Goal: Task Accomplishment & Management: Manage account settings

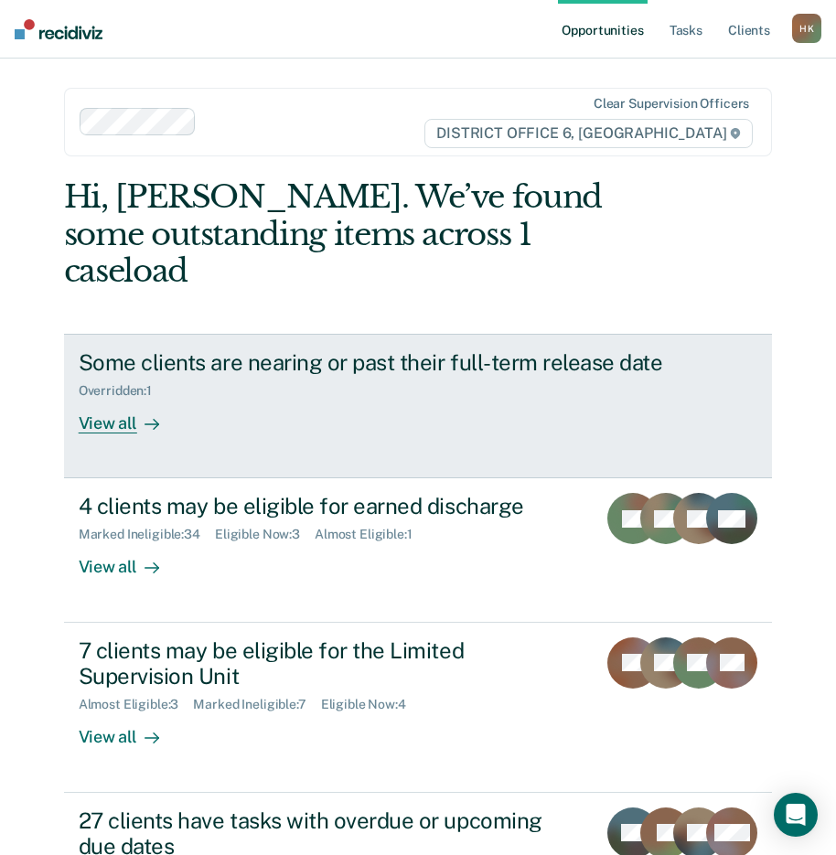
click at [120, 399] on div "View all" at bounding box center [130, 417] width 102 height 36
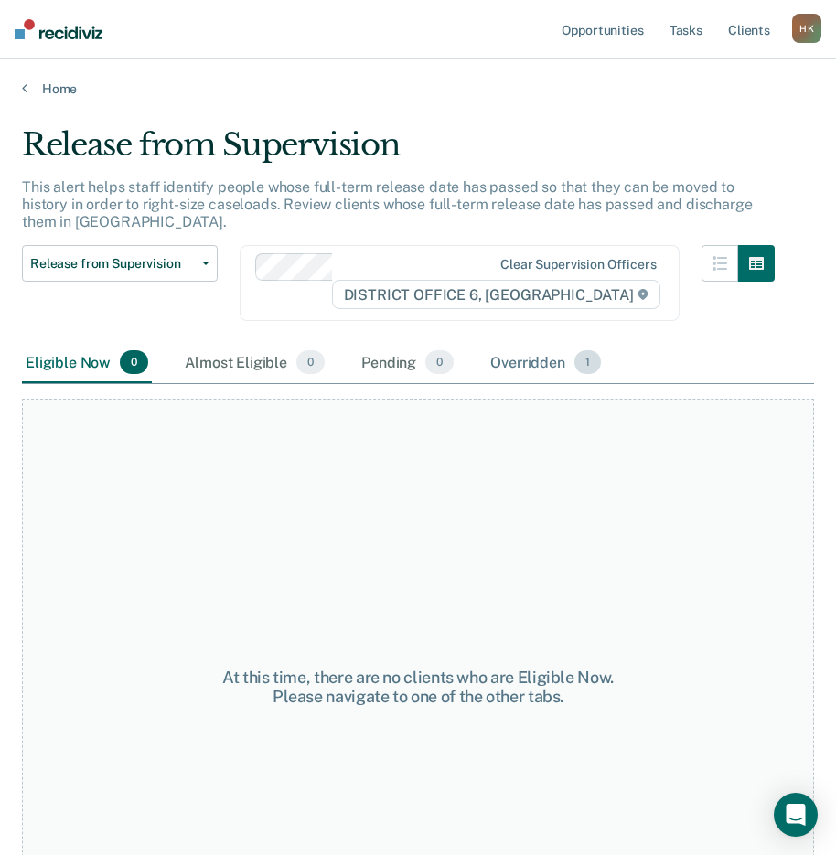
click at [511, 351] on div "Overridden 1" at bounding box center [545, 363] width 118 height 40
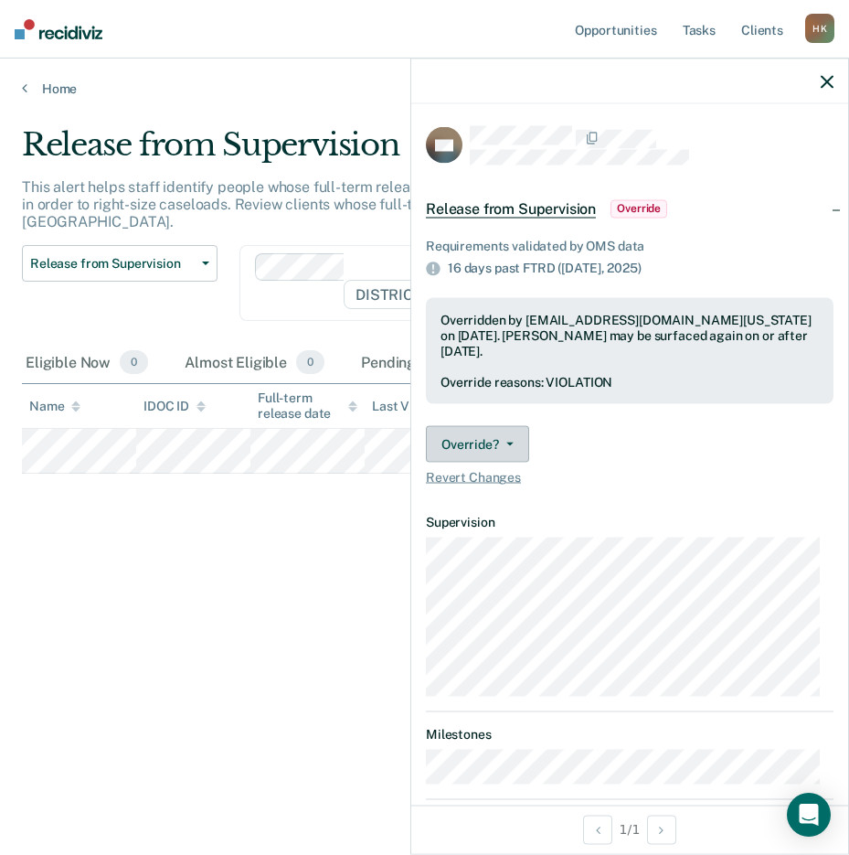
click at [504, 439] on button "Override?" at bounding box center [477, 444] width 103 height 37
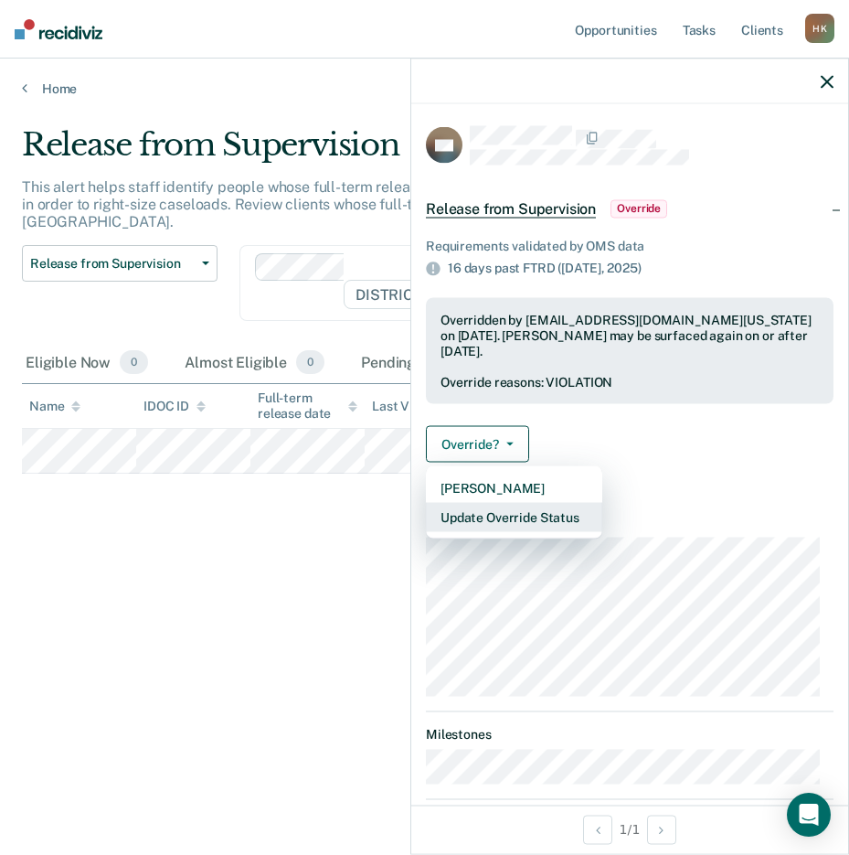
click at [476, 510] on button "Update Override Status" at bounding box center [514, 517] width 176 height 29
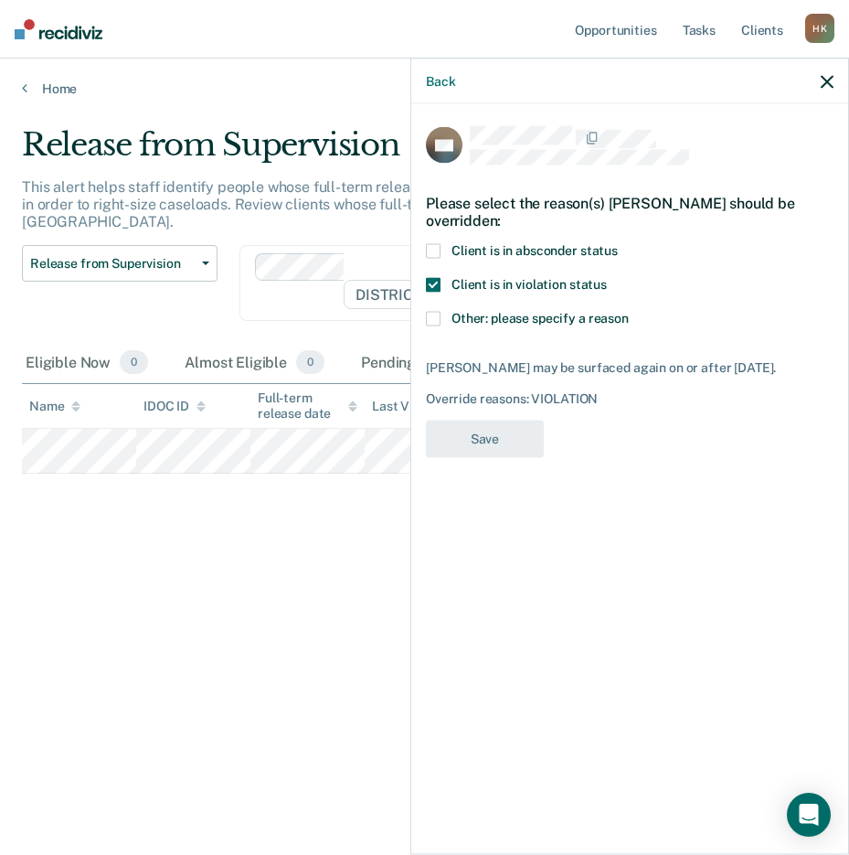
click at [431, 313] on span at bounding box center [433, 319] width 15 height 15
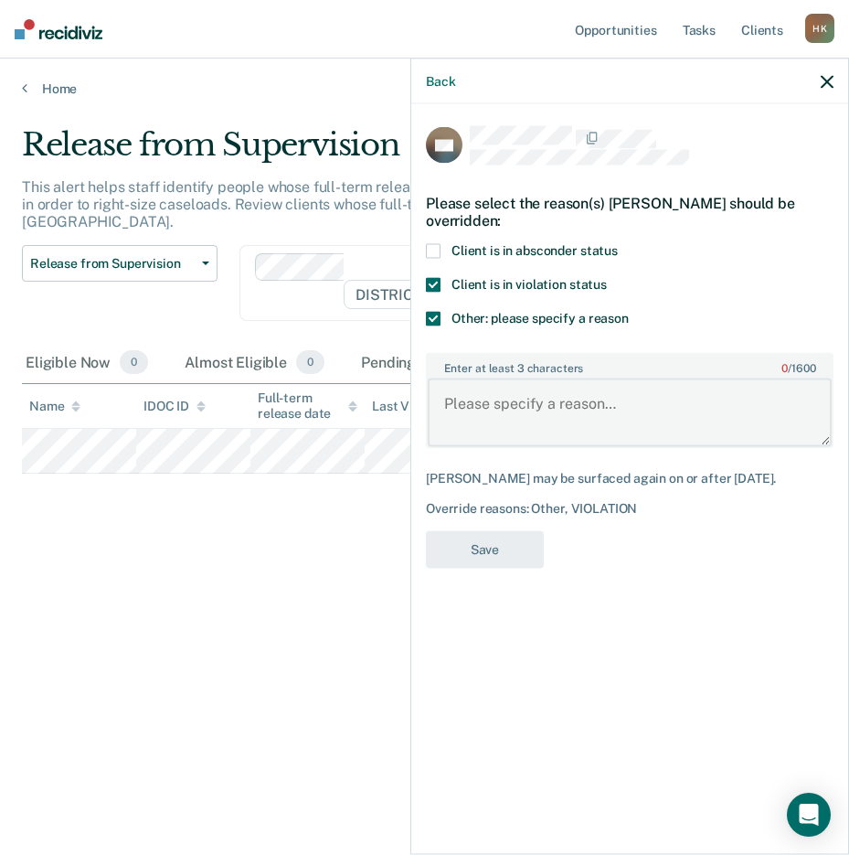
click at [506, 397] on textarea "Enter at least 3 characters 0 / 1600" at bounding box center [630, 413] width 404 height 68
type textarea "P"
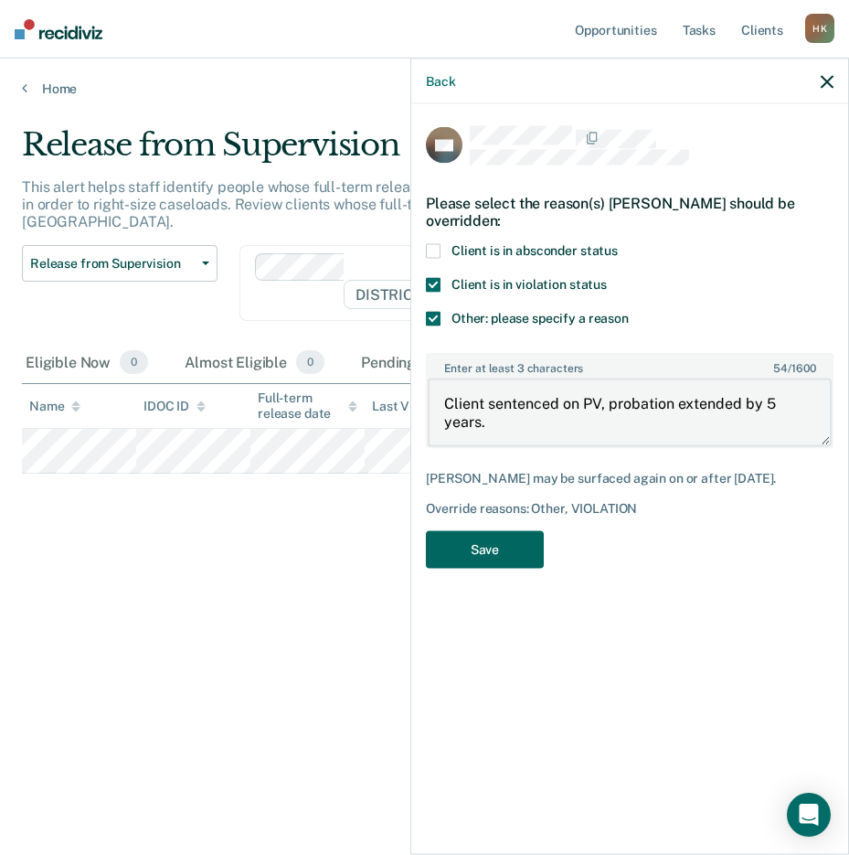
type textarea "Client sentenced on PV, probation extended by 5 years."
click at [487, 557] on button "Save" at bounding box center [485, 549] width 118 height 37
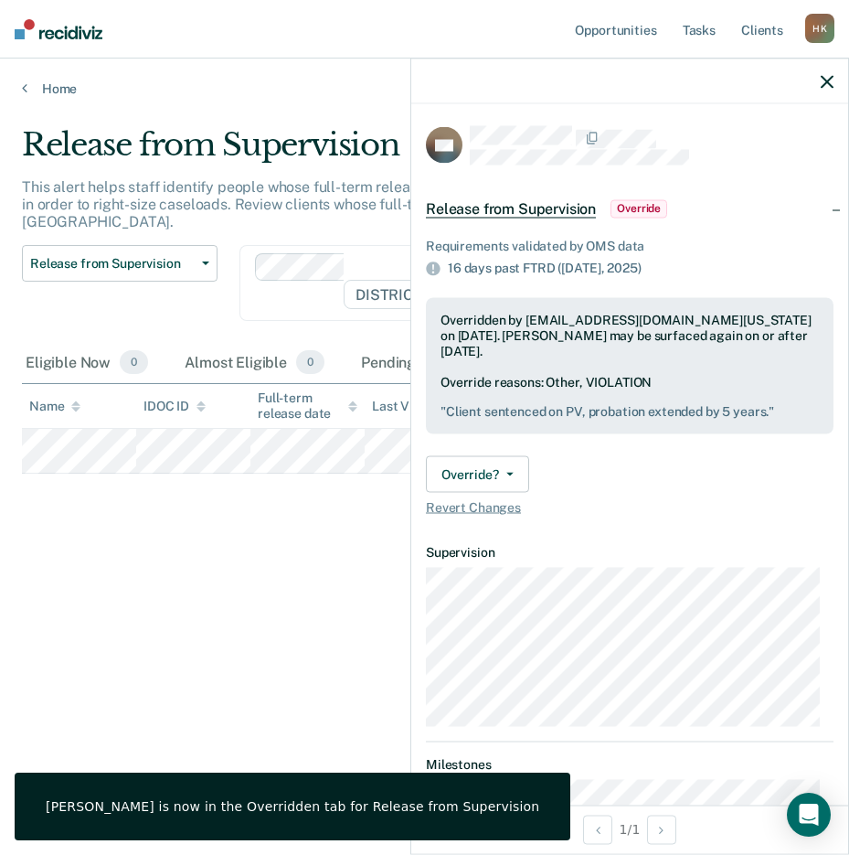
click at [350, 557] on div "Release from Supervision This alert helps staff identify people whose full-term…" at bounding box center [425, 422] width 806 height 592
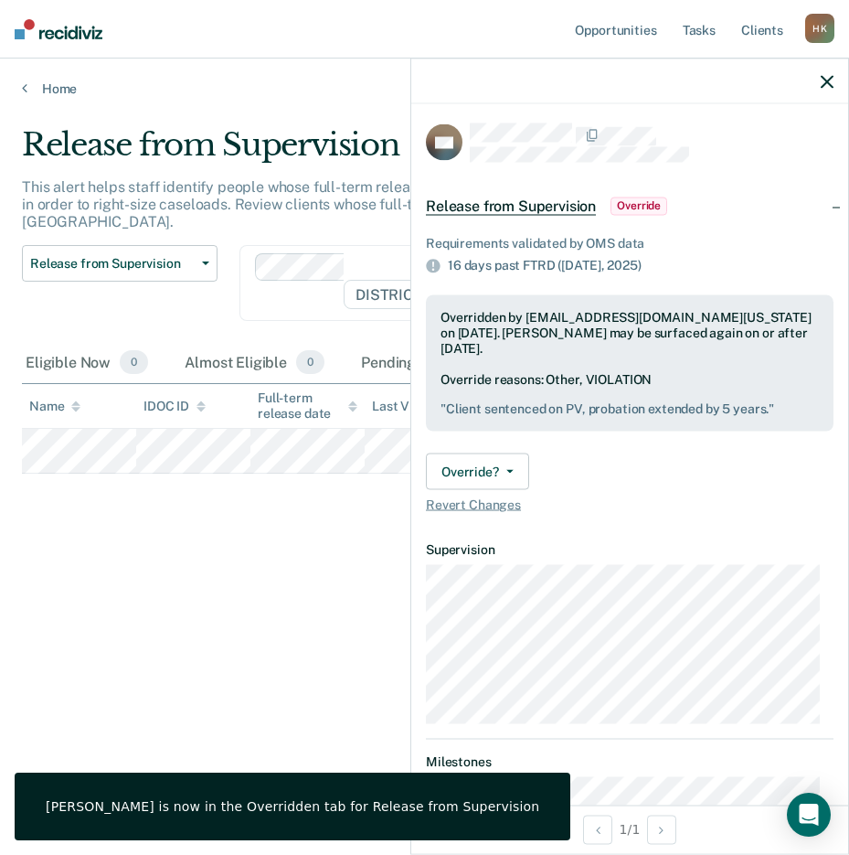
scroll to position [4, 0]
click at [827, 83] on icon "button" at bounding box center [827, 81] width 13 height 13
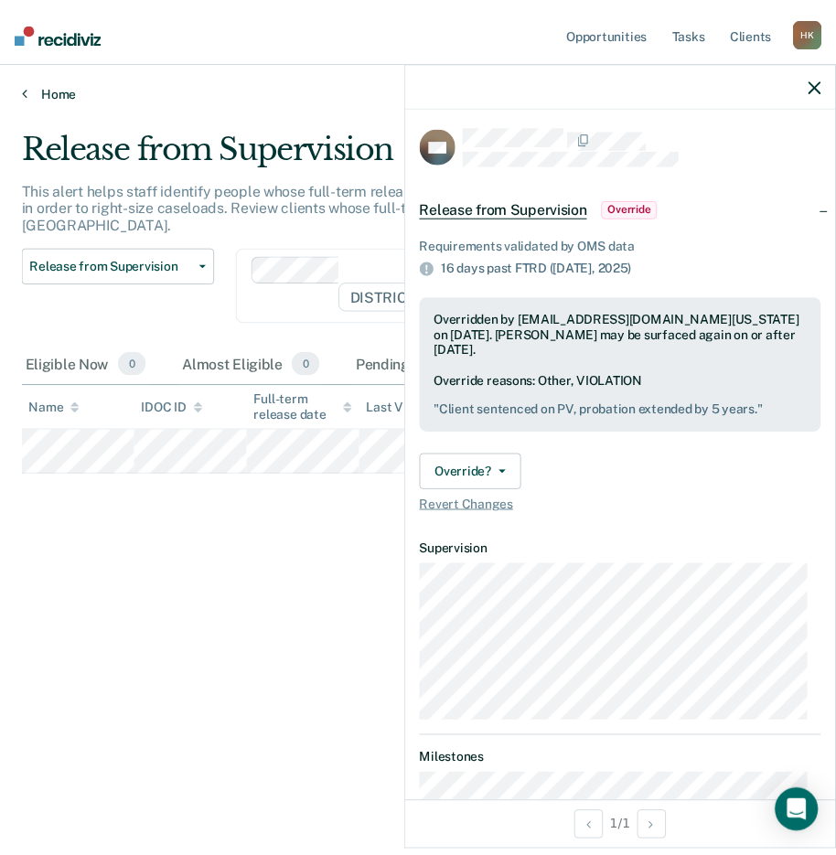
scroll to position [2, 0]
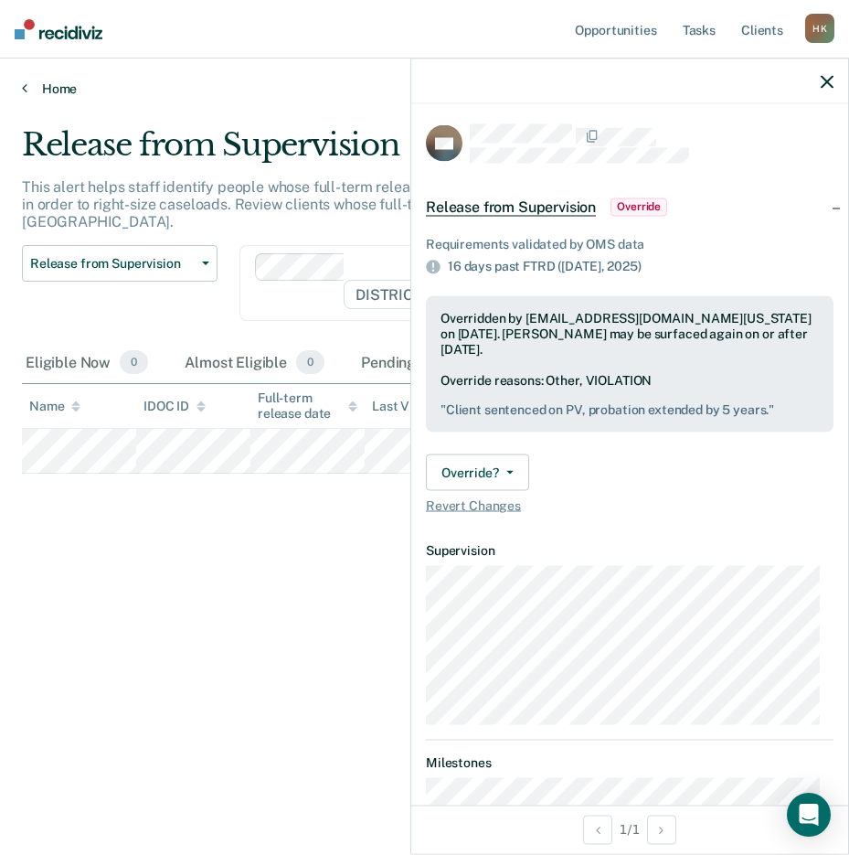
click at [27, 90] on link "Home" at bounding box center [425, 88] width 806 height 16
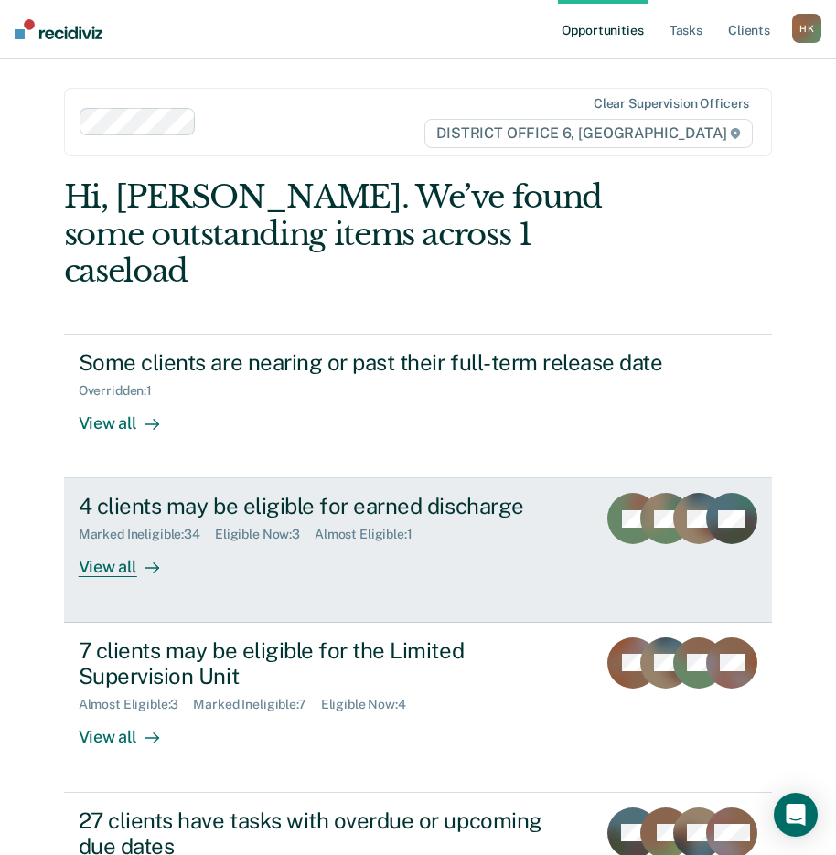
click at [111, 542] on div "View all" at bounding box center [130, 560] width 102 height 36
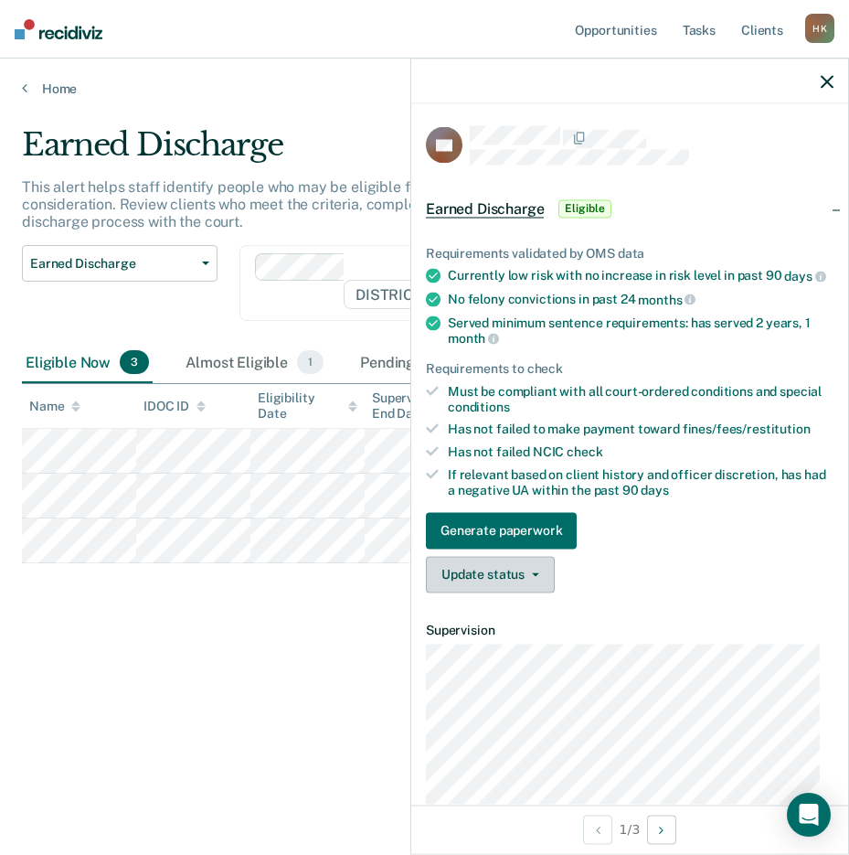
click at [472, 583] on button "Update status" at bounding box center [490, 574] width 129 height 37
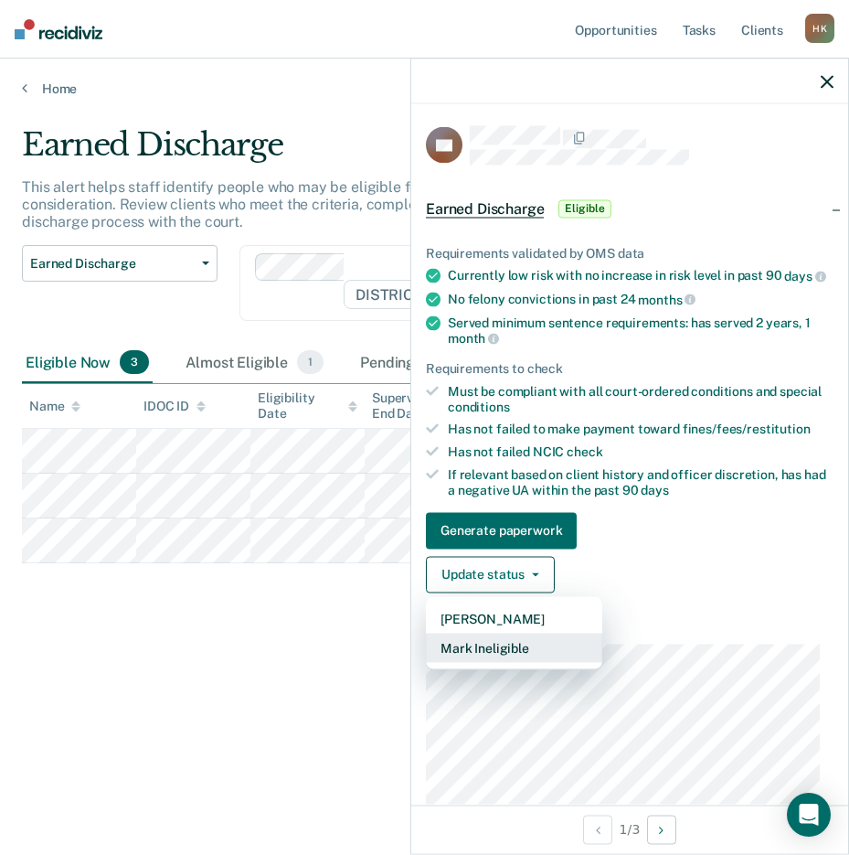
click at [481, 658] on button "Mark Ineligible" at bounding box center [514, 647] width 176 height 29
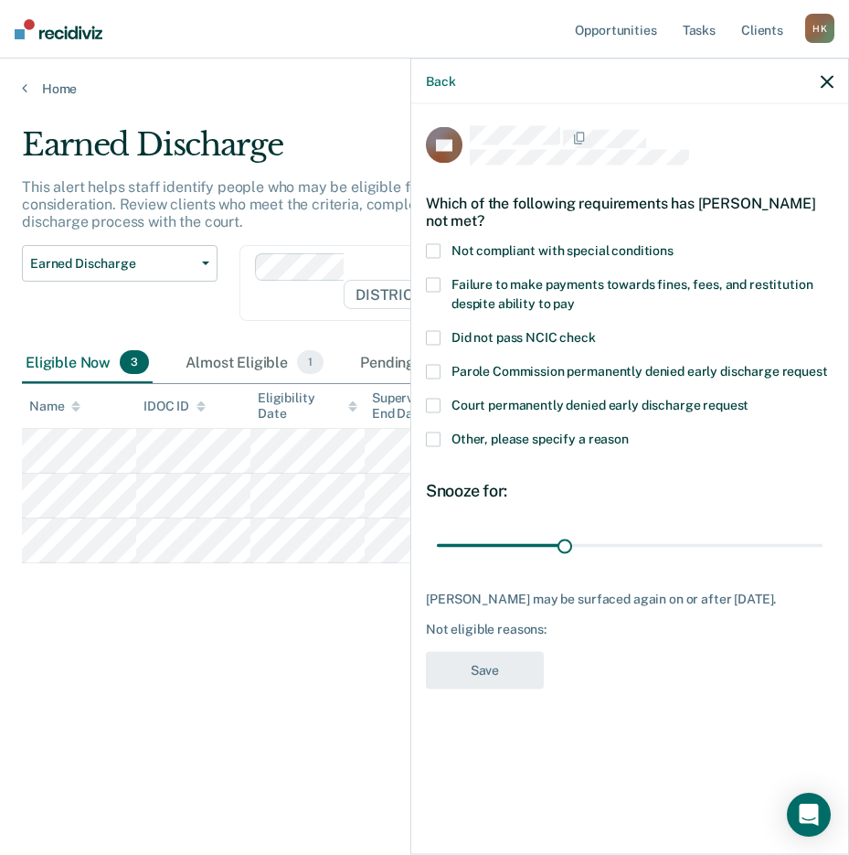
click at [437, 249] on span at bounding box center [433, 251] width 15 height 15
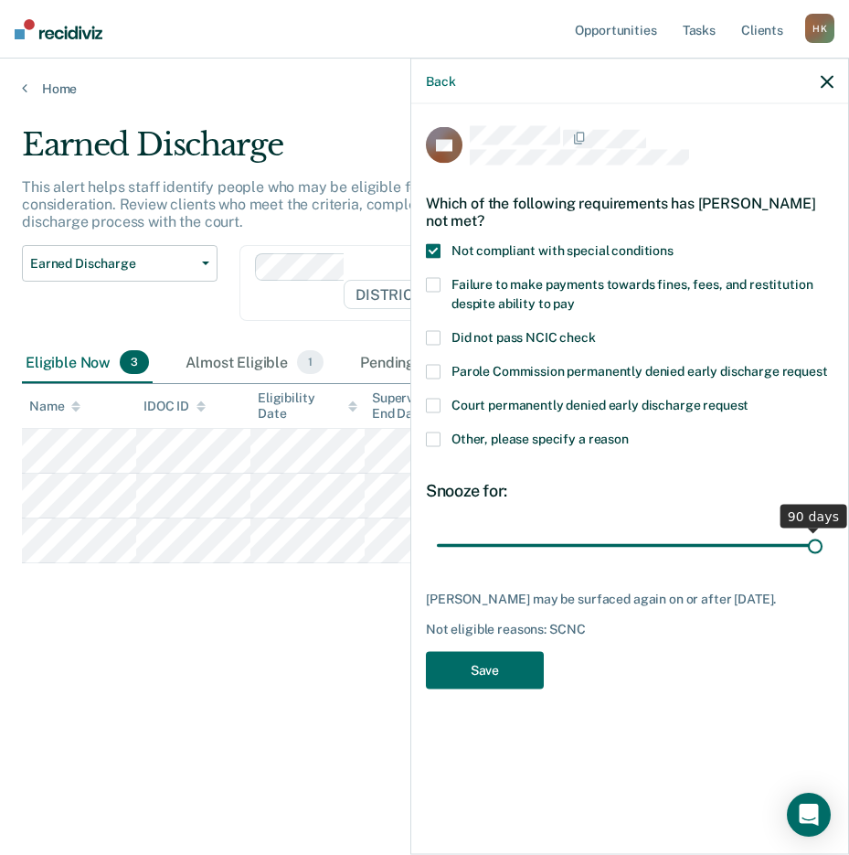
drag, startPoint x: 565, startPoint y: 543, endPoint x: 816, endPoint y: 550, distance: 250.6
type input "90"
click at [816, 550] on input "range" at bounding box center [630, 545] width 386 height 32
click at [476, 662] on button "Save" at bounding box center [485, 670] width 118 height 37
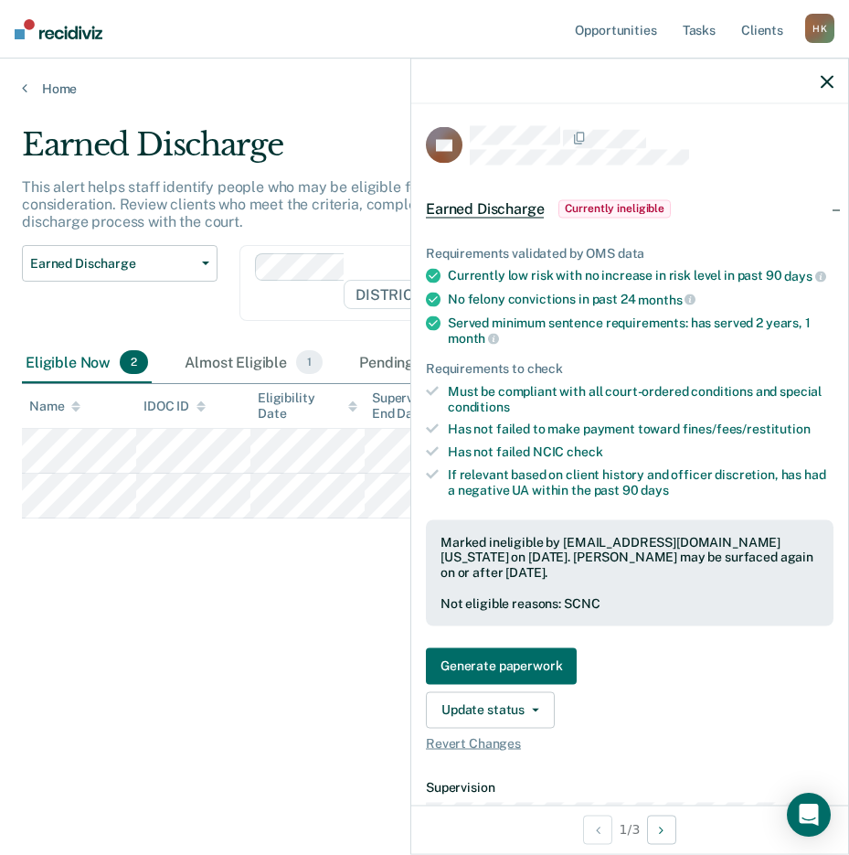
click at [828, 78] on icon "button" at bounding box center [827, 81] width 13 height 13
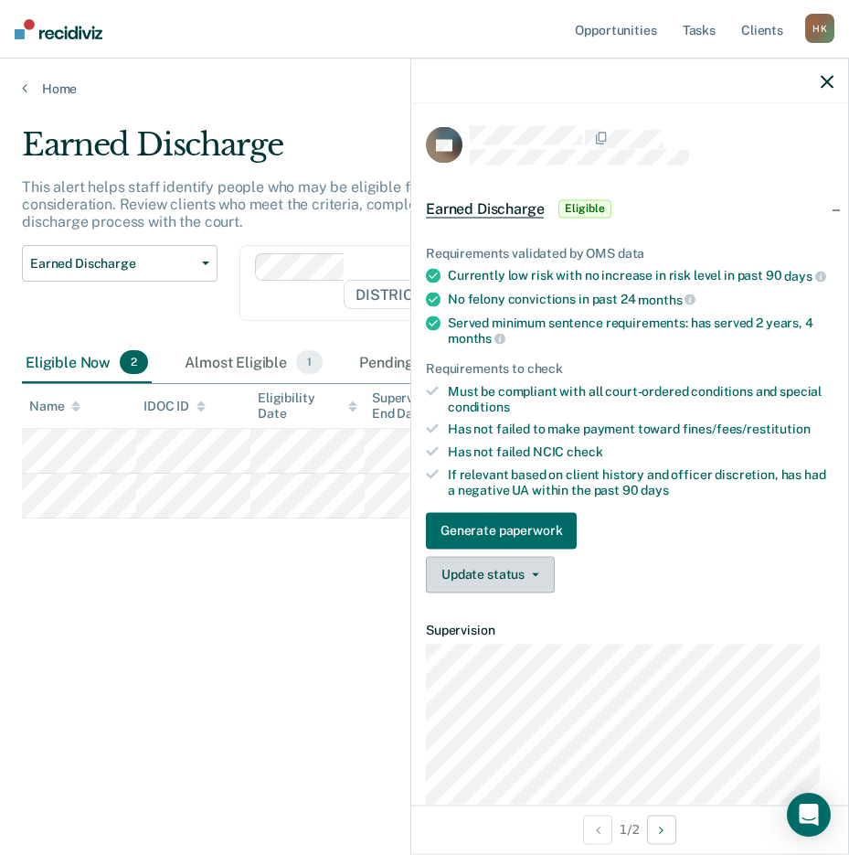
click at [495, 585] on button "Update status" at bounding box center [490, 574] width 129 height 37
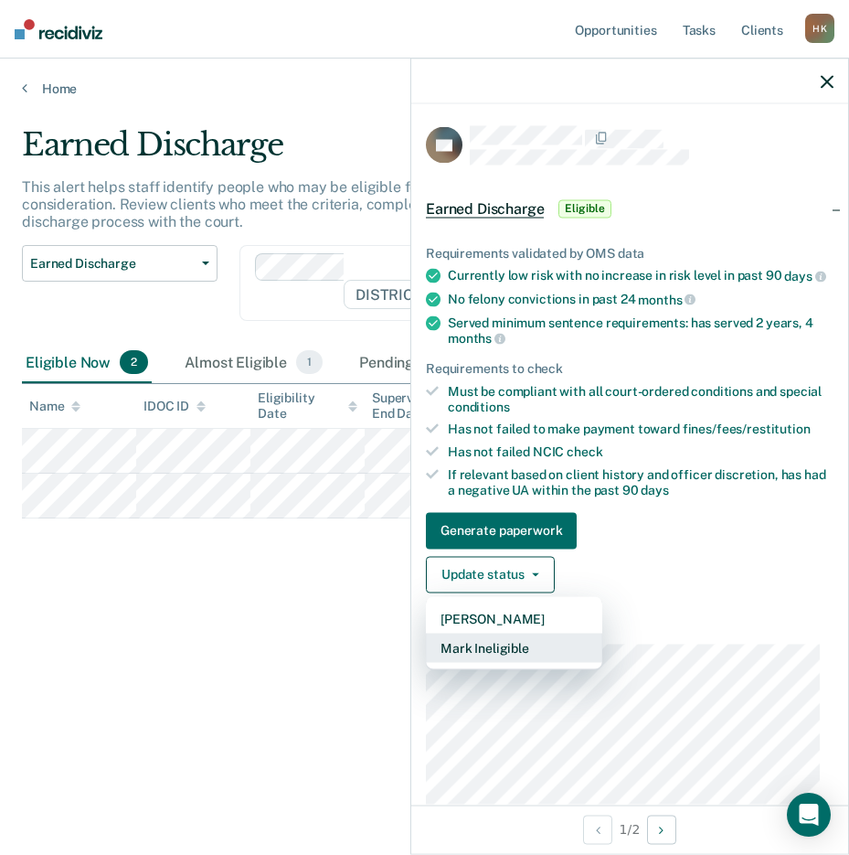
click at [482, 657] on button "Mark Ineligible" at bounding box center [514, 647] width 176 height 29
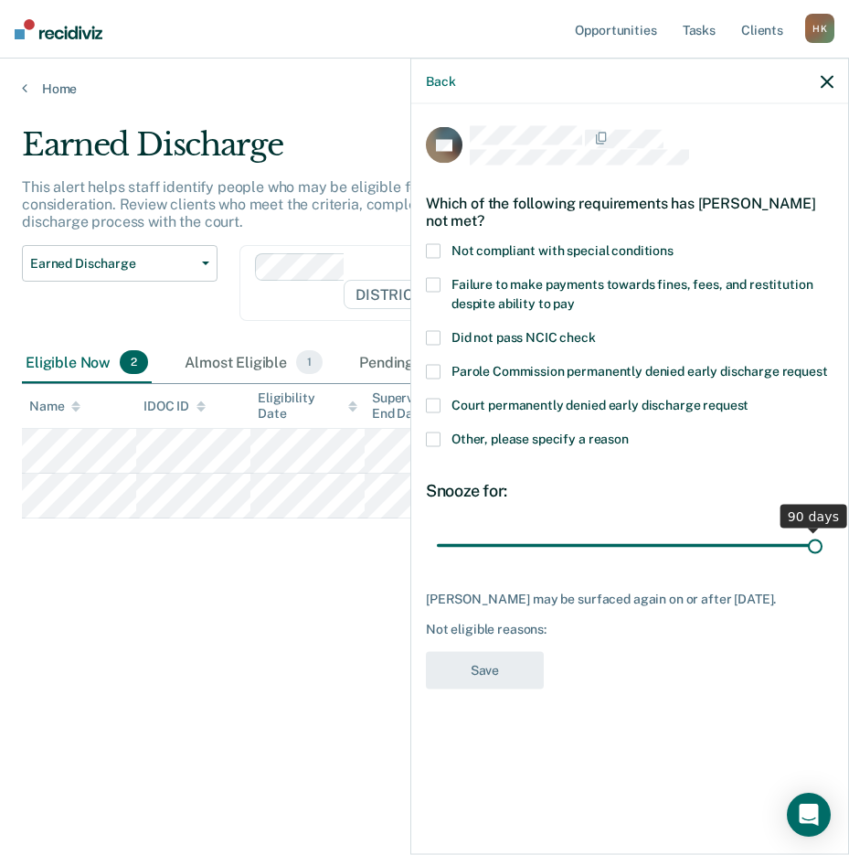
drag, startPoint x: 565, startPoint y: 549, endPoint x: 818, endPoint y: 560, distance: 253.5
type input "90"
click at [818, 560] on input "range" at bounding box center [630, 545] width 386 height 32
click at [827, 80] on icon "button" at bounding box center [827, 81] width 13 height 13
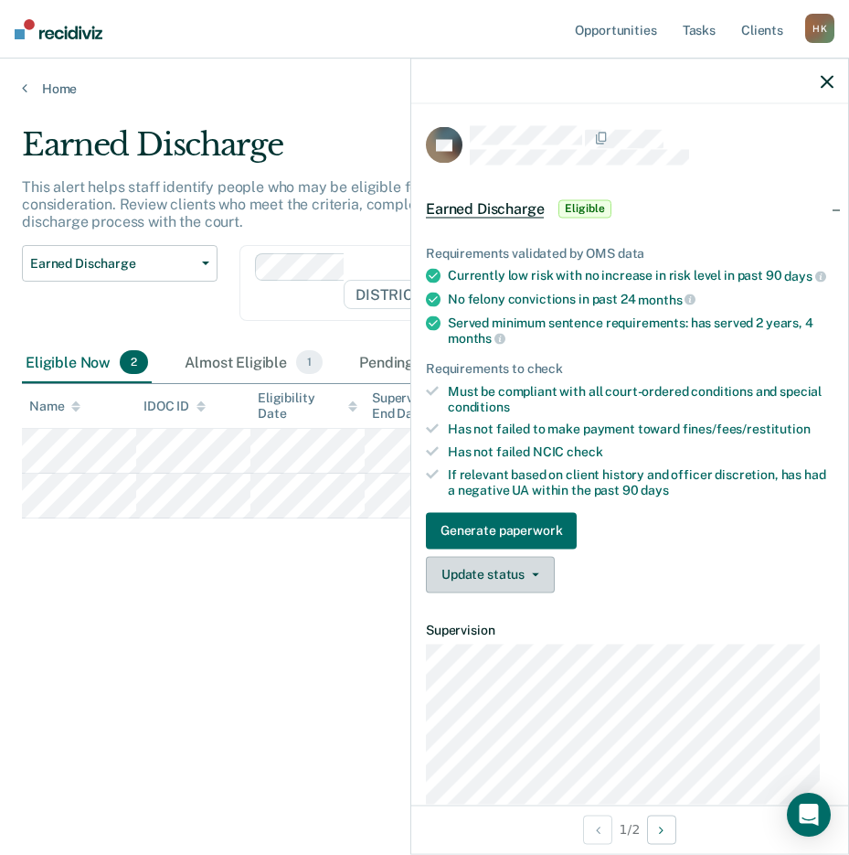
click at [513, 582] on button "Update status" at bounding box center [490, 574] width 129 height 37
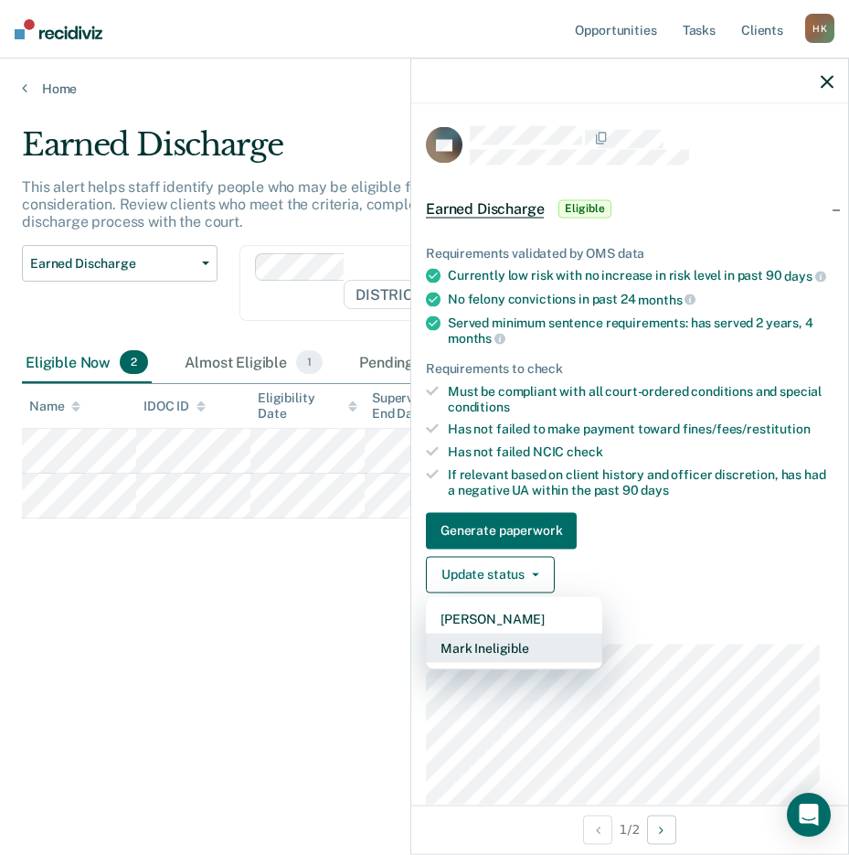
click at [505, 654] on button "Mark Ineligible" at bounding box center [514, 647] width 176 height 29
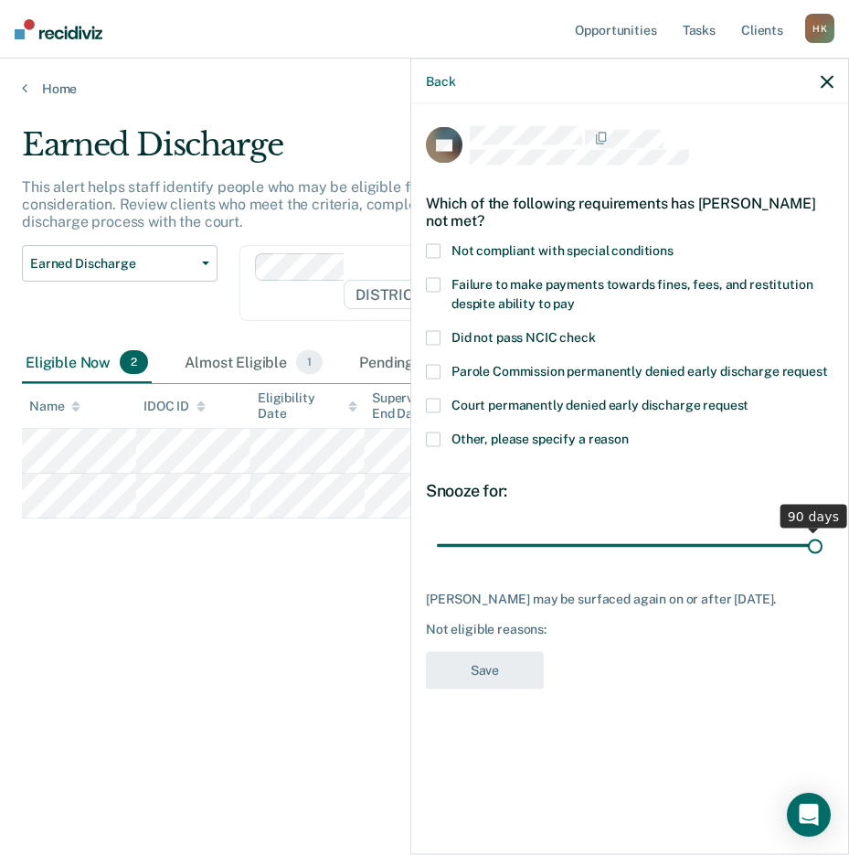
drag, startPoint x: 565, startPoint y: 539, endPoint x: 852, endPoint y: 550, distance: 287.3
type input "90"
click at [823, 550] on input "range" at bounding box center [630, 545] width 386 height 32
click at [431, 245] on span at bounding box center [433, 251] width 15 height 15
click at [489, 686] on button "Save" at bounding box center [485, 670] width 118 height 37
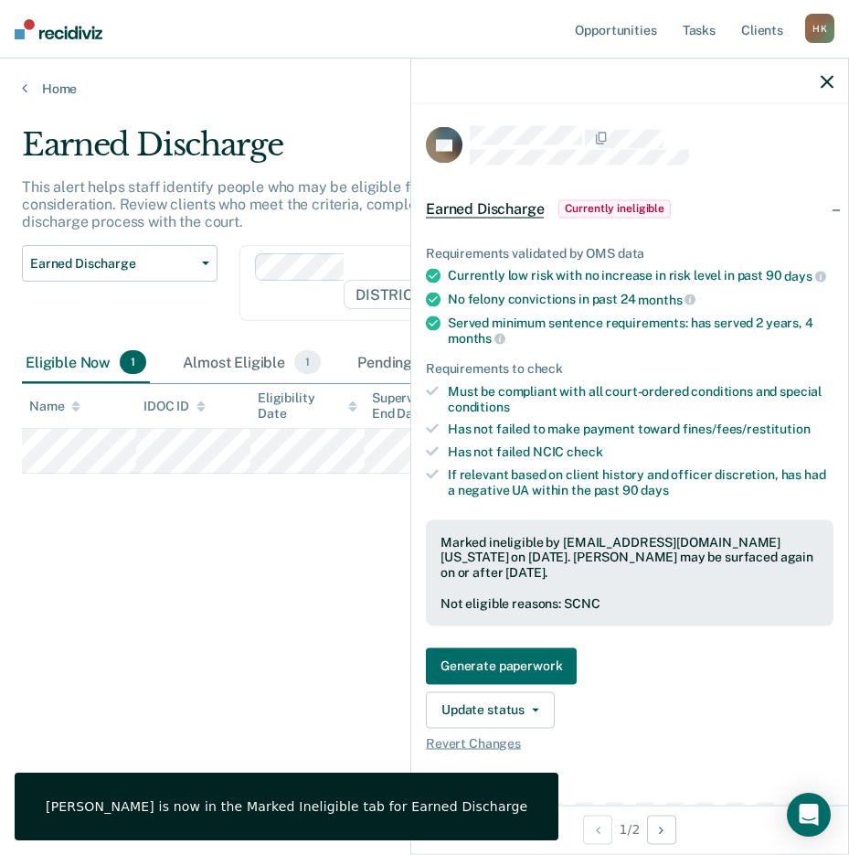
click at [819, 80] on div at bounding box center [629, 82] width 437 height 46
click at [829, 82] on icon "button" at bounding box center [827, 81] width 13 height 13
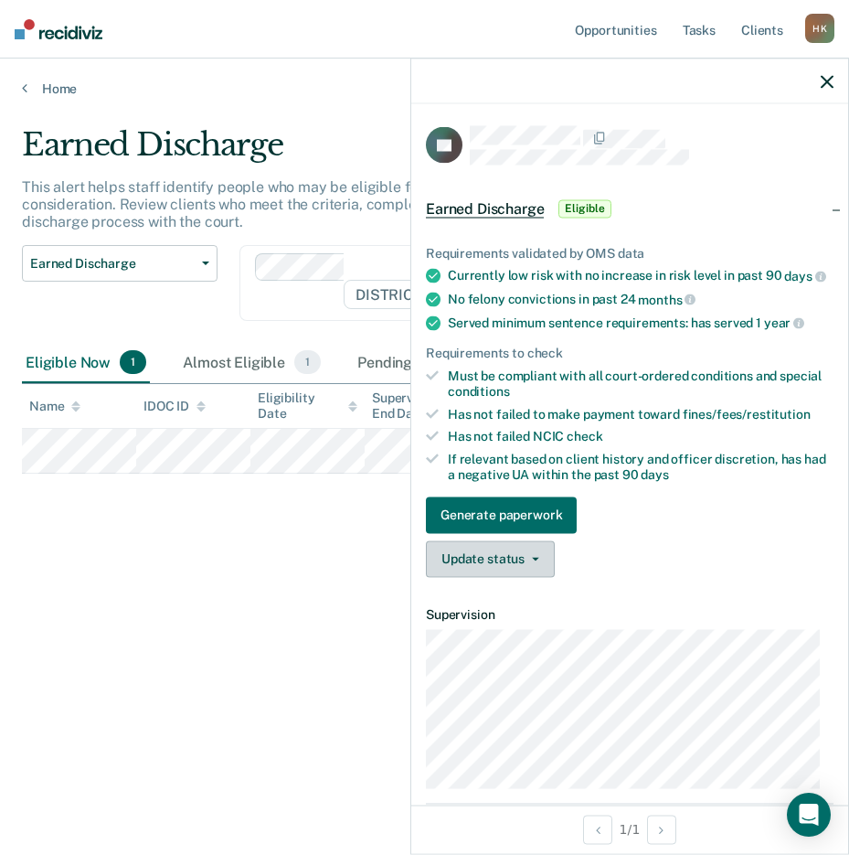
click at [514, 571] on button "Update status" at bounding box center [490, 558] width 129 height 37
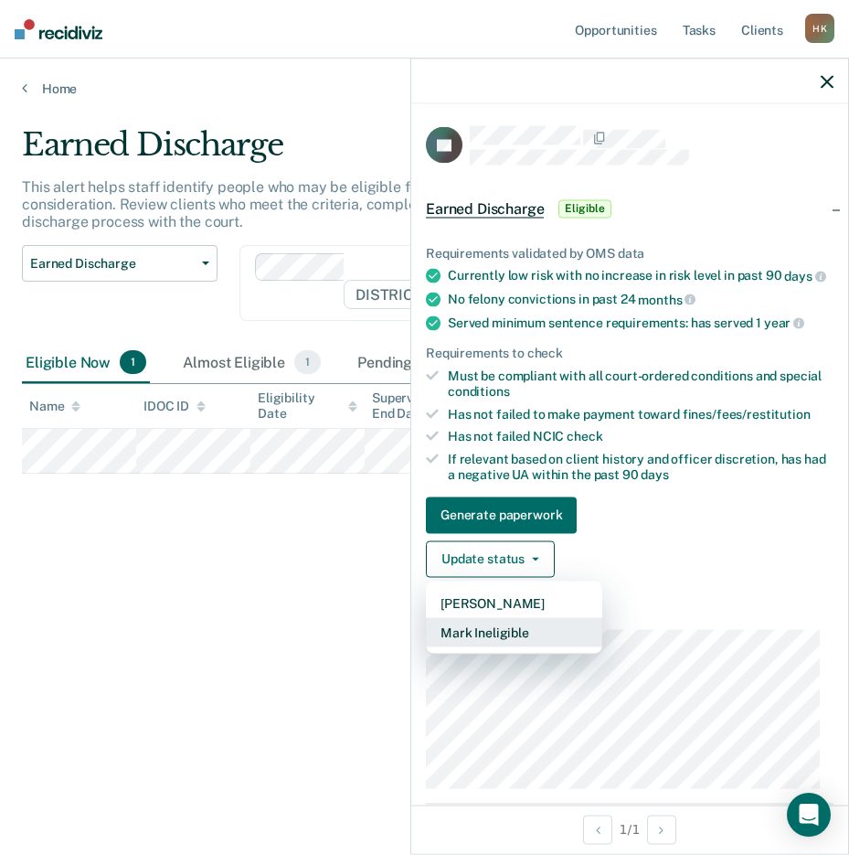
click at [481, 646] on button "Mark Ineligible" at bounding box center [514, 631] width 176 height 29
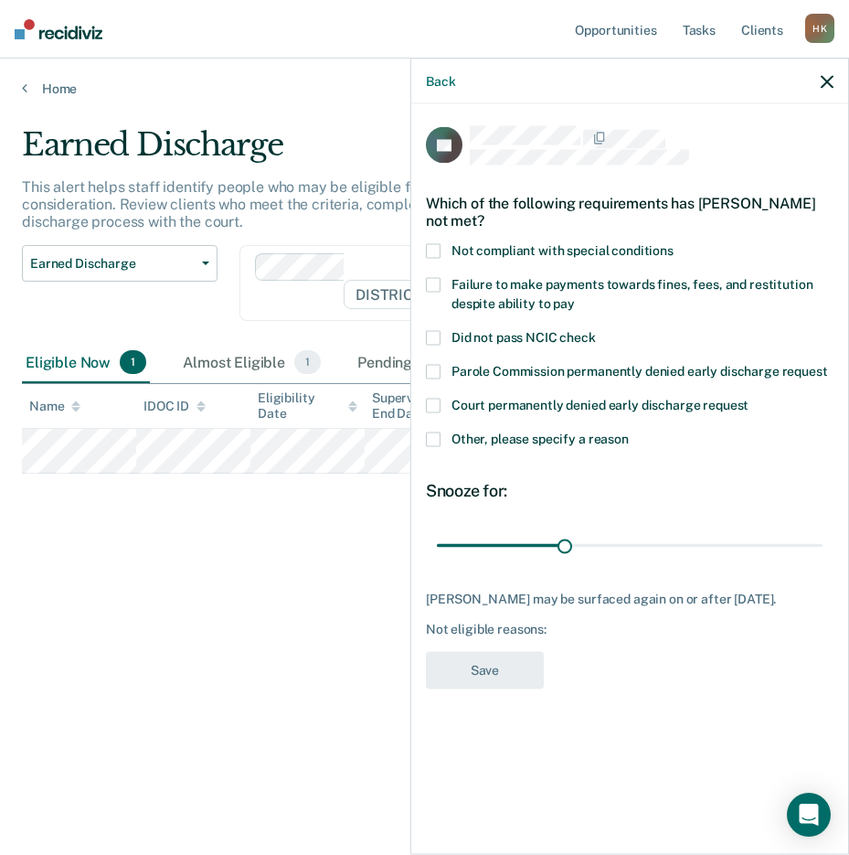
click at [436, 433] on span at bounding box center [433, 439] width 15 height 15
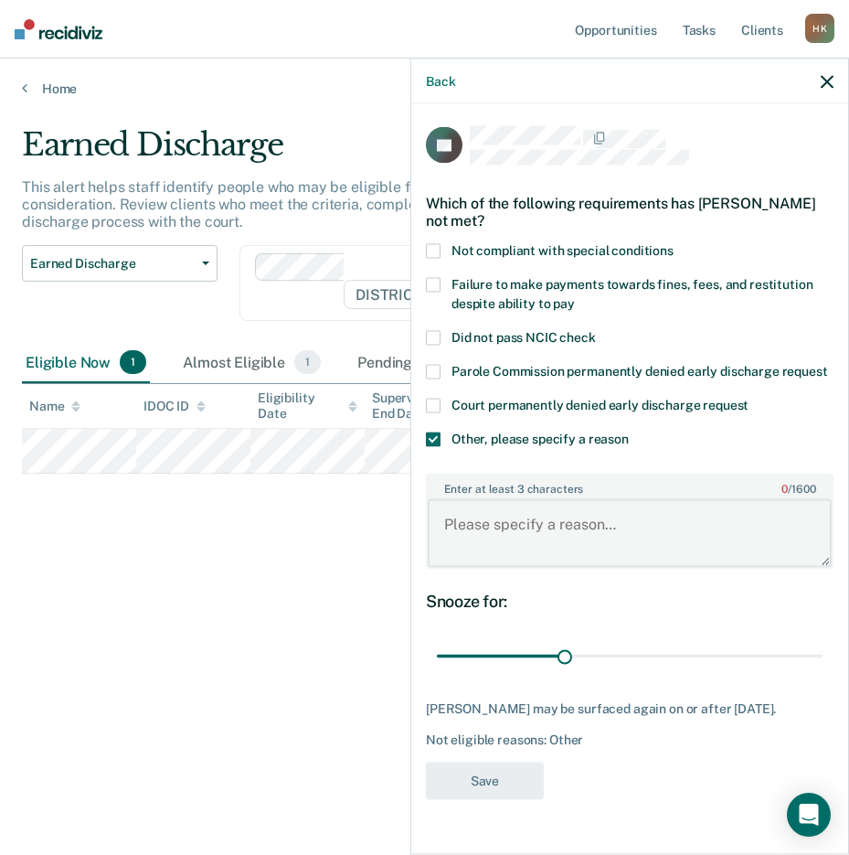
click at [498, 527] on textarea "Enter at least 3 characters 0 / 1600" at bounding box center [630, 533] width 404 height 68
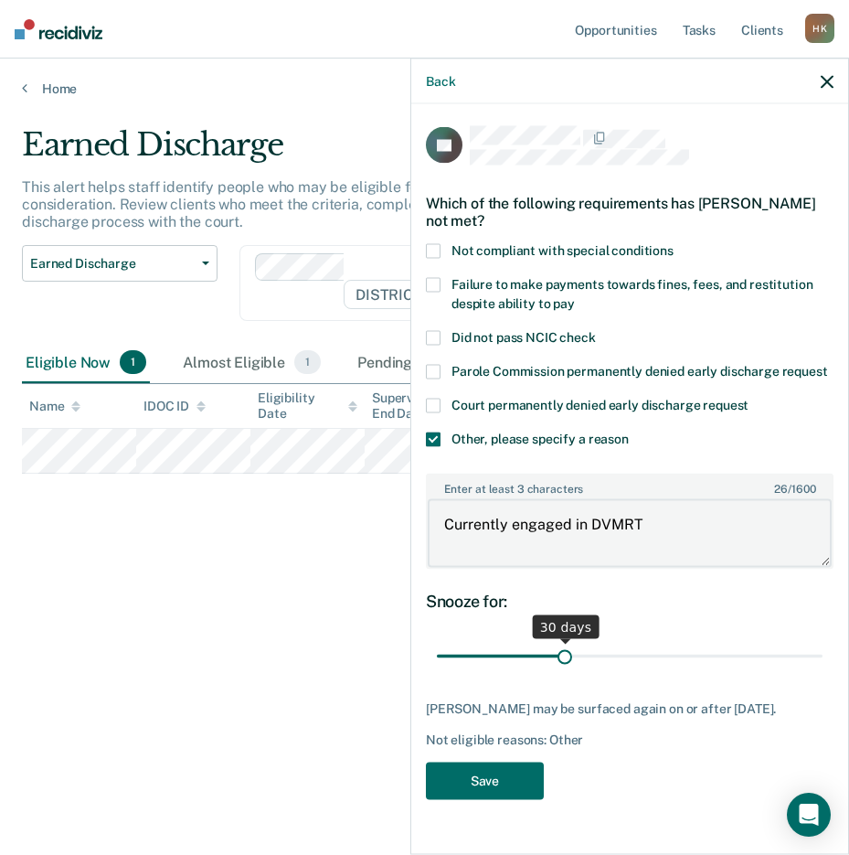
type textarea "Currently engaged in DVMRT"
drag, startPoint x: 566, startPoint y: 655, endPoint x: 844, endPoint y: 649, distance: 278.0
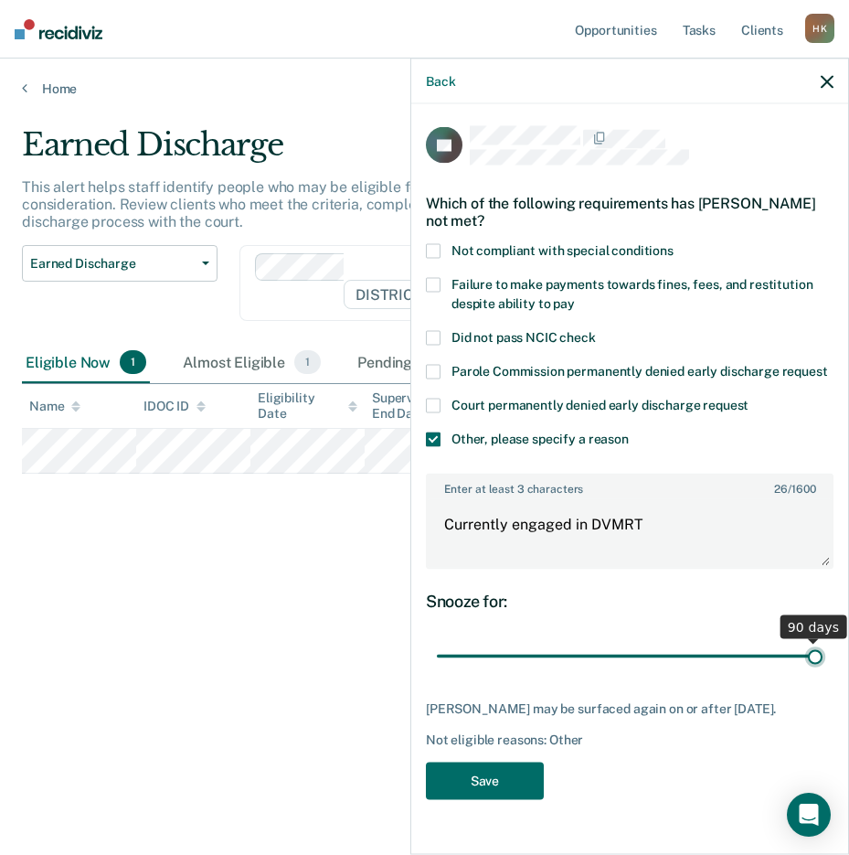
type input "90"
click at [823, 649] on input "range" at bounding box center [630, 656] width 386 height 32
click at [484, 789] on button "Save" at bounding box center [485, 780] width 118 height 37
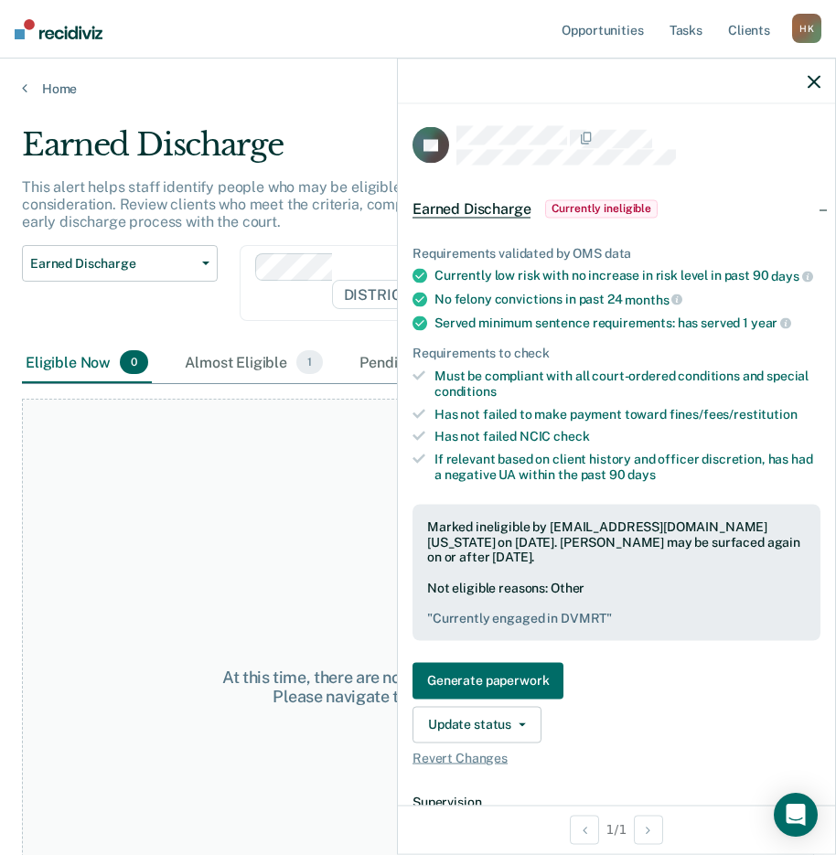
click at [812, 76] on icon "button" at bounding box center [813, 81] width 13 height 13
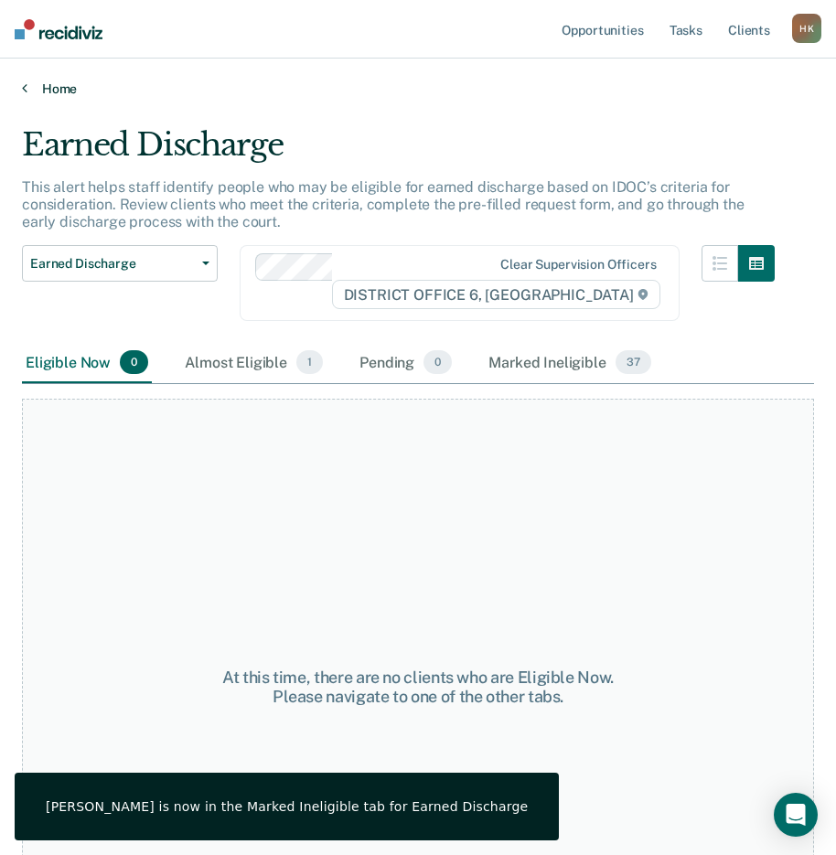
click at [30, 87] on link "Home" at bounding box center [418, 88] width 792 height 16
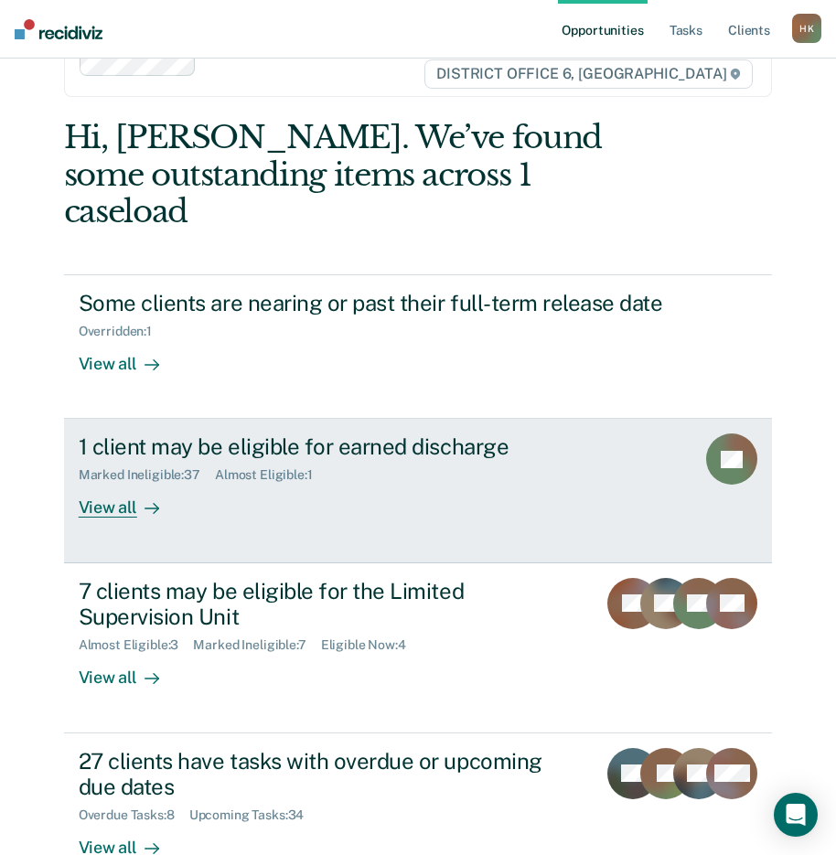
scroll to position [60, 0]
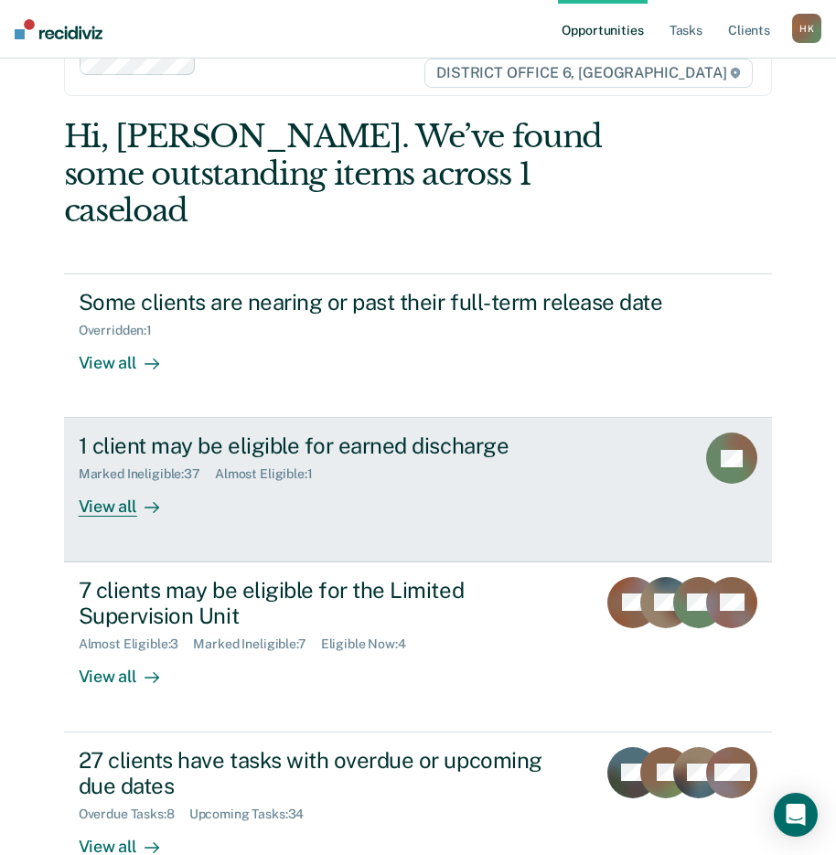
click at [101, 482] on div "View all" at bounding box center [130, 500] width 102 height 36
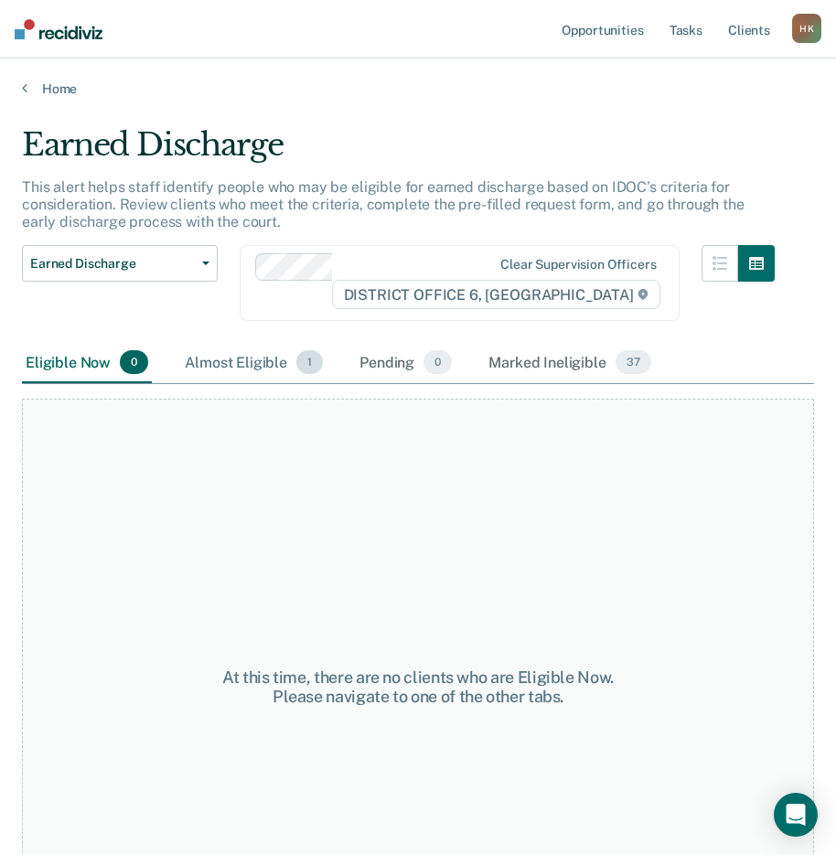
click at [247, 351] on div "Almost Eligible 1" at bounding box center [253, 363] width 145 height 40
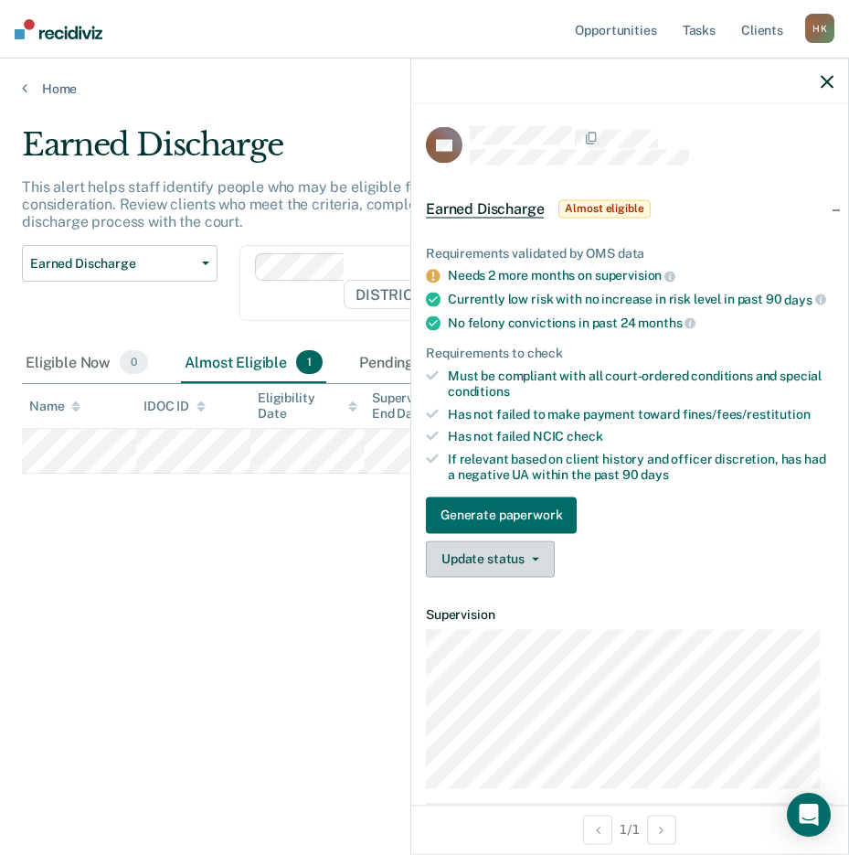
click at [520, 573] on button "Update status" at bounding box center [490, 558] width 129 height 37
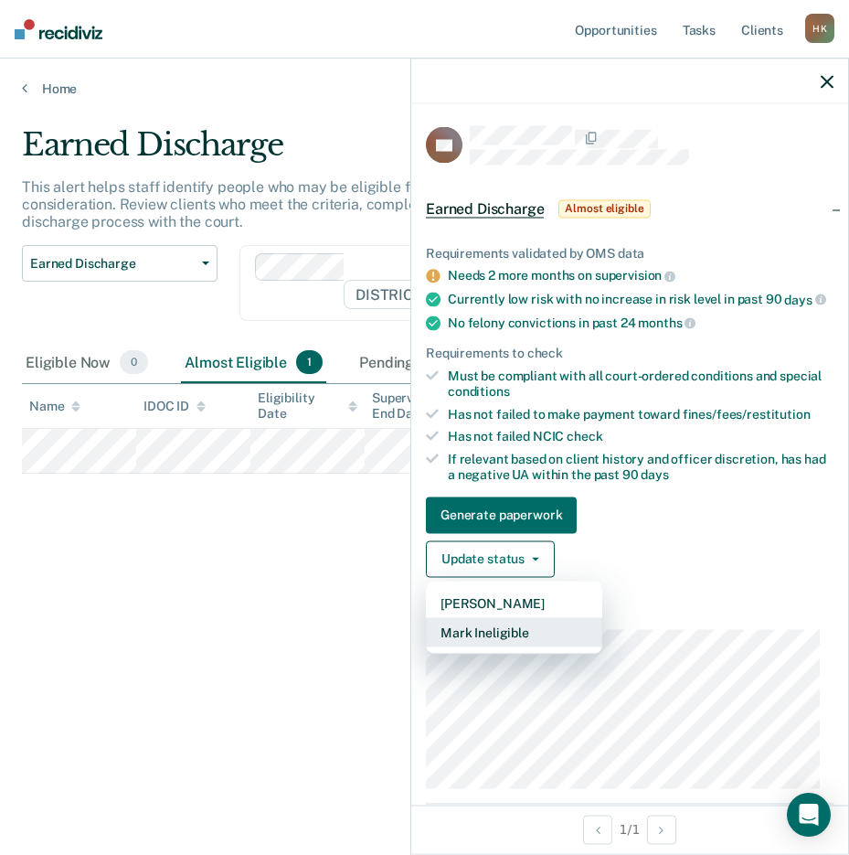
click at [500, 641] on button "Mark Ineligible" at bounding box center [514, 631] width 176 height 29
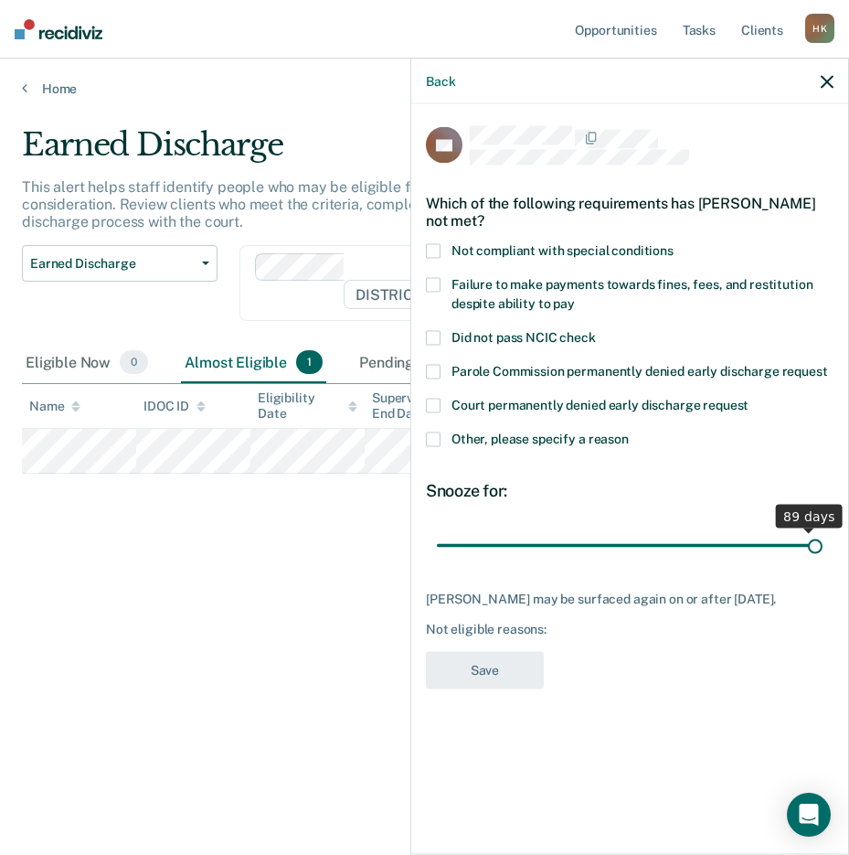
drag, startPoint x: 567, startPoint y: 539, endPoint x: 824, endPoint y: 536, distance: 257.0
type input "90"
click at [823, 536] on input "range" at bounding box center [630, 545] width 386 height 32
click at [433, 435] on span at bounding box center [433, 439] width 15 height 15
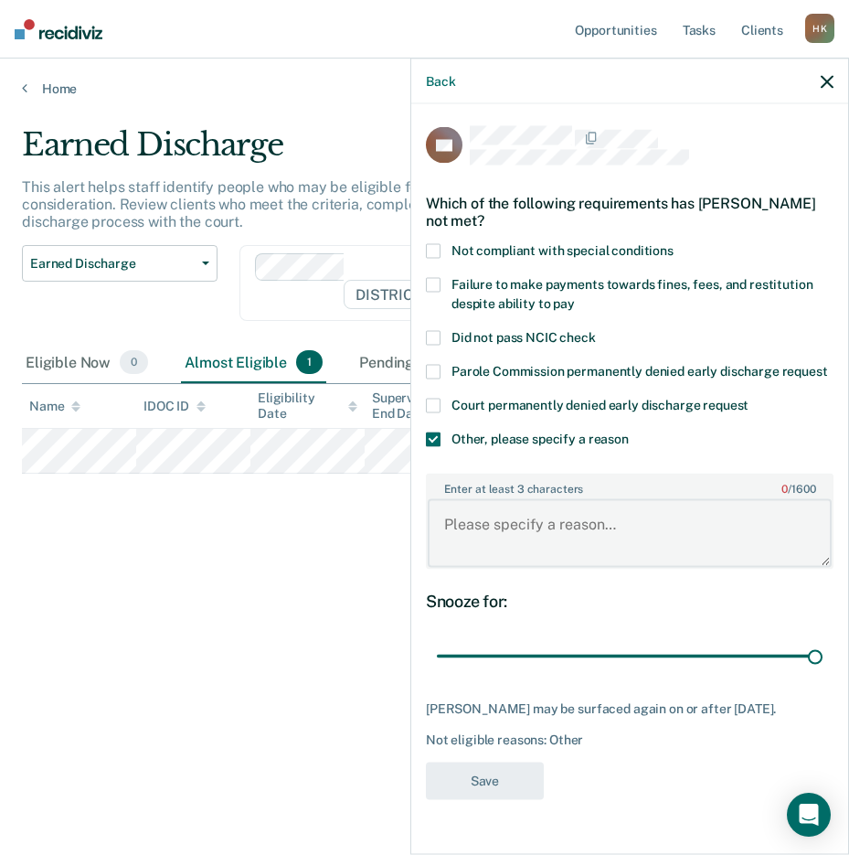
click at [490, 530] on textarea "Enter at least 3 characters 0 / 1600" at bounding box center [630, 533] width 404 height 68
type textarea "Has not served 1/2 of sentence"
click at [474, 774] on button "Save" at bounding box center [485, 780] width 118 height 37
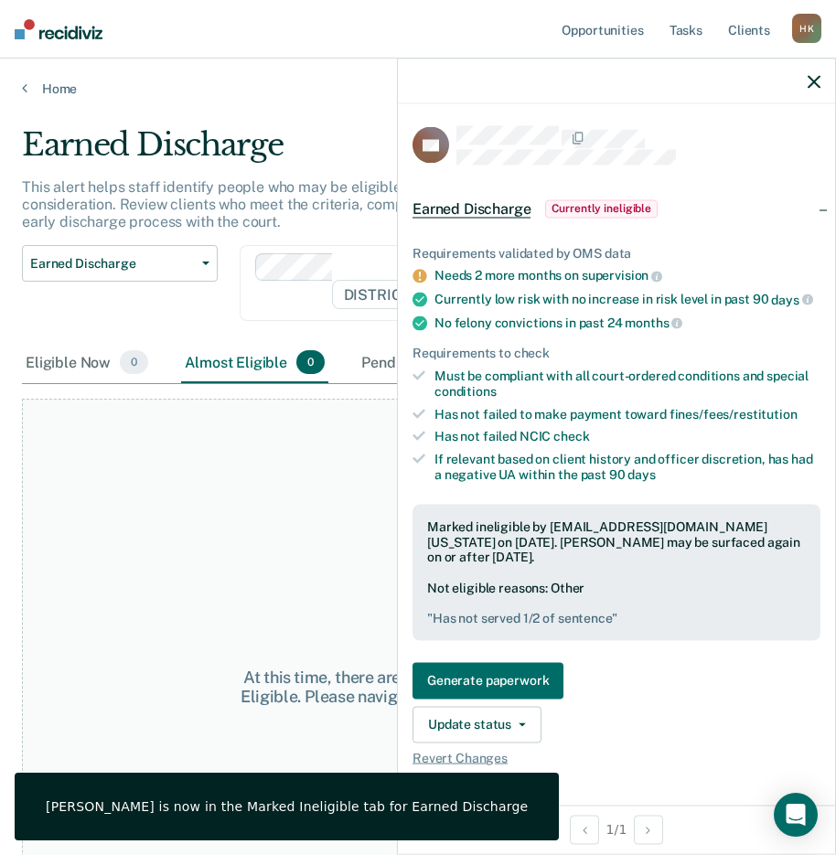
click at [813, 79] on icon "button" at bounding box center [813, 81] width 13 height 13
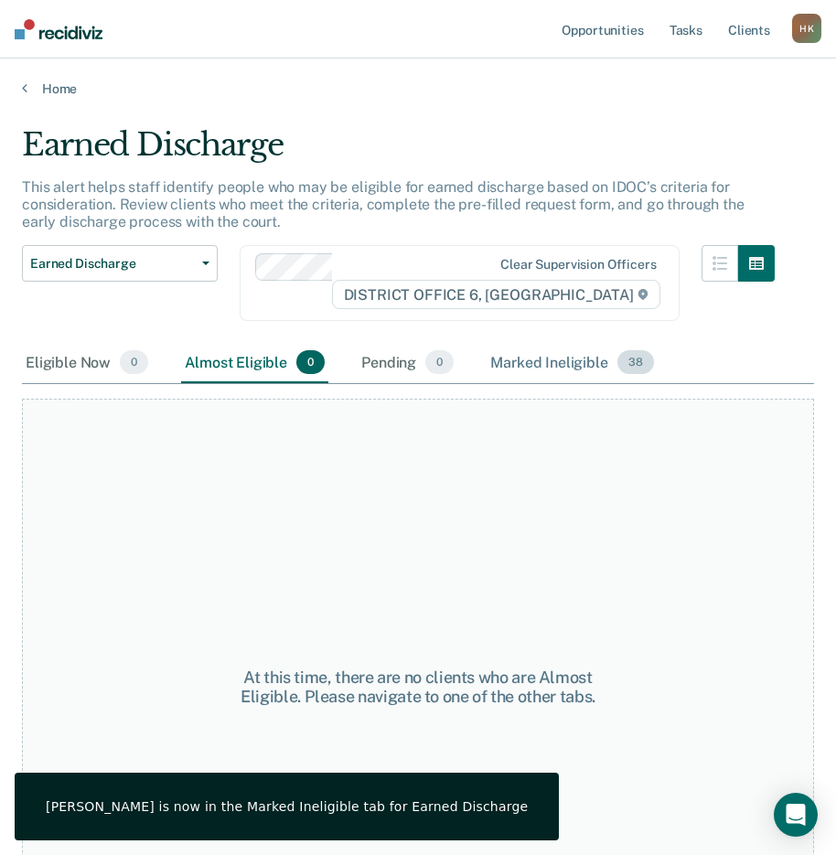
click at [543, 355] on div "Marked Ineligible 38" at bounding box center [571, 363] width 170 height 40
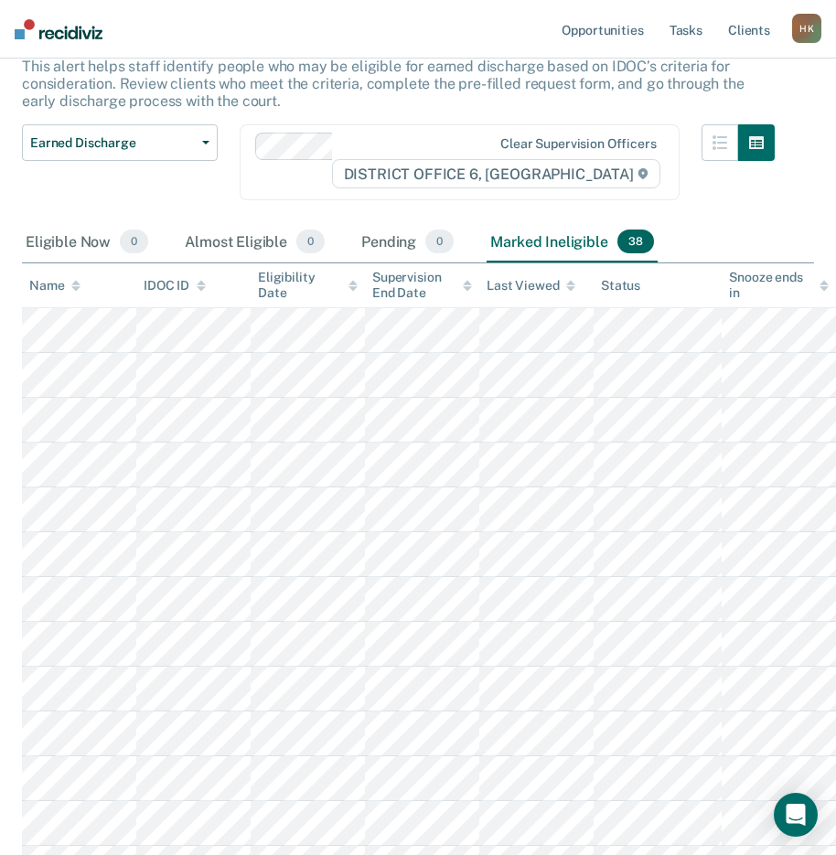
scroll to position [122, 0]
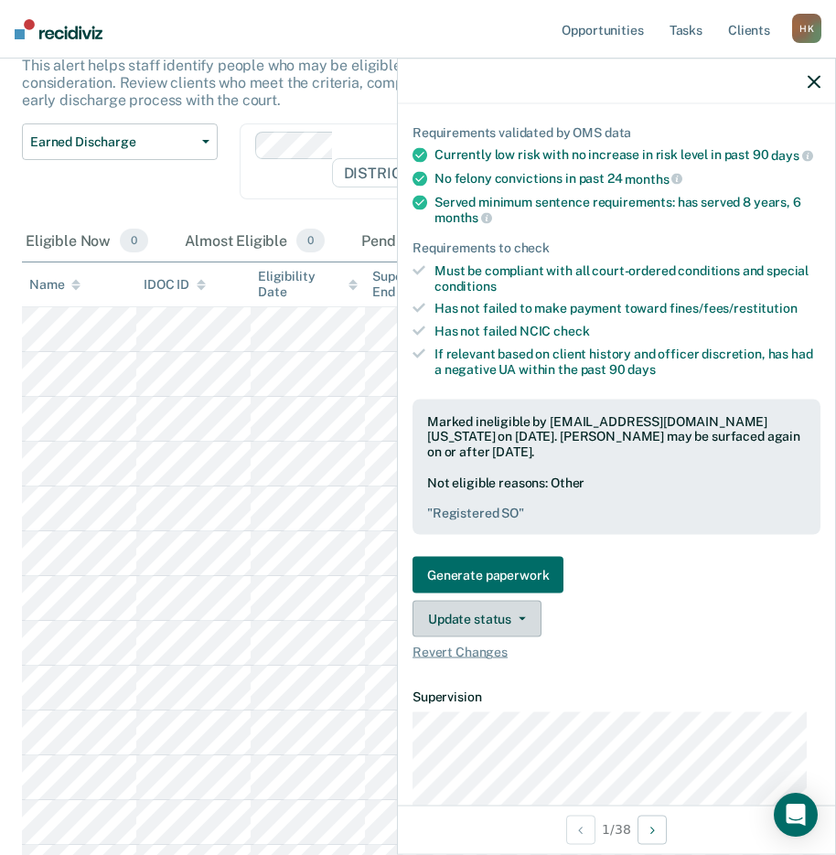
click at [477, 628] on button "Update status" at bounding box center [476, 619] width 129 height 37
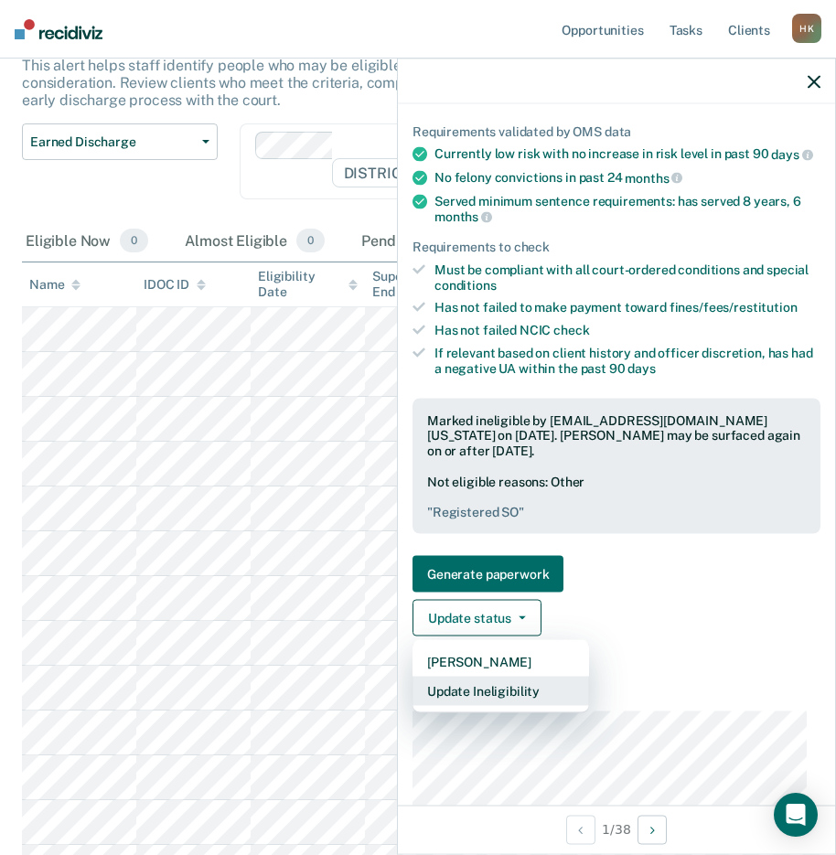
click at [499, 699] on button "Update Ineligibility" at bounding box center [500, 691] width 176 height 29
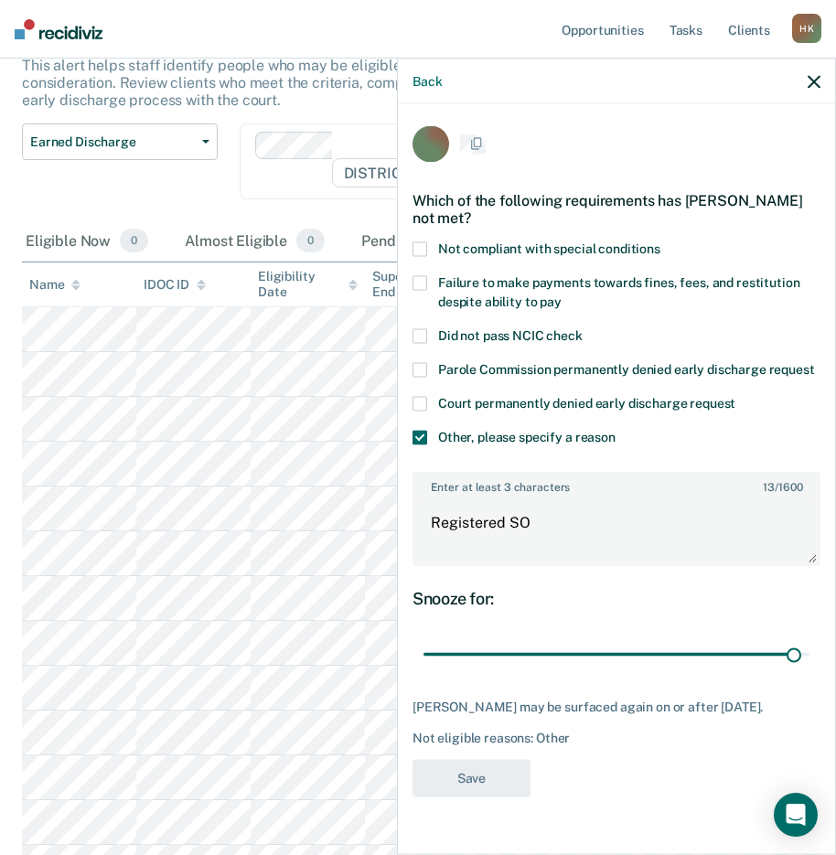
scroll to position [15, 0]
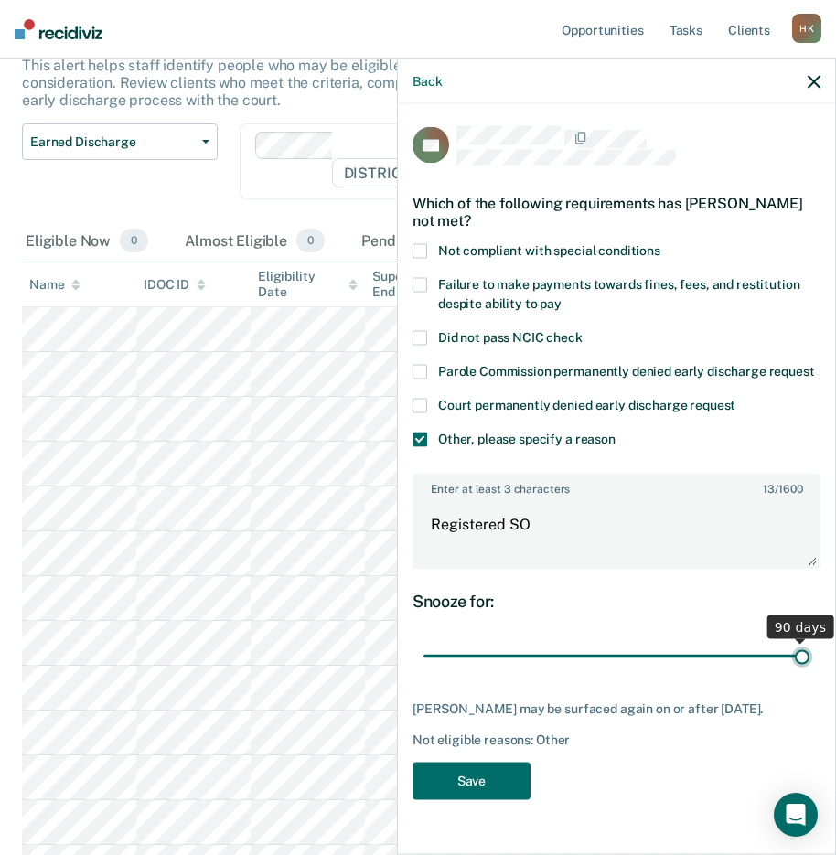
type input "90"
click at [788, 659] on input "range" at bounding box center [616, 656] width 386 height 32
click at [496, 786] on button "Save" at bounding box center [471, 780] width 118 height 37
click at [809, 78] on icon "button" at bounding box center [813, 81] width 13 height 13
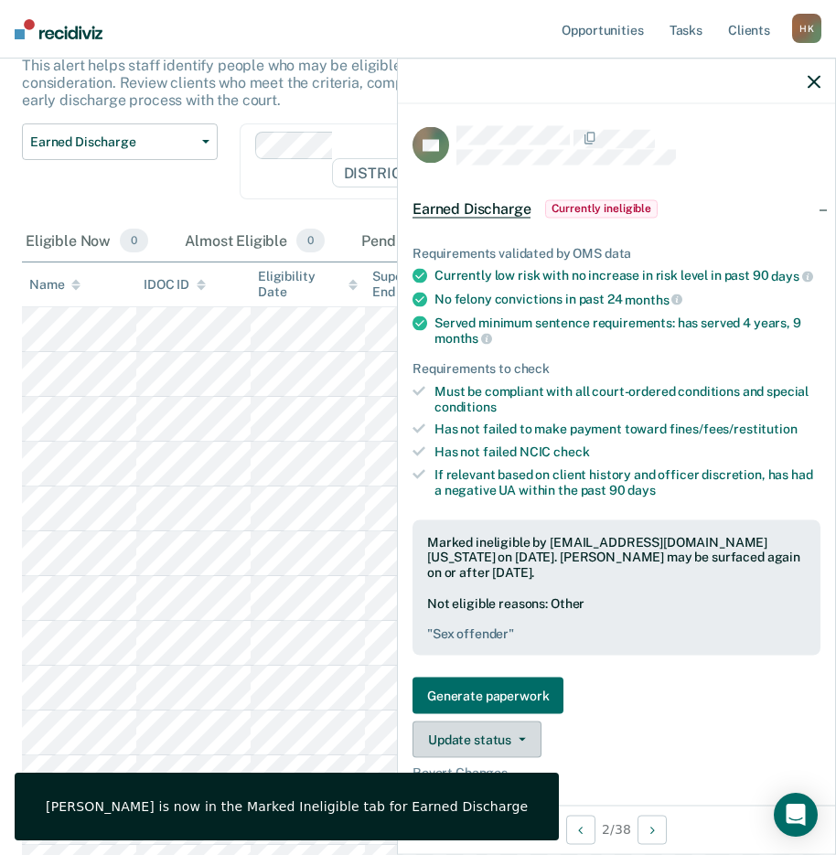
click at [492, 751] on button "Update status" at bounding box center [476, 739] width 129 height 37
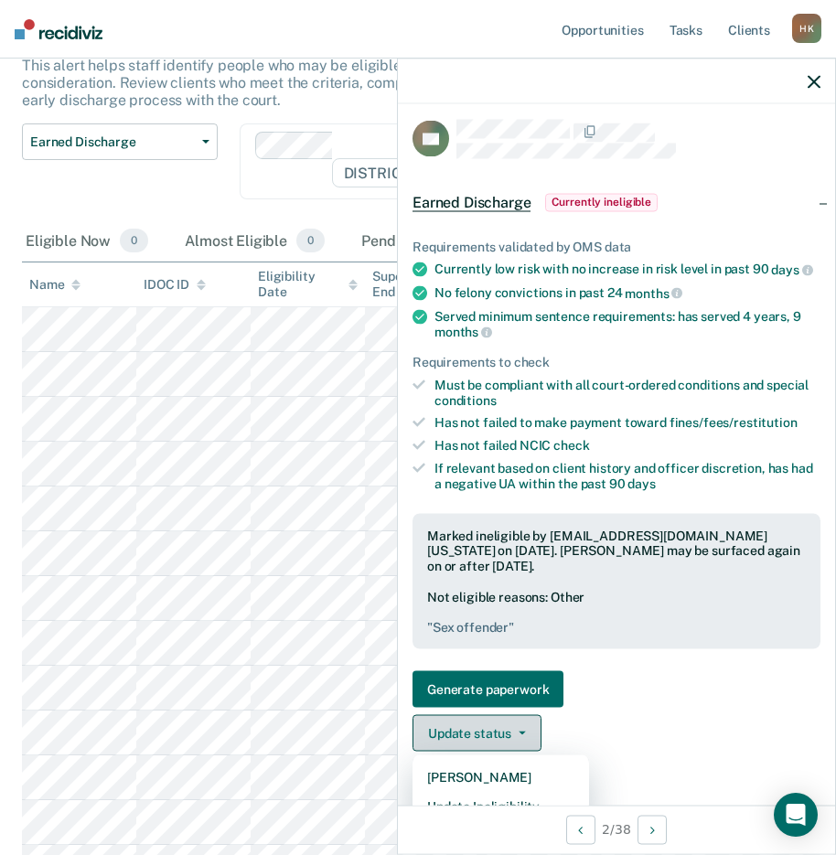
click at [492, 745] on button "Update status" at bounding box center [476, 733] width 129 height 37
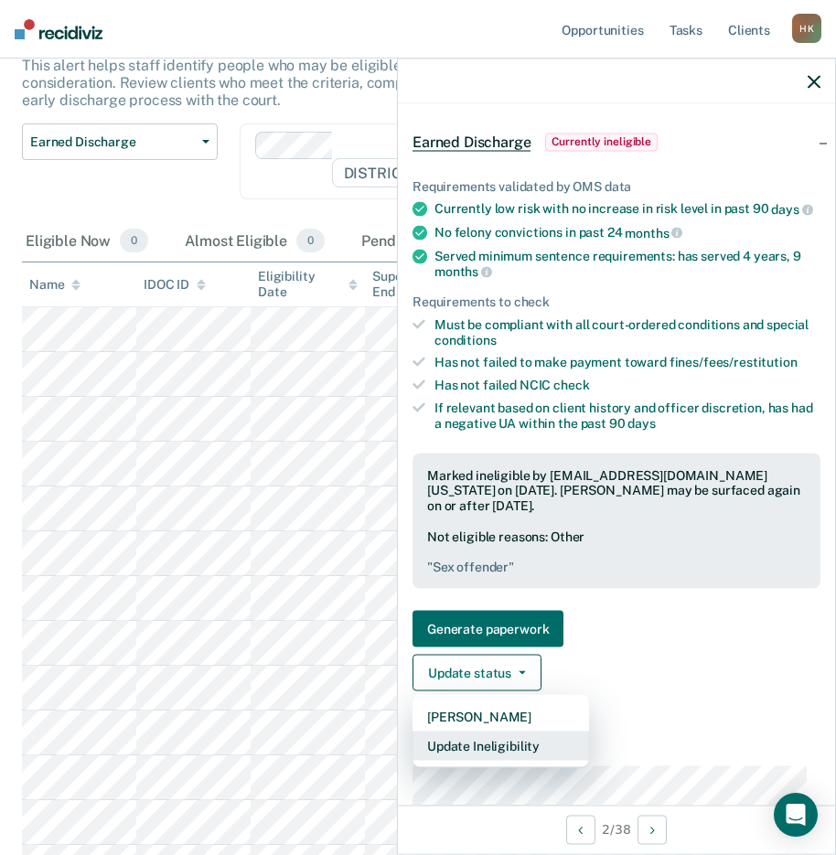
click at [528, 761] on button "Update Ineligibility" at bounding box center [500, 745] width 176 height 29
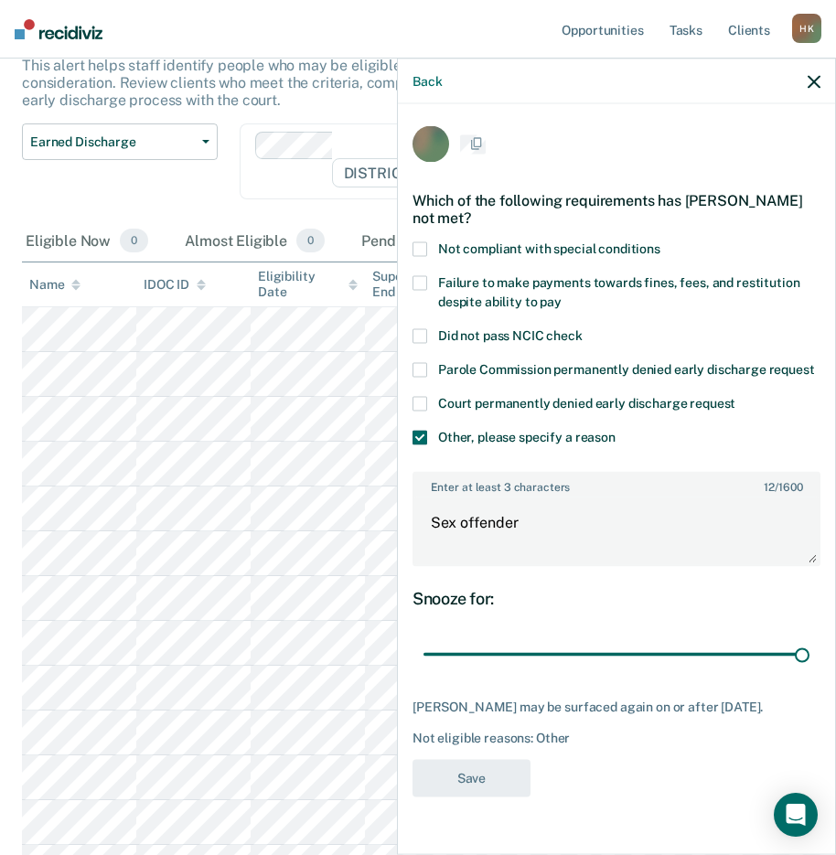
scroll to position [15, 0]
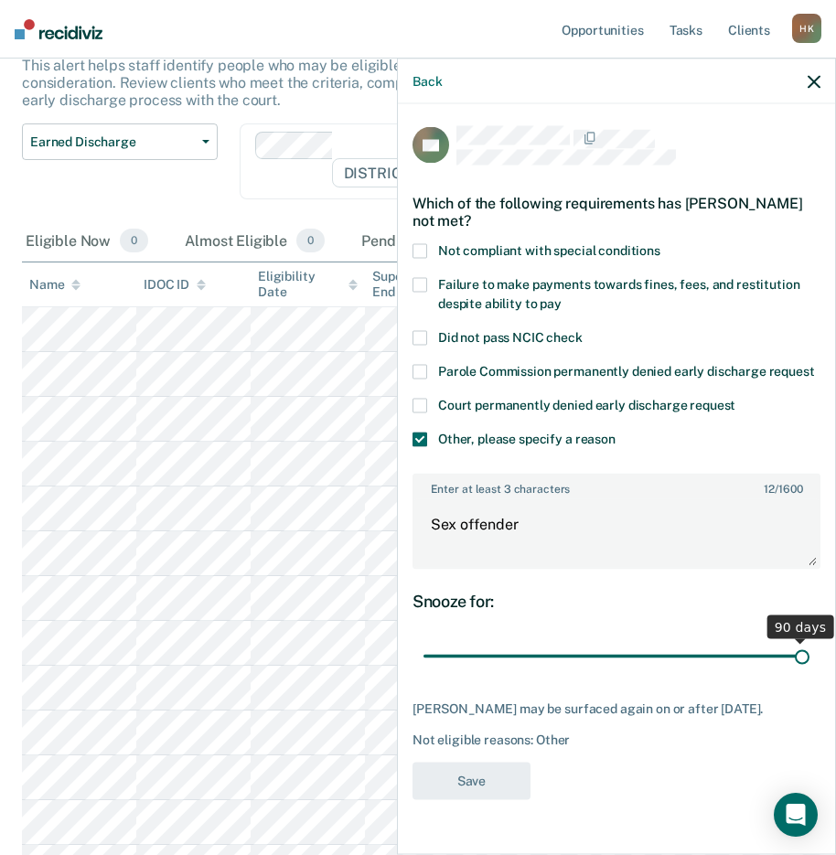
click at [796, 657] on input "range" at bounding box center [616, 656] width 386 height 32
click at [776, 660] on input "range" at bounding box center [616, 656] width 386 height 32
click at [786, 659] on input "range" at bounding box center [616, 656] width 386 height 32
type input "87"
click at [778, 666] on input "range" at bounding box center [616, 656] width 386 height 32
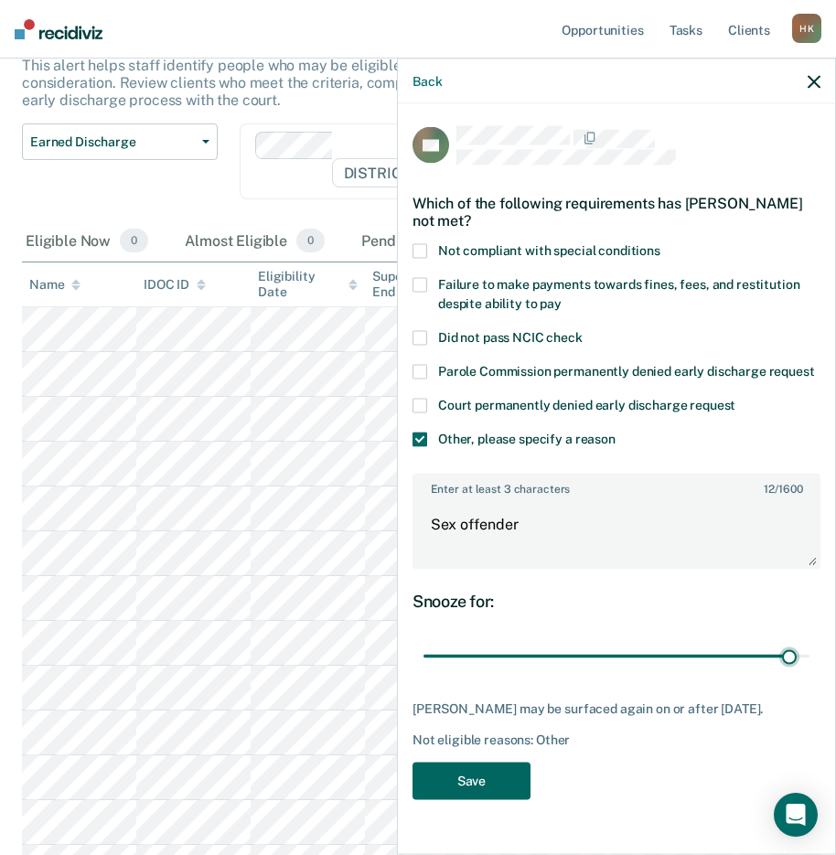
click at [484, 782] on button "Save" at bounding box center [471, 780] width 118 height 37
click at [809, 79] on icon "button" at bounding box center [813, 81] width 13 height 13
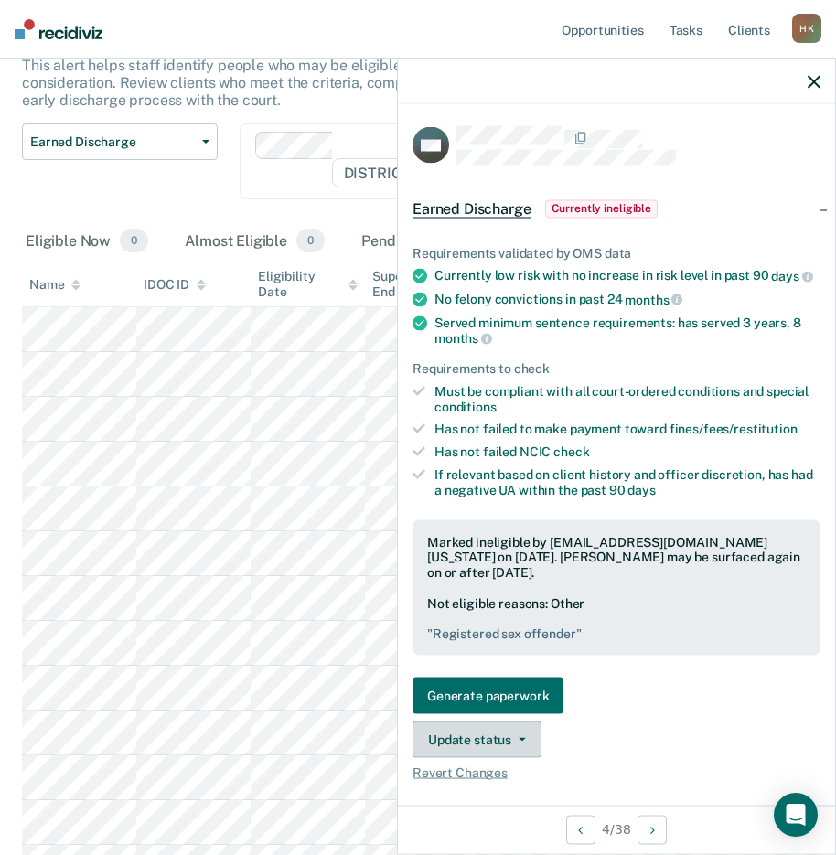
click at [480, 753] on button "Update status" at bounding box center [476, 739] width 129 height 37
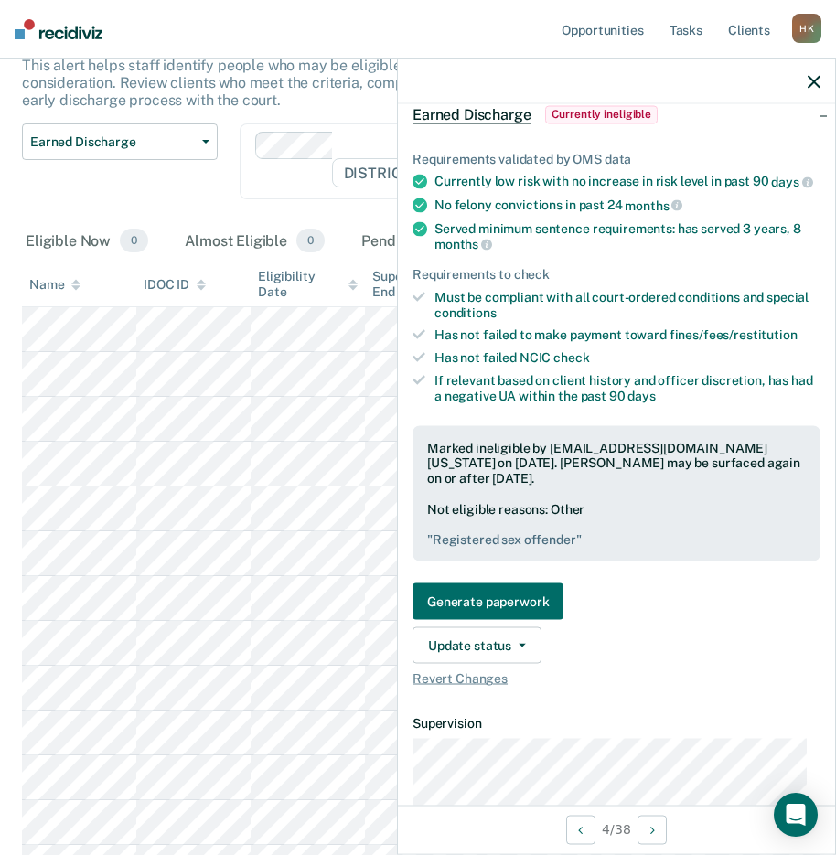
click at [478, 756] on article "SW Earned Discharge Currently ineligible Requirements validated by OMS data Cur…" at bounding box center [616, 808] width 408 height 1552
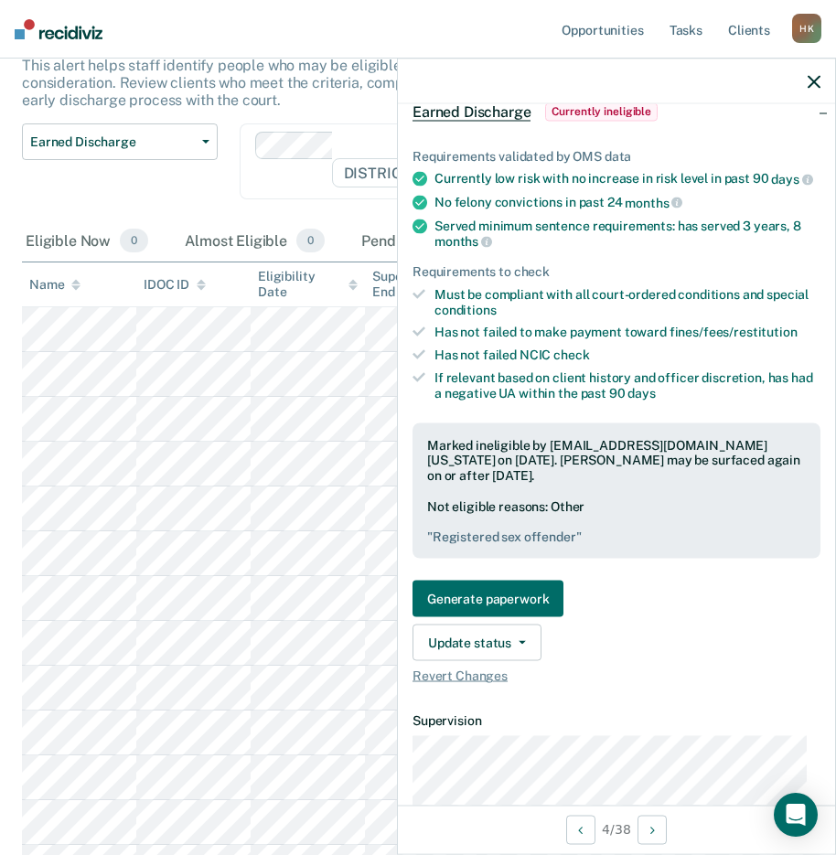
scroll to position [98, 0]
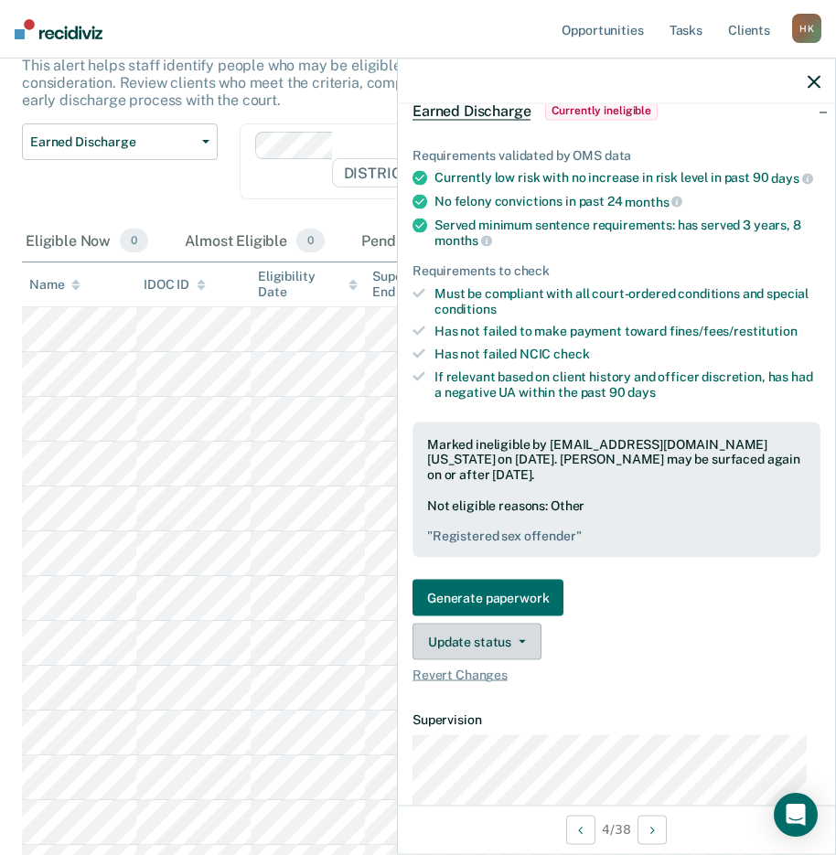
click at [477, 660] on button "Update status" at bounding box center [476, 642] width 129 height 37
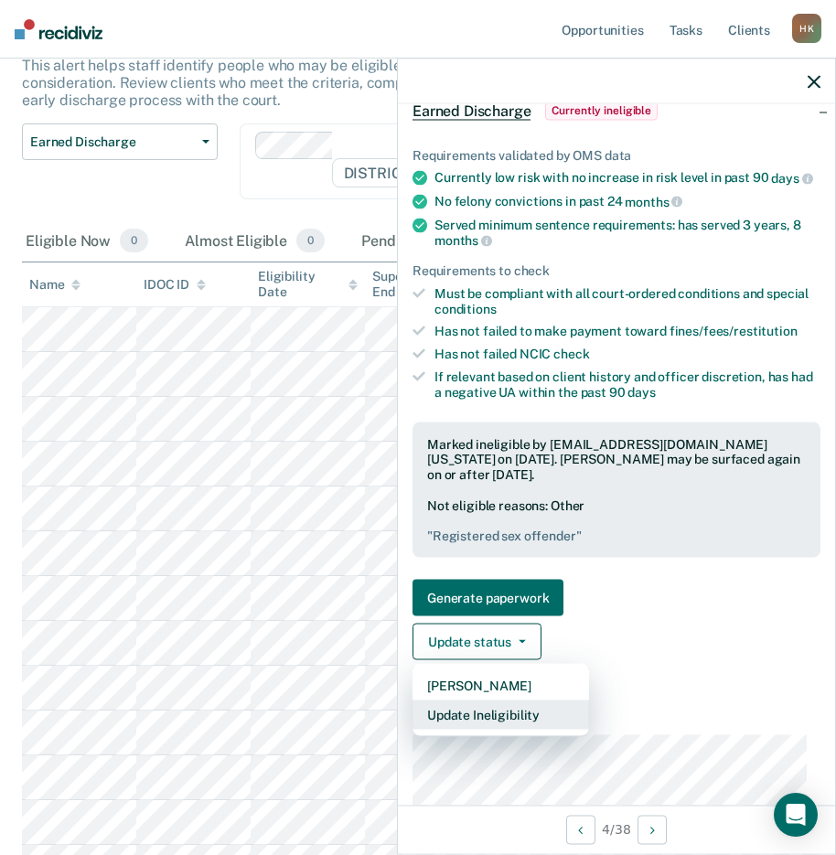
click at [476, 726] on button "Update Ineligibility" at bounding box center [500, 714] width 176 height 29
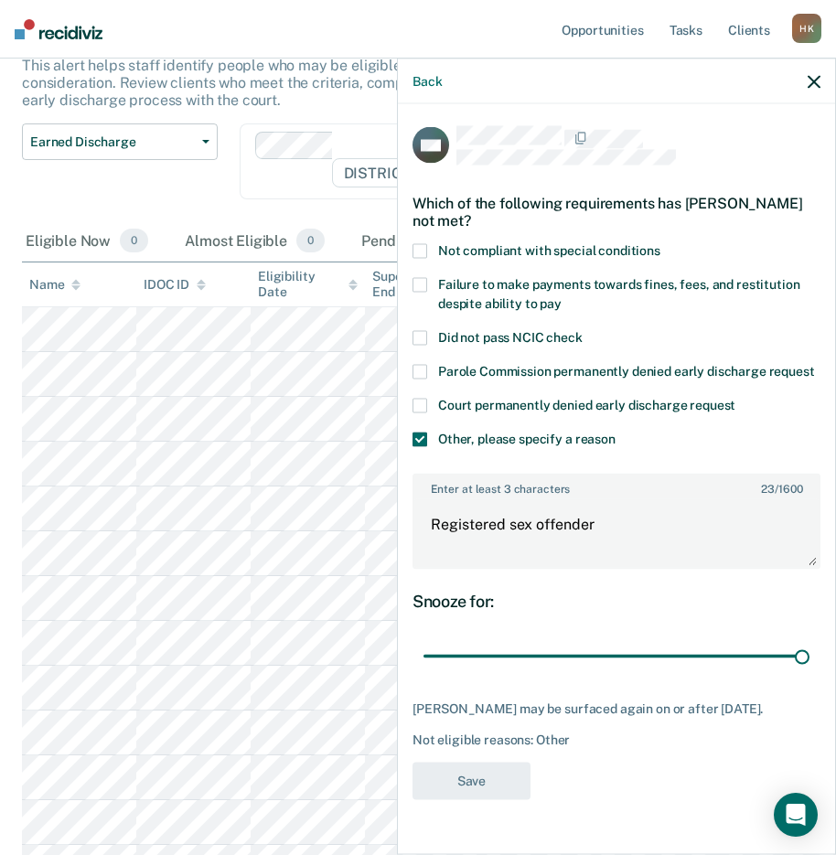
scroll to position [15, 0]
click at [793, 659] on input "range" at bounding box center [616, 656] width 386 height 32
click at [783, 659] on input "range" at bounding box center [616, 656] width 386 height 32
type input "88"
click at [780, 659] on input "range" at bounding box center [616, 656] width 386 height 32
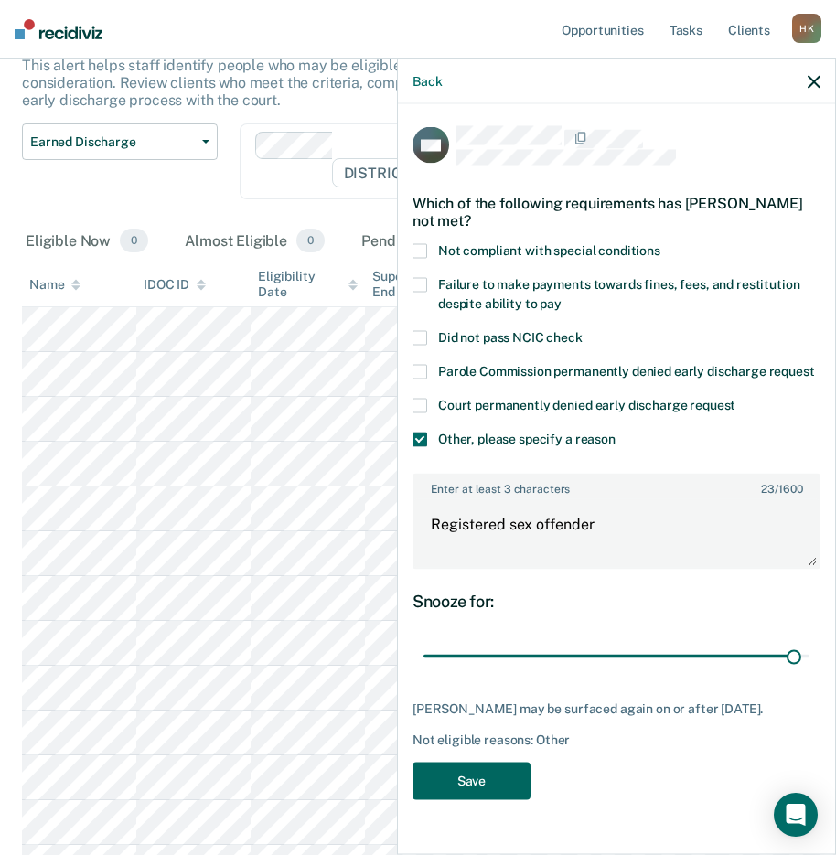
click at [494, 791] on button "Save" at bounding box center [471, 780] width 118 height 37
click at [813, 80] on icon "button" at bounding box center [813, 81] width 13 height 13
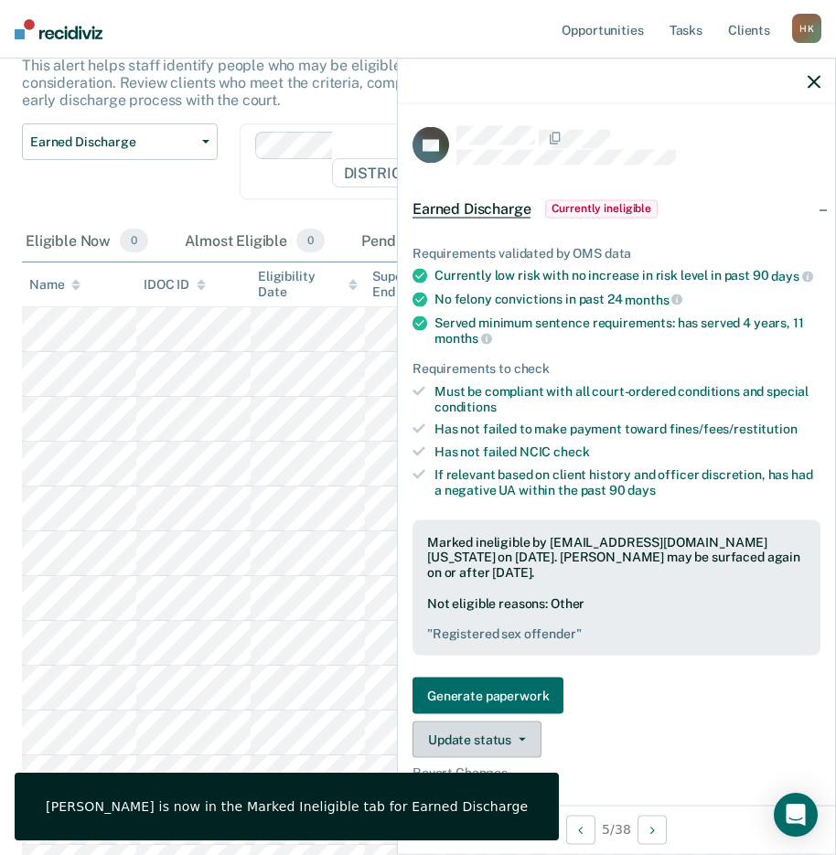
drag, startPoint x: 498, startPoint y: 730, endPoint x: 539, endPoint y: 717, distance: 43.1
click at [496, 730] on button "Update status" at bounding box center [476, 739] width 129 height 37
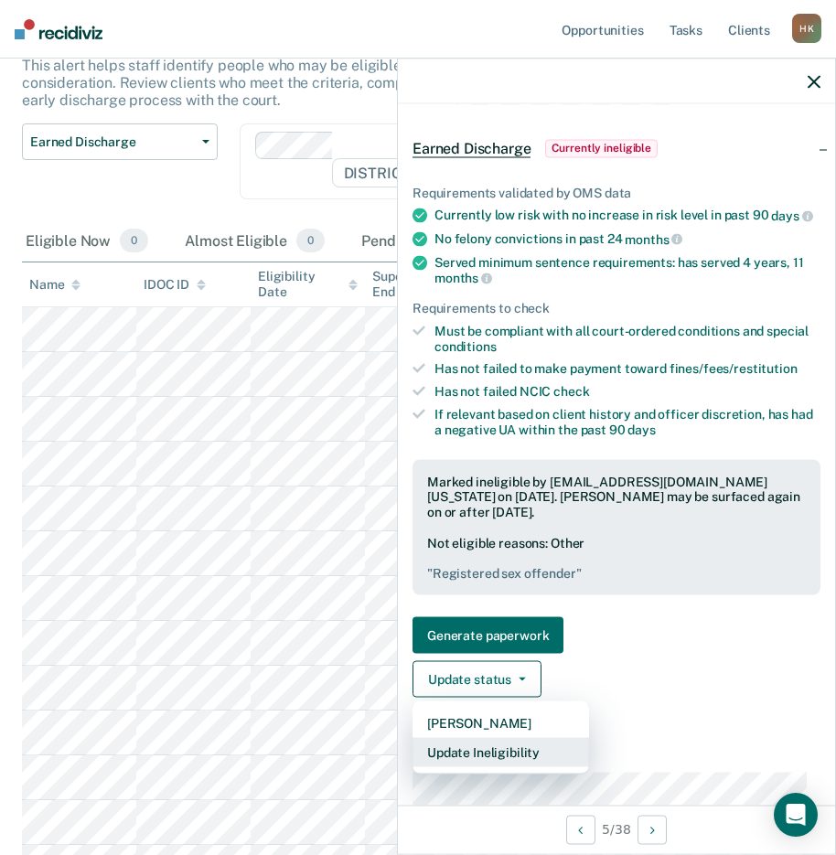
scroll to position [61, 0]
click at [520, 749] on button "Update Ineligibility" at bounding box center [500, 751] width 176 height 29
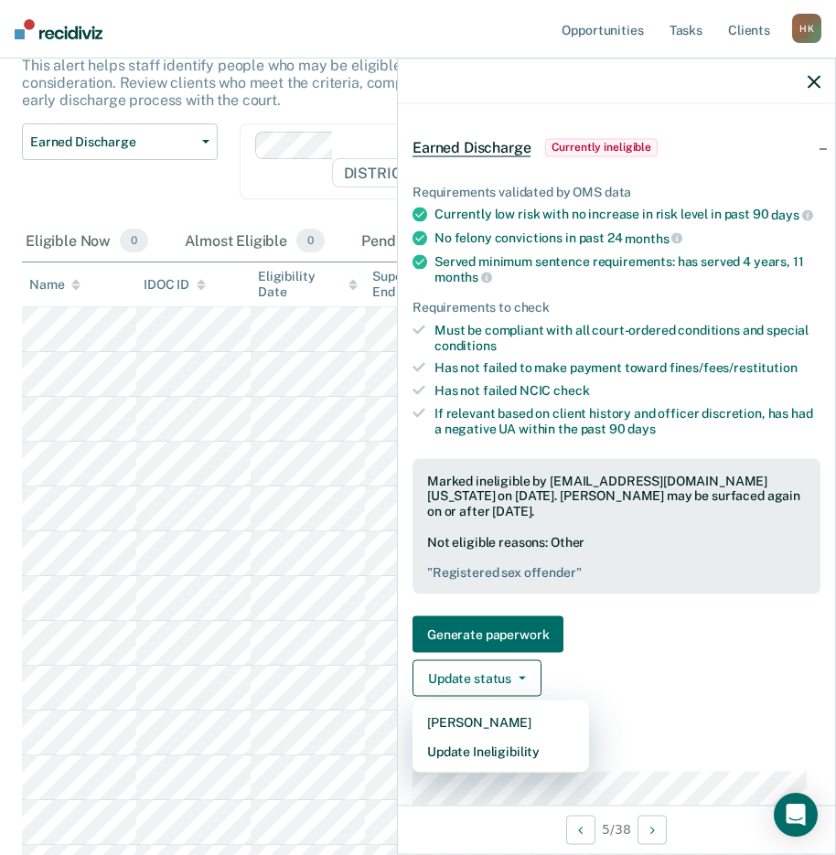
scroll to position [0, 0]
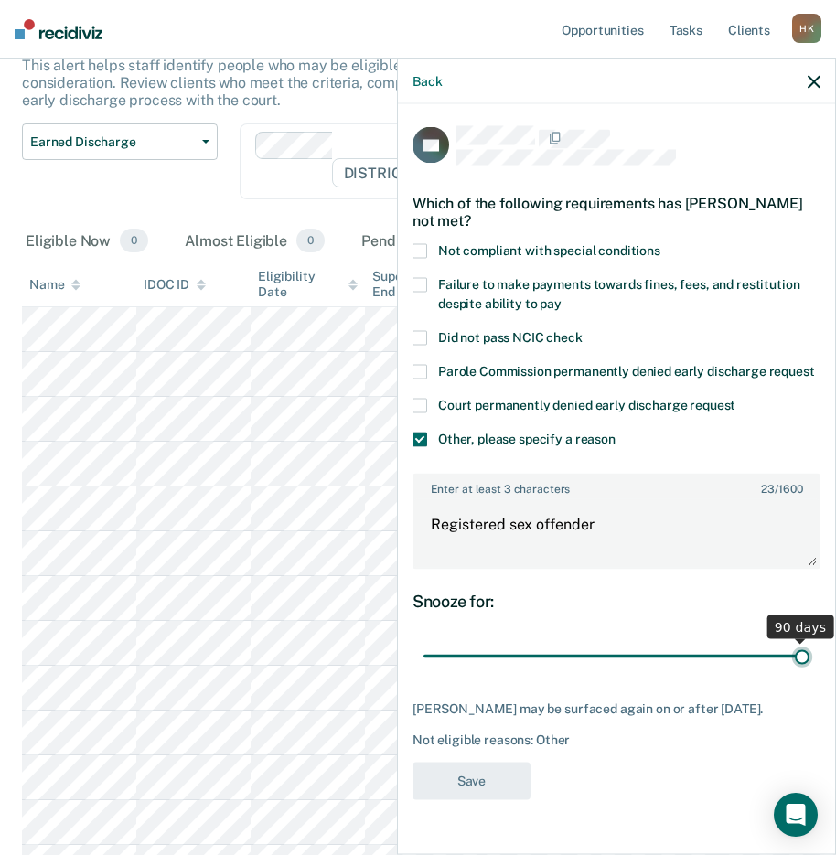
click at [799, 640] on input "range" at bounding box center [616, 656] width 386 height 32
click at [796, 640] on input "range" at bounding box center [616, 656] width 386 height 32
type input "87"
click at [789, 640] on input "range" at bounding box center [616, 656] width 386 height 32
click at [507, 762] on button "Save" at bounding box center [471, 780] width 118 height 37
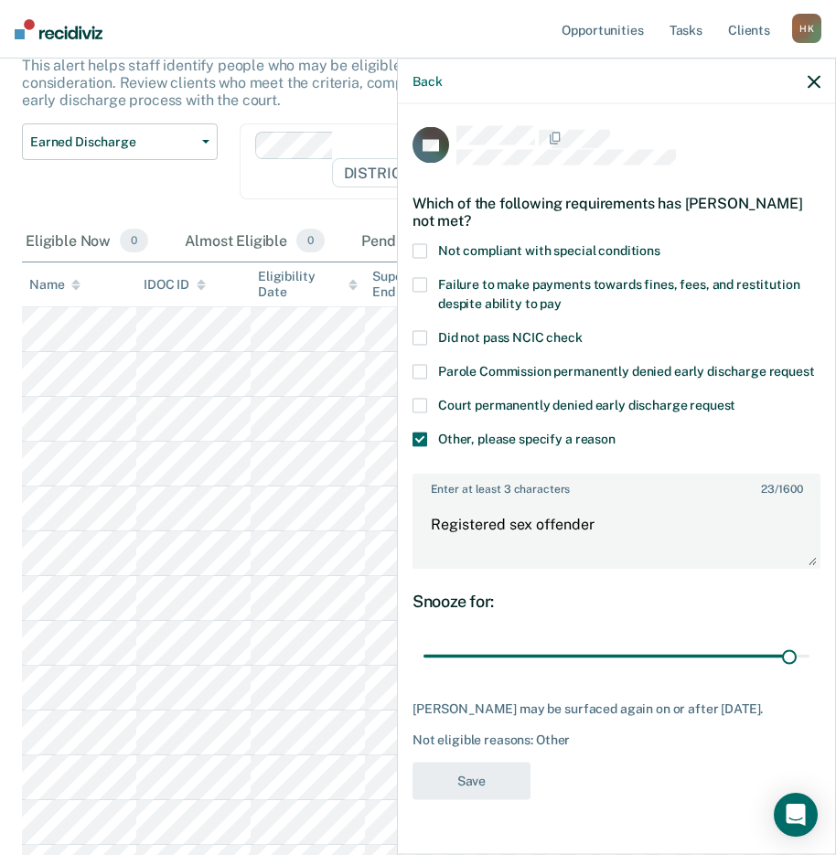
click at [817, 78] on icon "button" at bounding box center [813, 81] width 13 height 13
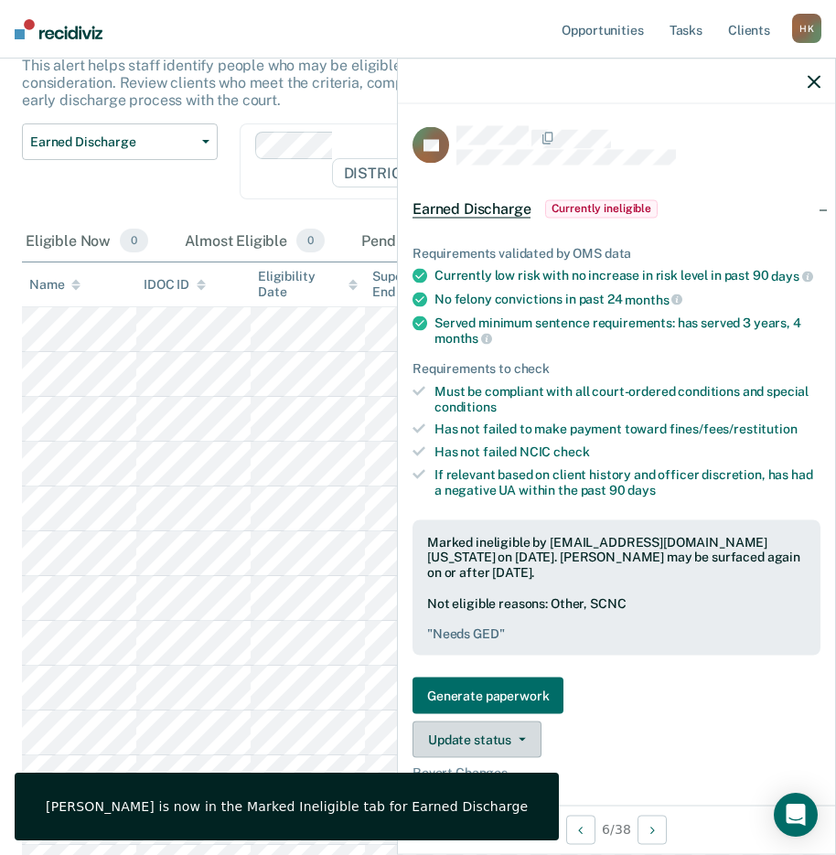
click at [472, 737] on button "Update status" at bounding box center [476, 739] width 129 height 37
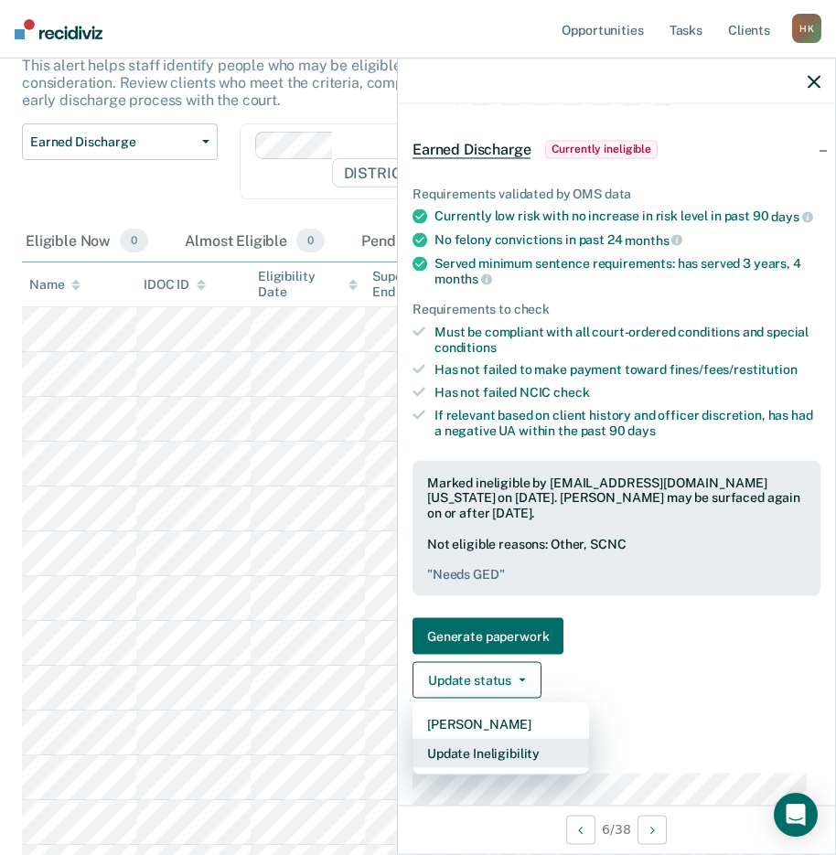
scroll to position [60, 0]
click at [505, 749] on button "Update Ineligibility" at bounding box center [500, 752] width 176 height 29
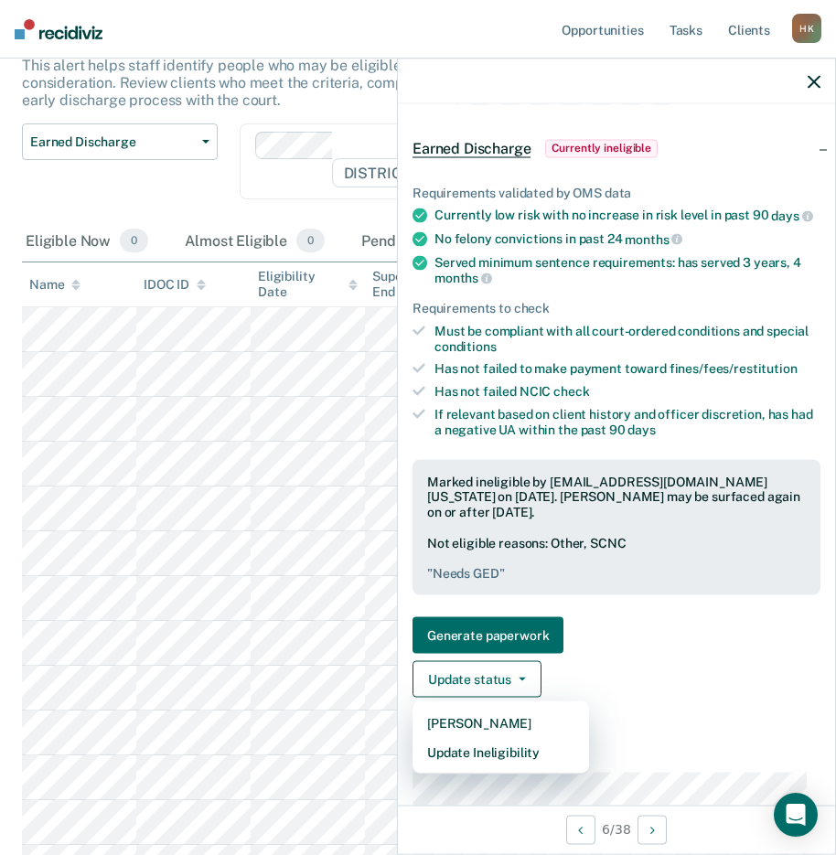
scroll to position [0, 0]
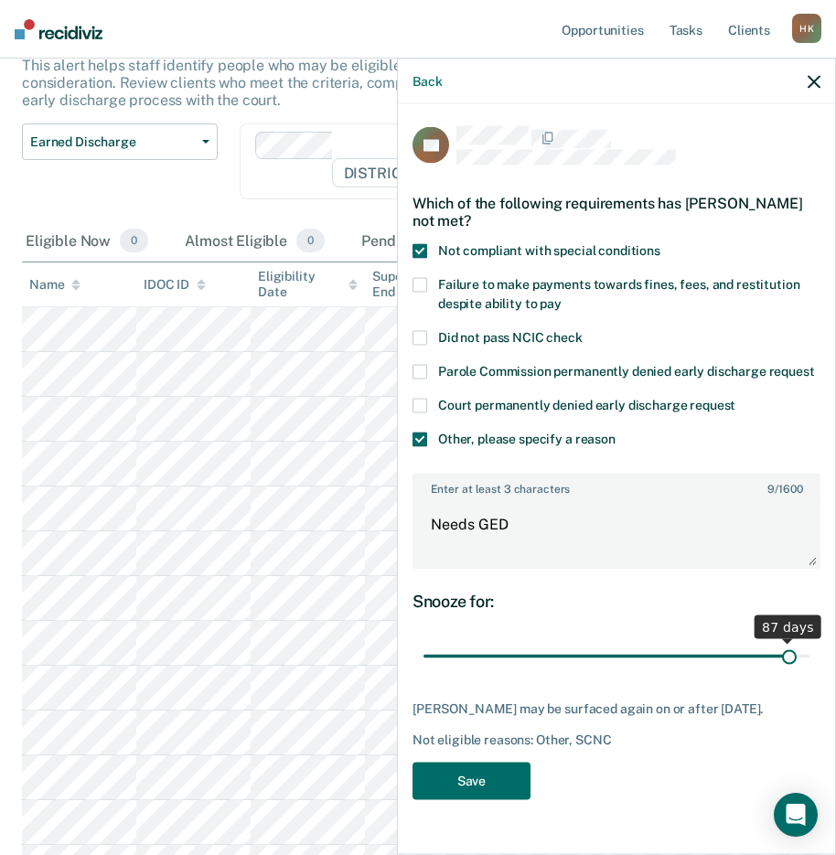
type input "87"
click at [789, 640] on input "range" at bounding box center [616, 656] width 386 height 32
click at [477, 762] on button "Save" at bounding box center [471, 780] width 118 height 37
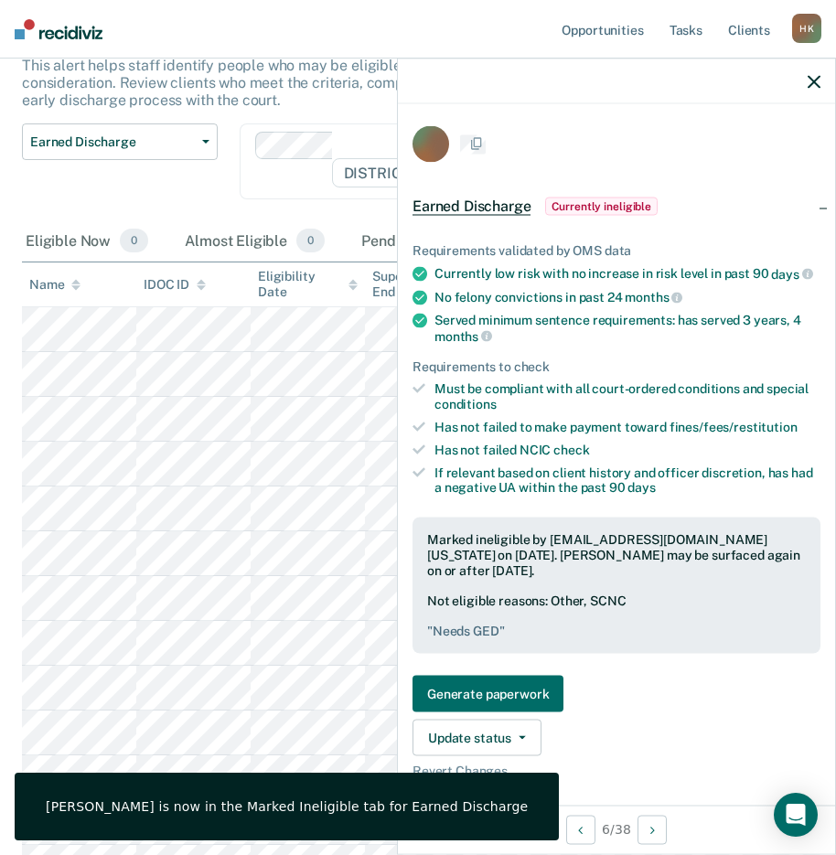
click at [812, 76] on icon "button" at bounding box center [813, 81] width 13 height 13
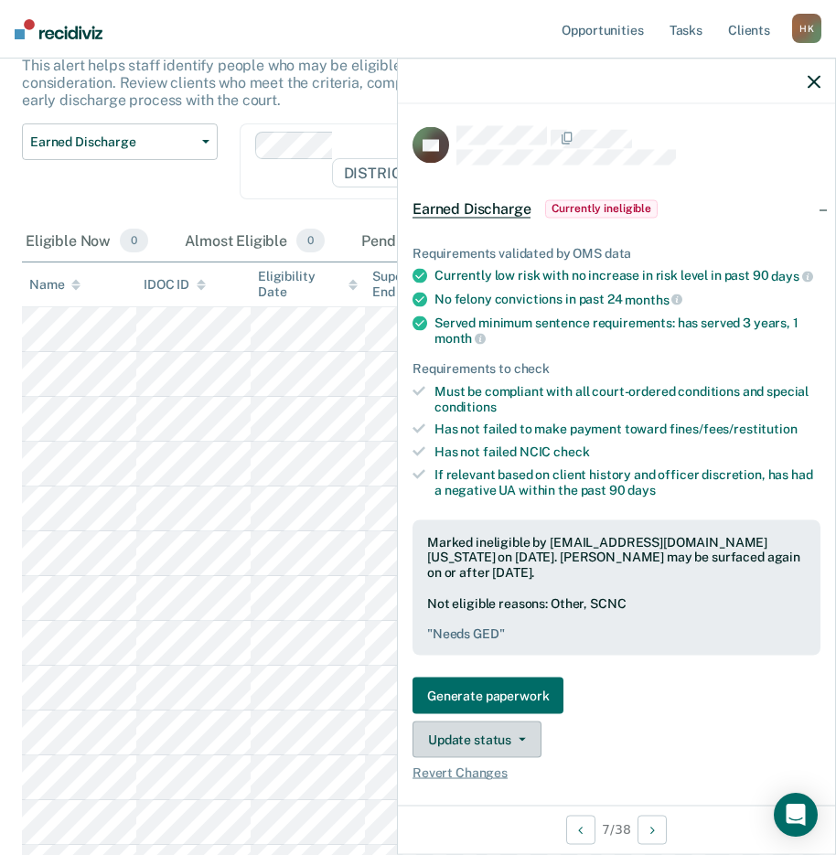
click at [476, 742] on button "Update status" at bounding box center [476, 739] width 129 height 37
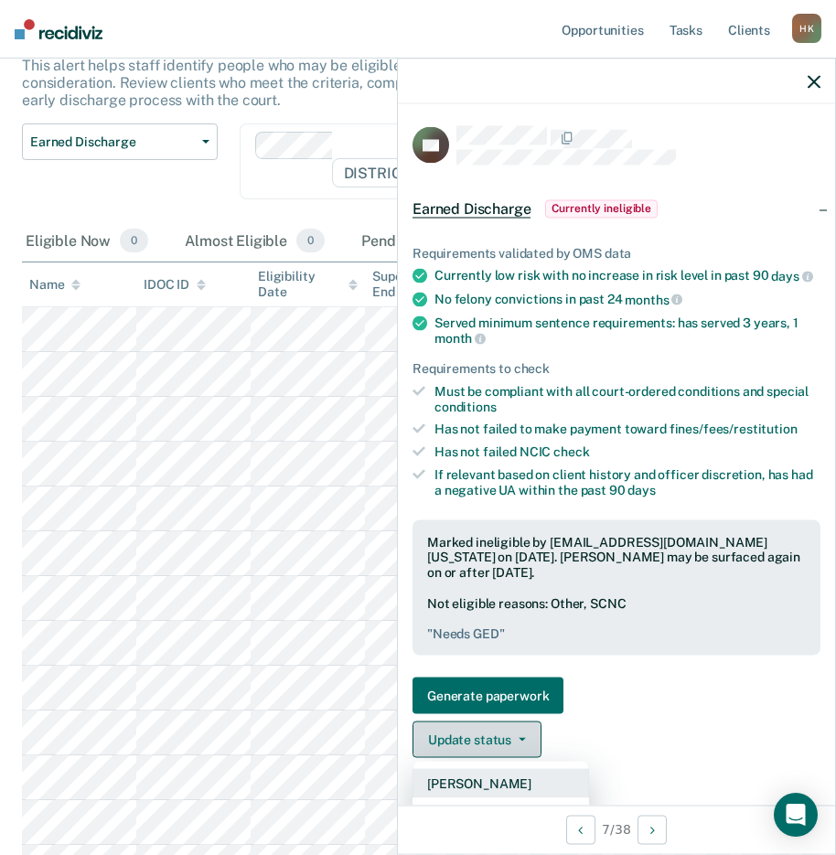
scroll to position [6, 0]
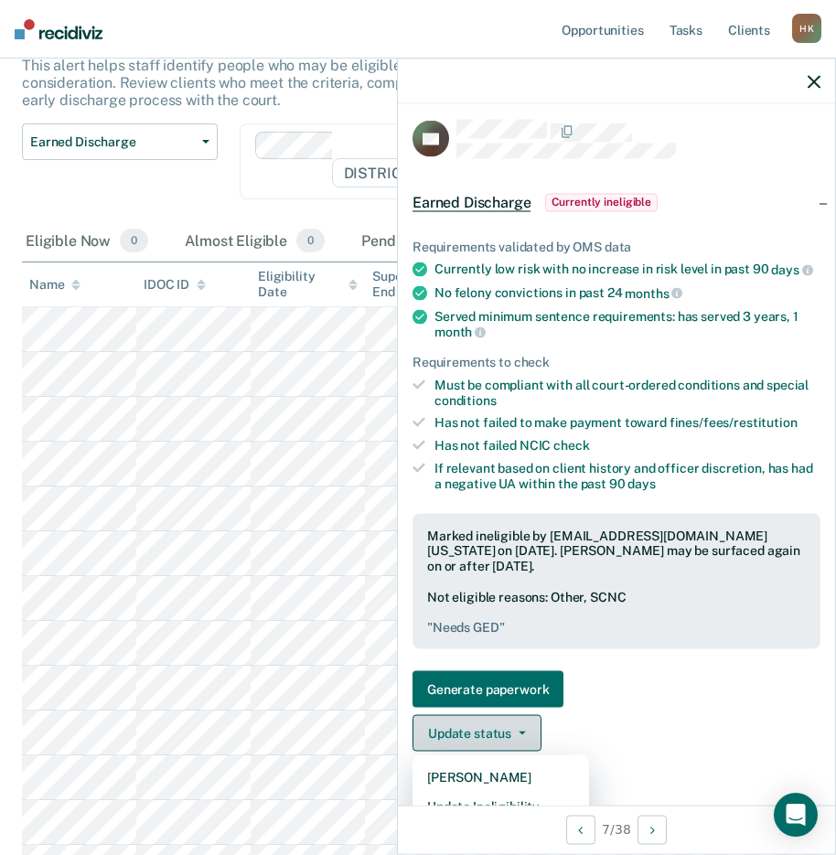
click at [496, 740] on button "Update status" at bounding box center [476, 733] width 129 height 37
click at [506, 746] on button "Update status" at bounding box center [476, 733] width 129 height 37
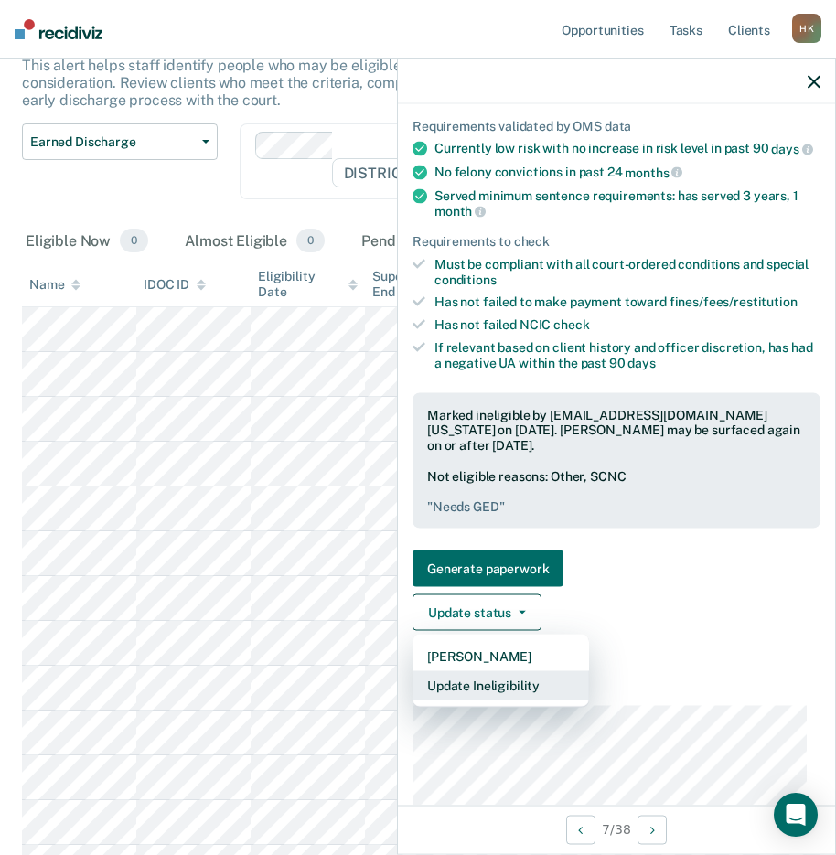
scroll to position [128, 0]
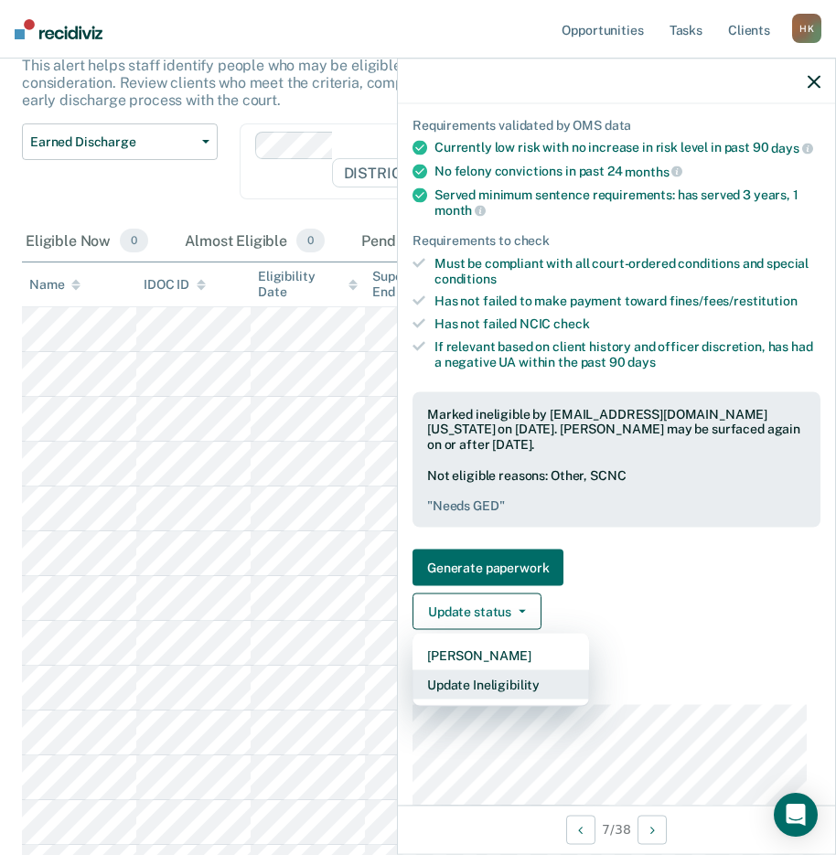
click at [484, 696] on button "Update Ineligibility" at bounding box center [500, 684] width 176 height 29
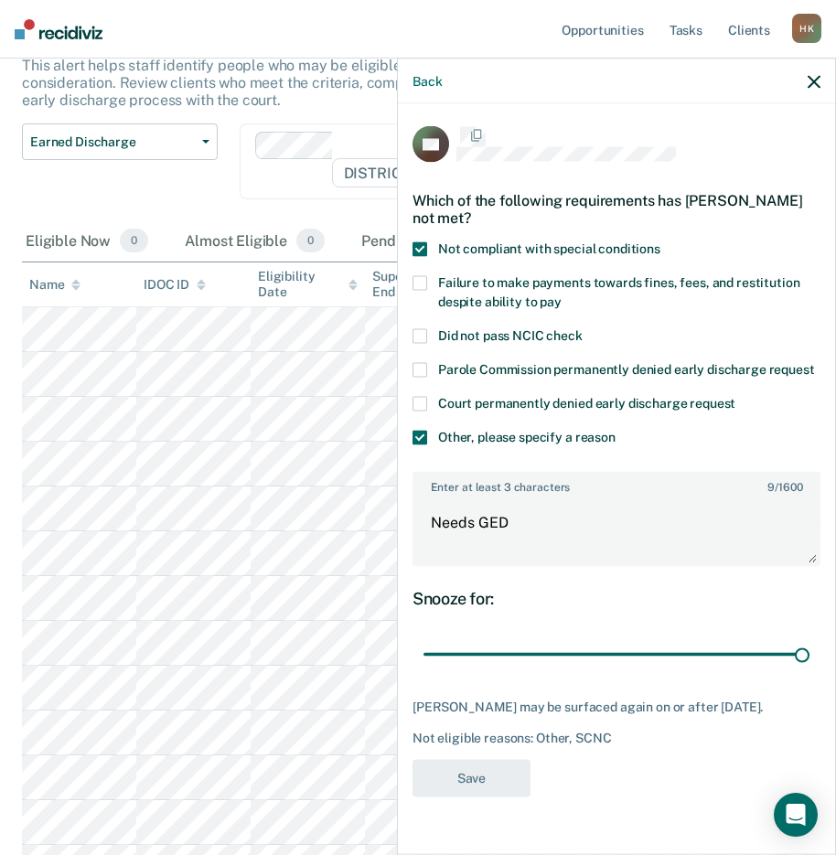
scroll to position [0, 0]
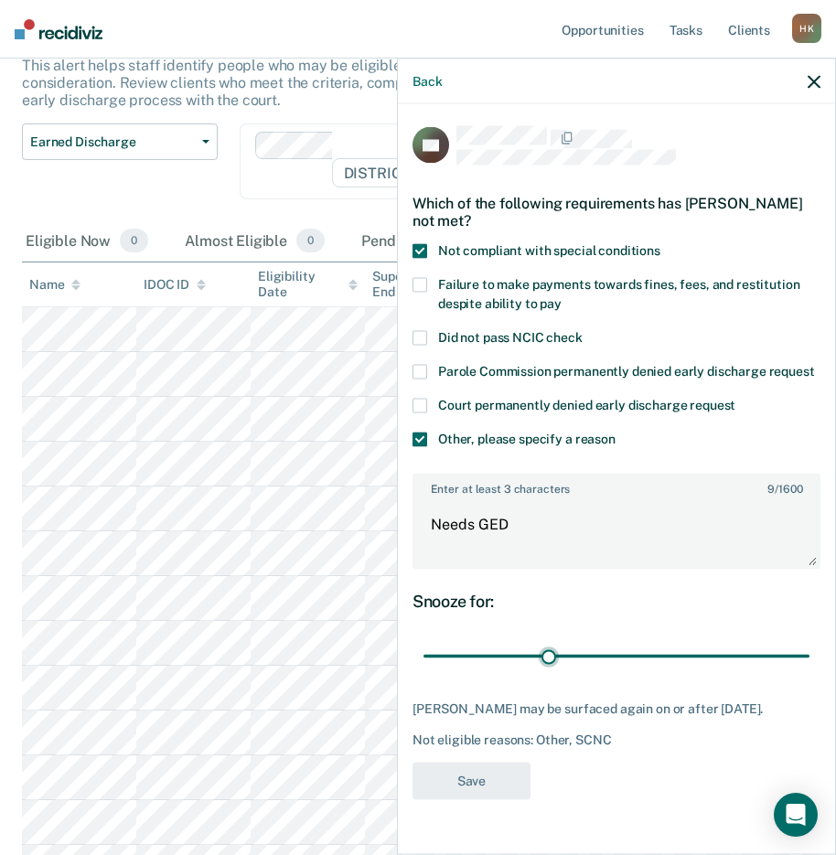
click at [550, 654] on input "range" at bounding box center [616, 656] width 386 height 32
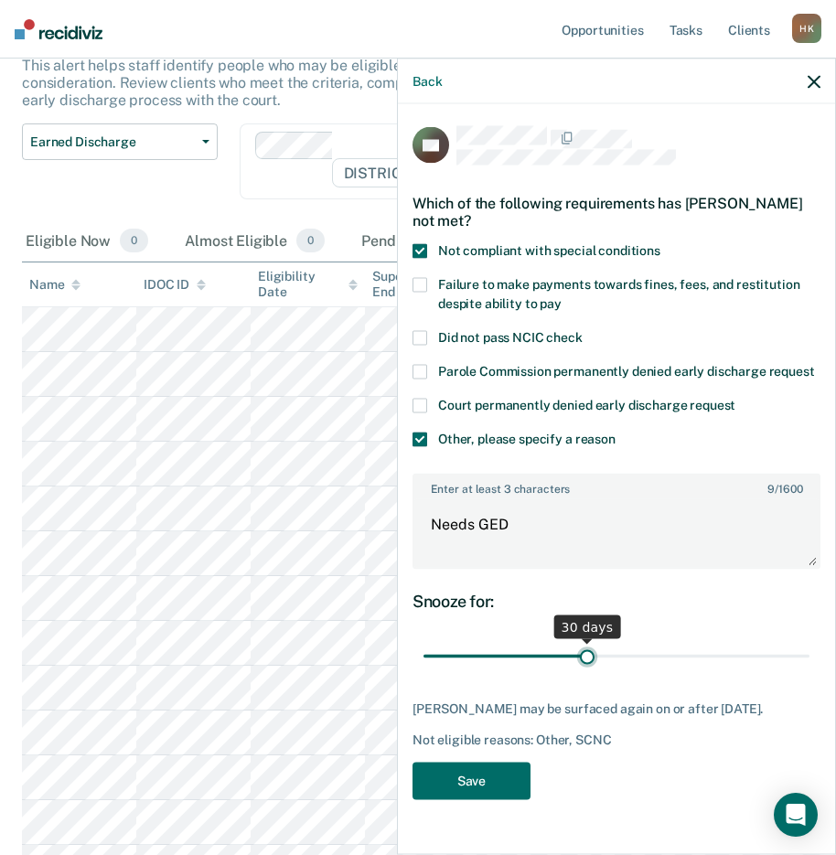
type input "30"
click at [588, 656] on input "range" at bounding box center [616, 656] width 386 height 32
click at [487, 783] on button "Save" at bounding box center [471, 780] width 118 height 37
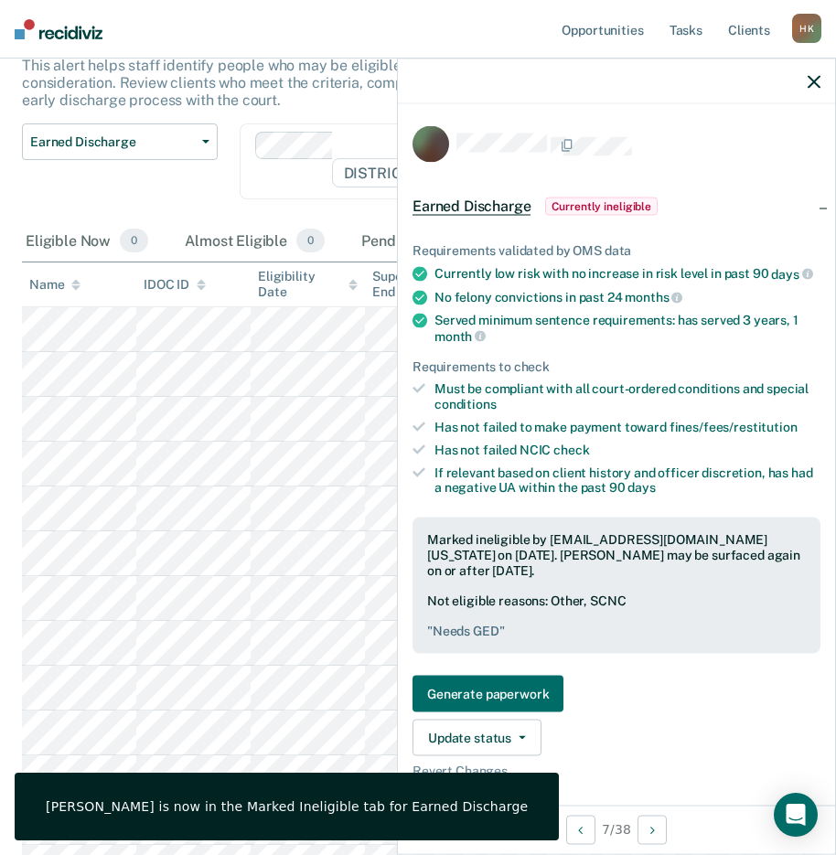
click at [808, 75] on icon "button" at bounding box center [813, 81] width 13 height 13
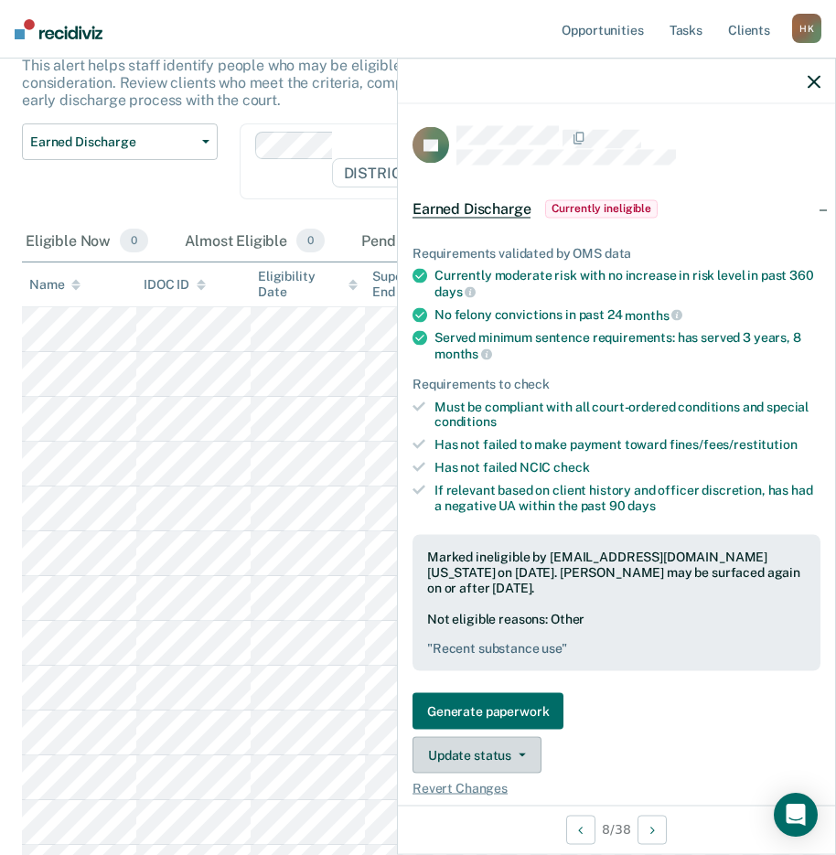
click at [495, 747] on button "Update status" at bounding box center [476, 755] width 129 height 37
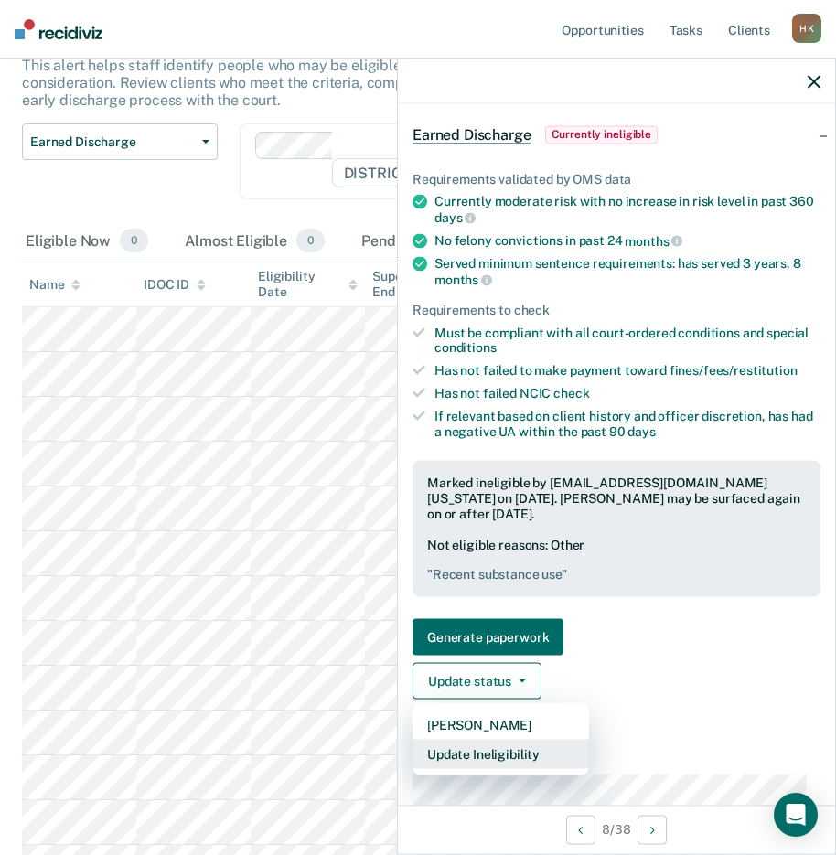
click at [478, 746] on button "Update Ineligibility" at bounding box center [500, 754] width 176 height 29
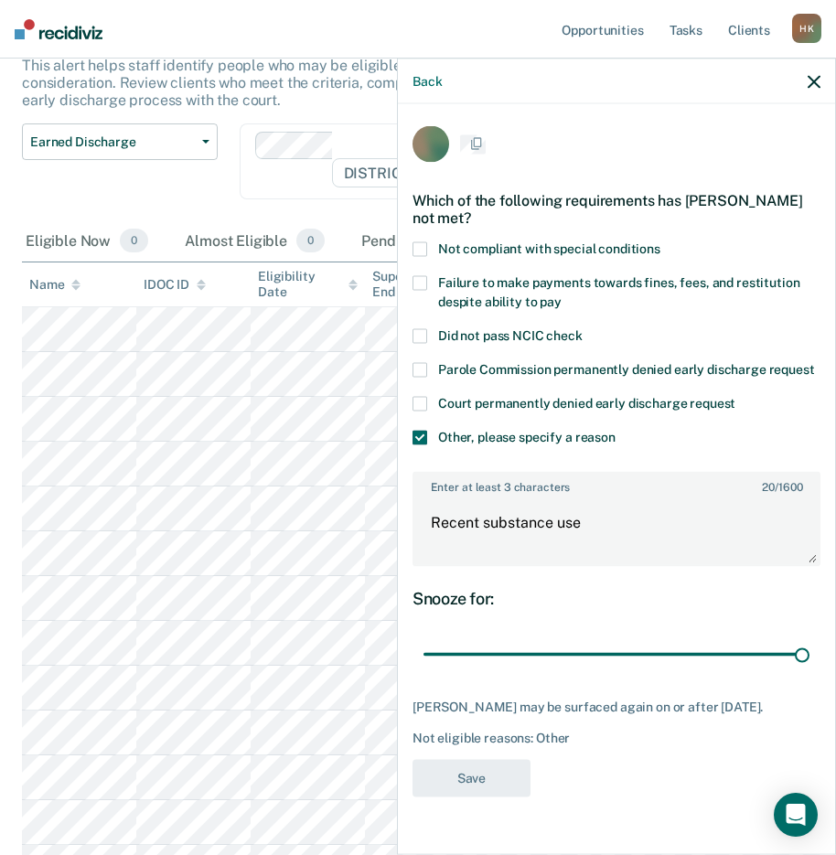
scroll to position [15, 0]
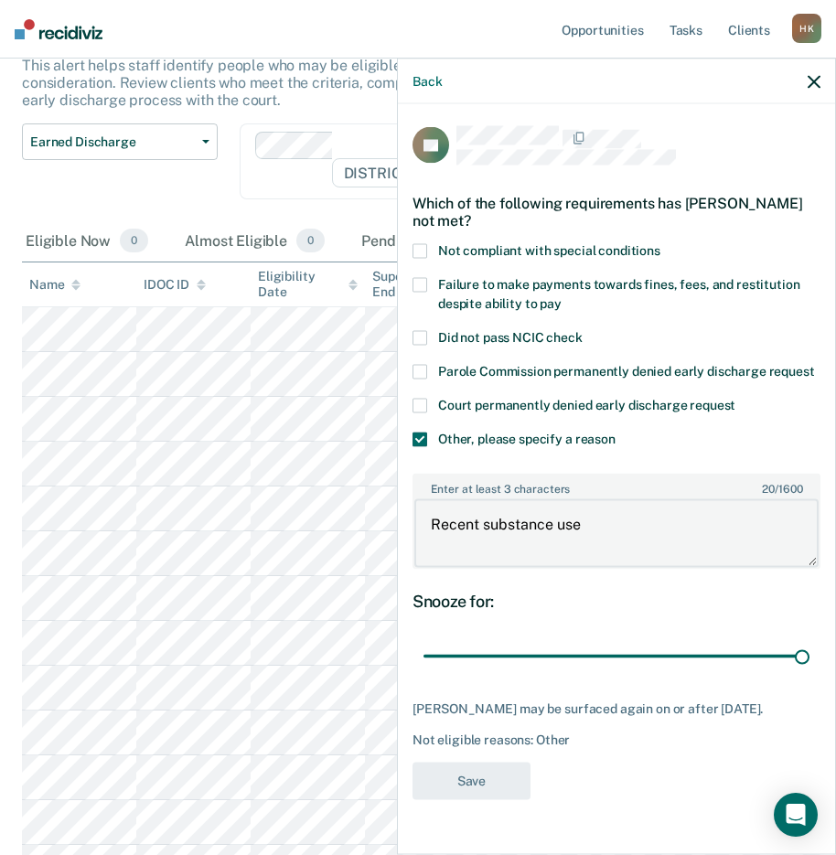
click at [604, 540] on textarea "Recent substance use" at bounding box center [616, 533] width 404 height 68
type textarea "Recent substance use"
type input "86"
click at [774, 657] on input "range" at bounding box center [616, 656] width 386 height 32
click at [484, 793] on button "Save" at bounding box center [471, 780] width 118 height 37
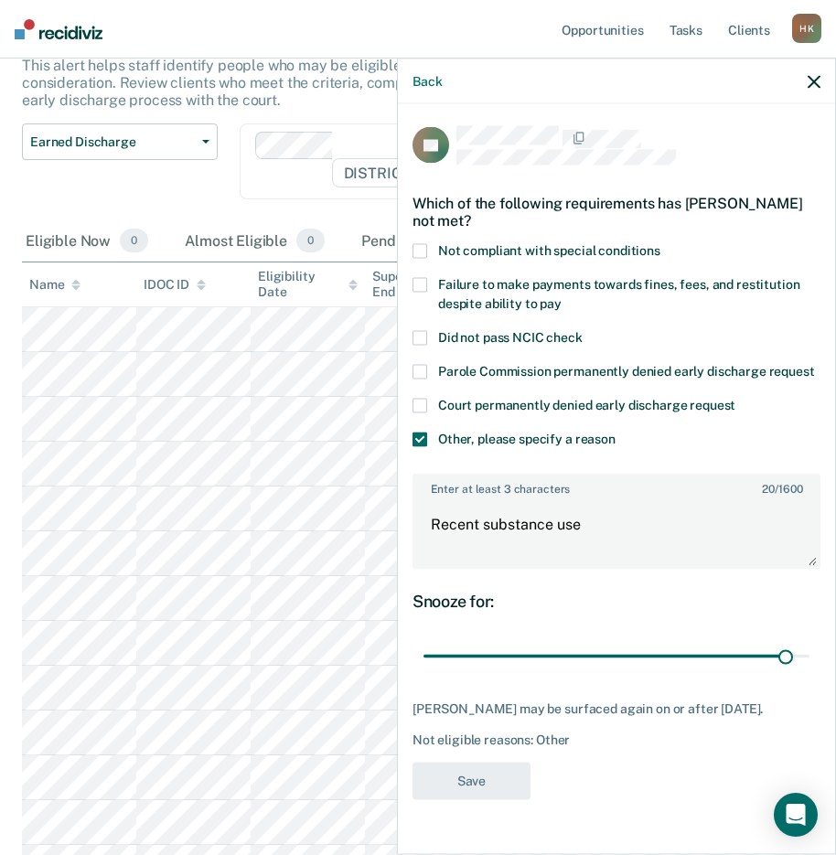
click at [816, 81] on icon "button" at bounding box center [813, 81] width 13 height 13
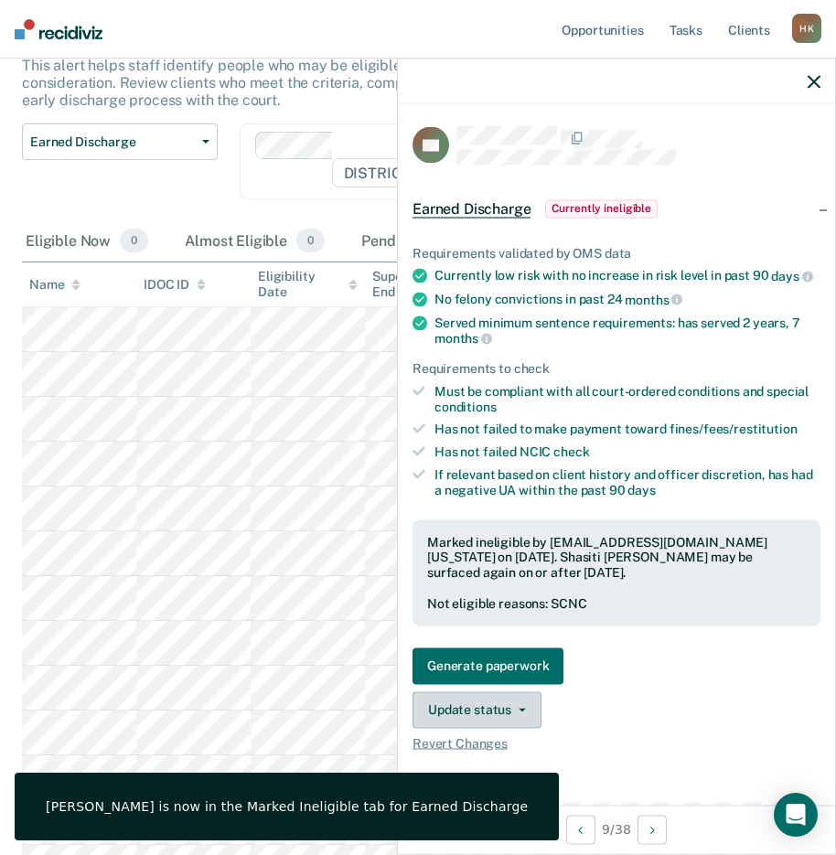
click at [490, 710] on button "Update status" at bounding box center [476, 709] width 129 height 37
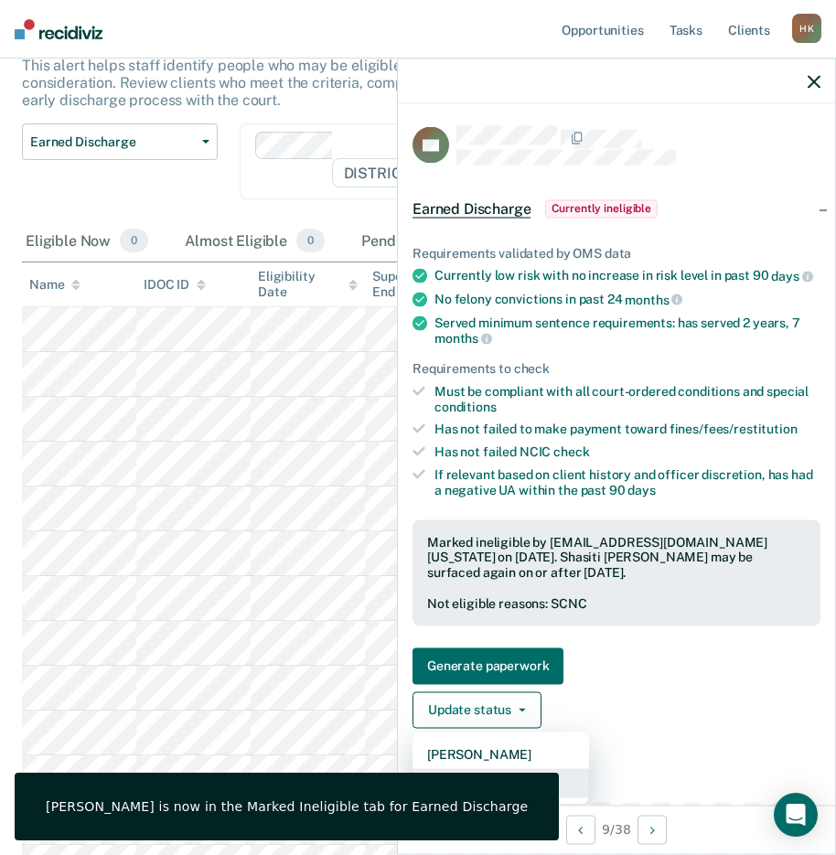
scroll to position [6, 0]
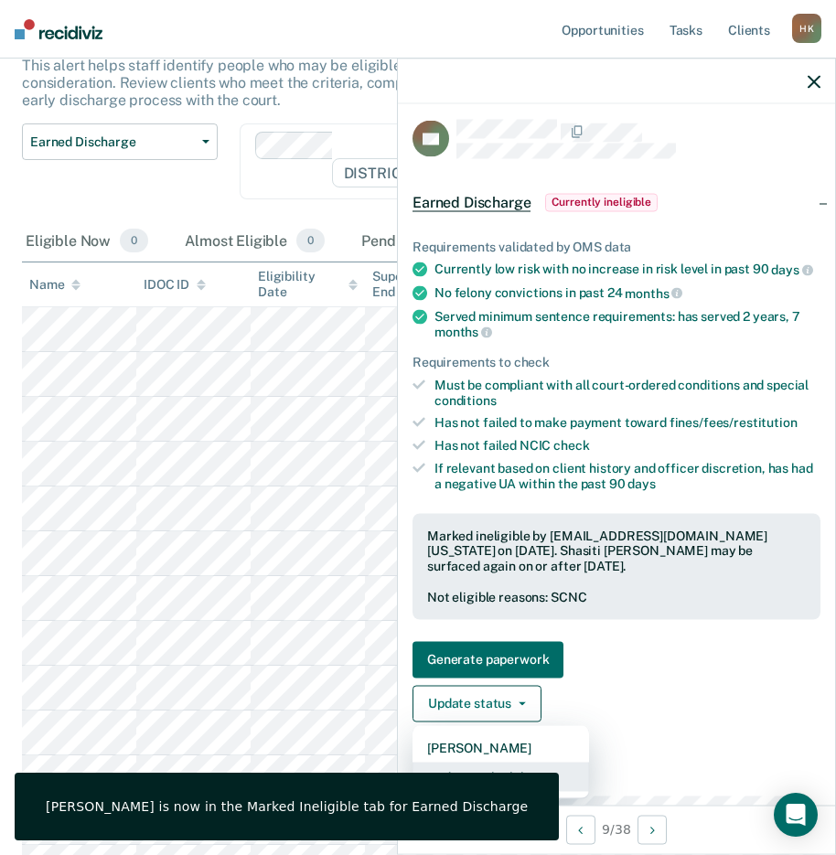
click at [521, 782] on button "Update Ineligibility" at bounding box center [500, 776] width 176 height 29
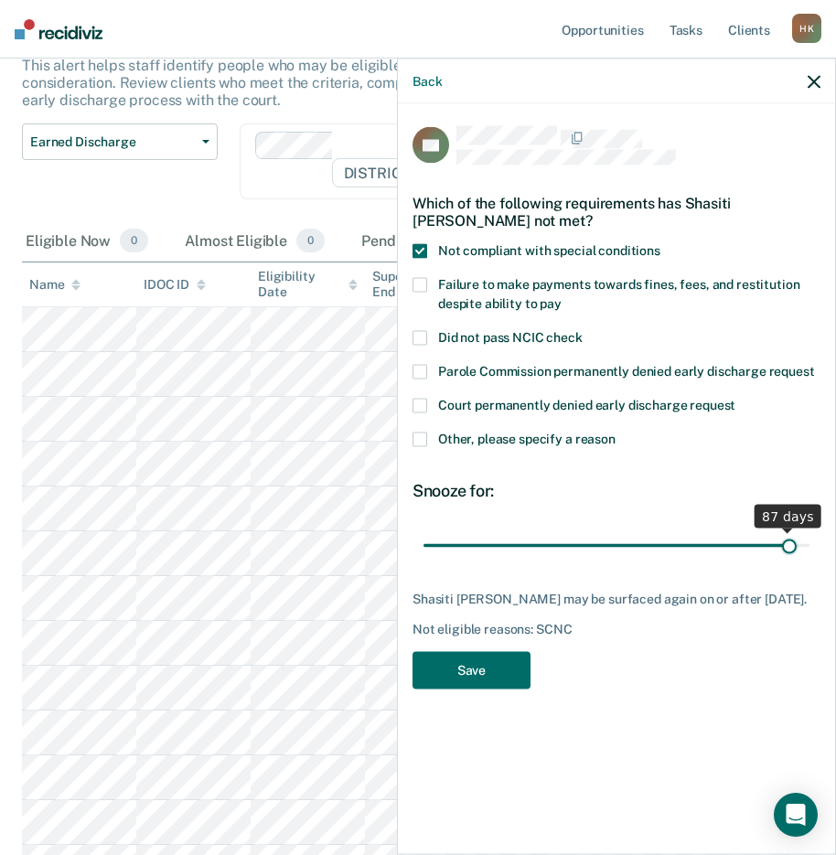
type input "87"
click at [790, 545] on input "range" at bounding box center [616, 545] width 386 height 32
click at [478, 661] on button "Save" at bounding box center [471, 670] width 118 height 37
click at [816, 80] on icon "button" at bounding box center [813, 81] width 13 height 13
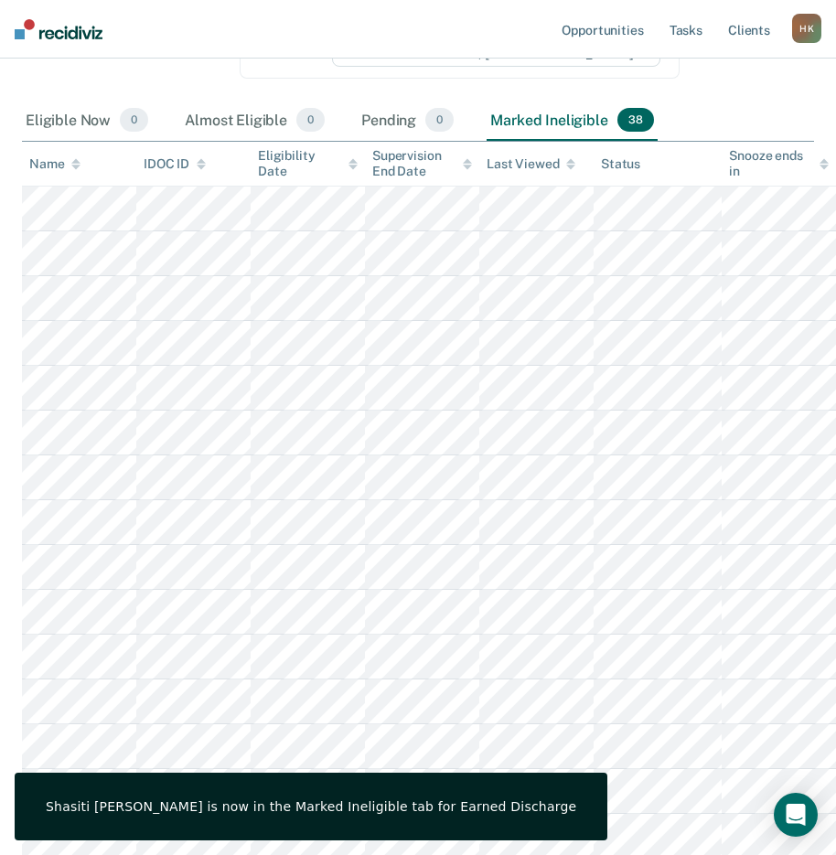
scroll to position [243, 0]
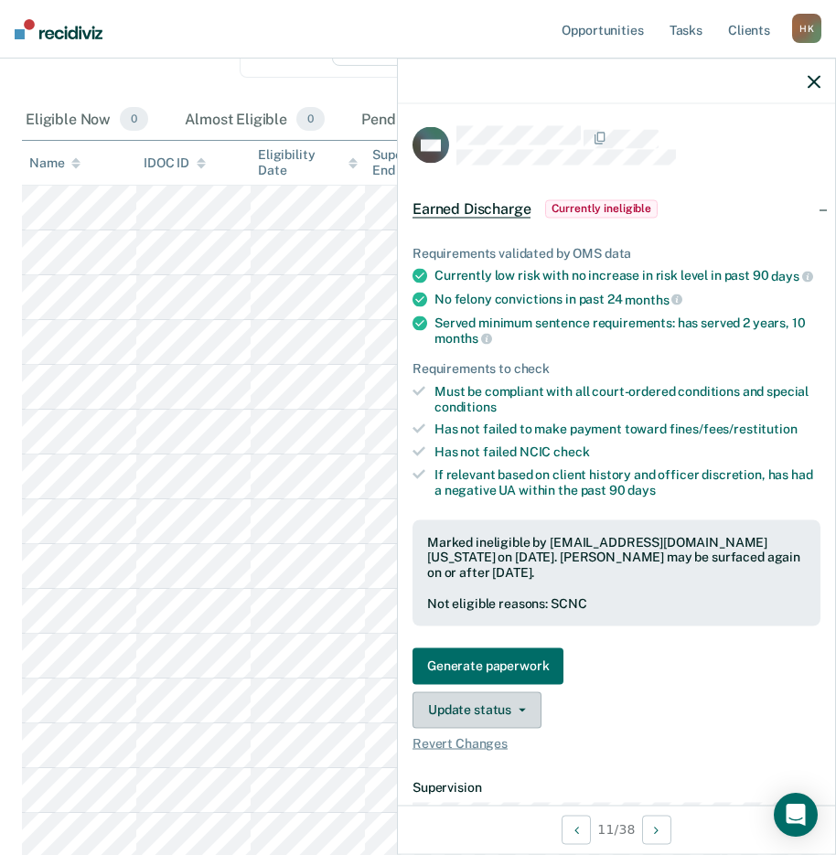
click at [475, 714] on button "Update status" at bounding box center [476, 709] width 129 height 37
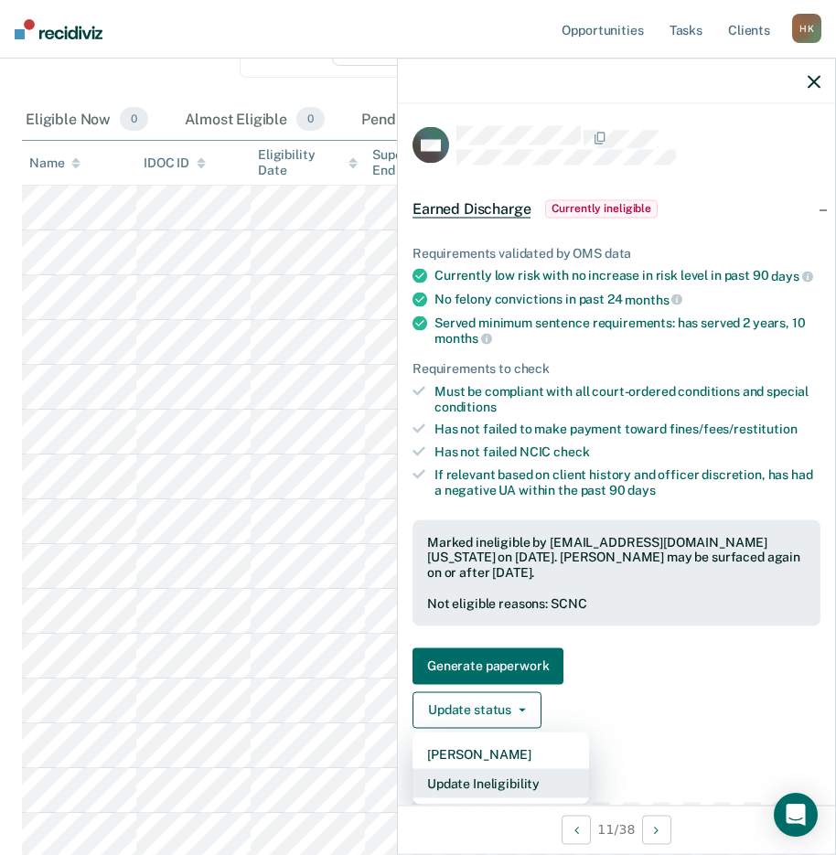
scroll to position [6, 0]
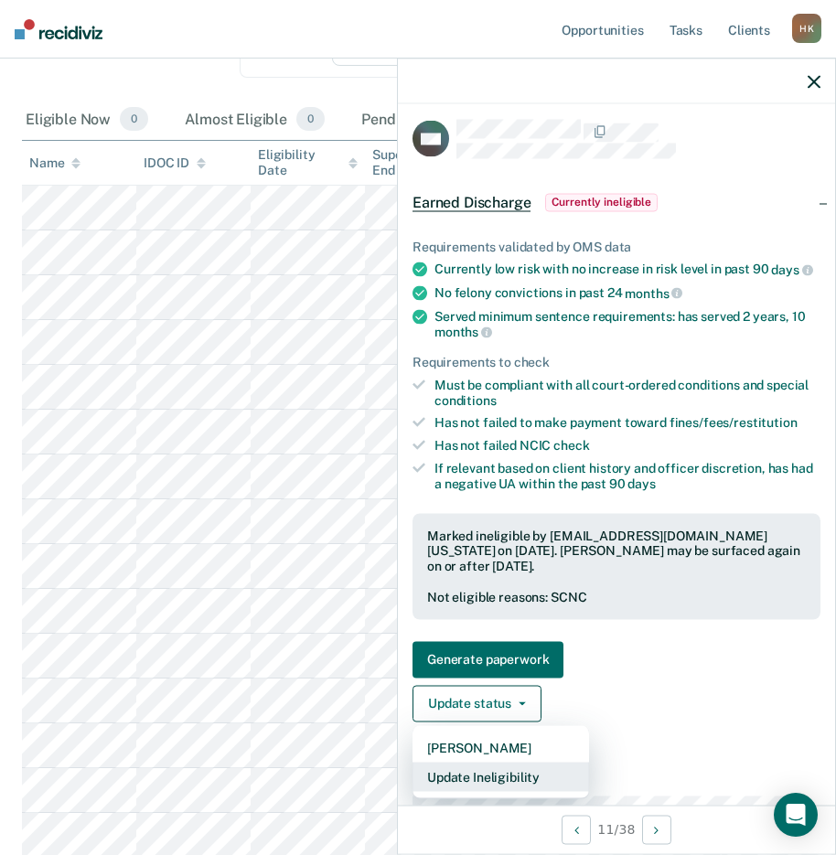
click at [495, 789] on button "Update Ineligibility" at bounding box center [500, 776] width 176 height 29
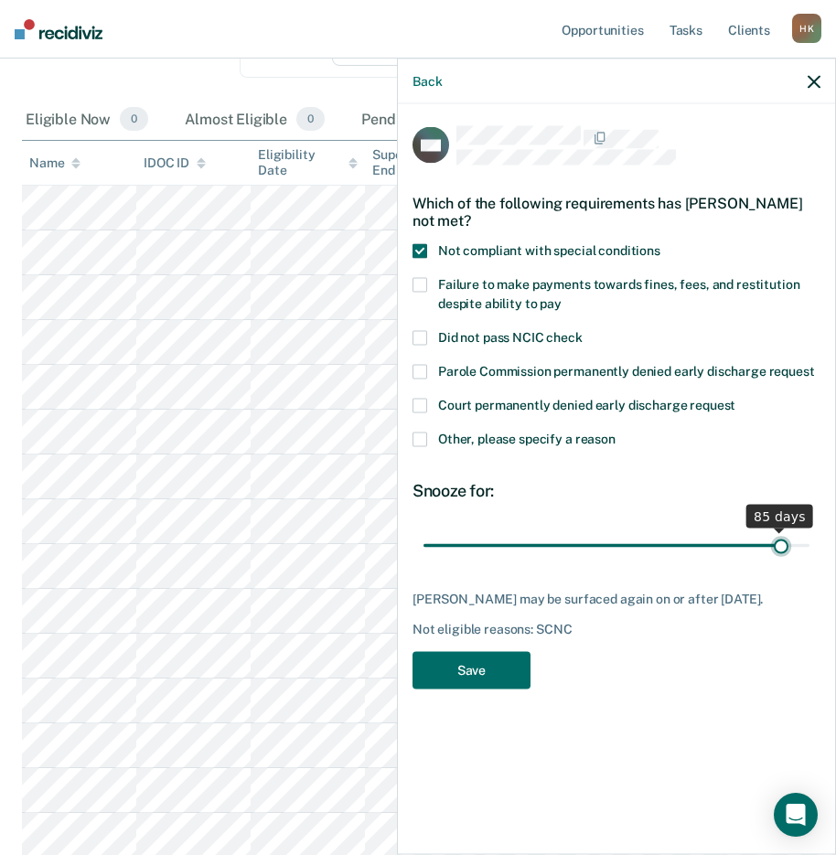
type input "85"
click at [780, 545] on input "range" at bounding box center [616, 545] width 386 height 32
click at [510, 688] on button "Save" at bounding box center [471, 670] width 118 height 37
click at [809, 80] on icon "button" at bounding box center [813, 81] width 13 height 13
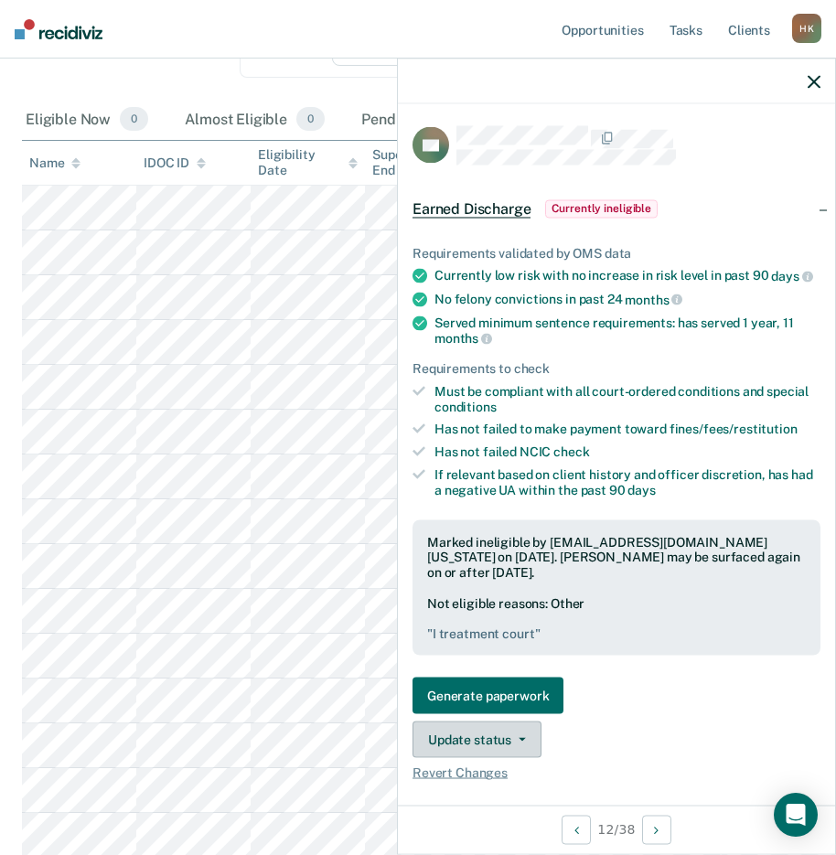
click at [498, 747] on button "Update status" at bounding box center [476, 739] width 129 height 37
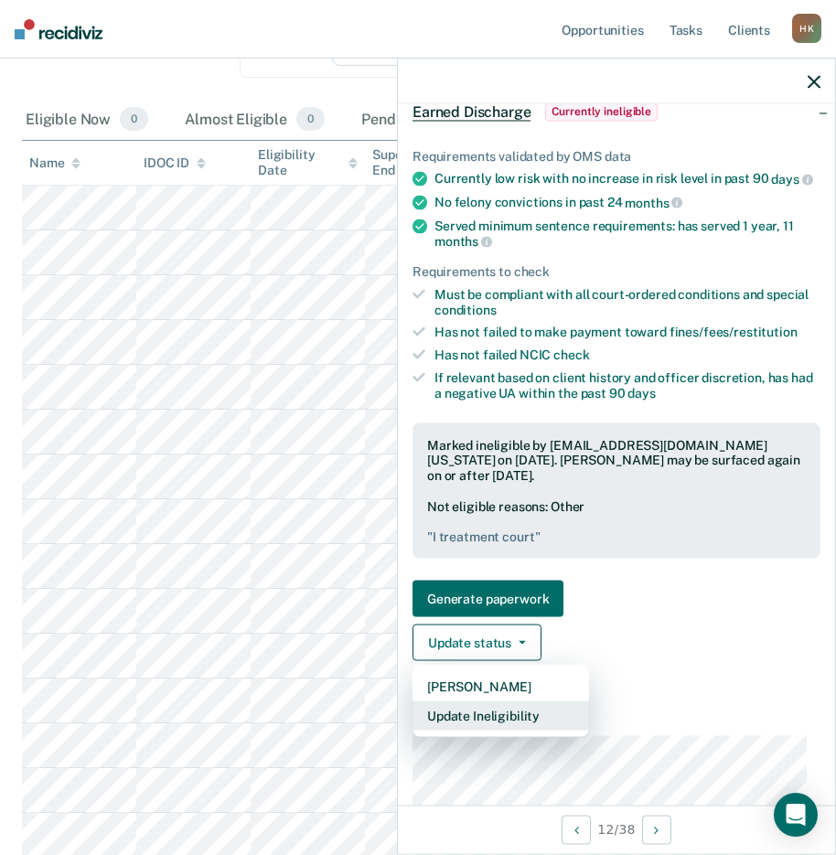
click at [517, 727] on button "Update Ineligibility" at bounding box center [500, 715] width 176 height 29
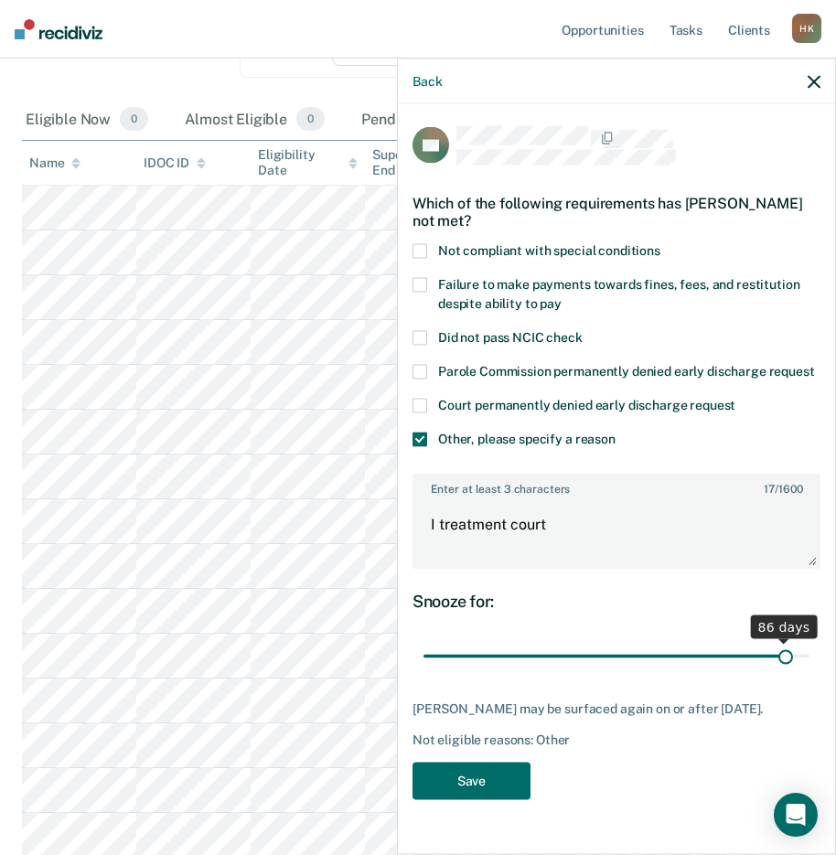
type input "86"
click at [773, 661] on input "range" at bounding box center [616, 656] width 386 height 32
click at [488, 785] on button "Save" at bounding box center [471, 780] width 118 height 37
click at [803, 86] on div "Back" at bounding box center [616, 82] width 437 height 46
click at [807, 76] on icon "button" at bounding box center [813, 81] width 13 height 13
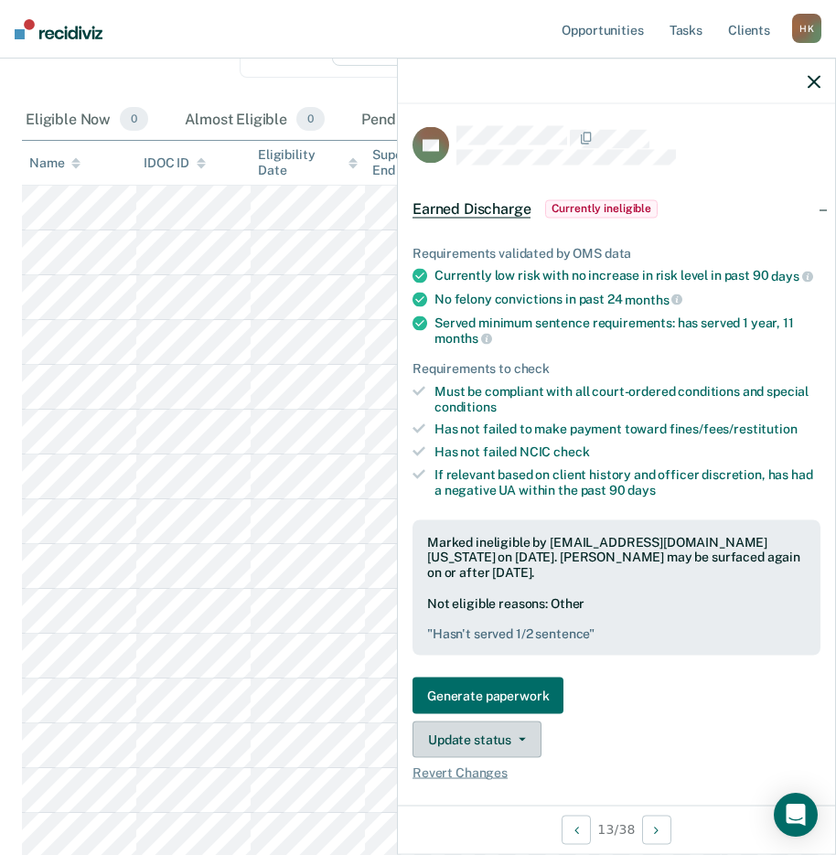
click at [483, 742] on button "Update status" at bounding box center [476, 739] width 129 height 37
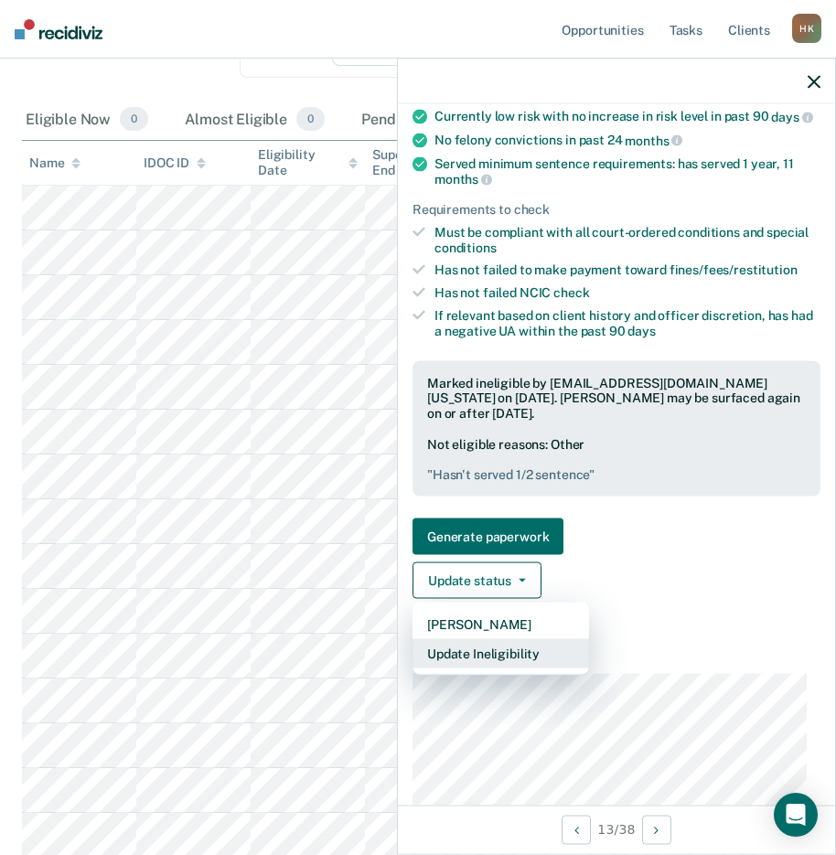
click at [501, 657] on button "Update Ineligibility" at bounding box center [500, 653] width 176 height 29
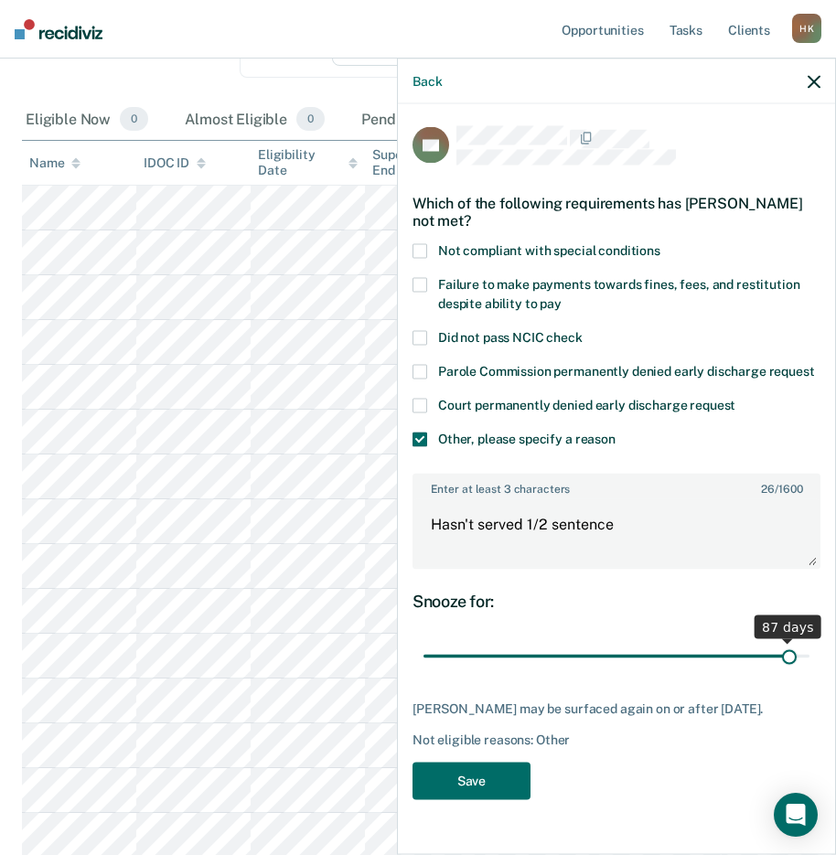
click at [776, 659] on input "range" at bounding box center [616, 656] width 386 height 32
click at [789, 653] on input "range" at bounding box center [616, 656] width 386 height 32
type input "87"
click at [778, 661] on input "range" at bounding box center [616, 656] width 386 height 32
drag, startPoint x: 504, startPoint y: 789, endPoint x: 809, endPoint y: 628, distance: 345.2
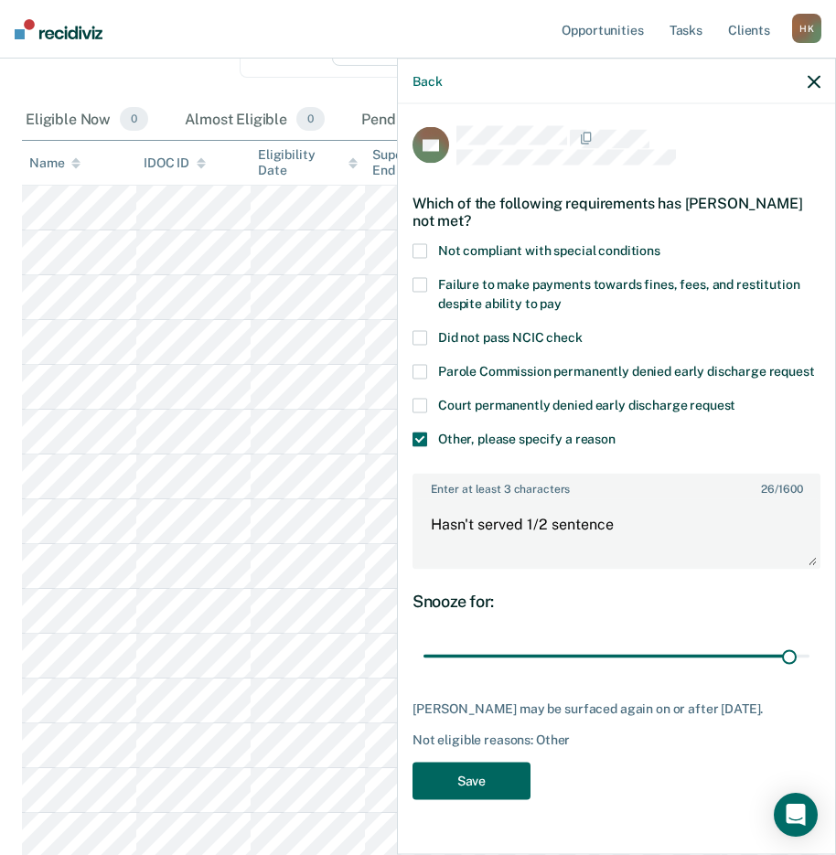
click at [507, 789] on button "Save" at bounding box center [471, 780] width 118 height 37
click at [812, 82] on icon "button" at bounding box center [813, 81] width 13 height 13
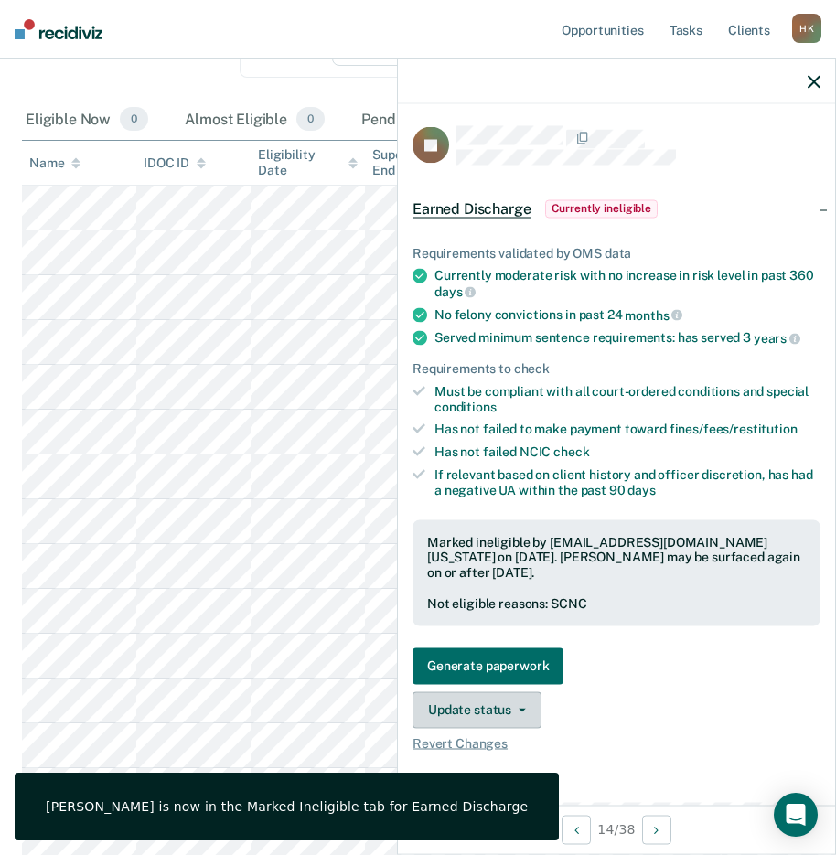
click at [513, 708] on span "button" at bounding box center [518, 710] width 15 height 4
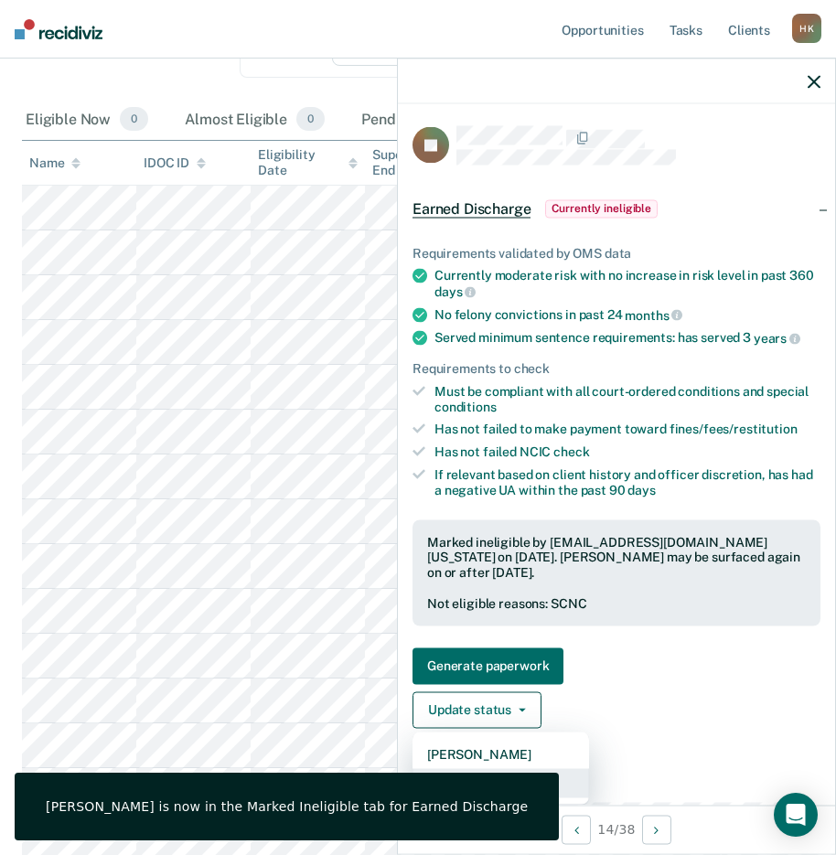
click at [528, 769] on button "Update Ineligibility" at bounding box center [500, 782] width 176 height 29
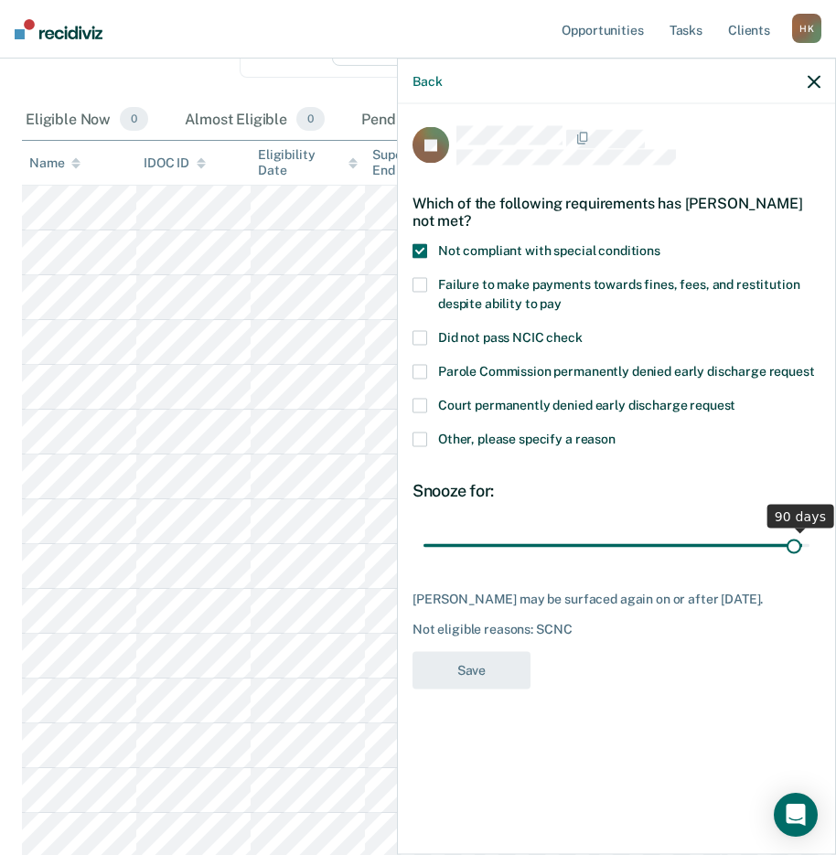
type input "88"
click at [794, 538] on input "range" at bounding box center [616, 545] width 386 height 32
click at [478, 669] on button "Save" at bounding box center [471, 670] width 118 height 37
click at [816, 84] on icon "button" at bounding box center [813, 81] width 13 height 13
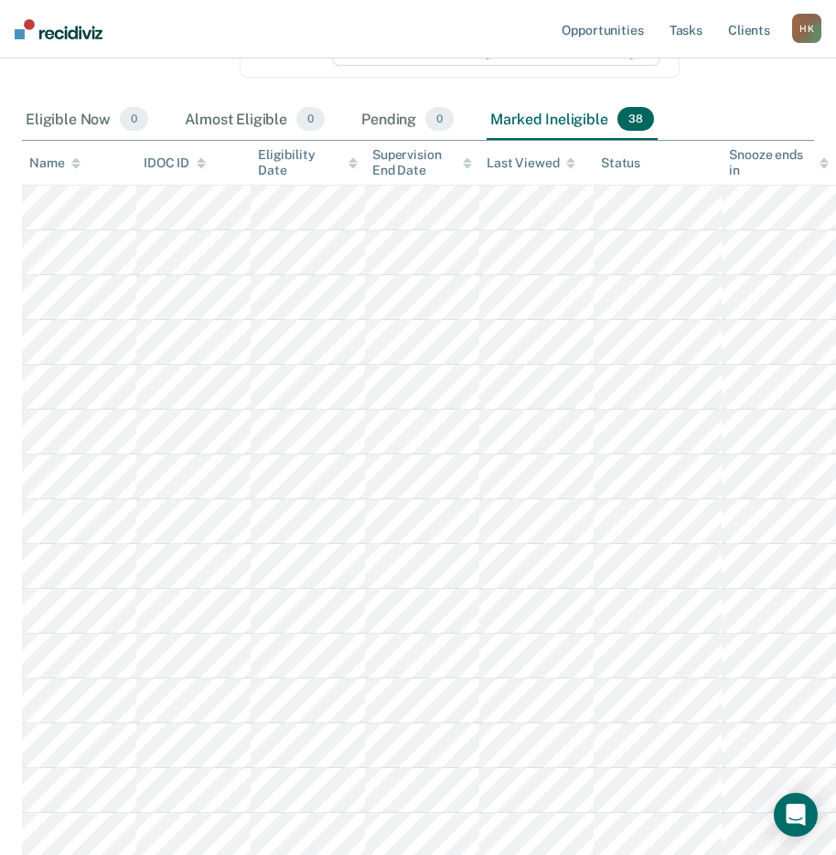
scroll to position [244, 0]
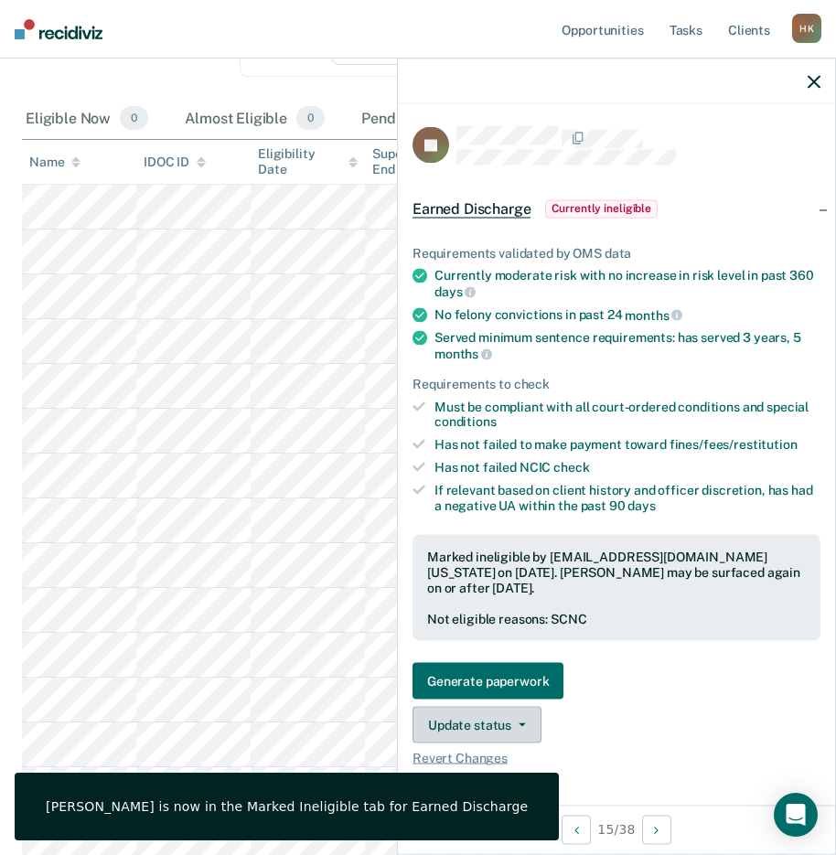
click at [506, 713] on button "Update status" at bounding box center [476, 725] width 129 height 37
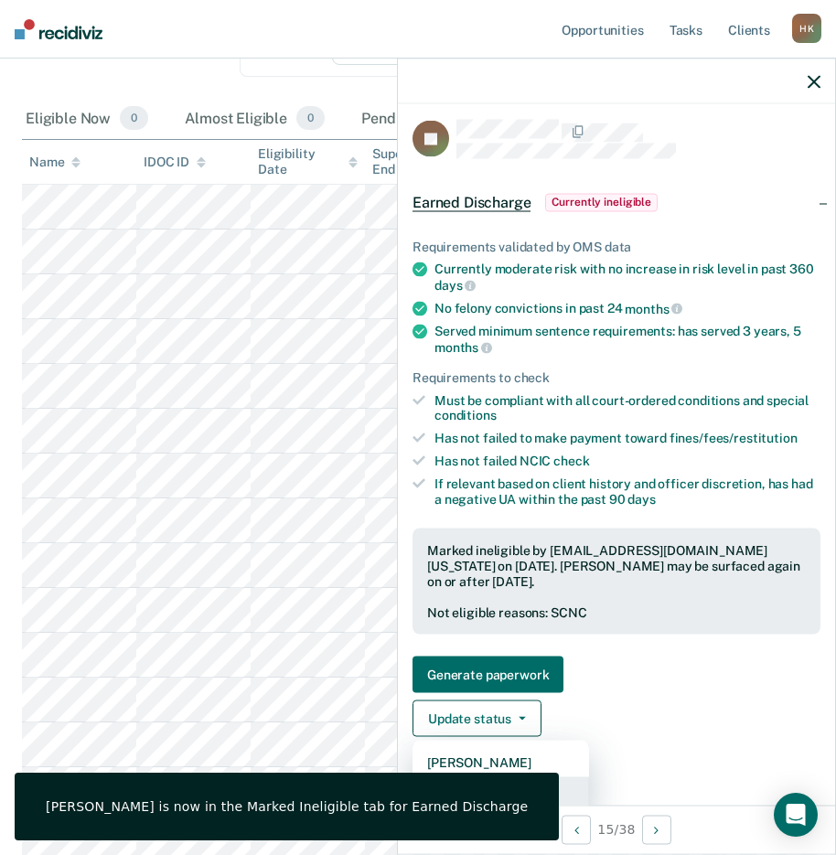
click at [518, 781] on button "Update Ineligibility" at bounding box center [500, 791] width 176 height 29
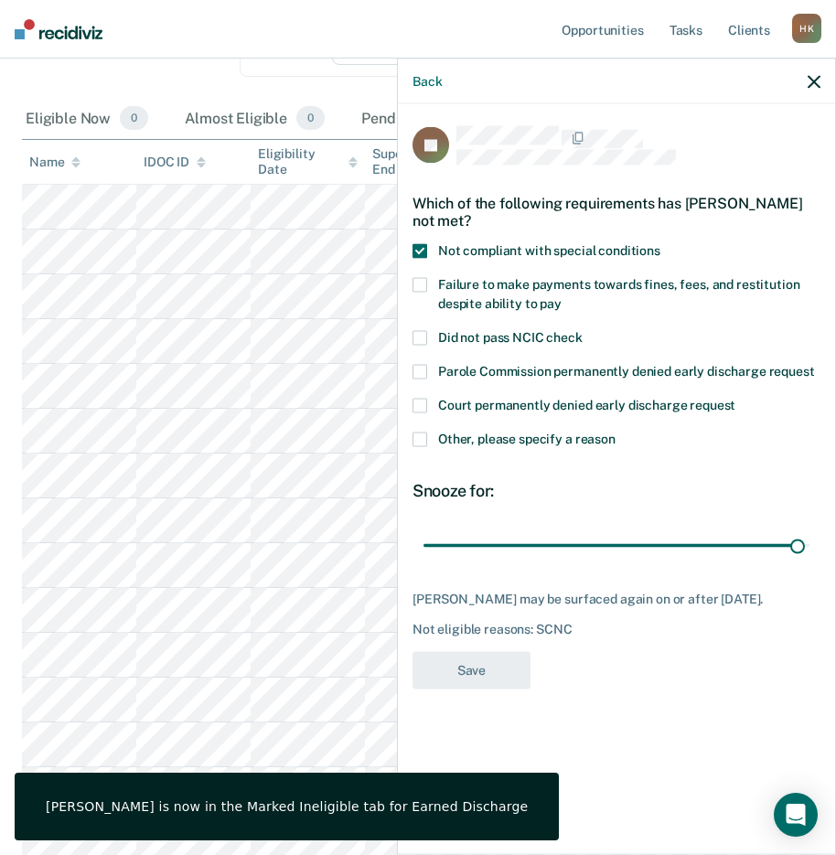
scroll to position [0, 0]
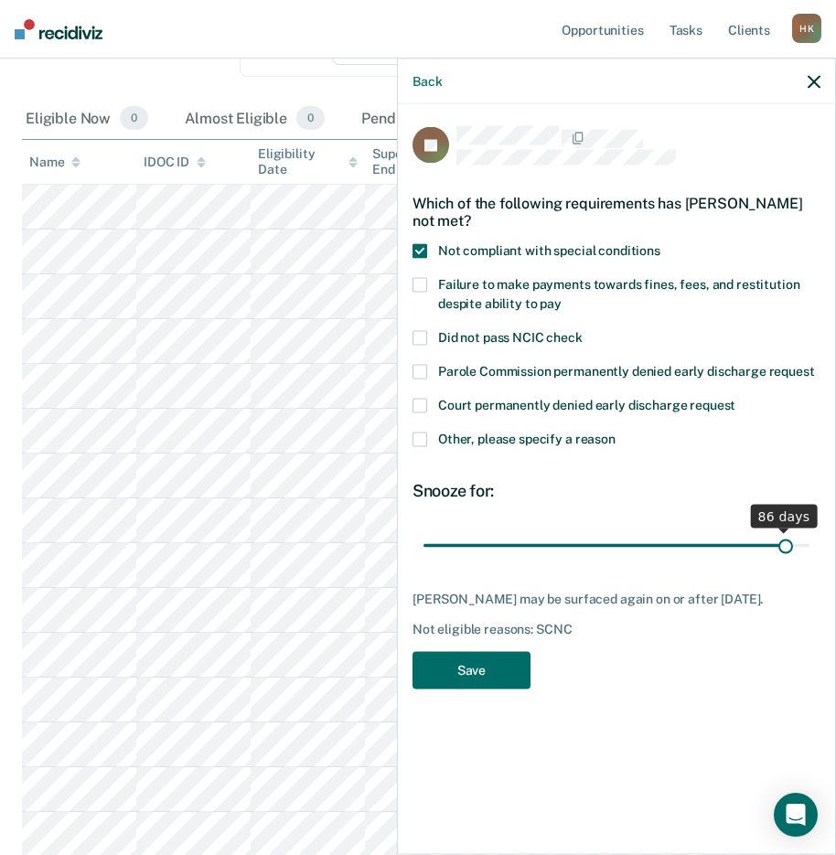
type input "86"
click at [784, 549] on input "range" at bounding box center [616, 545] width 386 height 32
click at [502, 666] on button "Save" at bounding box center [471, 670] width 118 height 37
click at [822, 76] on div "Back" at bounding box center [616, 82] width 437 height 46
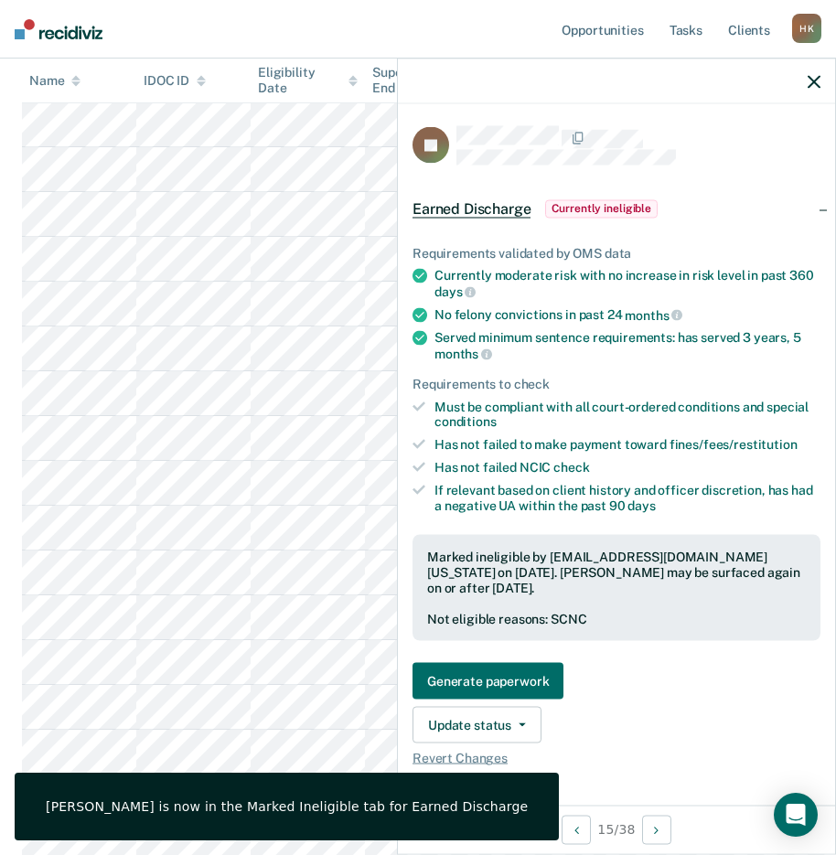
scroll to position [756, 0]
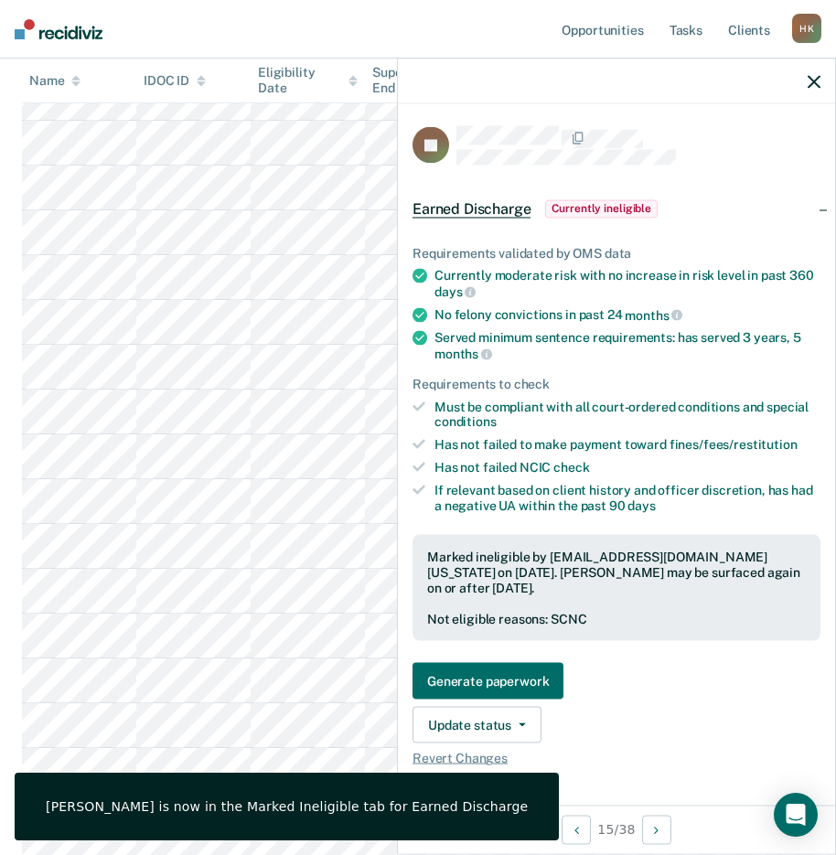
click at [820, 72] on div at bounding box center [616, 82] width 437 height 46
click at [813, 77] on icon "button" at bounding box center [813, 81] width 13 height 13
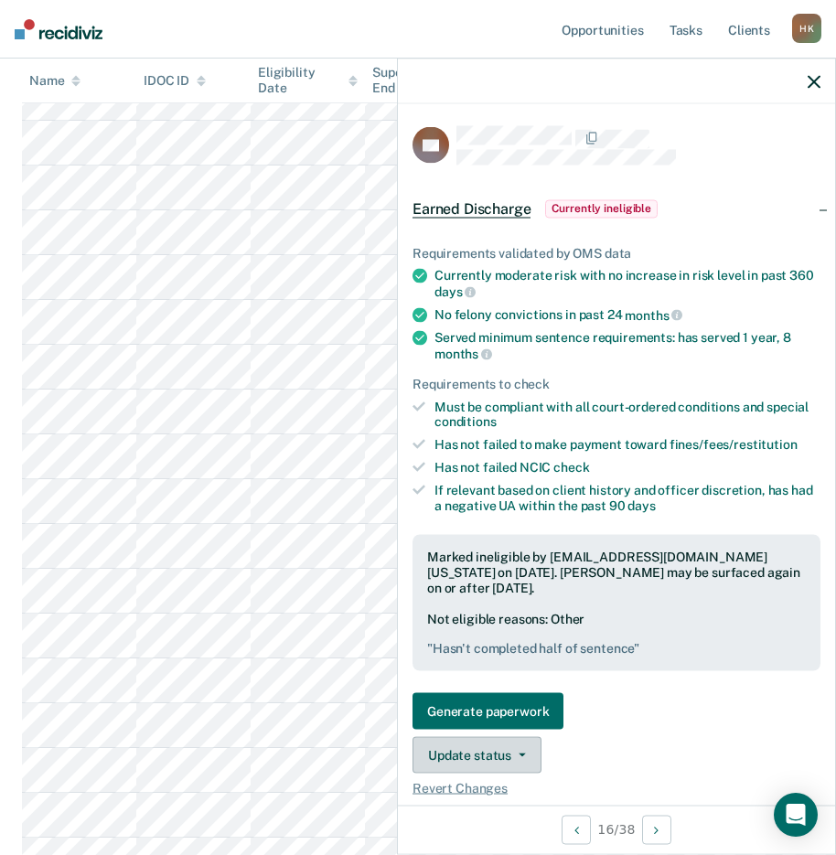
click at [496, 751] on button "Update status" at bounding box center [476, 755] width 129 height 37
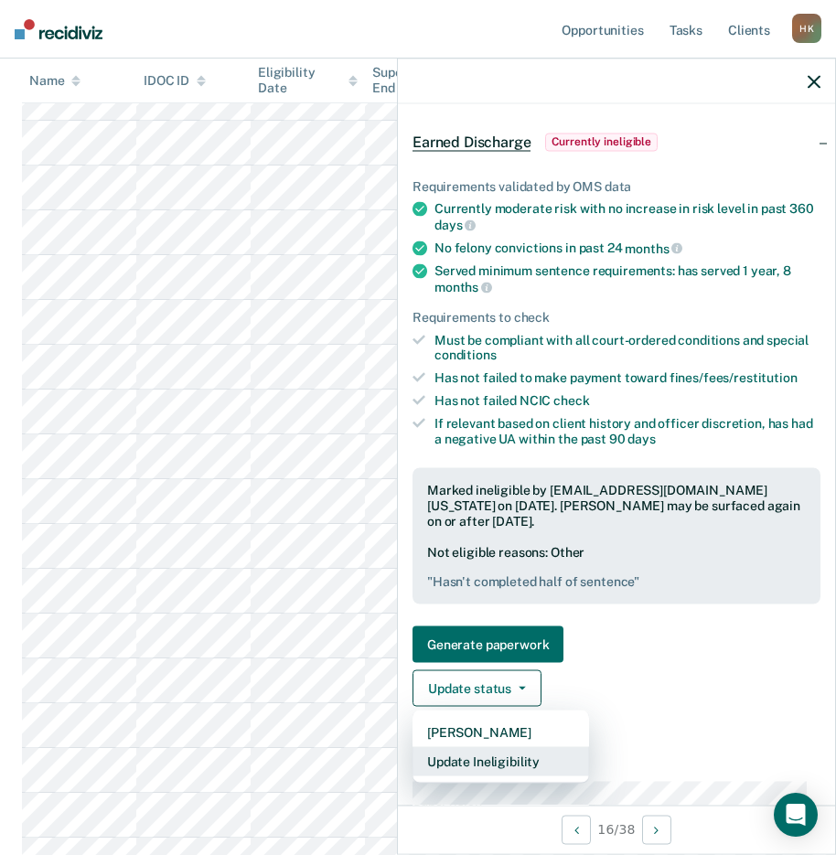
click at [524, 756] on button "Update Ineligibility" at bounding box center [500, 761] width 176 height 29
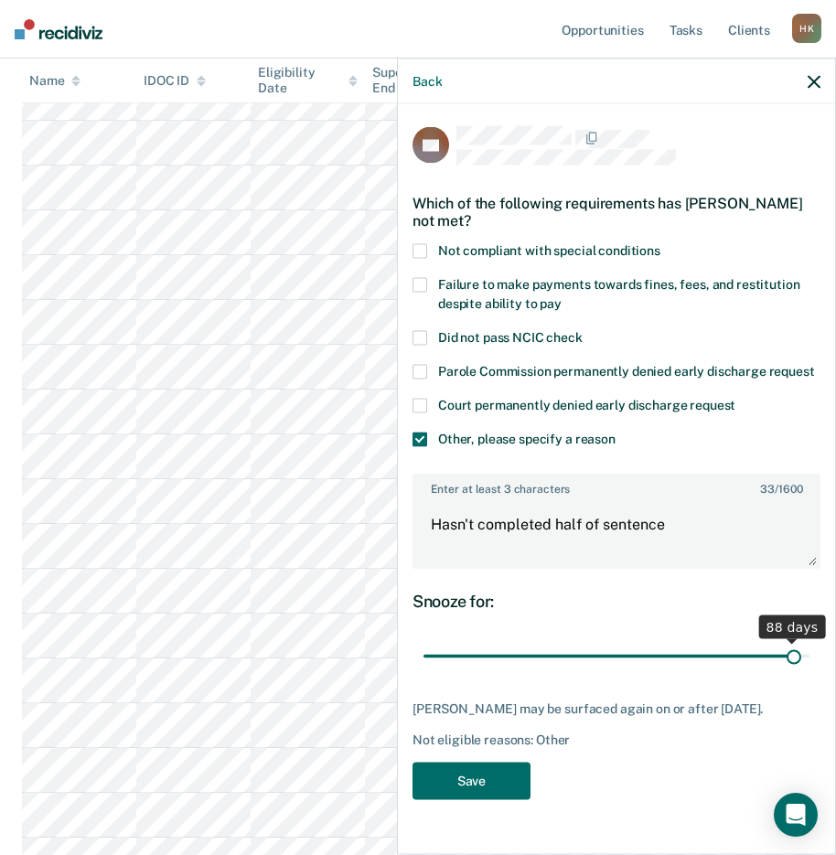
type input "88"
click at [780, 664] on input "range" at bounding box center [616, 656] width 386 height 32
click at [483, 786] on button "Save" at bounding box center [471, 780] width 118 height 37
click at [815, 76] on icon "button" at bounding box center [813, 81] width 13 height 13
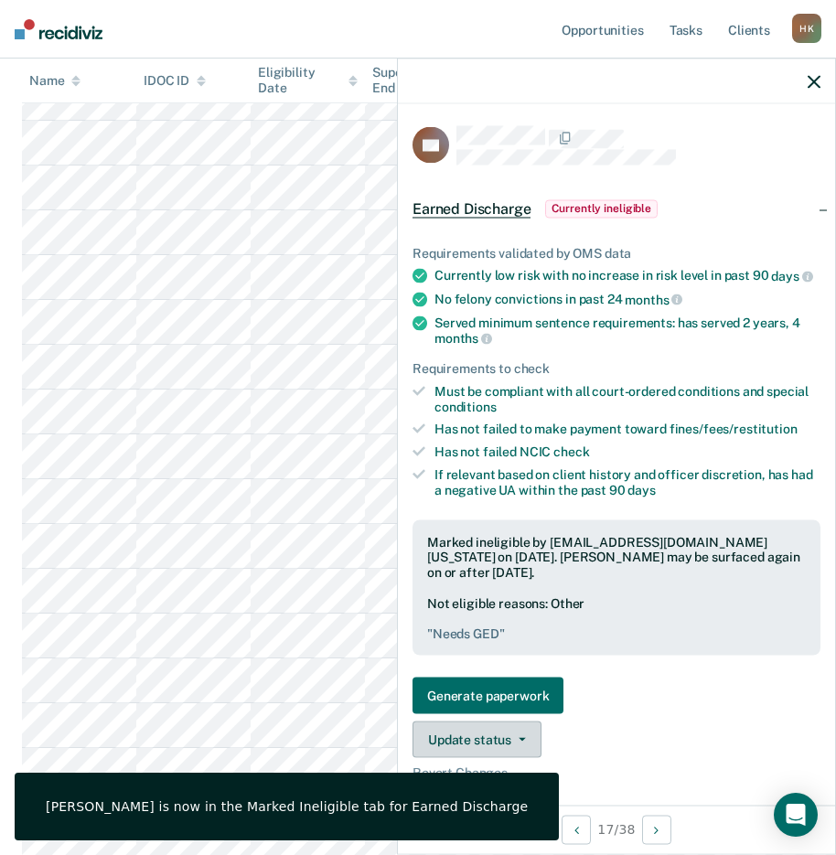
click at [512, 738] on button "Update status" at bounding box center [476, 739] width 129 height 37
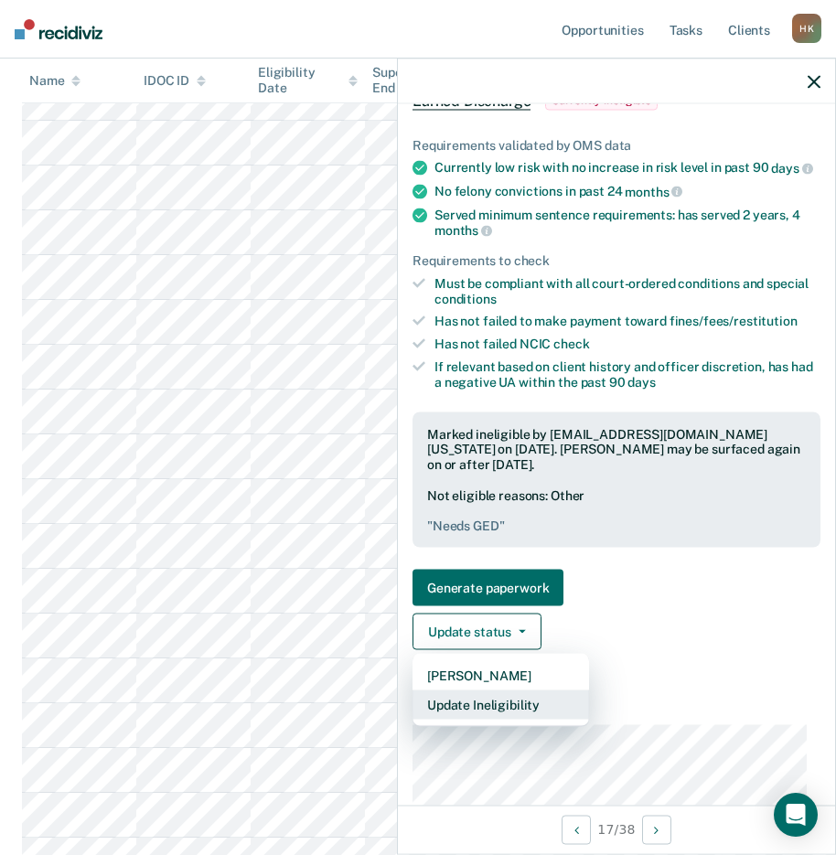
scroll to position [109, 0]
click at [518, 717] on button "Update Ineligibility" at bounding box center [500, 703] width 176 height 29
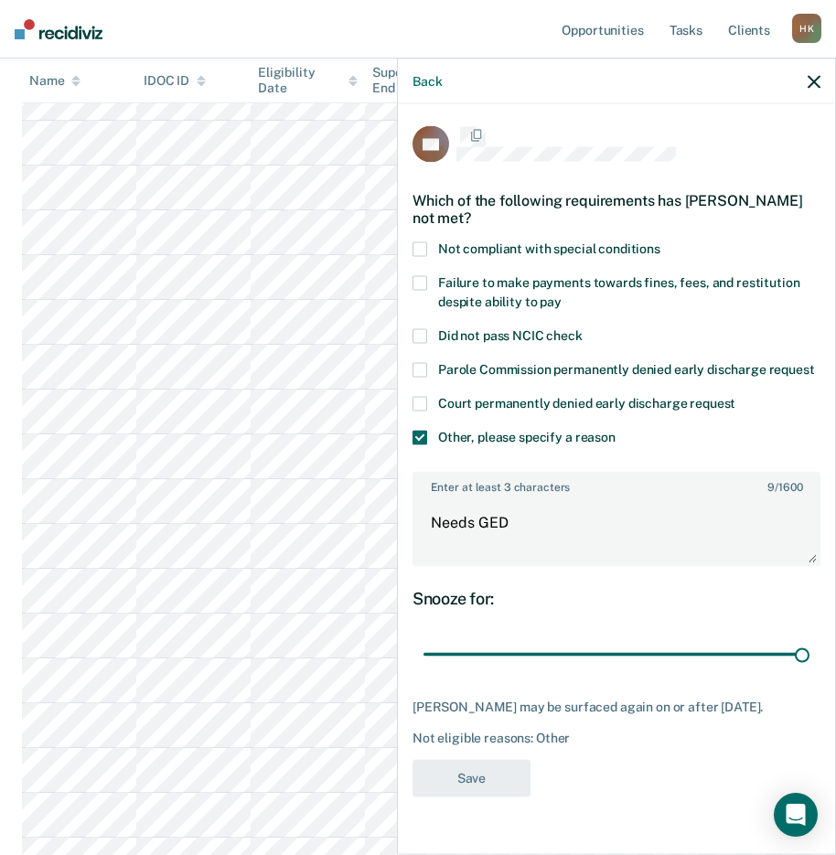
scroll to position [0, 0]
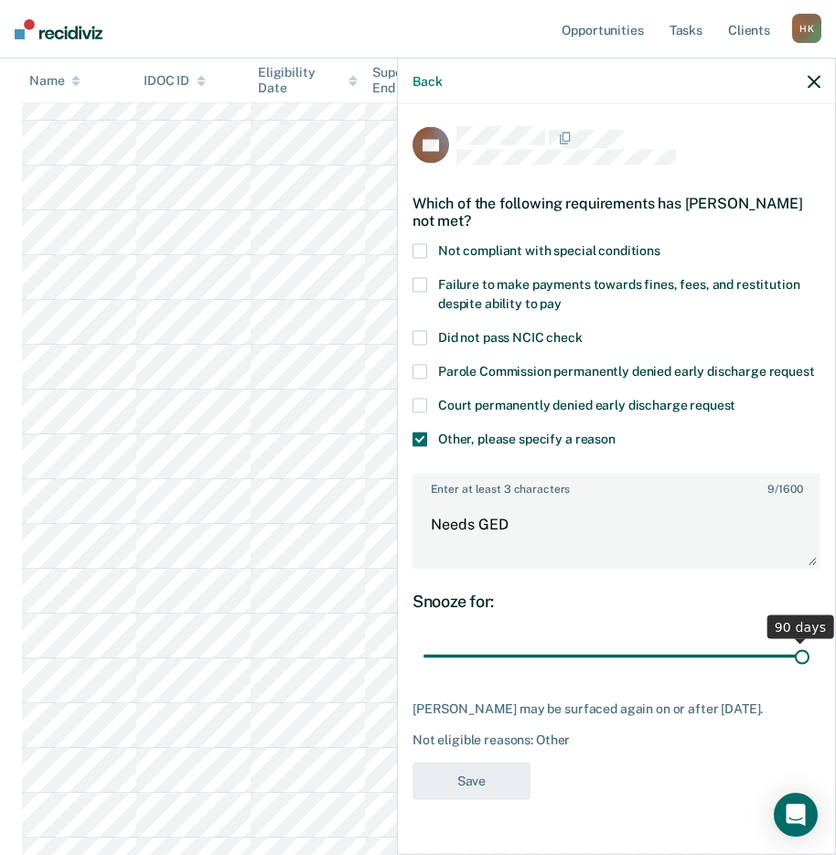
click at [795, 652] on input "range" at bounding box center [616, 656] width 386 height 32
type input "87"
click at [789, 654] on input "range" at bounding box center [616, 656] width 386 height 32
click at [488, 771] on button "Save" at bounding box center [471, 780] width 118 height 37
click at [817, 77] on icon "button" at bounding box center [813, 81] width 13 height 13
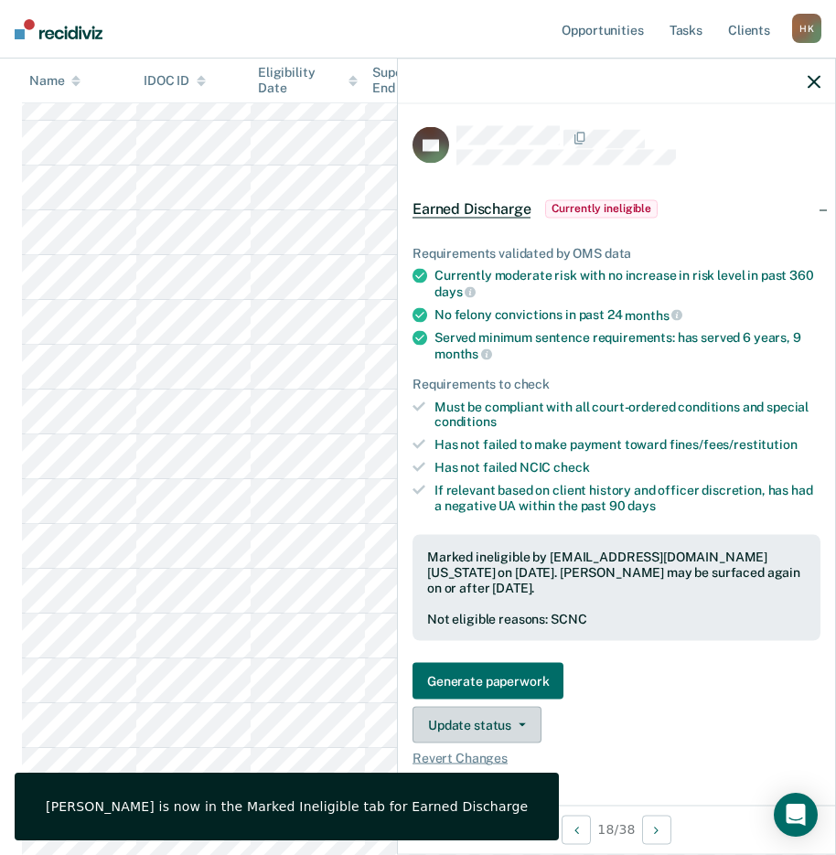
click at [483, 720] on button "Update status" at bounding box center [476, 725] width 129 height 37
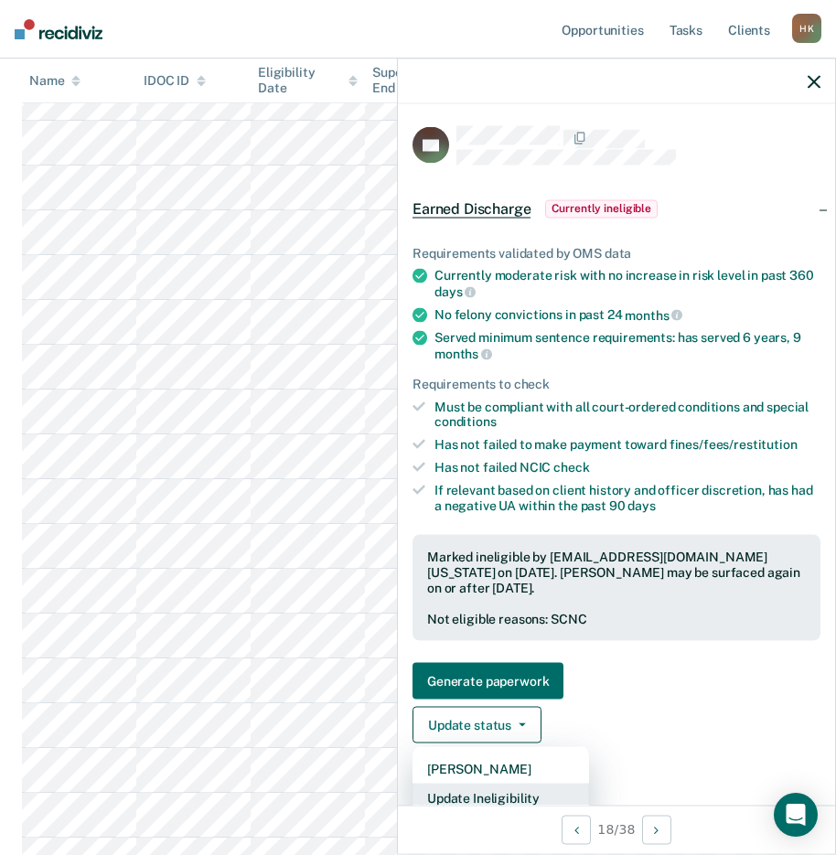
scroll to position [6, 0]
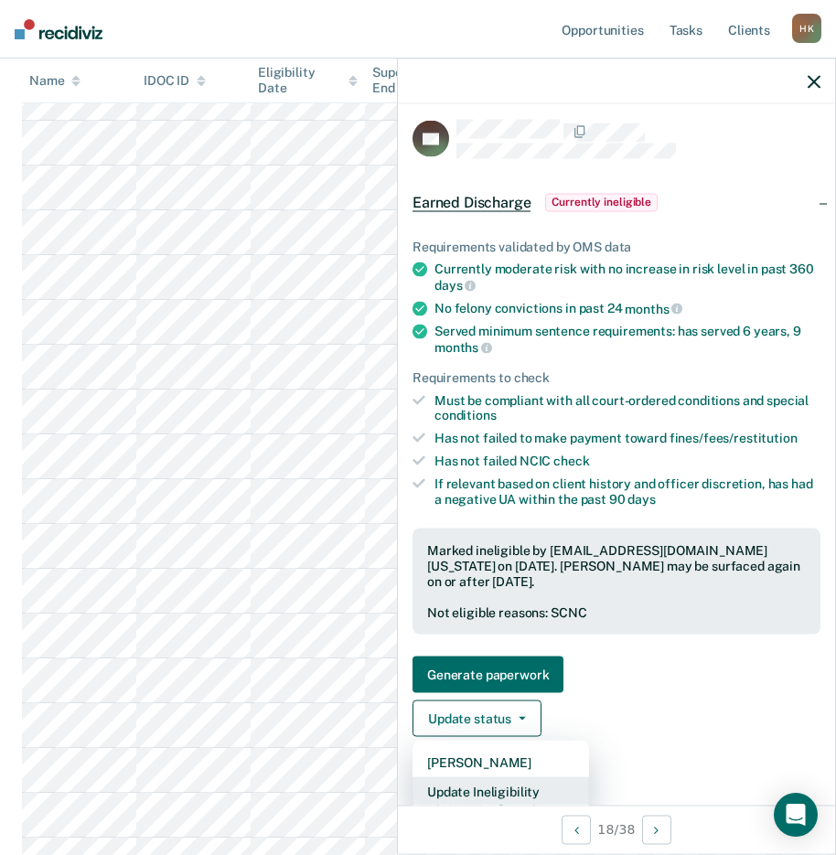
click at [473, 785] on button "Update Ineligibility" at bounding box center [500, 791] width 176 height 29
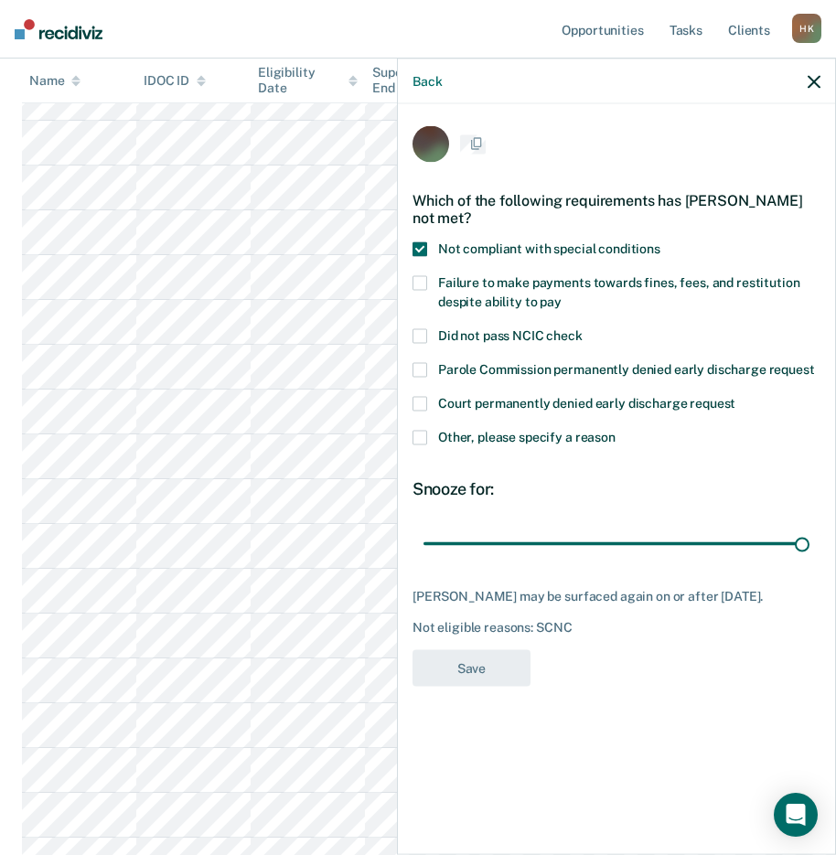
scroll to position [0, 0]
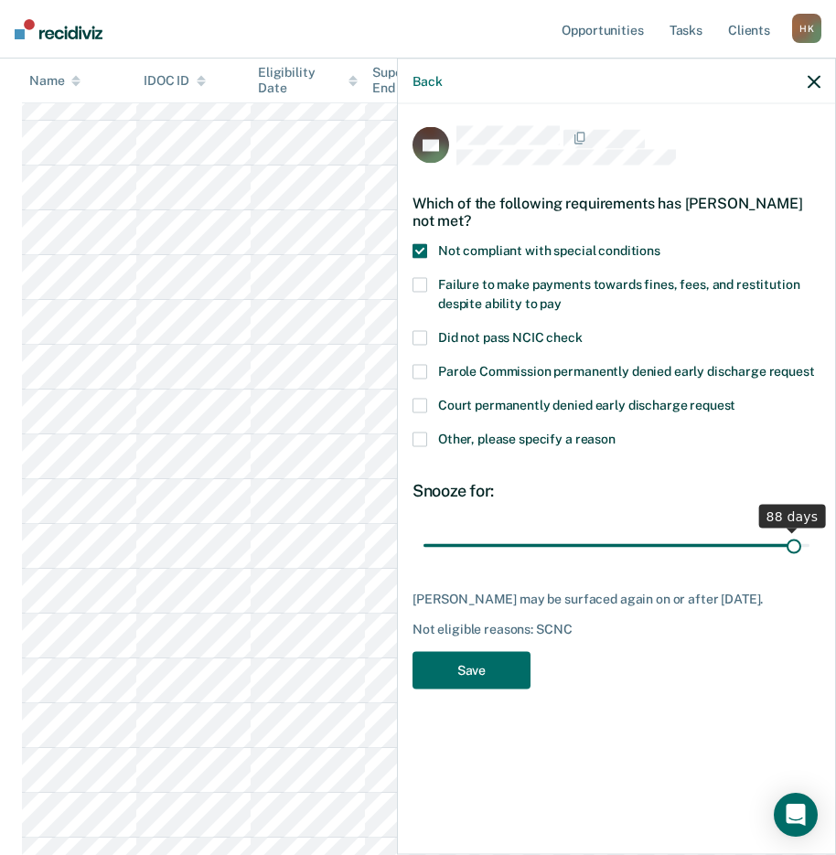
type input "88"
click at [792, 548] on input "range" at bounding box center [616, 545] width 386 height 32
click at [496, 664] on button "Save" at bounding box center [471, 670] width 118 height 37
click at [815, 80] on icon "button" at bounding box center [813, 81] width 13 height 13
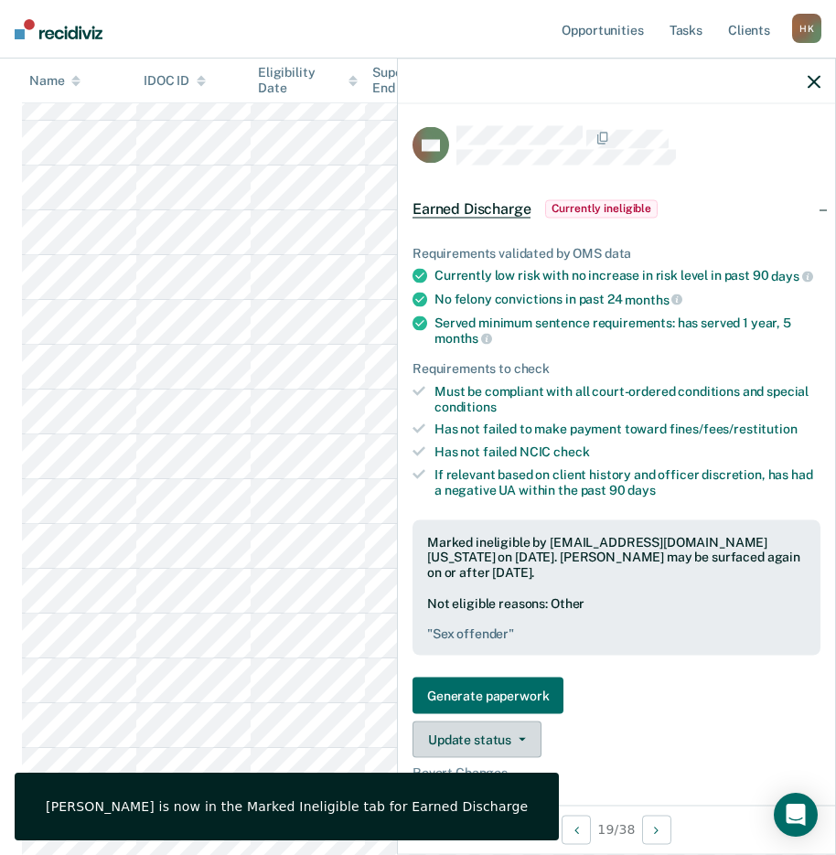
click at [521, 743] on button "Update status" at bounding box center [476, 739] width 129 height 37
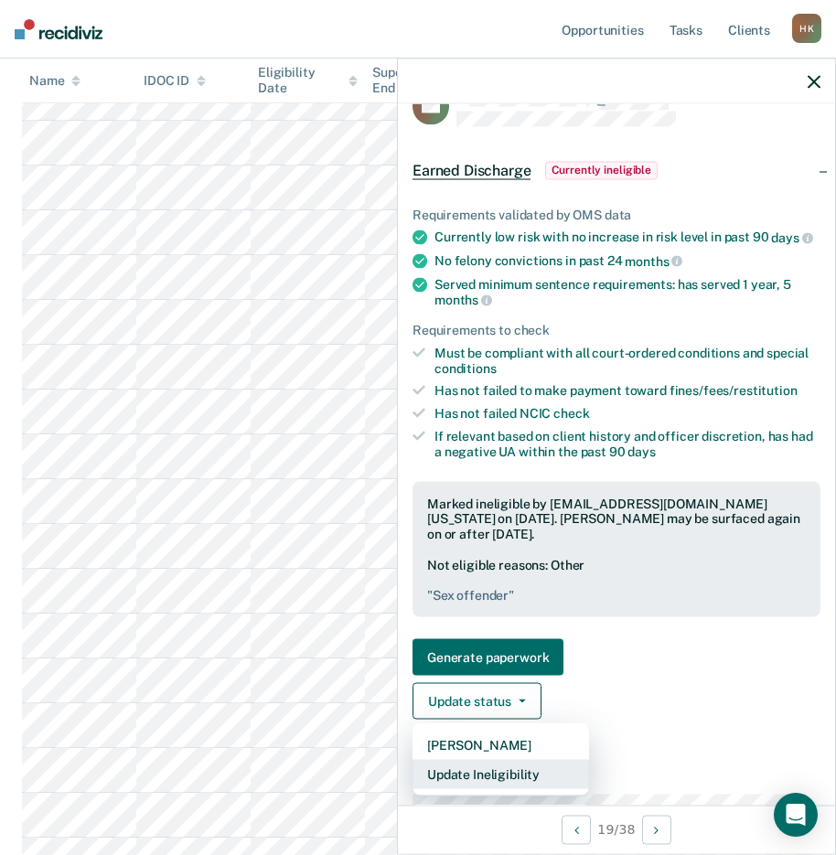
click at [525, 781] on button "Update Ineligibility" at bounding box center [500, 774] width 176 height 29
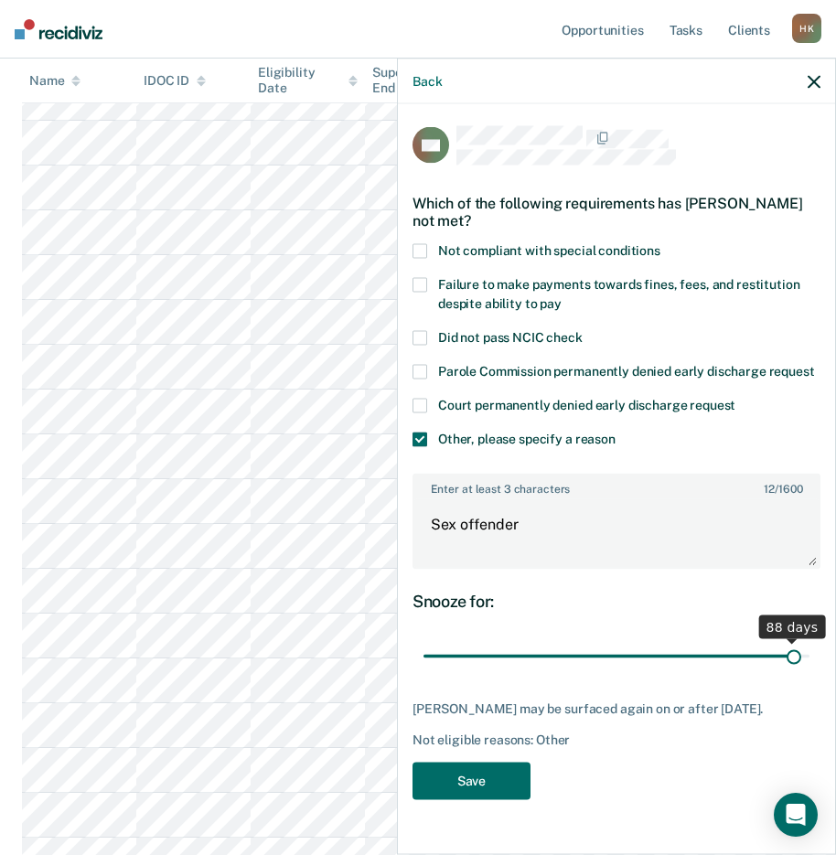
type input "88"
click at [780, 658] on input "range" at bounding box center [616, 656] width 386 height 32
drag, startPoint x: 490, startPoint y: 800, endPoint x: 798, endPoint y: 160, distance: 710.3
click at [497, 794] on button "Save" at bounding box center [471, 780] width 118 height 37
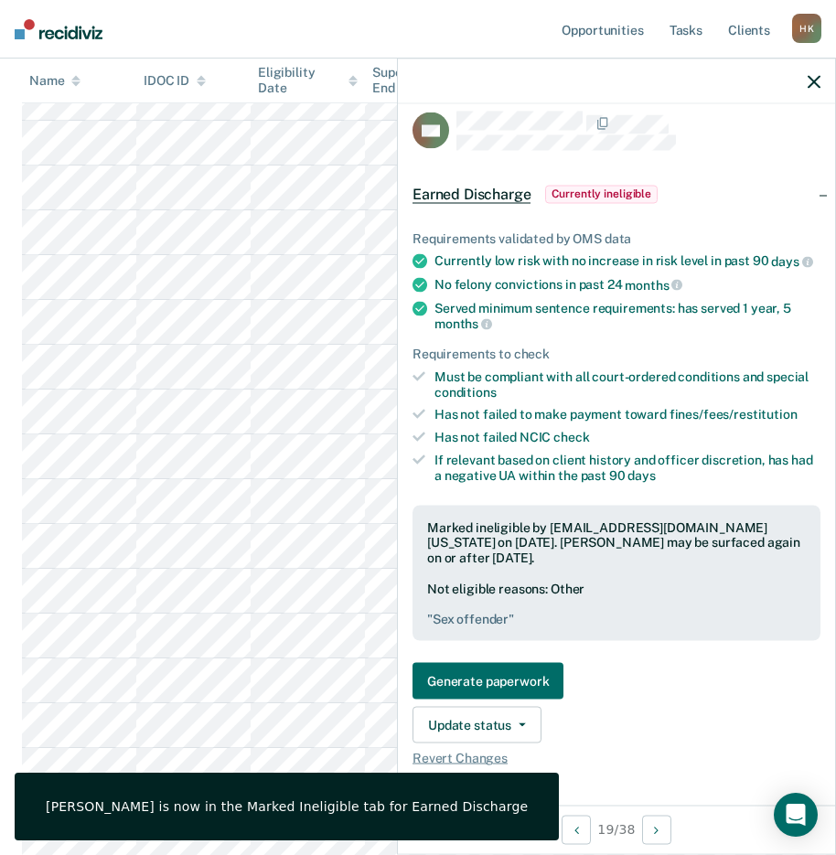
click at [813, 84] on icon "button" at bounding box center [813, 81] width 13 height 13
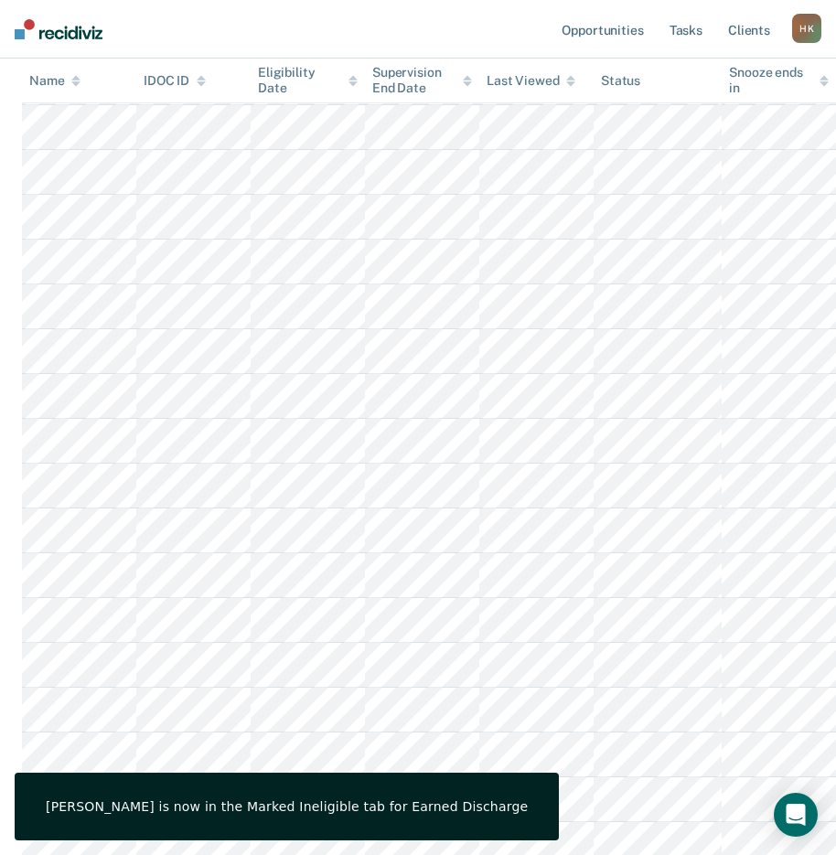
scroll to position [817, 0]
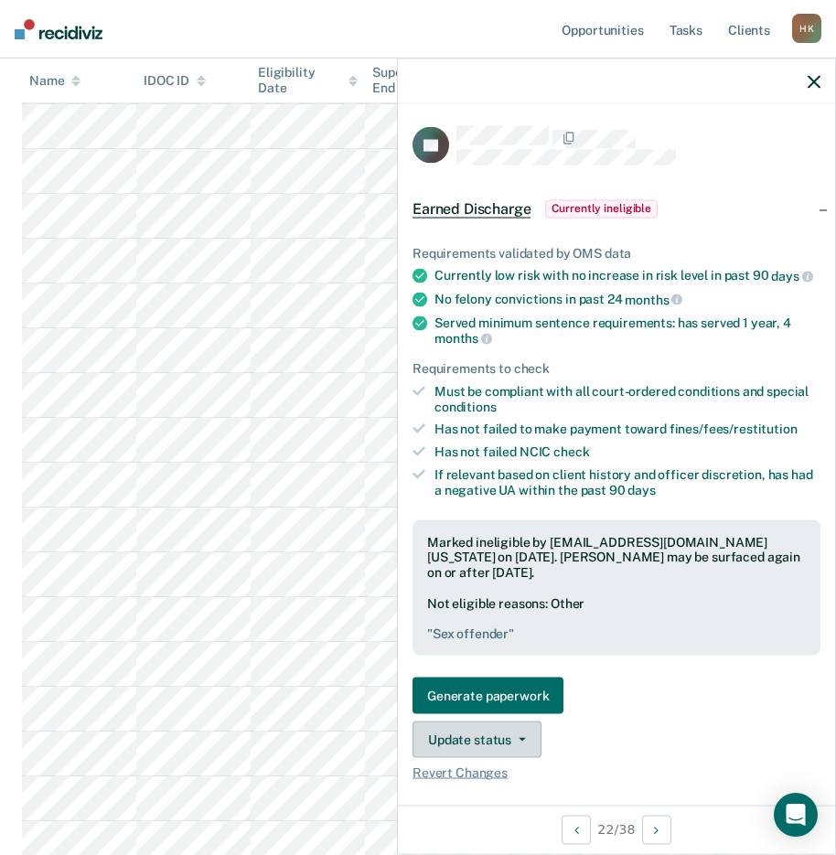
click at [518, 746] on button "Update status" at bounding box center [476, 739] width 129 height 37
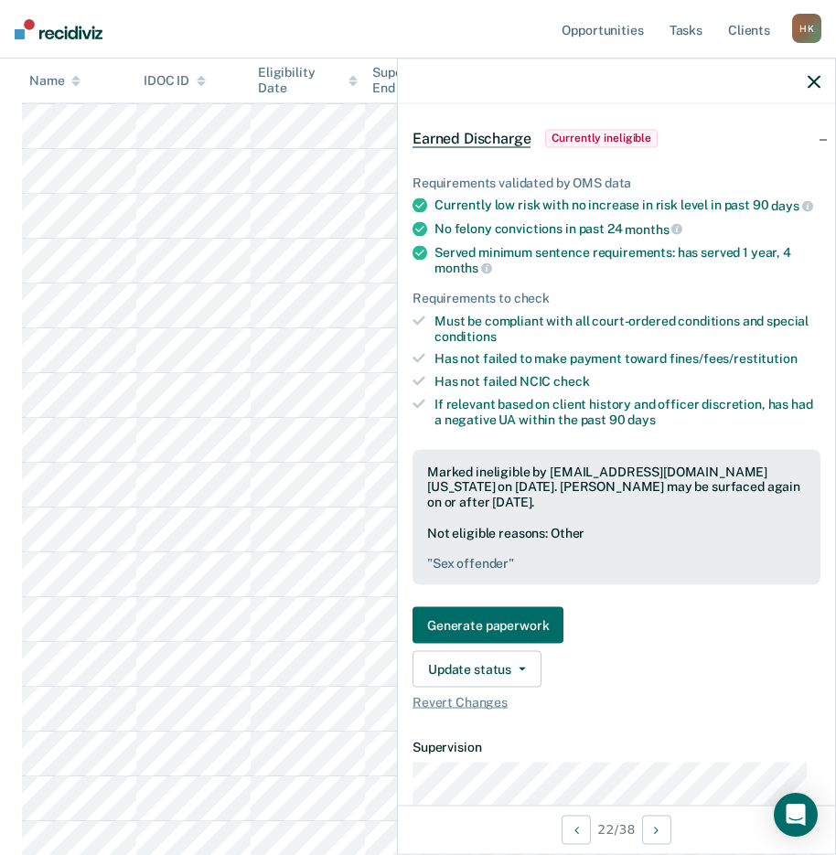
click at [485, 772] on article "TP Earned Discharge Currently ineligible Requirements validated by OMS data Cur…" at bounding box center [616, 642] width 408 height 1173
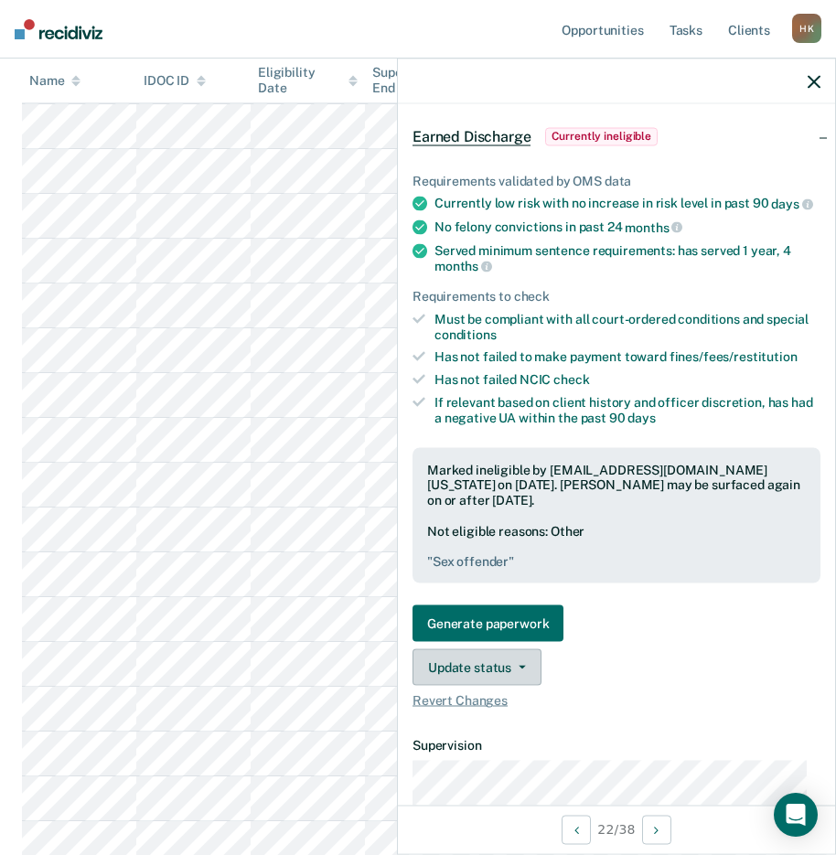
click at [493, 686] on button "Update status" at bounding box center [476, 667] width 129 height 37
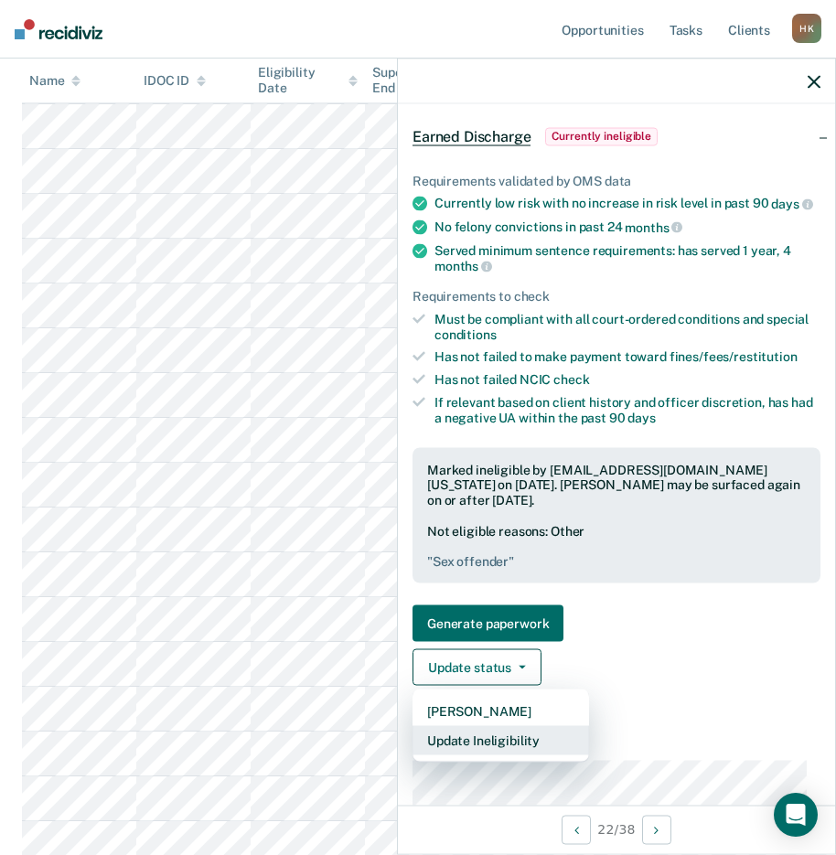
click at [474, 749] on button "Update Ineligibility" at bounding box center [500, 740] width 176 height 29
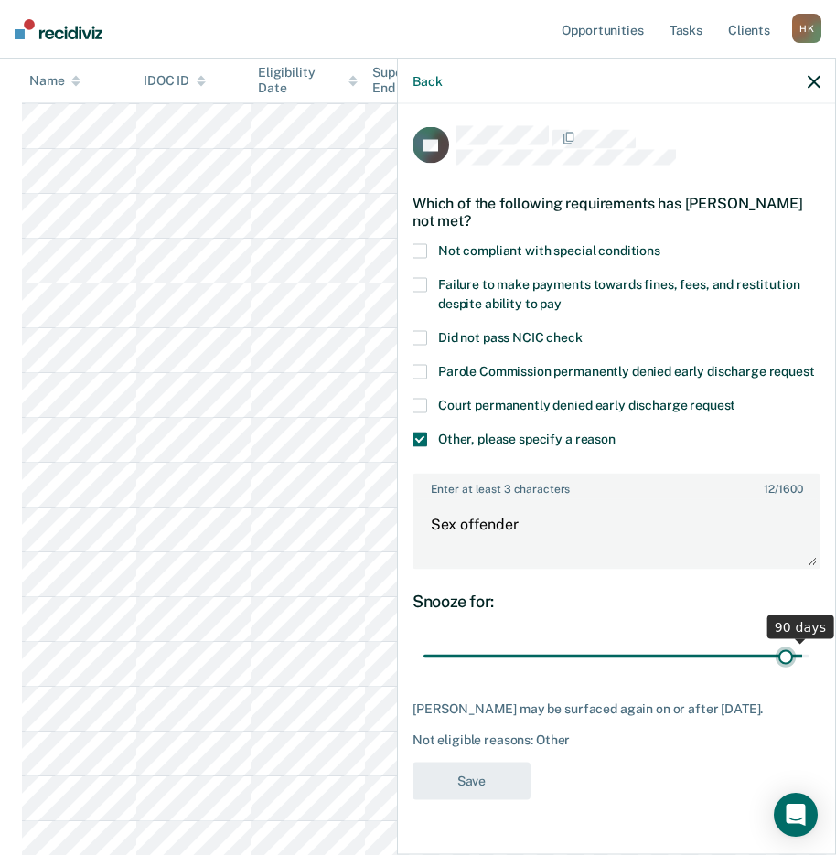
scroll to position [0, 0]
type input "86"
click at [772, 655] on input "range" at bounding box center [616, 656] width 386 height 32
click at [460, 779] on button "Save" at bounding box center [471, 780] width 118 height 37
click at [809, 84] on icon "button" at bounding box center [813, 81] width 13 height 13
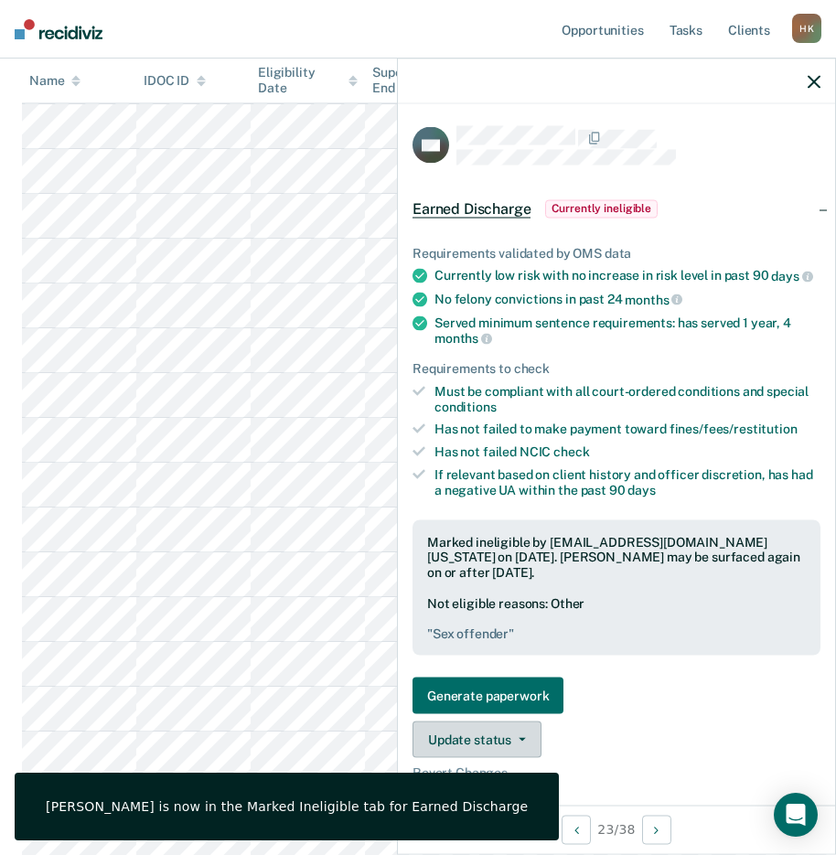
click at [520, 745] on button "Update status" at bounding box center [476, 739] width 129 height 37
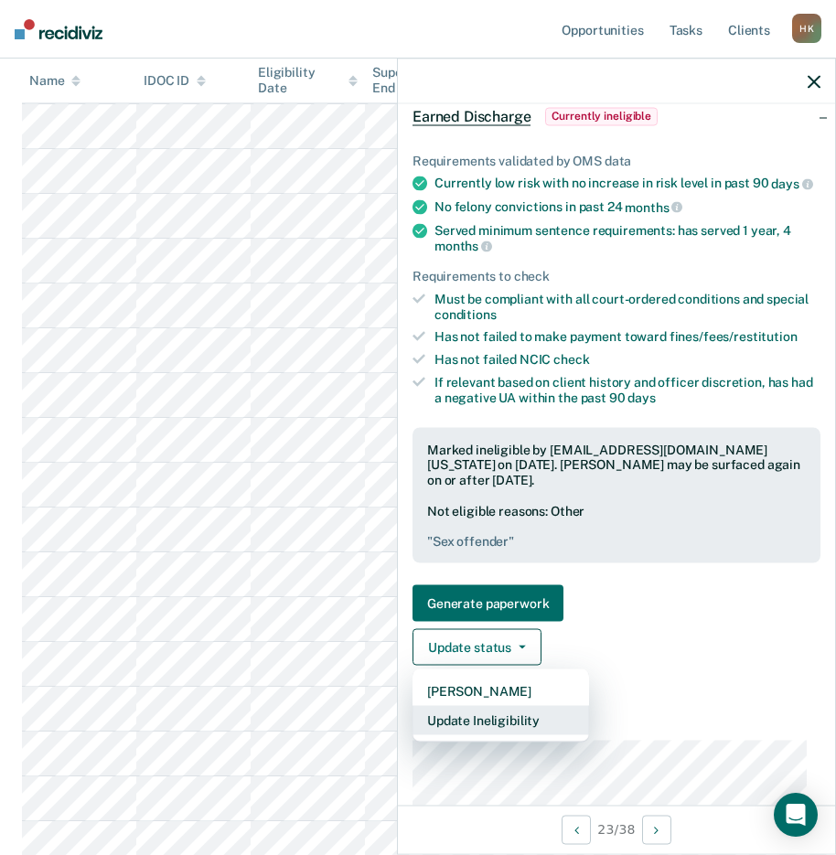
click at [507, 731] on button "Update Ineligibility" at bounding box center [500, 720] width 176 height 29
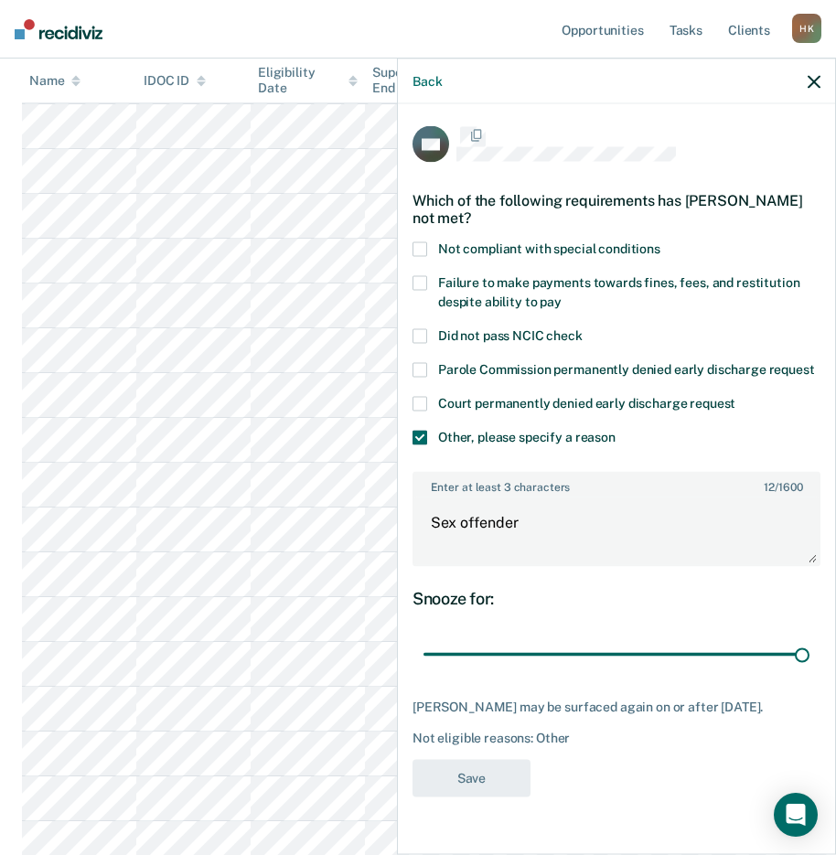
scroll to position [15, 0]
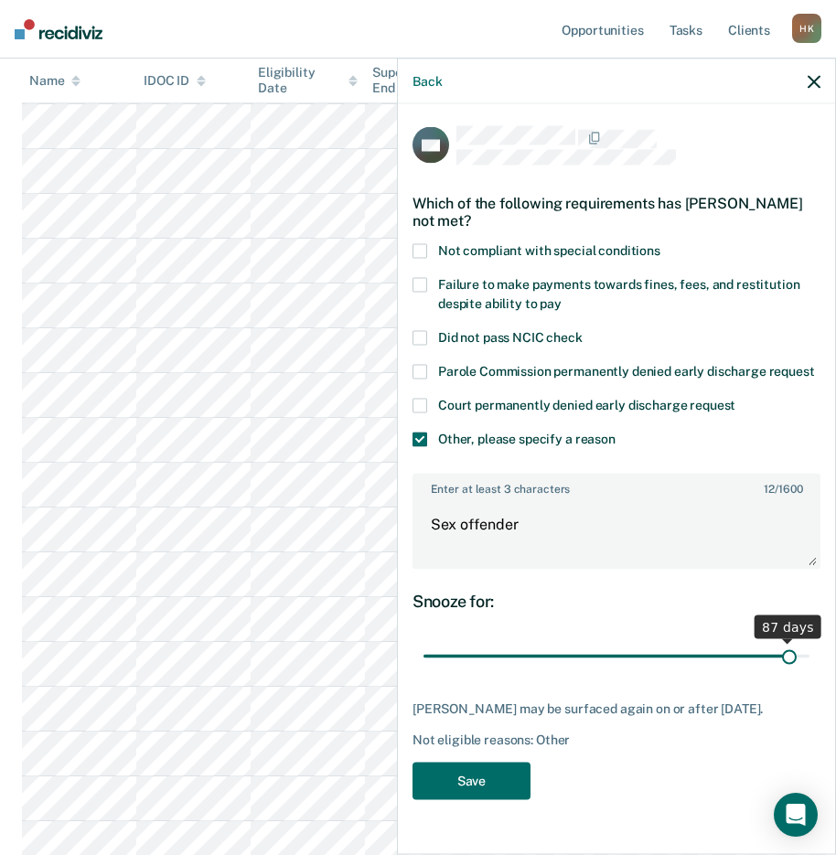
type input "87"
click at [775, 660] on input "range" at bounding box center [616, 656] width 386 height 32
drag, startPoint x: 488, startPoint y: 790, endPoint x: 704, endPoint y: 530, distance: 337.6
click at [491, 790] on button "Save" at bounding box center [471, 780] width 118 height 37
click at [816, 77] on icon "button" at bounding box center [813, 81] width 13 height 13
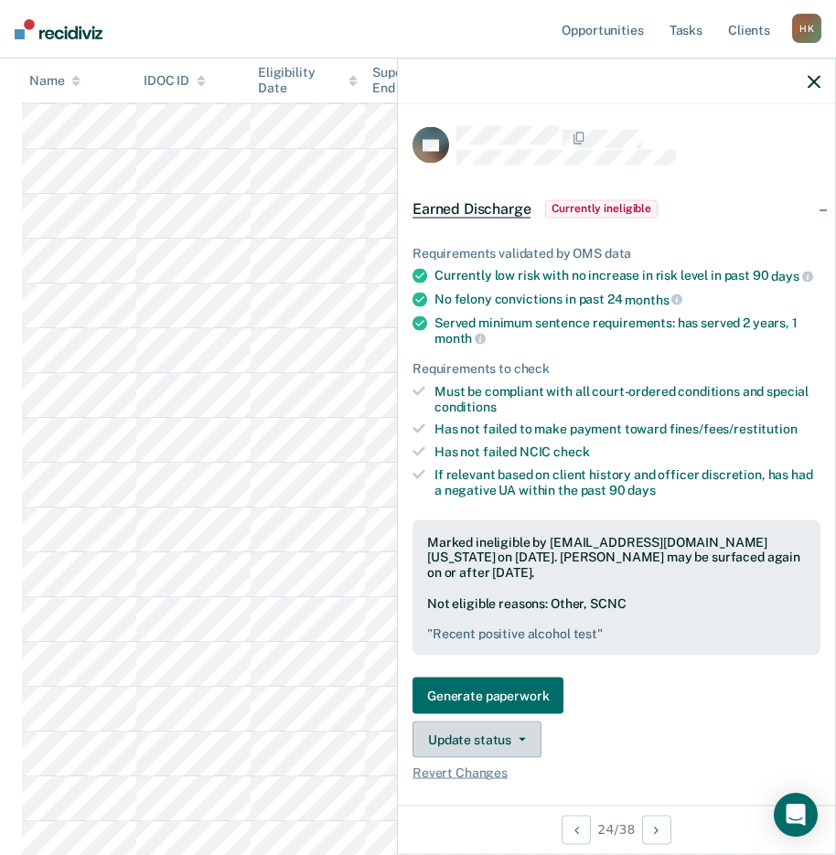
click at [480, 751] on button "Update status" at bounding box center [476, 739] width 129 height 37
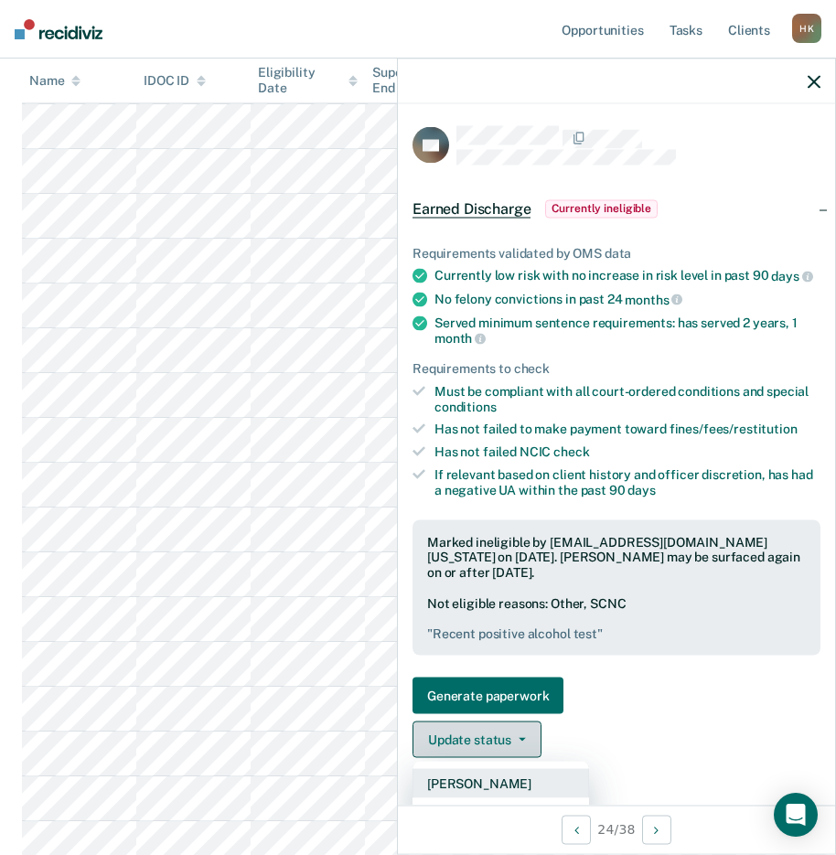
scroll to position [6, 0]
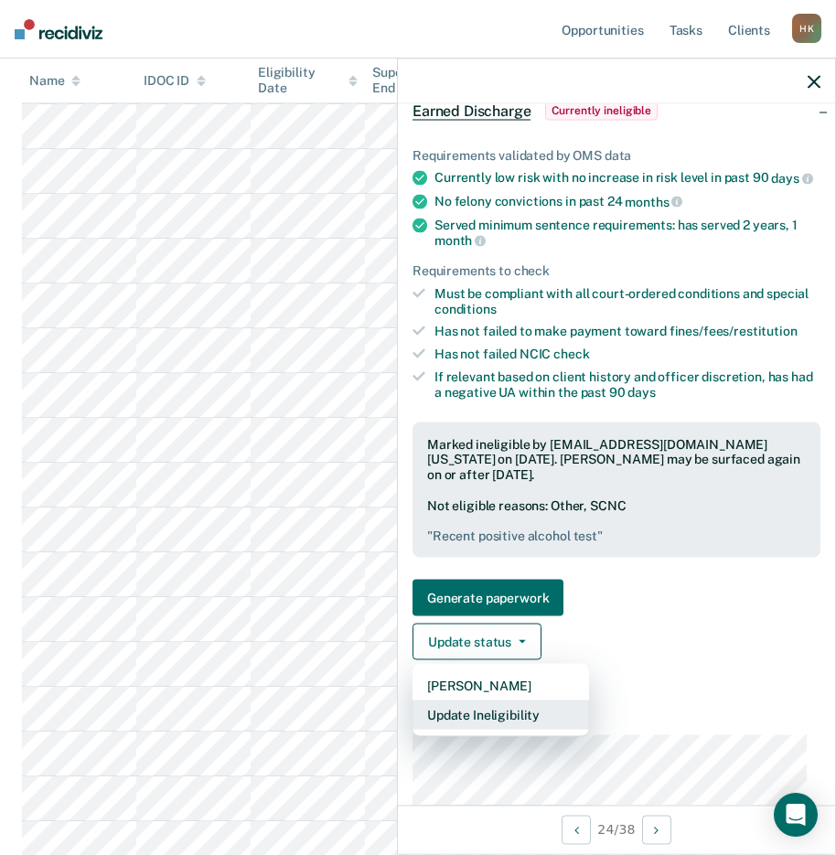
click at [512, 729] on button "Update Ineligibility" at bounding box center [500, 714] width 176 height 29
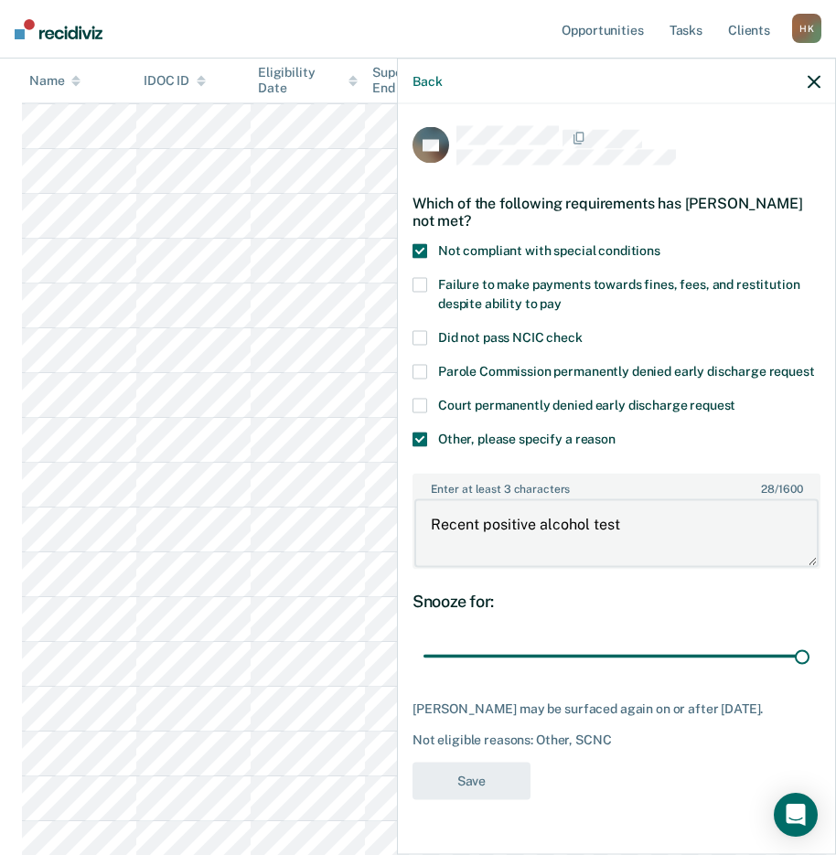
click at [632, 523] on textarea "Recent positive alcohol test" at bounding box center [616, 533] width 404 height 68
click at [646, 528] on textarea "Recent positive alcohol test," at bounding box center [616, 533] width 404 height 68
type textarea "Recent positive alcohol test, still needs community service"
click at [476, 793] on button "Save" at bounding box center [471, 780] width 118 height 37
click at [820, 74] on div "Back" at bounding box center [616, 82] width 437 height 46
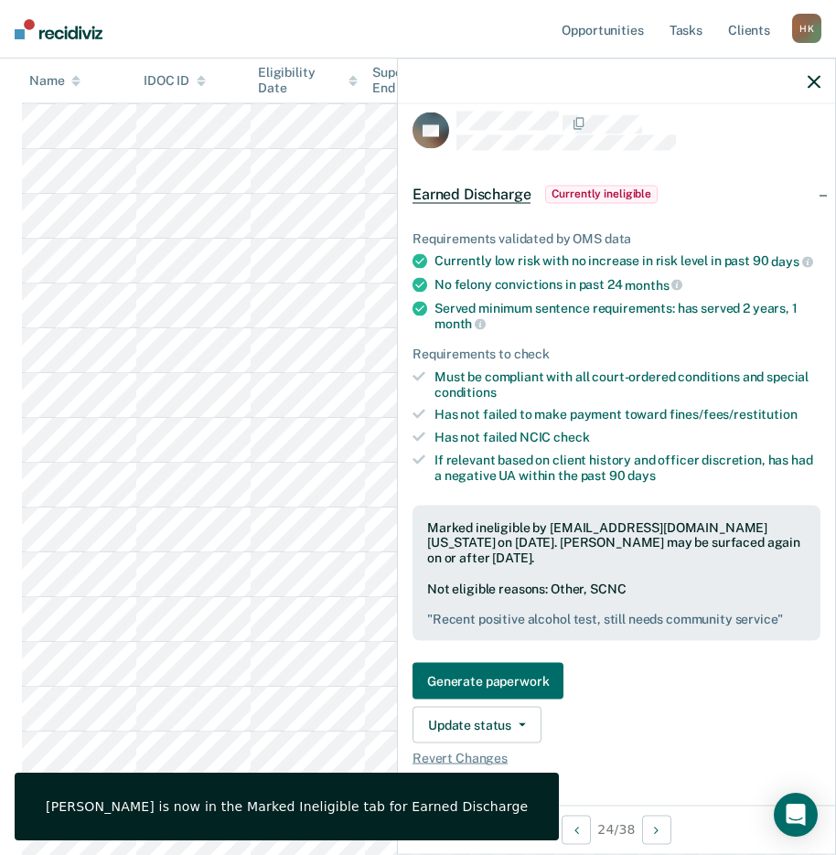
click at [809, 80] on icon "button" at bounding box center [813, 81] width 13 height 13
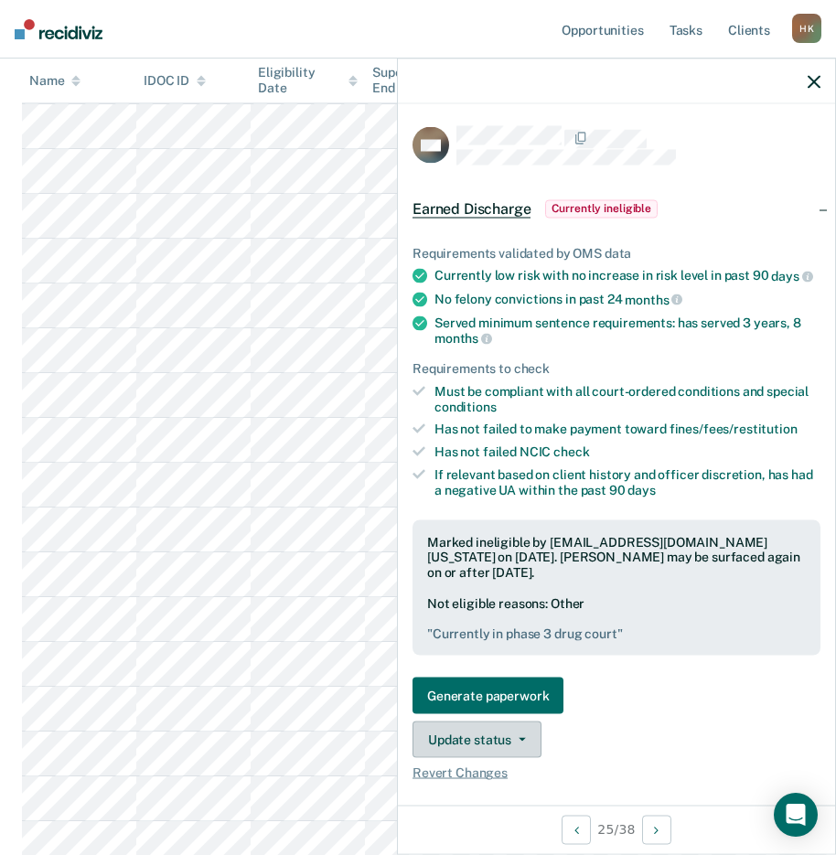
click at [484, 747] on button "Update status" at bounding box center [476, 739] width 129 height 37
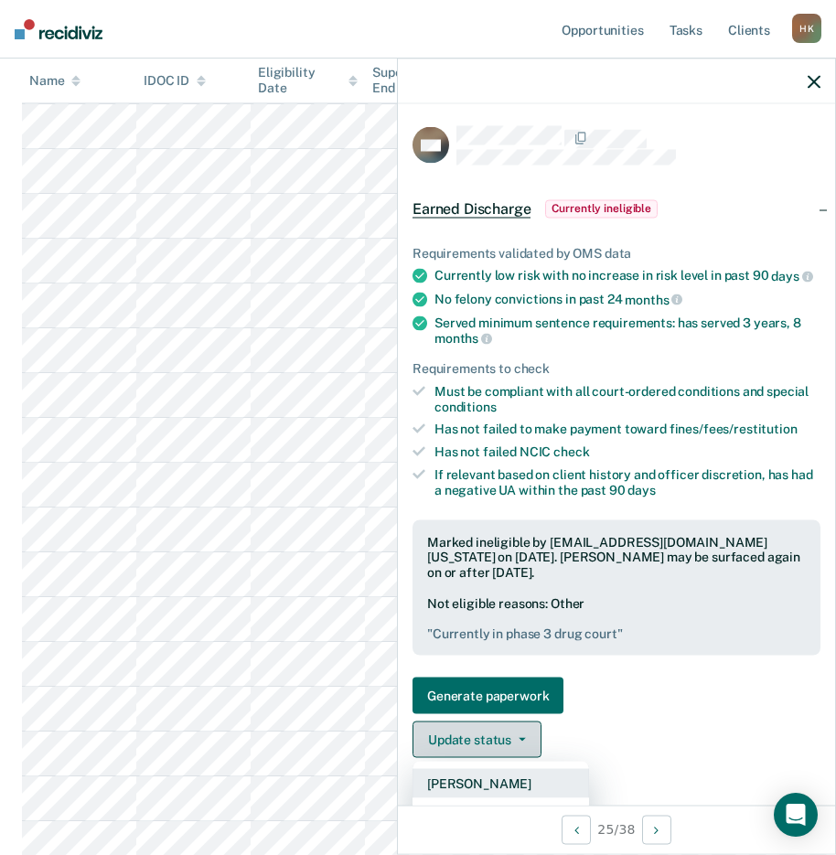
scroll to position [6, 0]
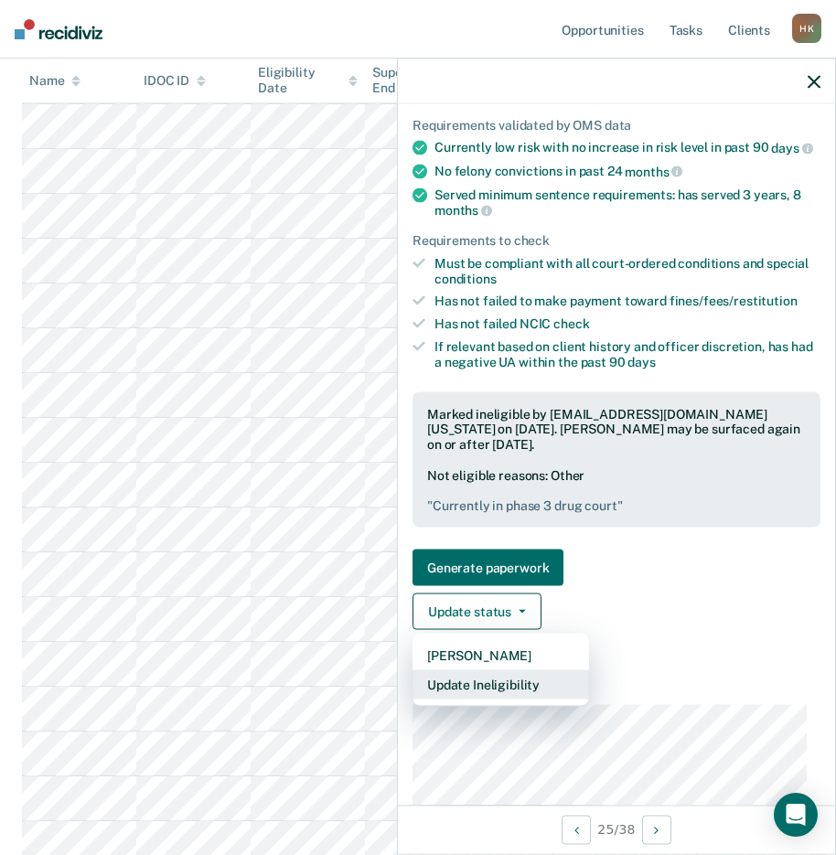
click at [490, 699] on button "Update Ineligibility" at bounding box center [500, 684] width 176 height 29
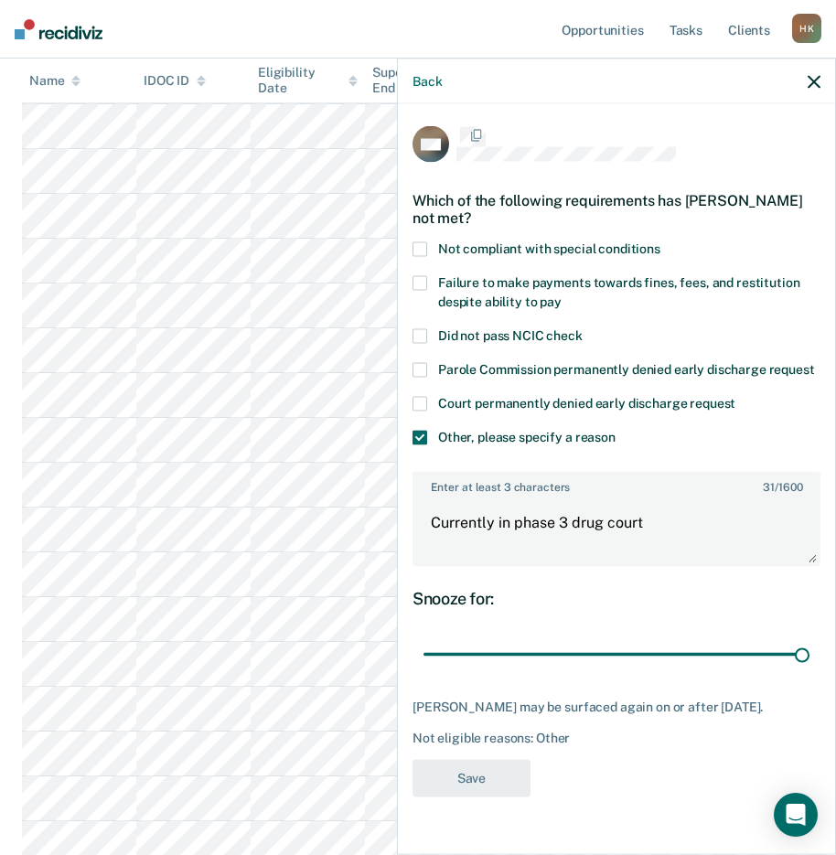
scroll to position [15, 0]
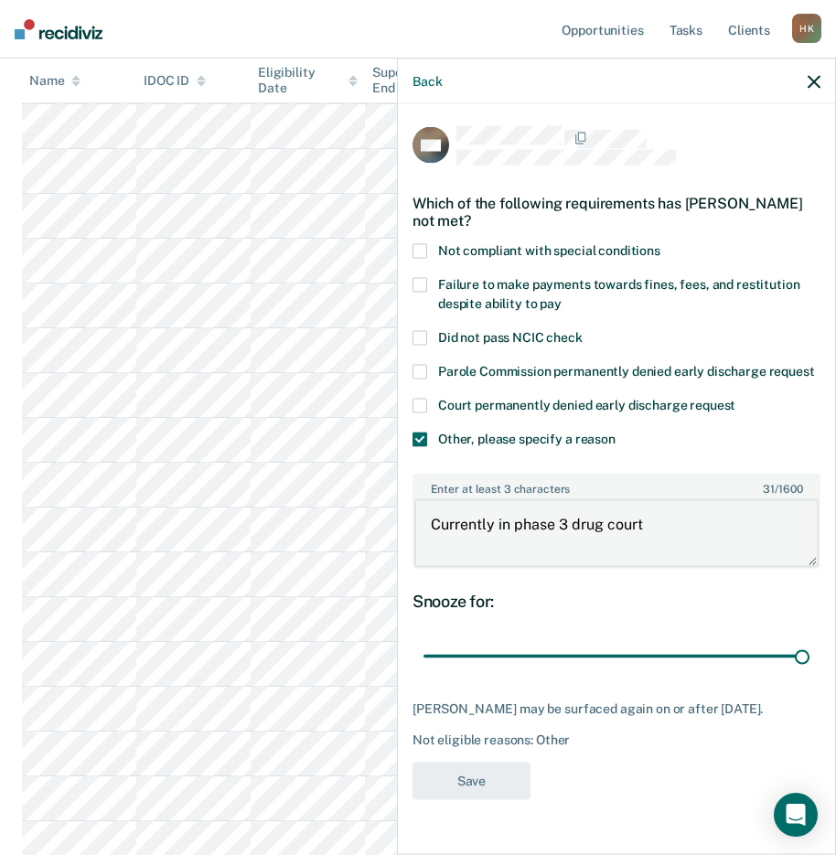
click at [565, 527] on textarea "Currently in phase 3 drug court" at bounding box center [616, 533] width 404 height 68
type textarea "Currently in phase 4 drug court"
click at [498, 799] on button "Save" at bounding box center [471, 780] width 118 height 37
click at [806, 80] on div "Back" at bounding box center [616, 82] width 437 height 46
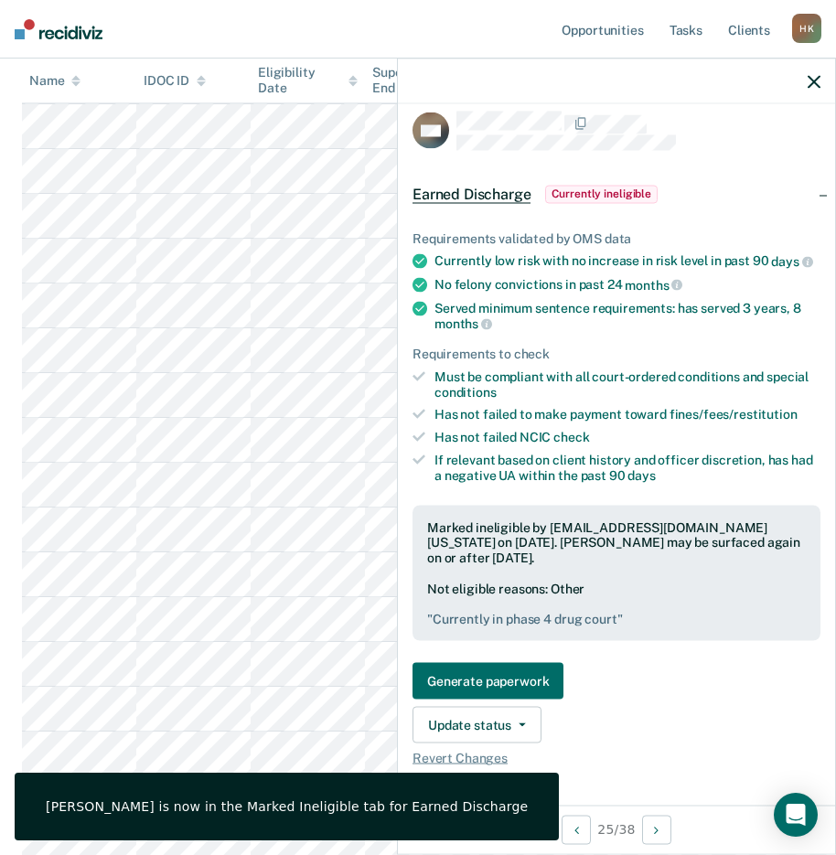
click at [811, 73] on button "button" at bounding box center [813, 81] width 13 height 16
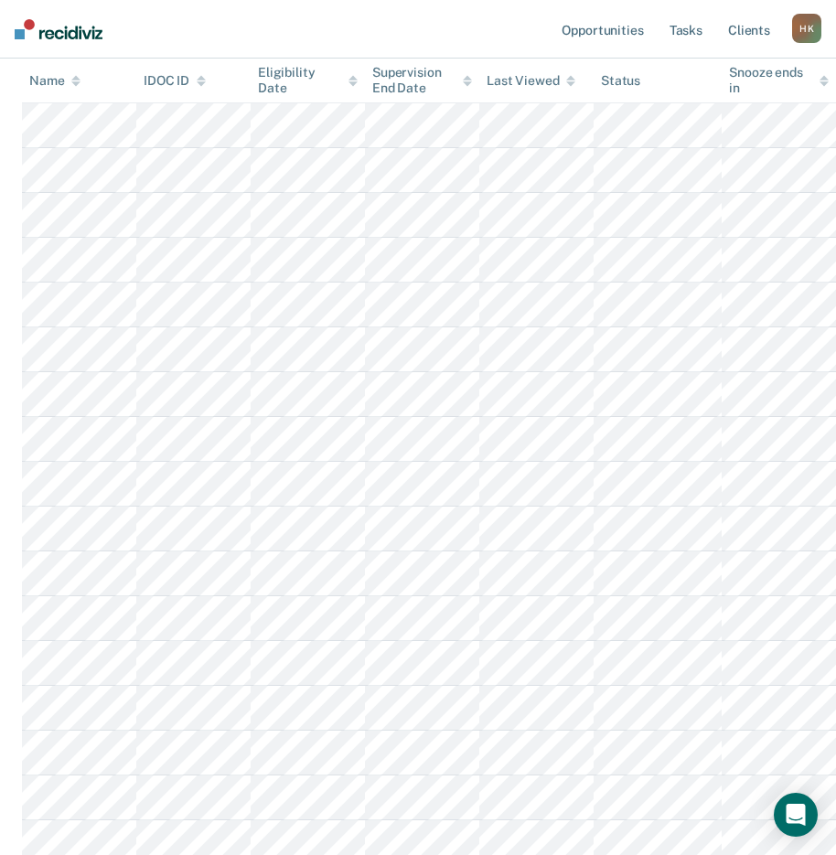
scroll to position [909, 0]
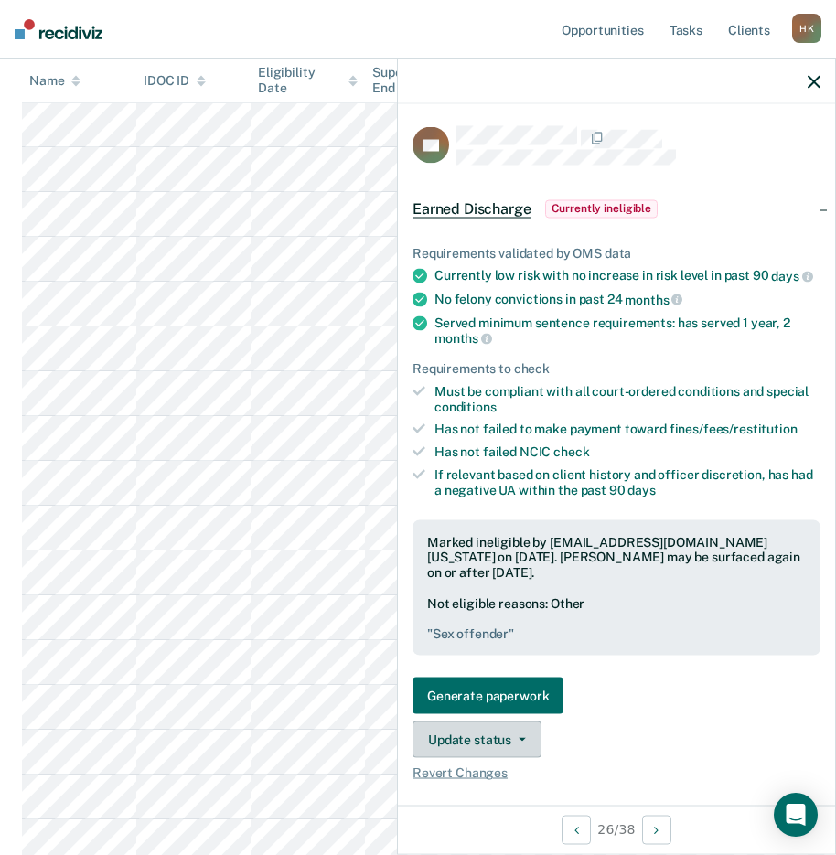
click at [486, 751] on button "Update status" at bounding box center [476, 739] width 129 height 37
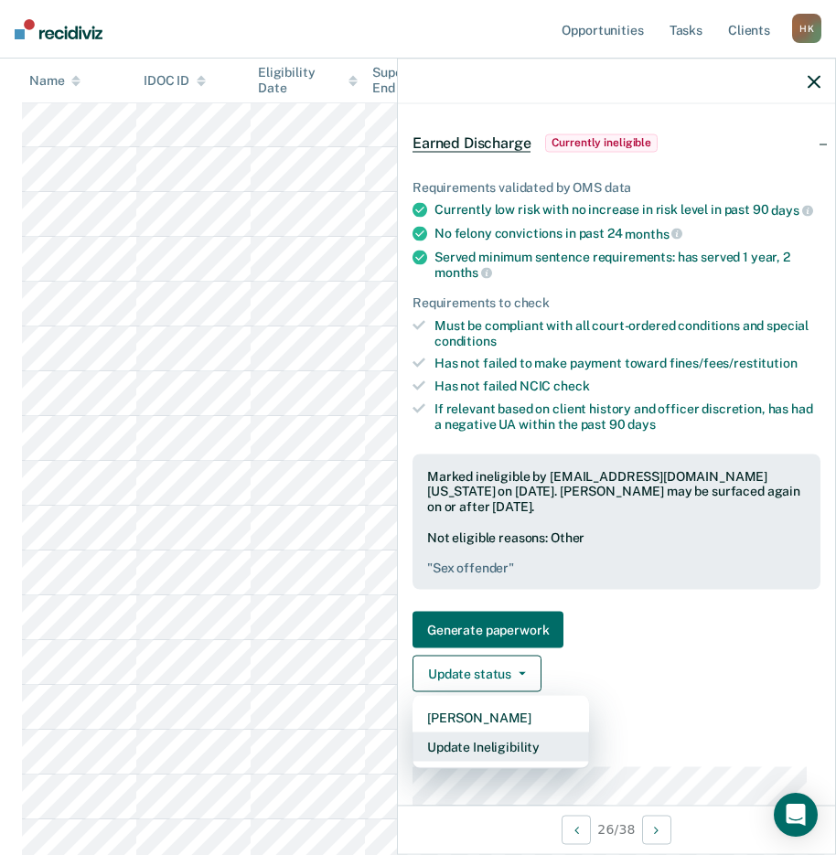
scroll to position [15, 0]
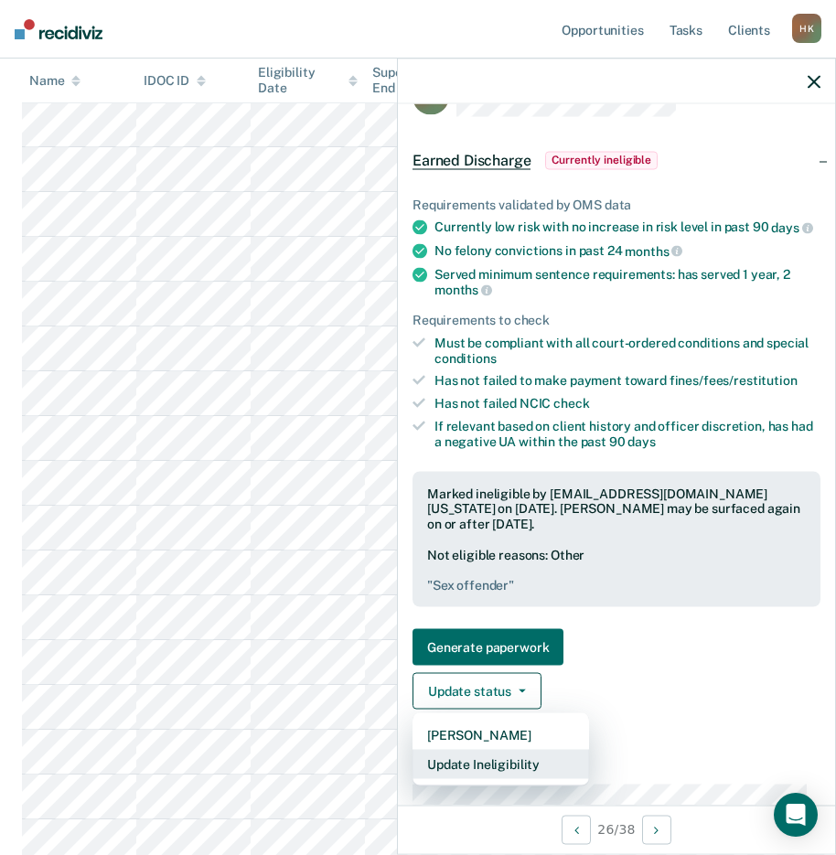
click at [490, 762] on button "Update Ineligibility" at bounding box center [500, 764] width 176 height 29
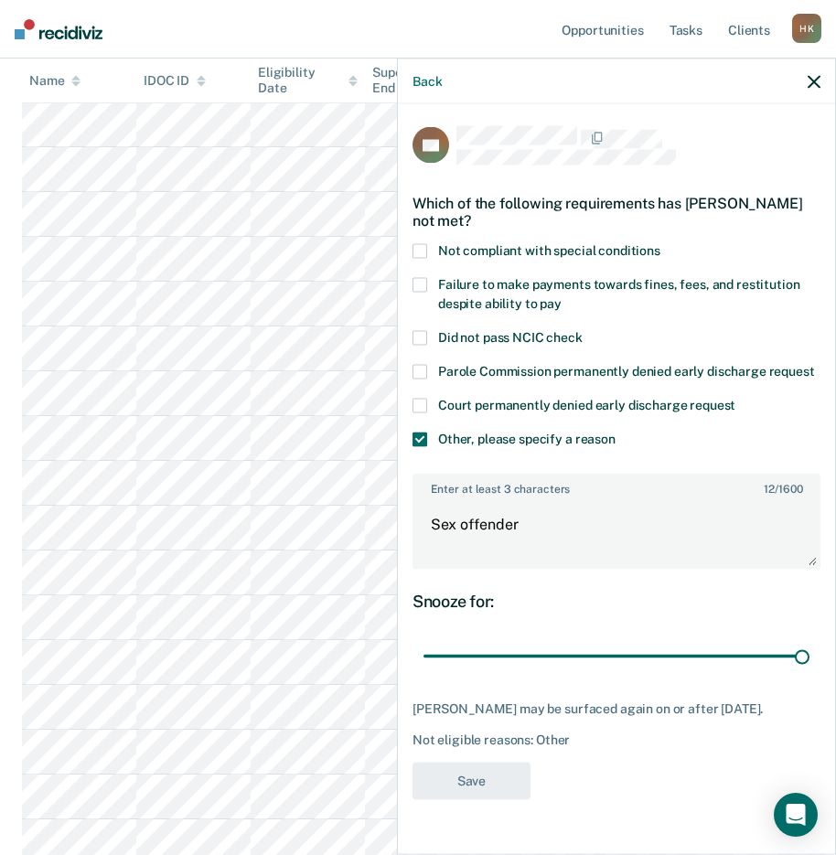
scroll to position [910, 0]
click at [528, 536] on textarea "Sex offender" at bounding box center [616, 533] width 404 height 68
type textarea "Sex offender."
click at [470, 794] on button "Save" at bounding box center [471, 780] width 118 height 37
click at [816, 77] on icon "button" at bounding box center [813, 81] width 13 height 13
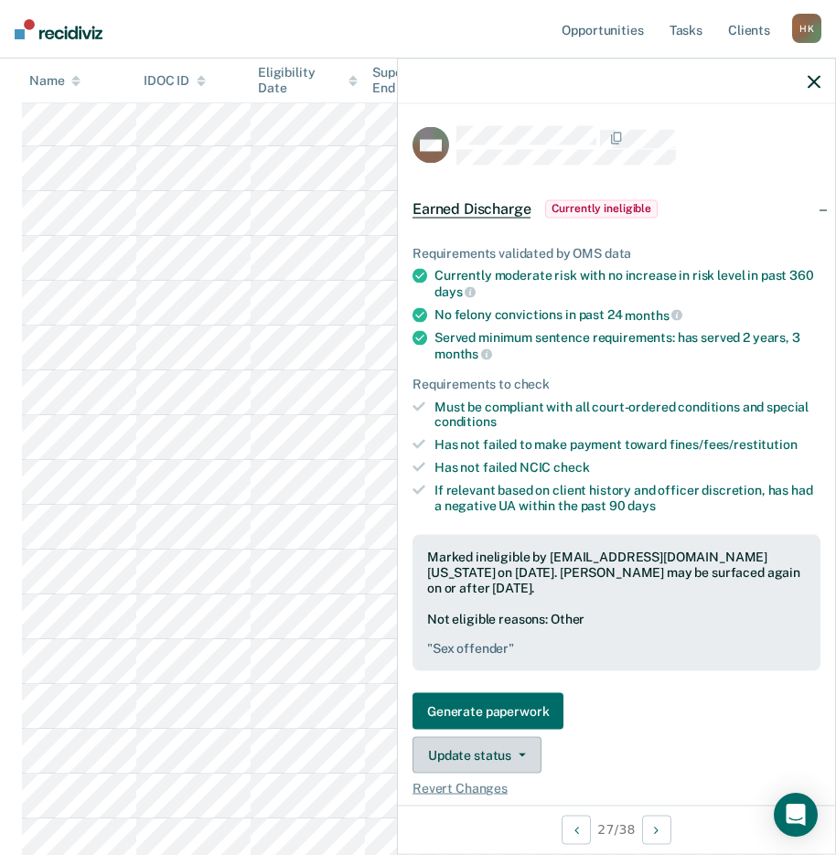
click at [496, 743] on button "Update status" at bounding box center [476, 755] width 129 height 37
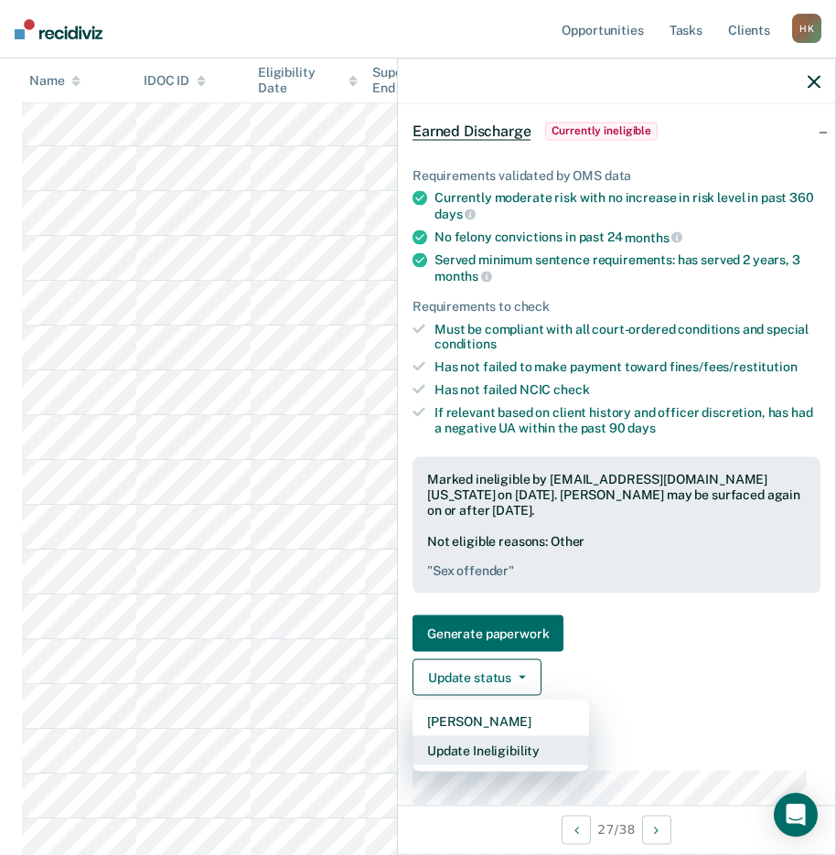
click at [491, 747] on button "Update Ineligibility" at bounding box center [500, 750] width 176 height 29
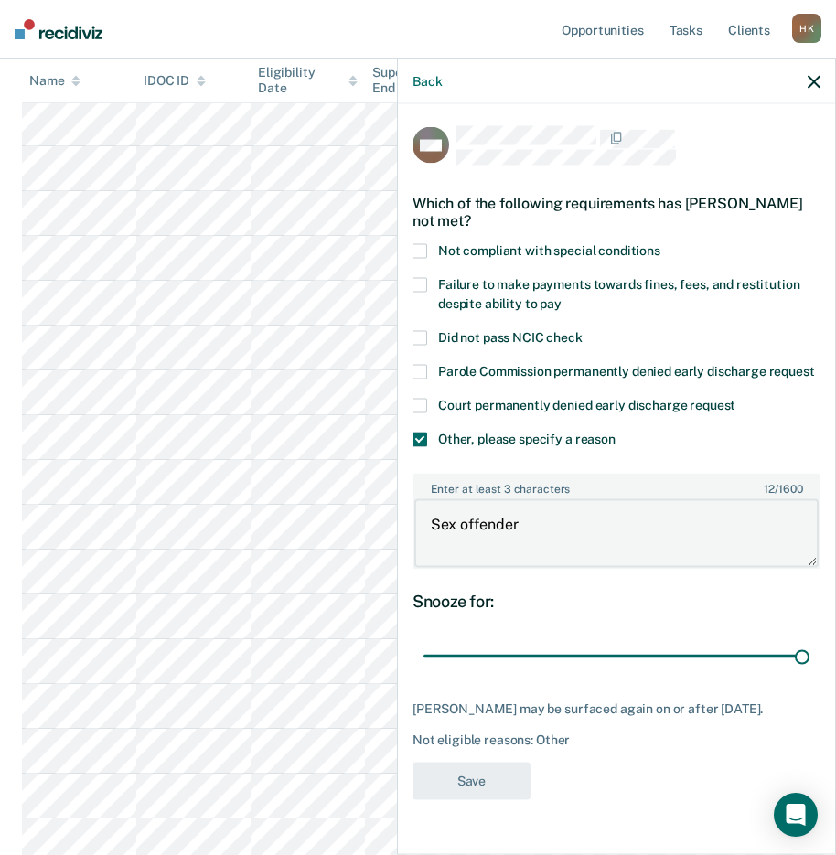
click at [533, 536] on textarea "Sex offender" at bounding box center [616, 533] width 404 height 68
type textarea "Sex offender."
click at [490, 799] on button "Save" at bounding box center [471, 780] width 118 height 37
click at [812, 80] on icon "button" at bounding box center [813, 81] width 13 height 13
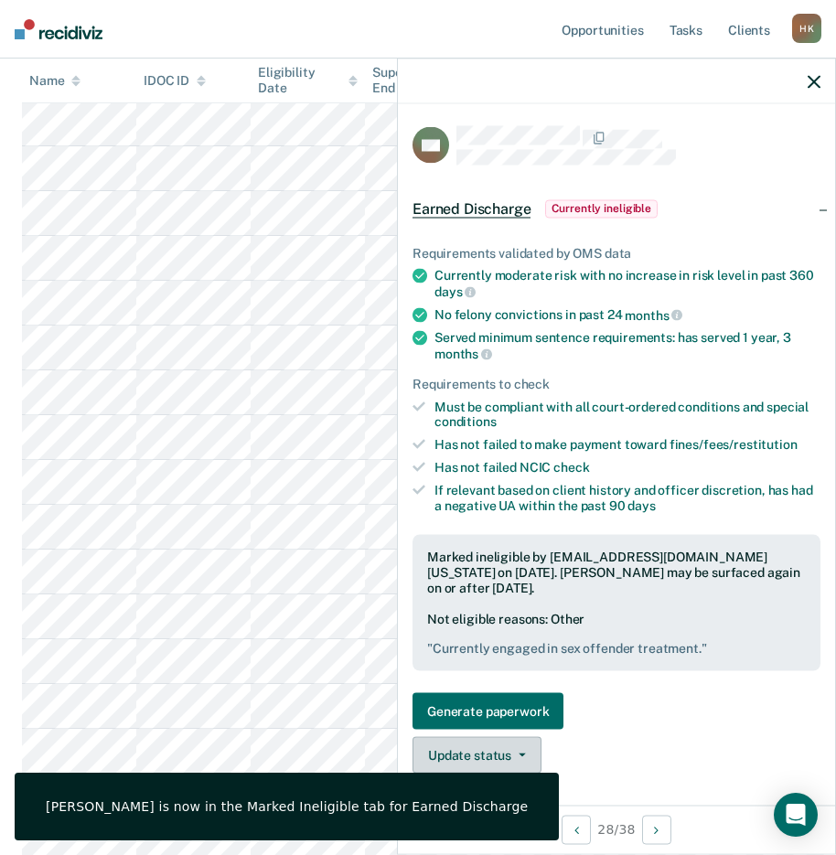
click at [521, 741] on button "Update status" at bounding box center [476, 755] width 129 height 37
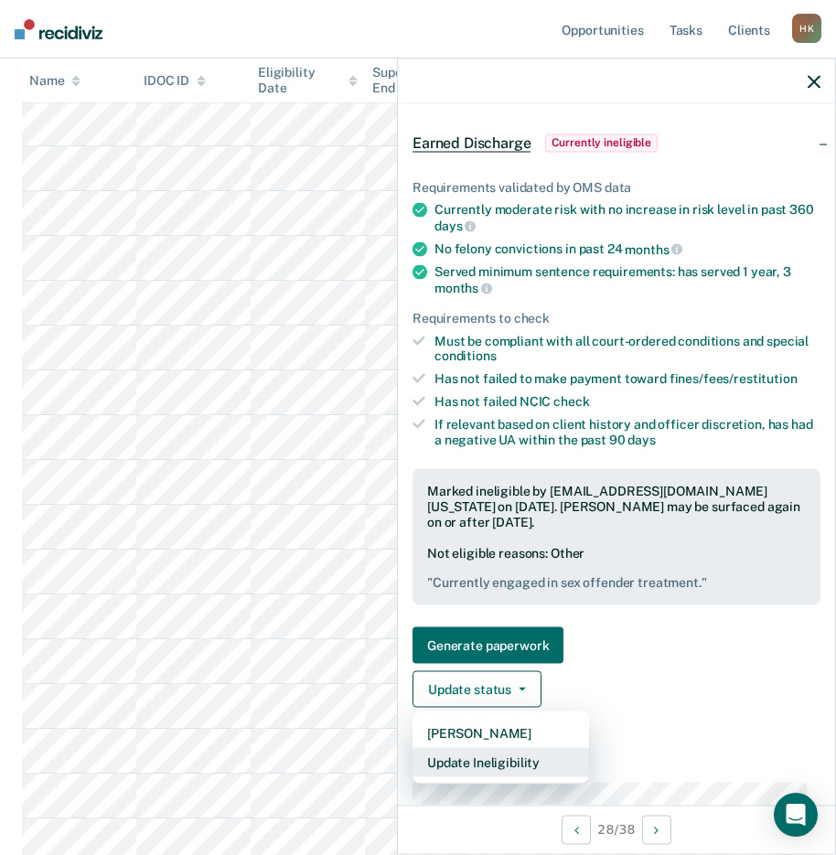
click at [515, 767] on button "Update Ineligibility" at bounding box center [500, 762] width 176 height 29
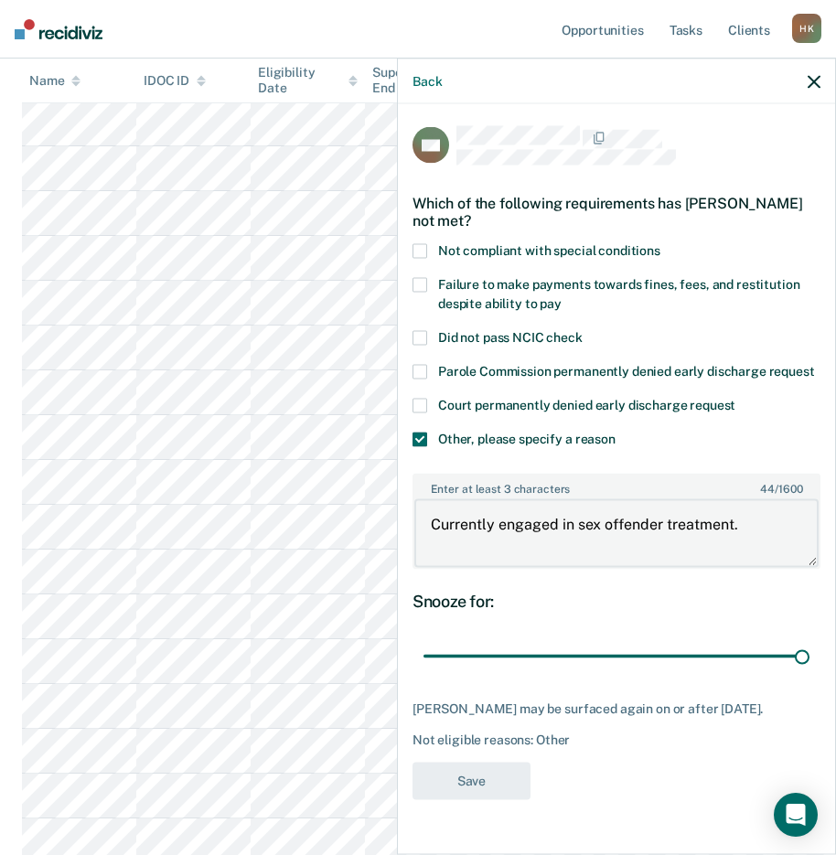
click at [754, 534] on textarea "Currently engaged in sex offender treatment." at bounding box center [616, 533] width 404 height 68
type textarea "Currently engaged in sex offender treatment"
click at [486, 799] on button "Save" at bounding box center [471, 780] width 118 height 37
click at [817, 79] on icon "button" at bounding box center [813, 81] width 13 height 13
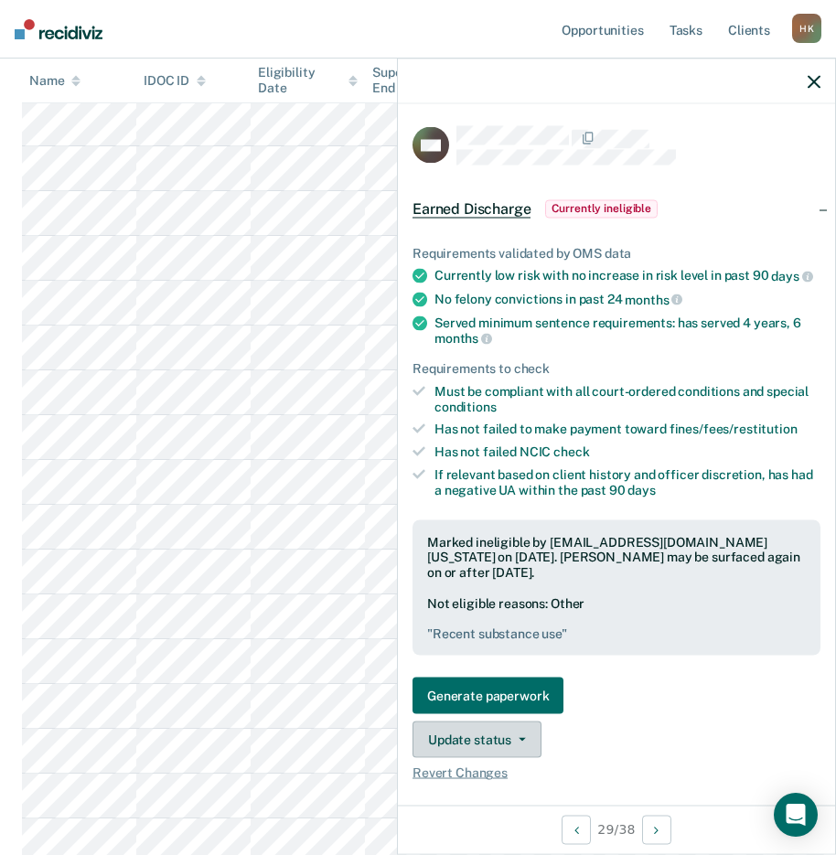
click at [486, 743] on button "Update status" at bounding box center [476, 739] width 129 height 37
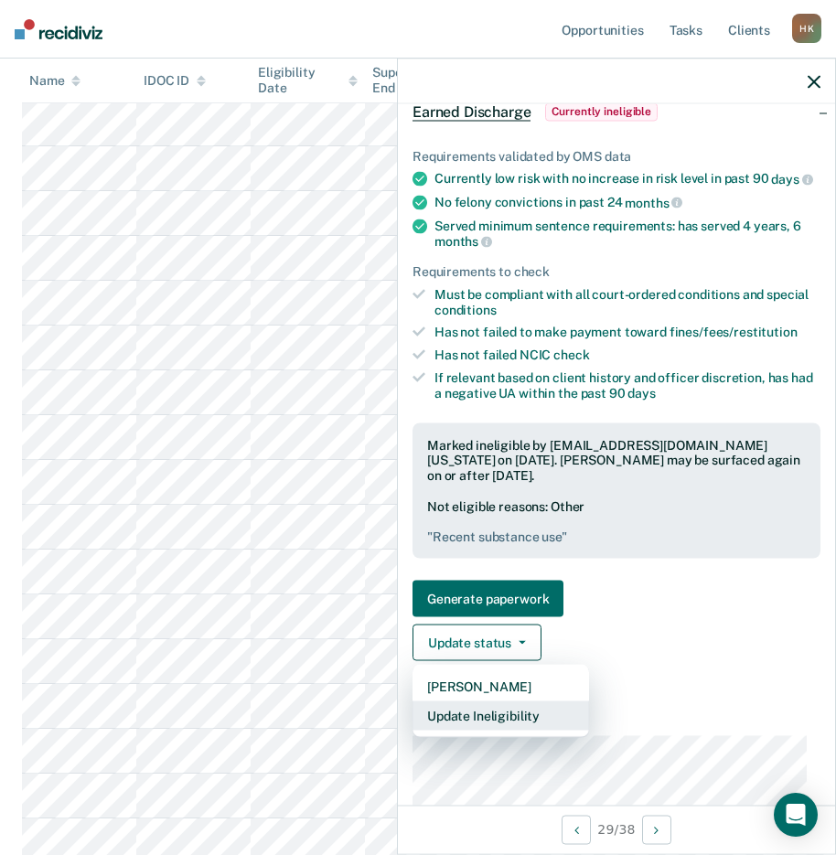
click at [468, 723] on button "Update Ineligibility" at bounding box center [500, 715] width 176 height 29
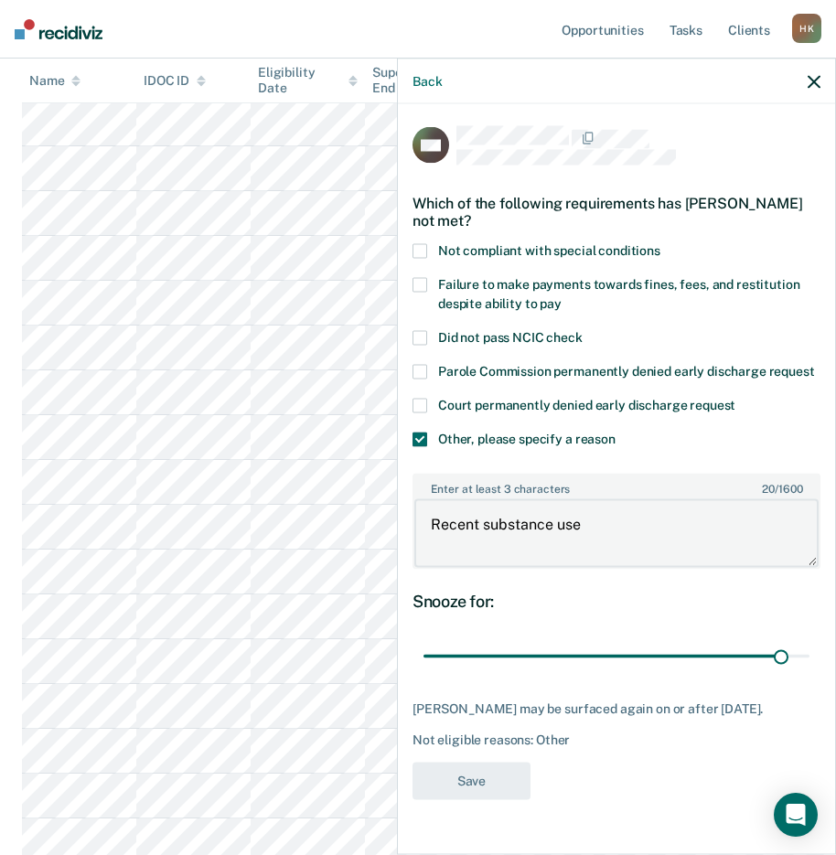
click at [606, 522] on textarea "Recent substance use" at bounding box center [616, 533] width 404 height 68
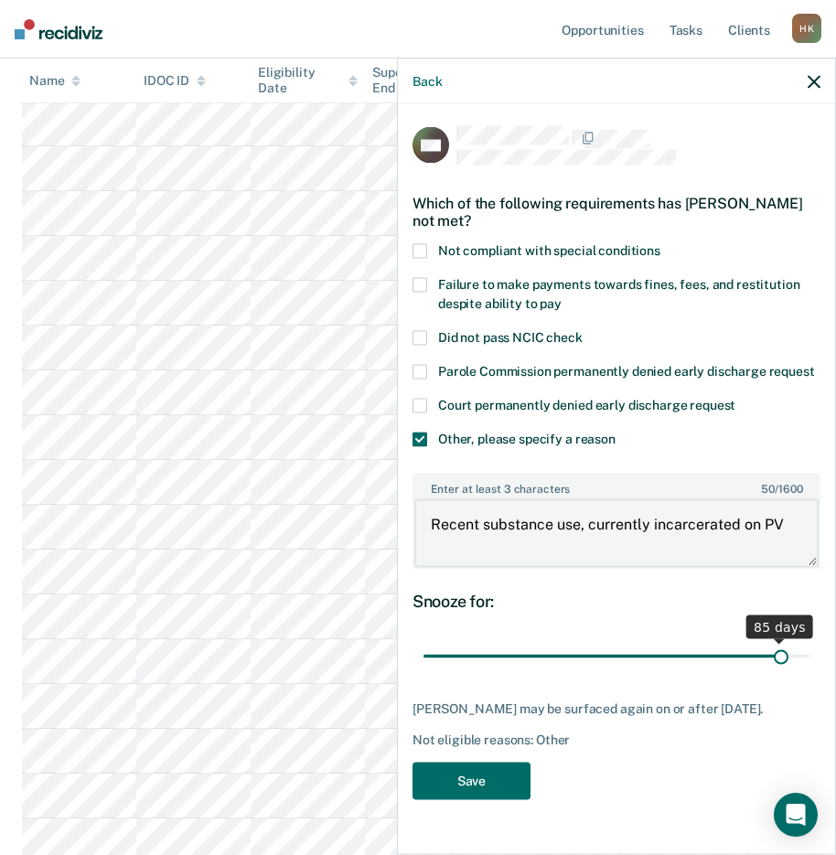
type textarea "Recent substance use, currently incarcerated on PV"
drag, startPoint x: 772, startPoint y: 658, endPoint x: 821, endPoint y: 659, distance: 49.4
type input "90"
click at [809, 659] on input "range" at bounding box center [616, 656] width 386 height 32
click at [464, 792] on button "Save" at bounding box center [471, 780] width 118 height 37
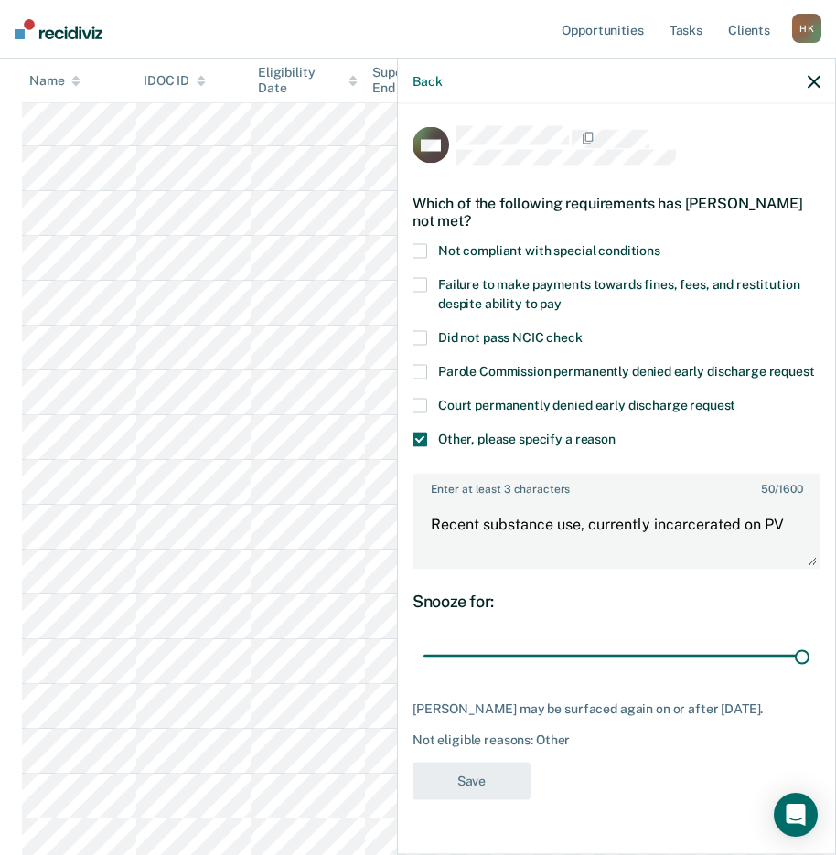
click at [811, 80] on icon "button" at bounding box center [813, 81] width 13 height 13
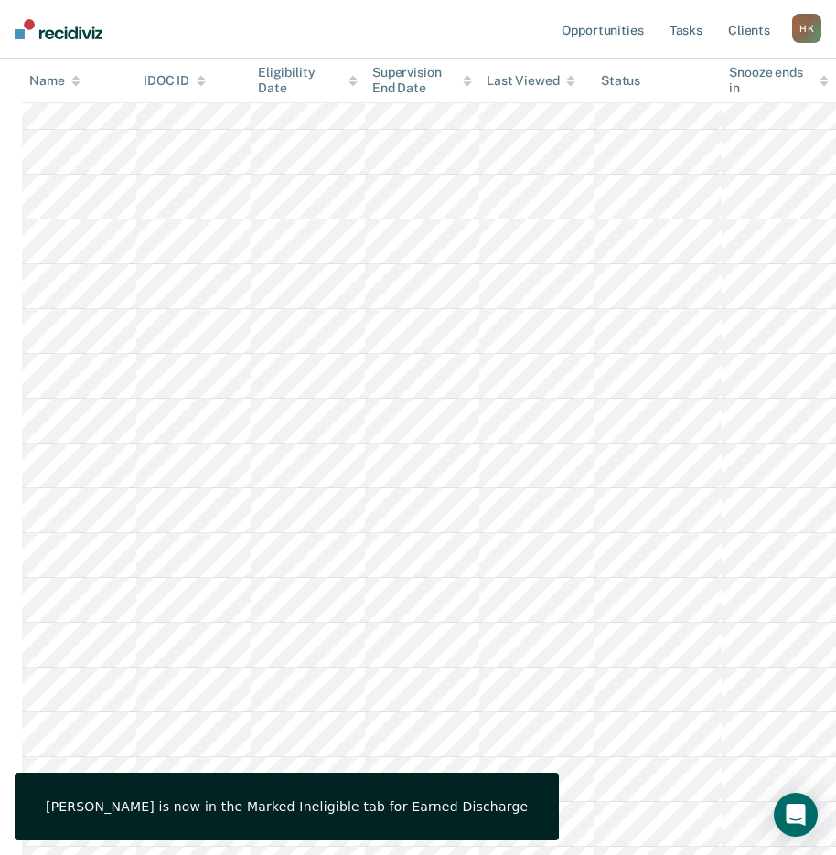
scroll to position [1062, 0]
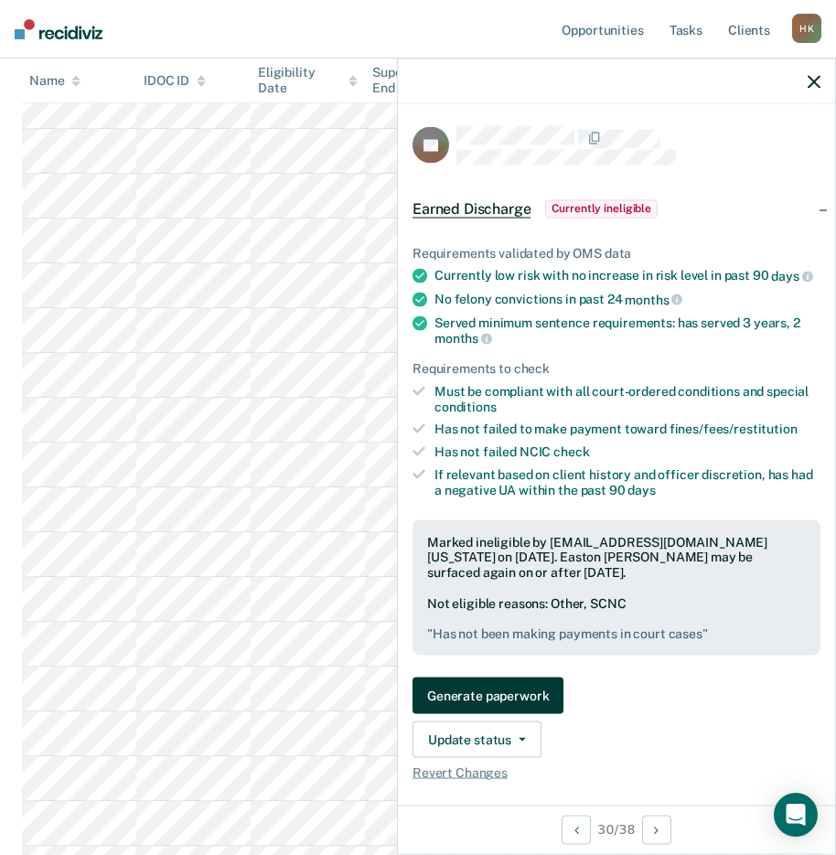
click at [473, 707] on button "Generate paperwork" at bounding box center [487, 696] width 151 height 37
click at [495, 706] on button "Generate paperwork" at bounding box center [487, 696] width 151 height 37
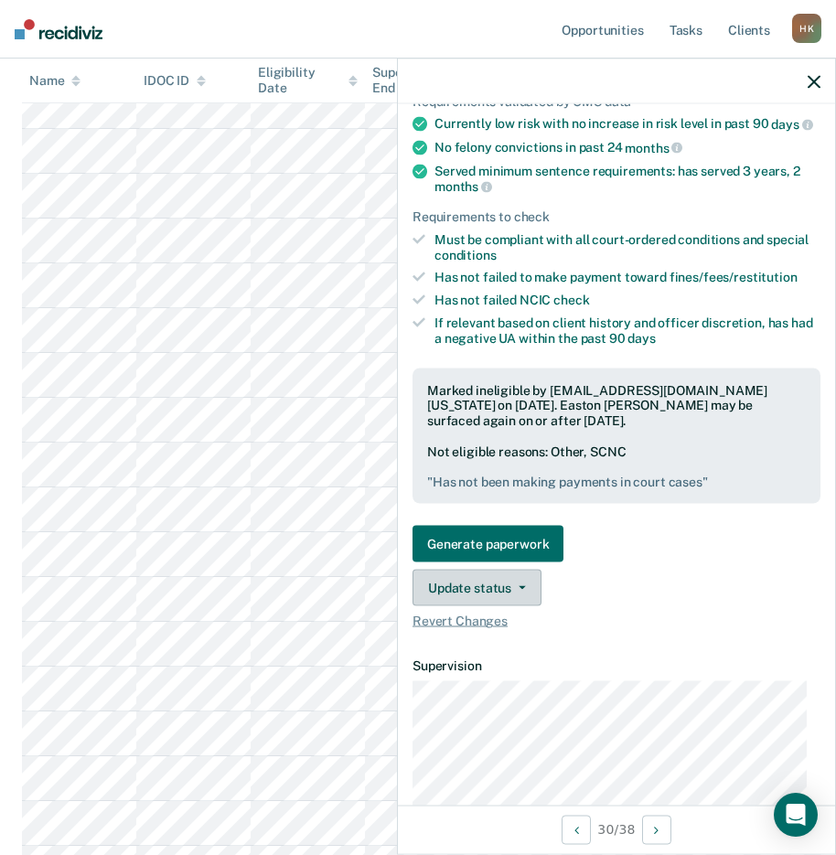
scroll to position [153, 0]
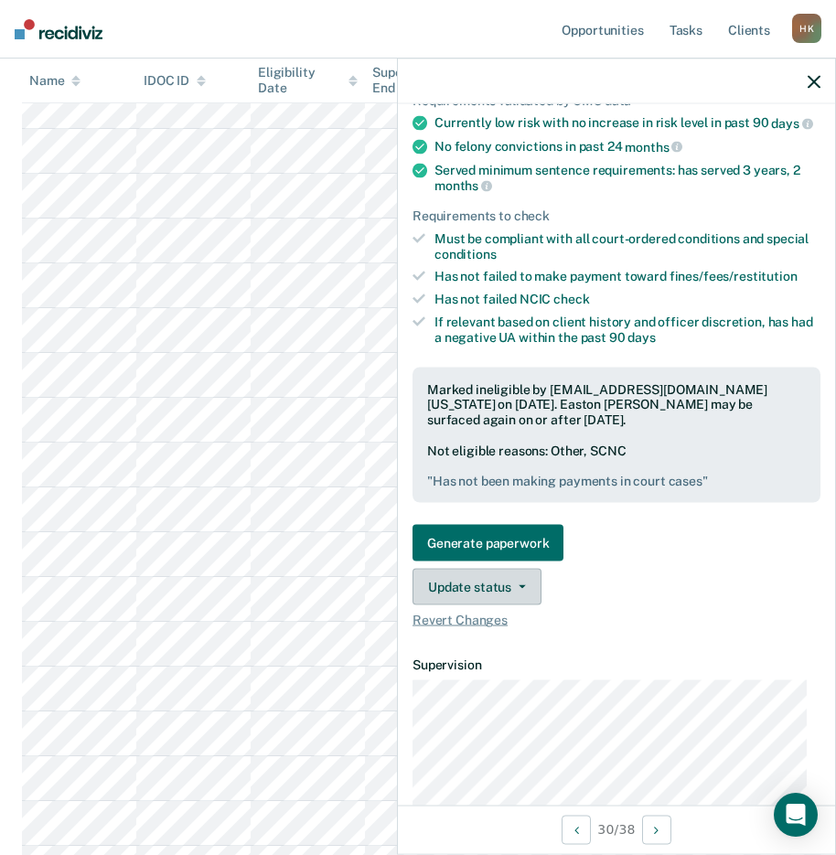
click at [485, 594] on button "Update status" at bounding box center [476, 587] width 129 height 37
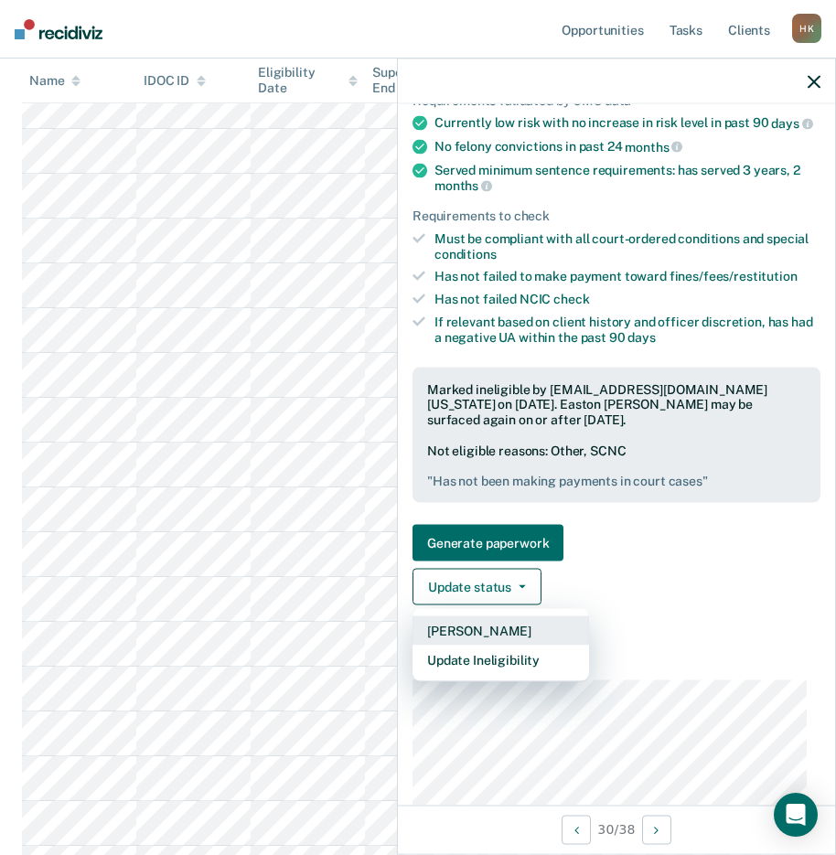
click at [476, 642] on button "[PERSON_NAME]" at bounding box center [500, 630] width 176 height 29
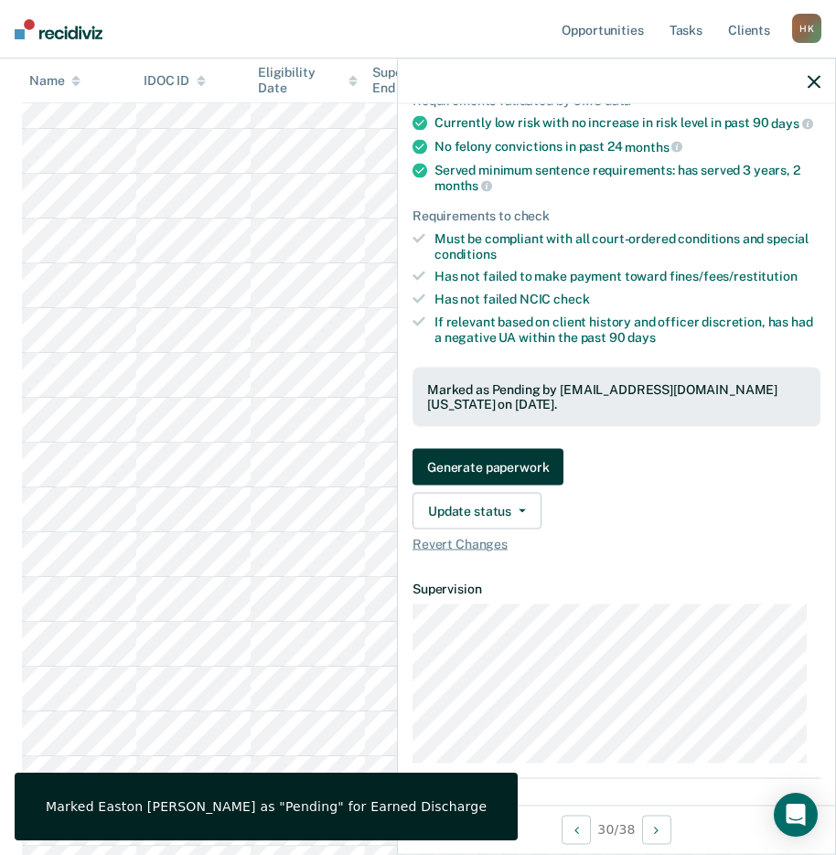
click at [470, 476] on button "Generate paperwork" at bounding box center [487, 467] width 151 height 37
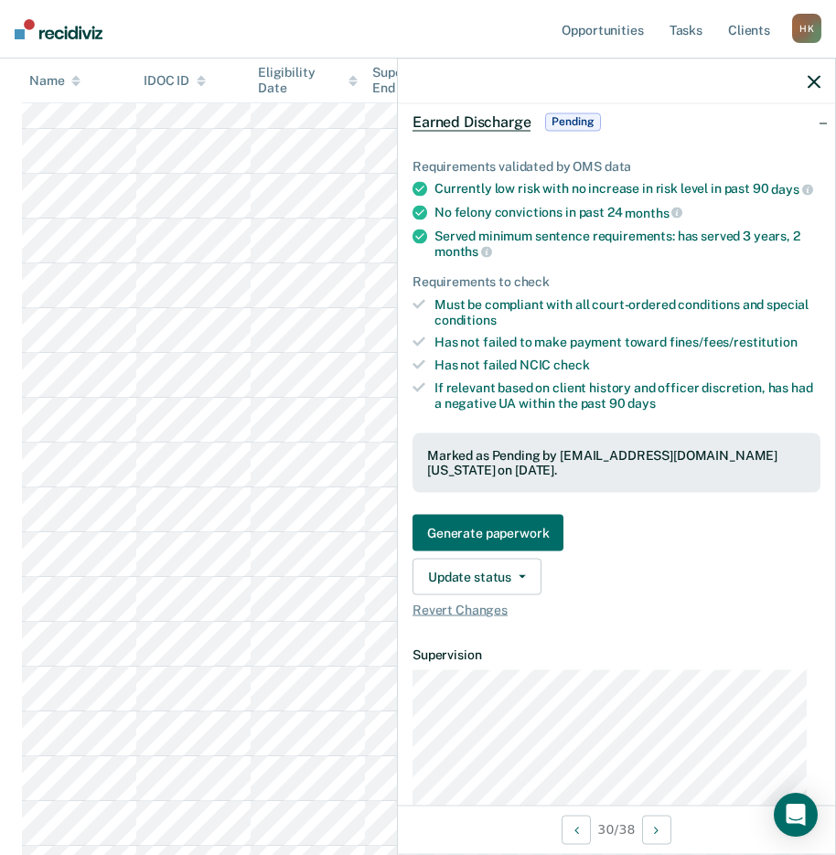
scroll to position [76, 0]
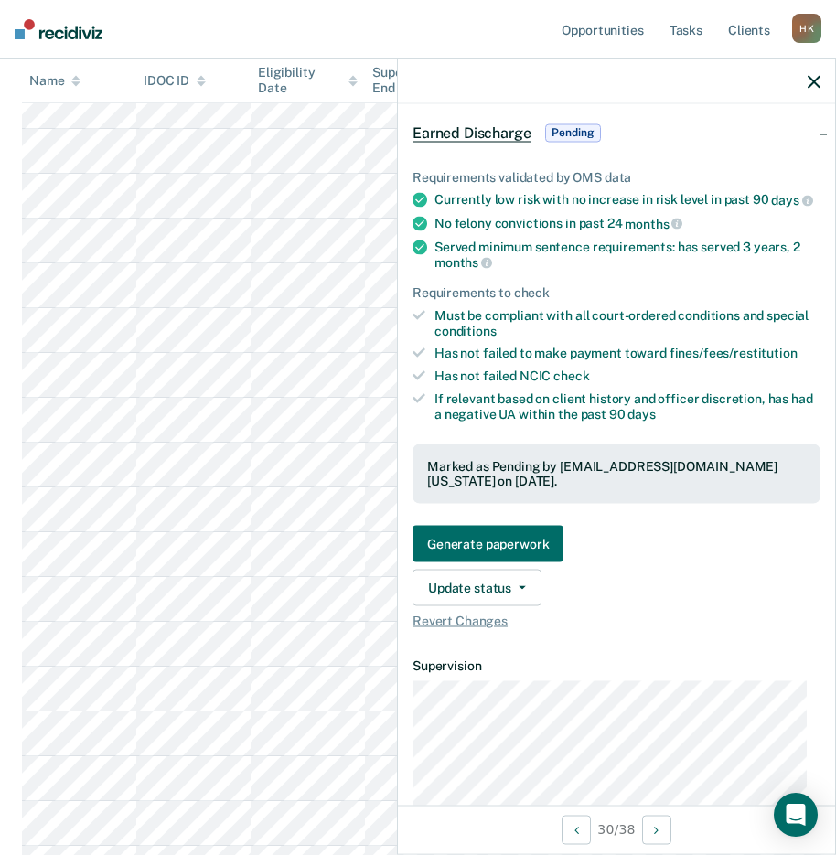
click at [807, 80] on icon "button" at bounding box center [813, 81] width 13 height 13
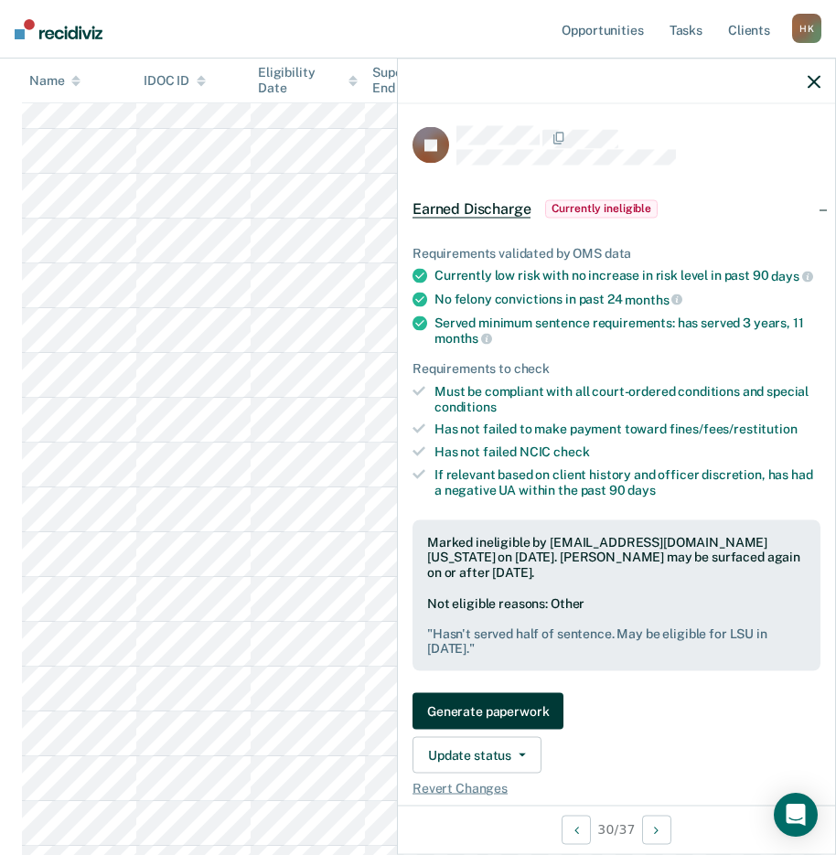
click at [506, 719] on button "Generate paperwork" at bounding box center [487, 711] width 151 height 37
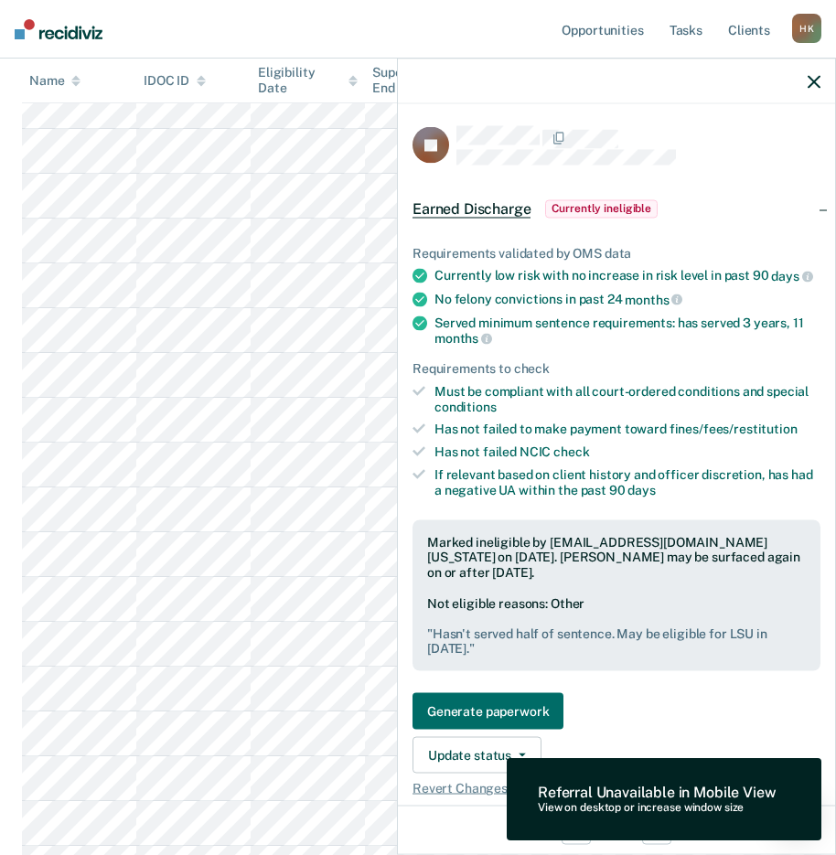
click at [720, 732] on div "Generate paperwork Update status Mark Pending Update Ineligibility Revert Chang…" at bounding box center [616, 744] width 408 height 103
click at [488, 762] on button "Update status" at bounding box center [476, 755] width 129 height 37
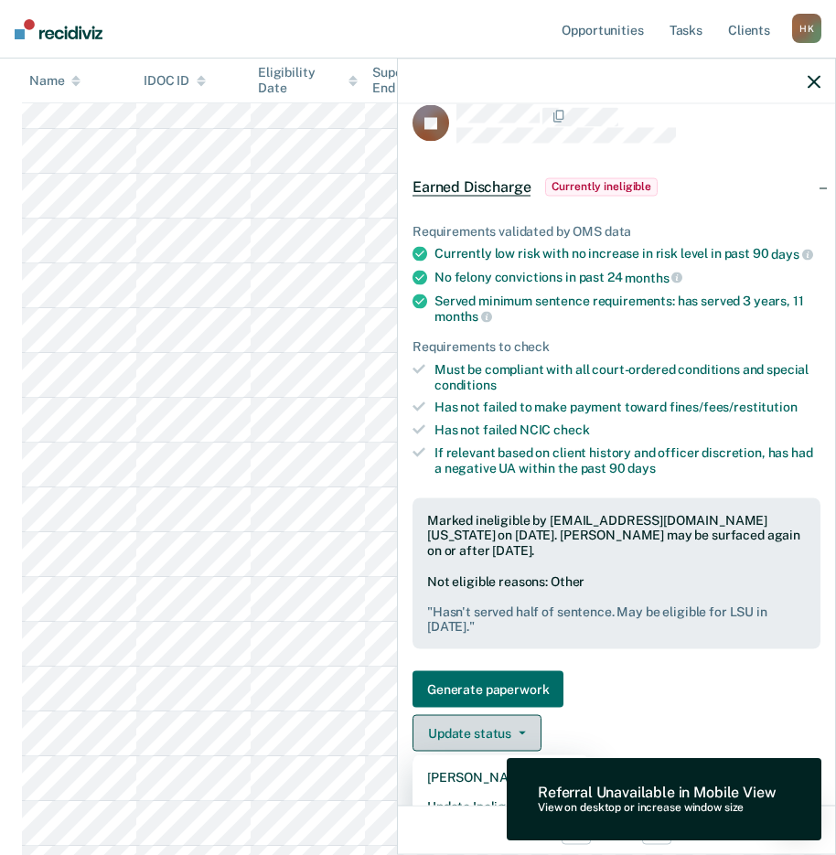
click at [514, 742] on button "Update status" at bounding box center [476, 733] width 129 height 37
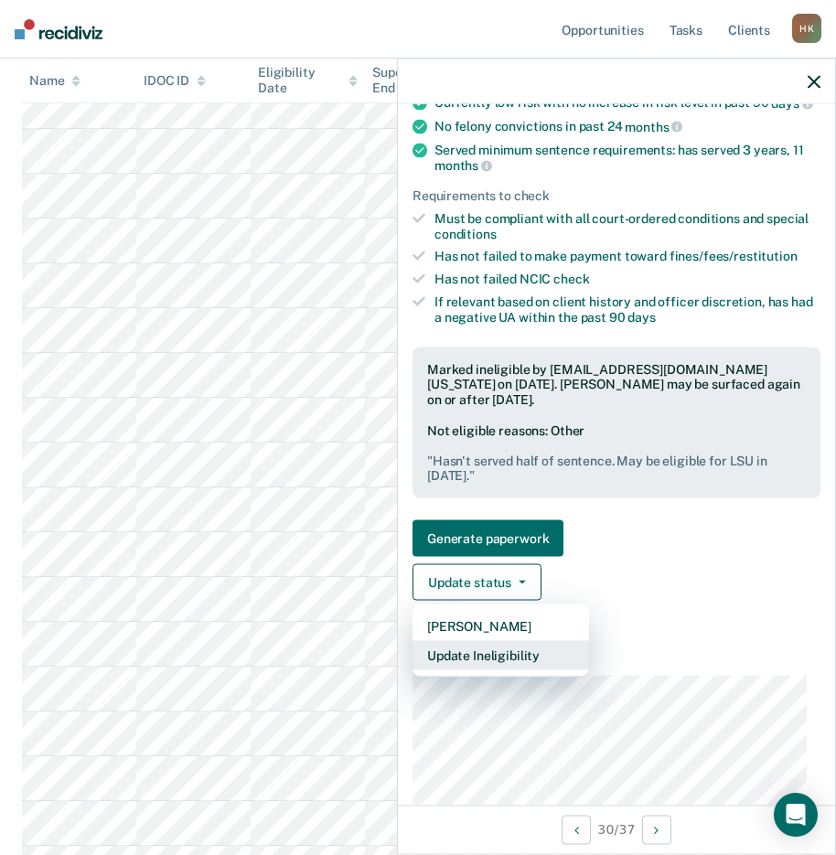
scroll to position [174, 0]
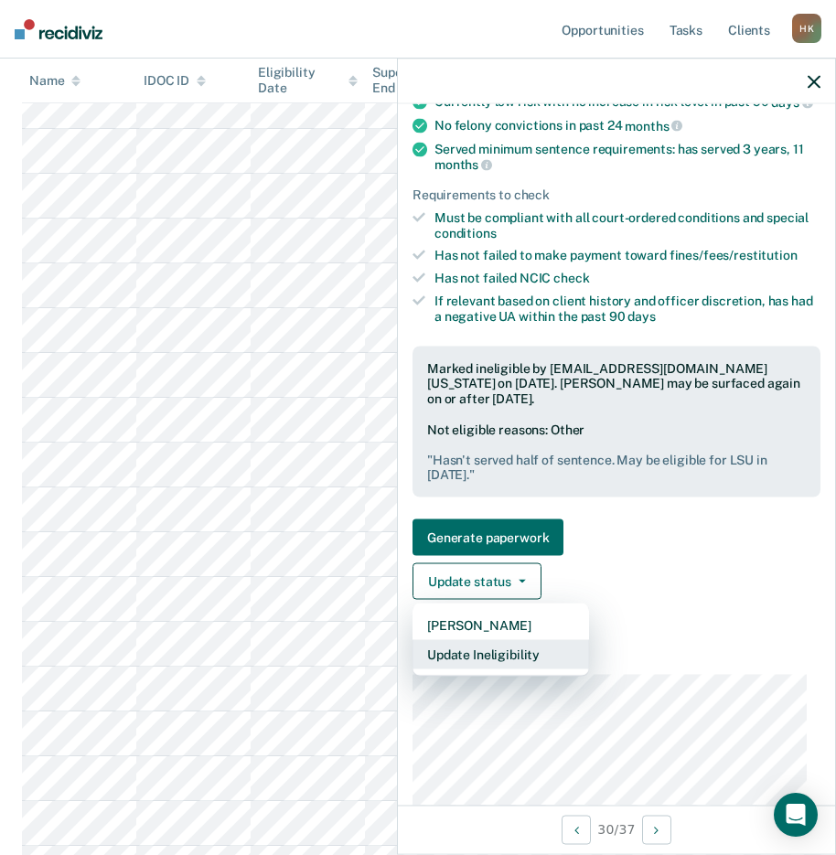
click at [466, 667] on button "Update Ineligibility" at bounding box center [500, 654] width 176 height 29
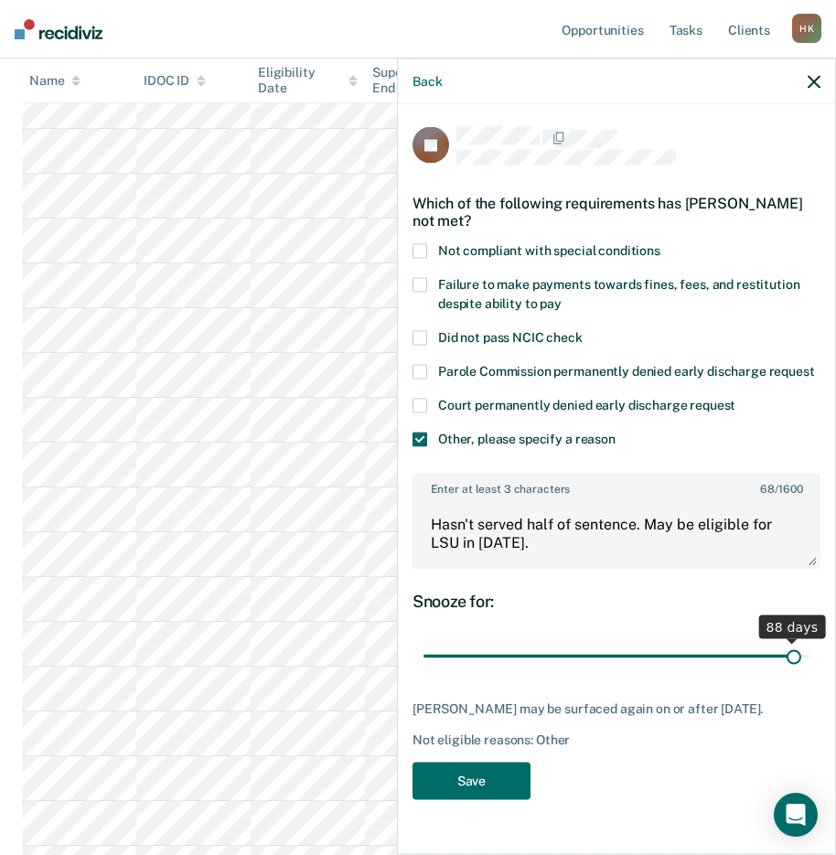
drag, startPoint x: 690, startPoint y: 658, endPoint x: 794, endPoint y: 666, distance: 103.6
type input "88"
click at [794, 666] on input "range" at bounding box center [616, 656] width 386 height 32
click at [481, 769] on button "Save" at bounding box center [471, 780] width 118 height 37
click at [803, 78] on div "Back" at bounding box center [616, 82] width 437 height 46
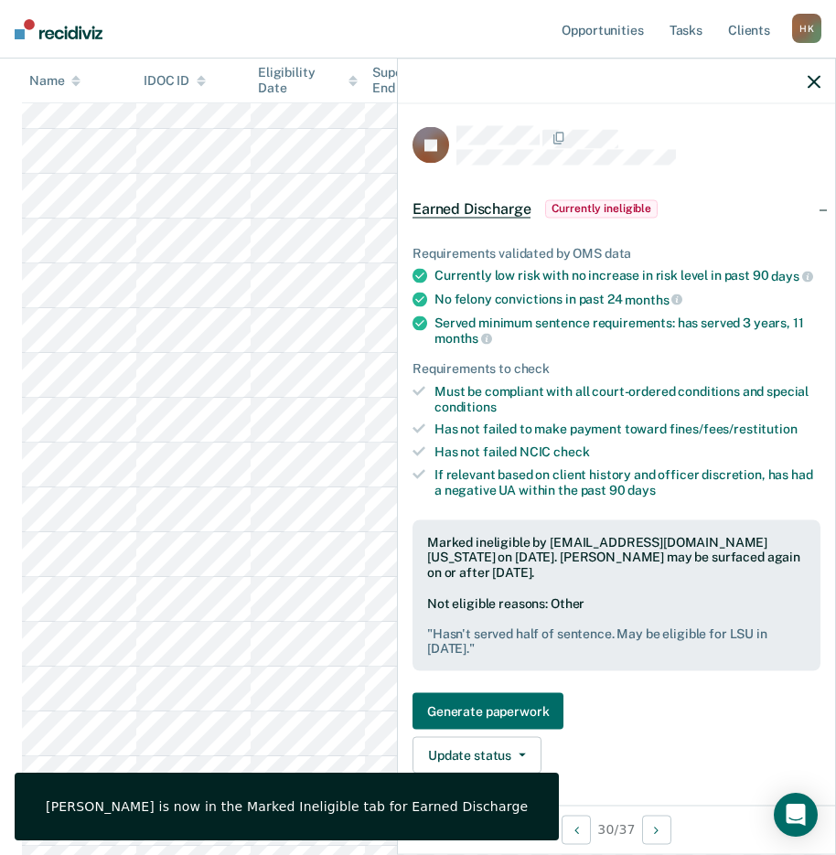
click at [804, 84] on div at bounding box center [616, 82] width 437 height 46
click at [815, 83] on icon "button" at bounding box center [813, 81] width 13 height 13
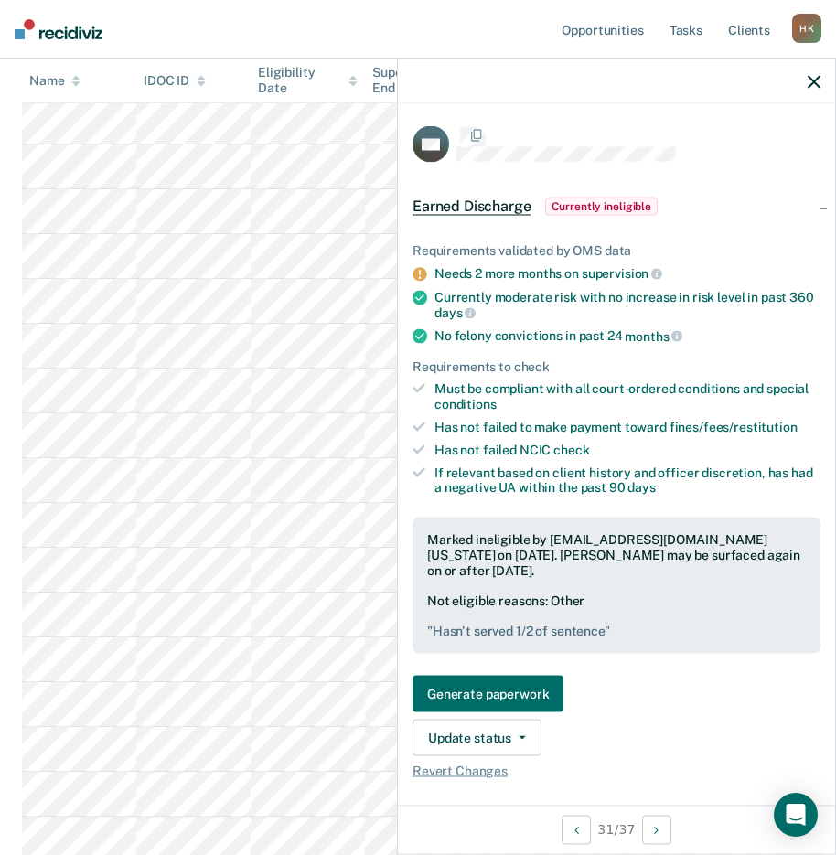
scroll to position [1092, 0]
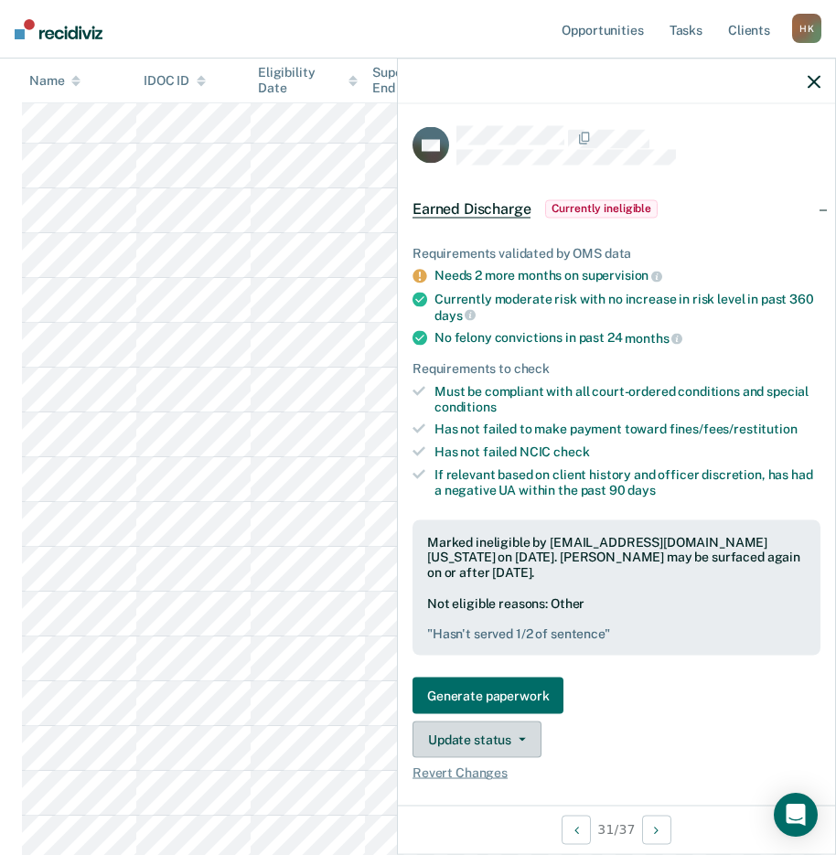
click at [478, 729] on button "Update status" at bounding box center [476, 739] width 129 height 37
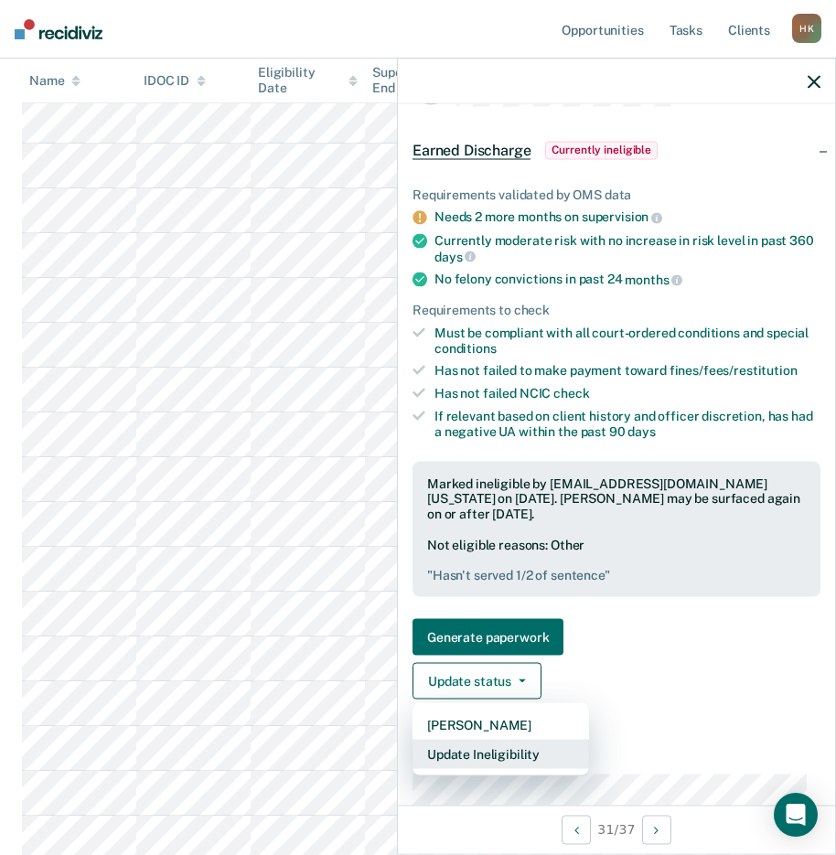
click at [473, 756] on button "Update Ineligibility" at bounding box center [500, 754] width 176 height 29
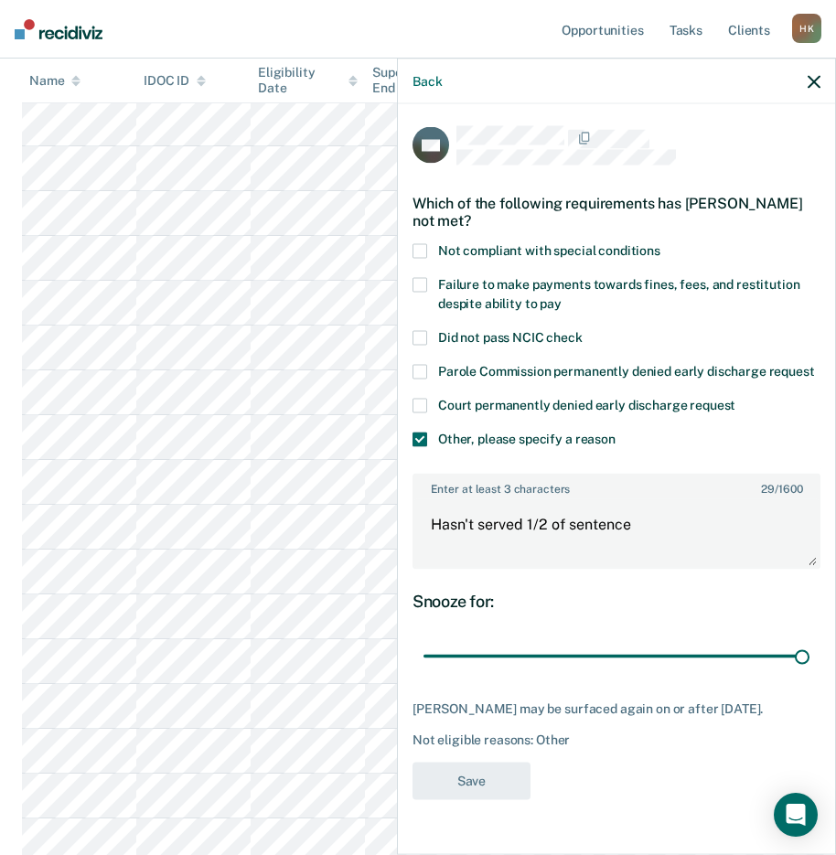
scroll to position [1088, 0]
click at [637, 546] on textarea "Hasn't served 1/2 of sentence" at bounding box center [616, 533] width 404 height 68
type textarea "Hasn't served 1/2 of sentence."
click at [496, 799] on button "Save" at bounding box center [471, 780] width 118 height 37
click at [807, 80] on icon "button" at bounding box center [813, 81] width 13 height 13
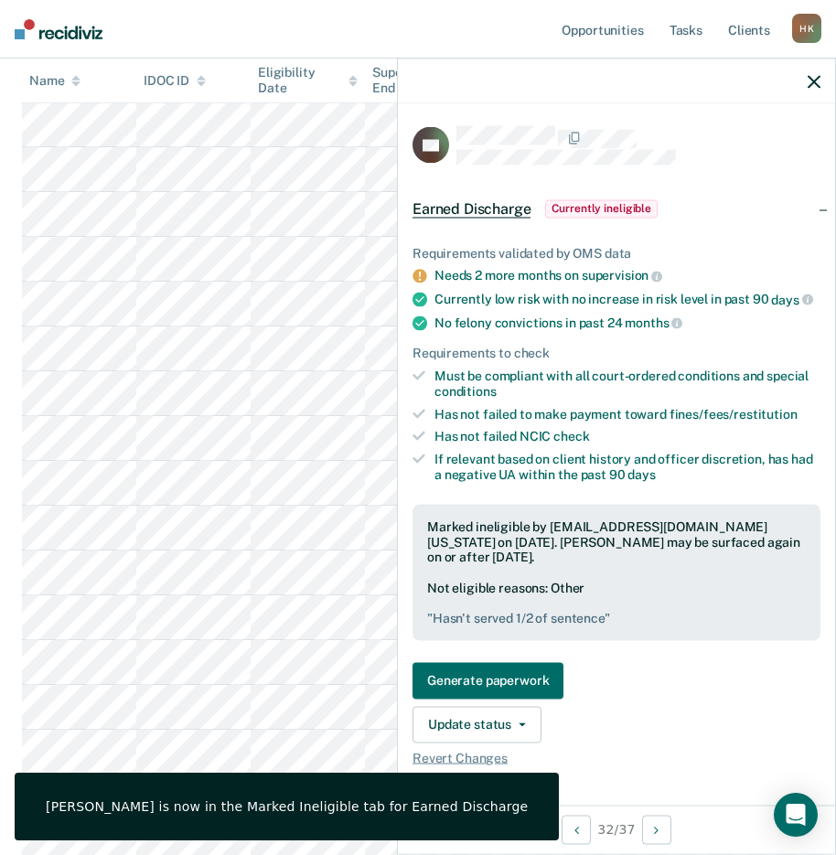
click at [812, 76] on icon "button" at bounding box center [813, 81] width 13 height 13
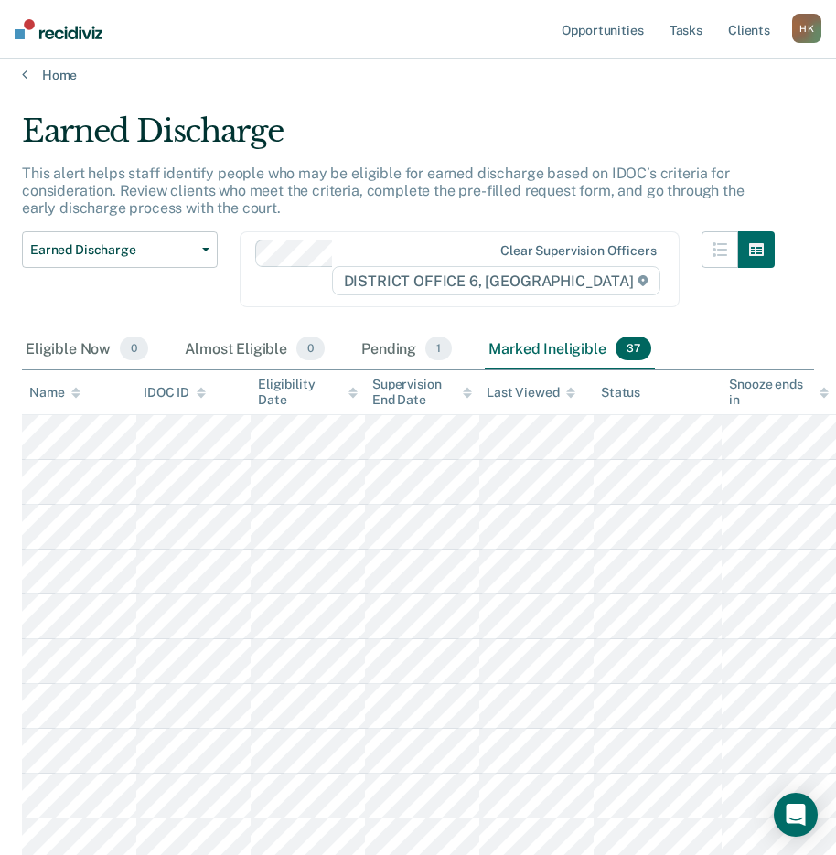
scroll to position [0, 0]
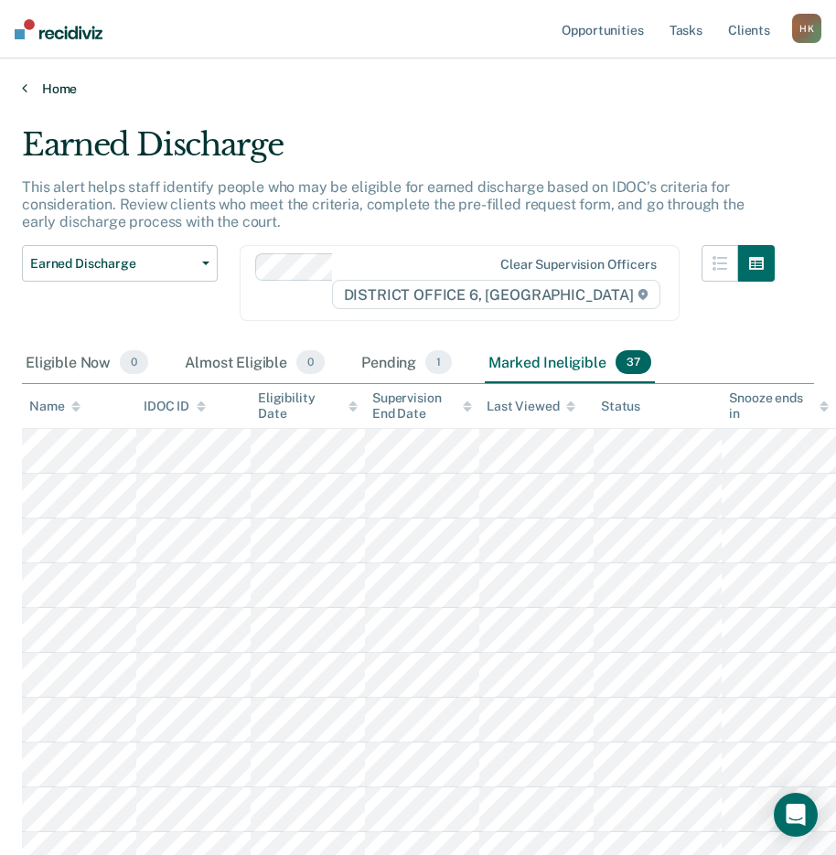
click at [27, 86] on link "Home" at bounding box center [418, 88] width 792 height 16
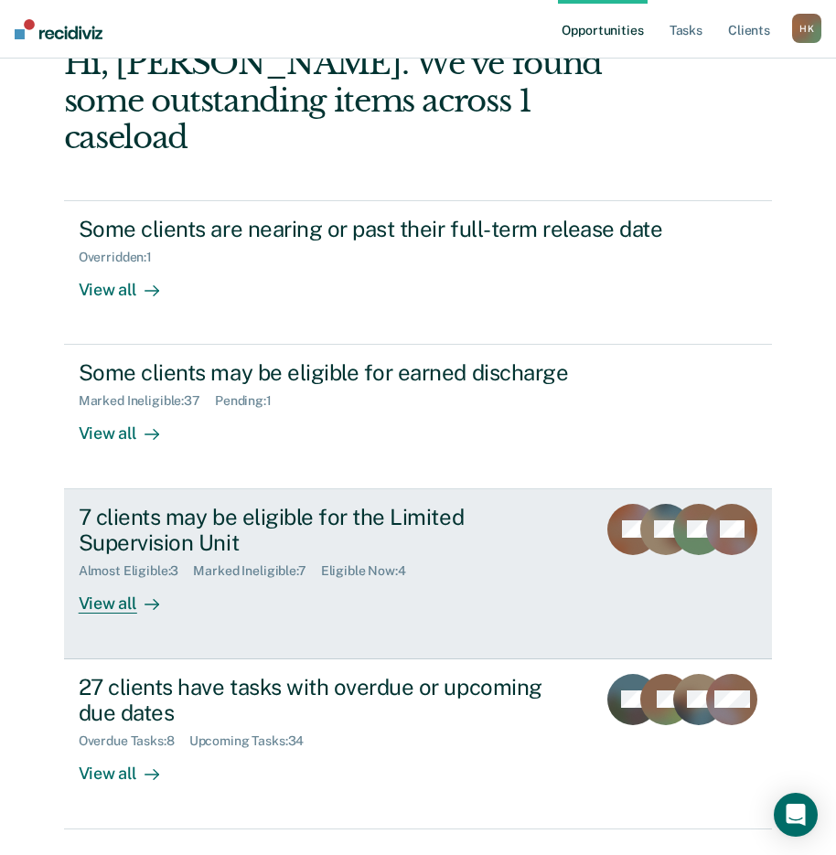
scroll to position [144, 0]
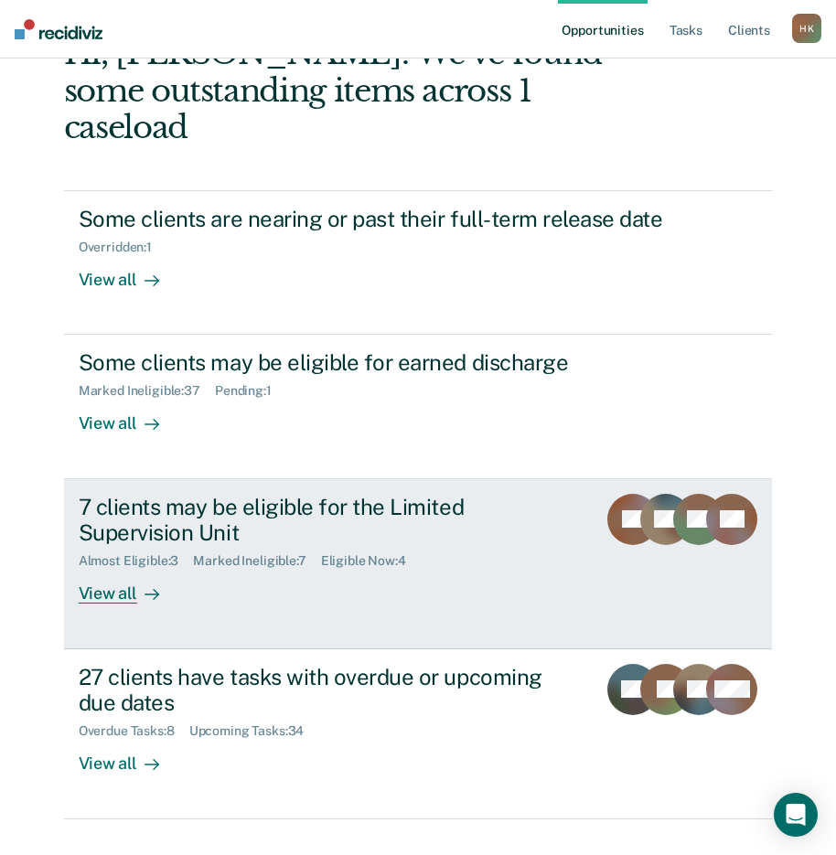
click at [99, 569] on div "View all" at bounding box center [130, 587] width 102 height 36
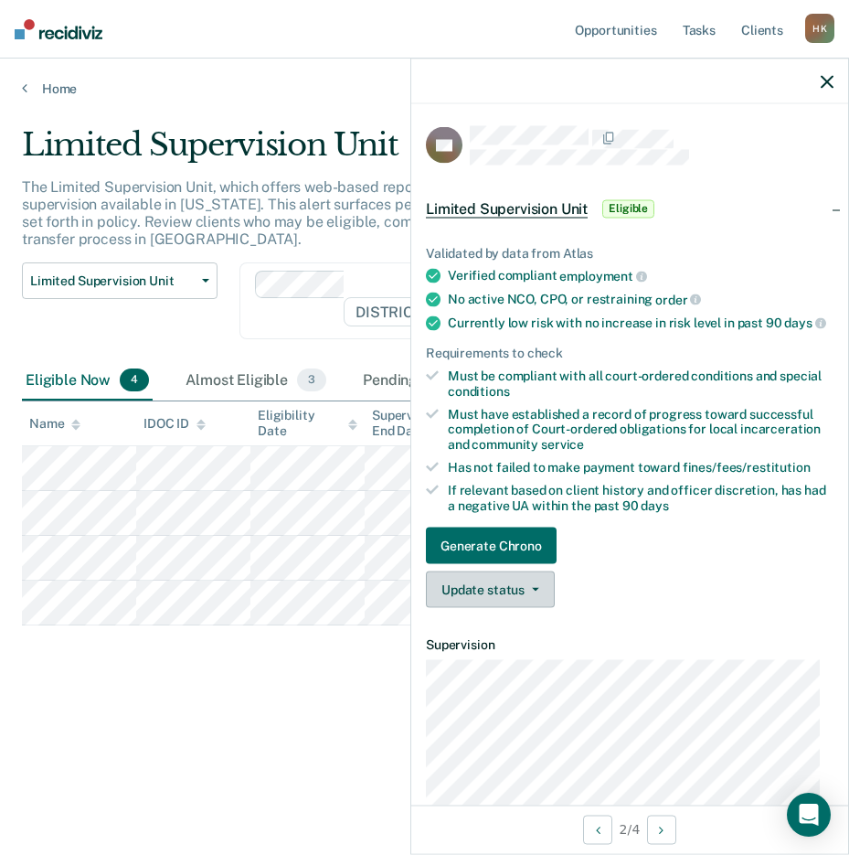
click at [487, 595] on button "Update status" at bounding box center [490, 589] width 129 height 37
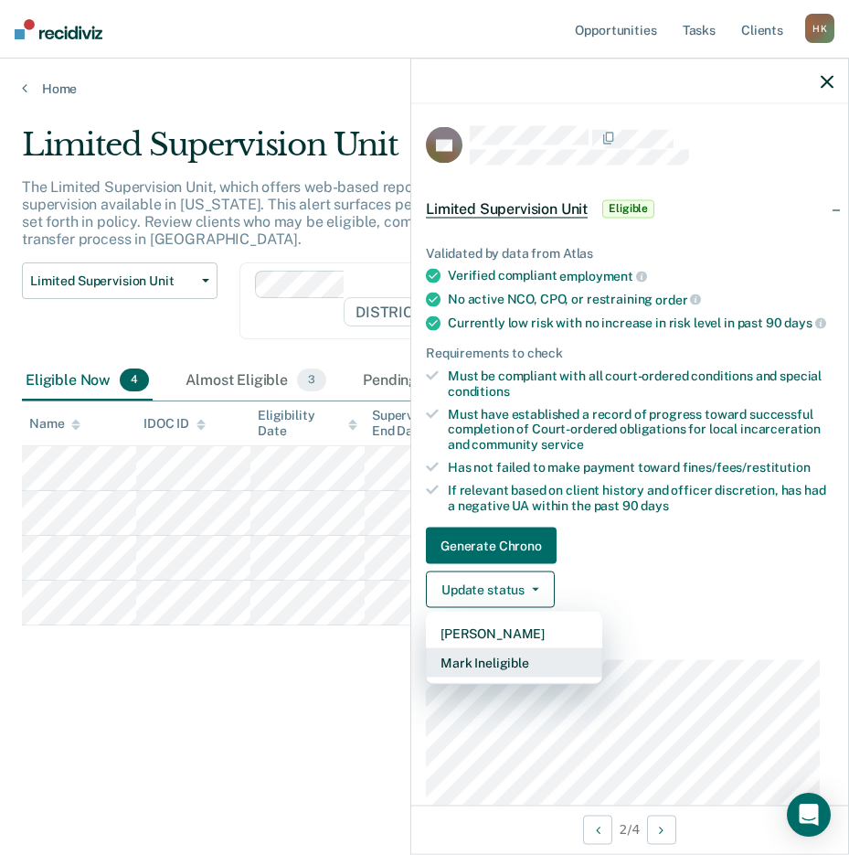
click at [477, 673] on button "Mark Ineligible" at bounding box center [514, 662] width 176 height 29
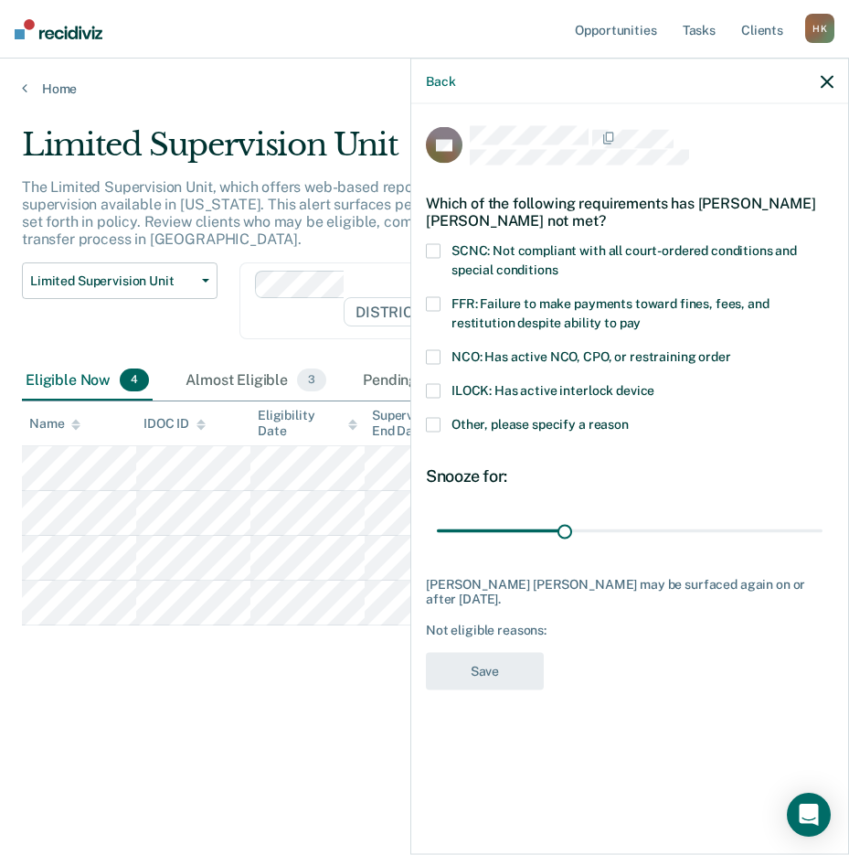
click at [430, 423] on span at bounding box center [433, 425] width 15 height 15
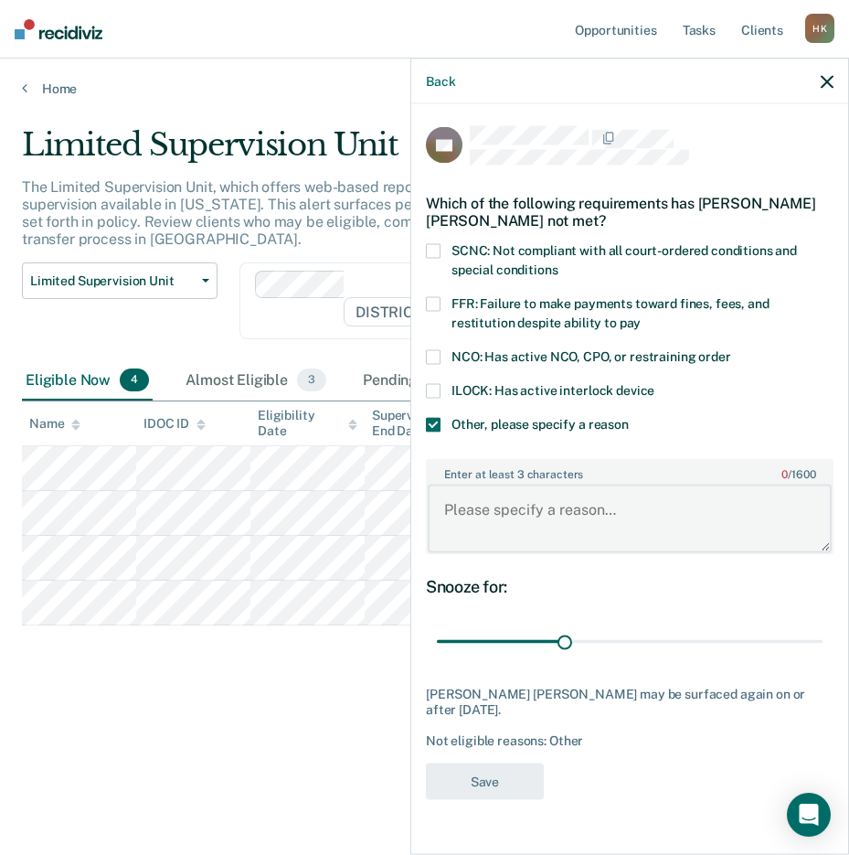
click at [509, 518] on textarea "Enter at least 3 characters 0 / 1600" at bounding box center [630, 519] width 404 height 68
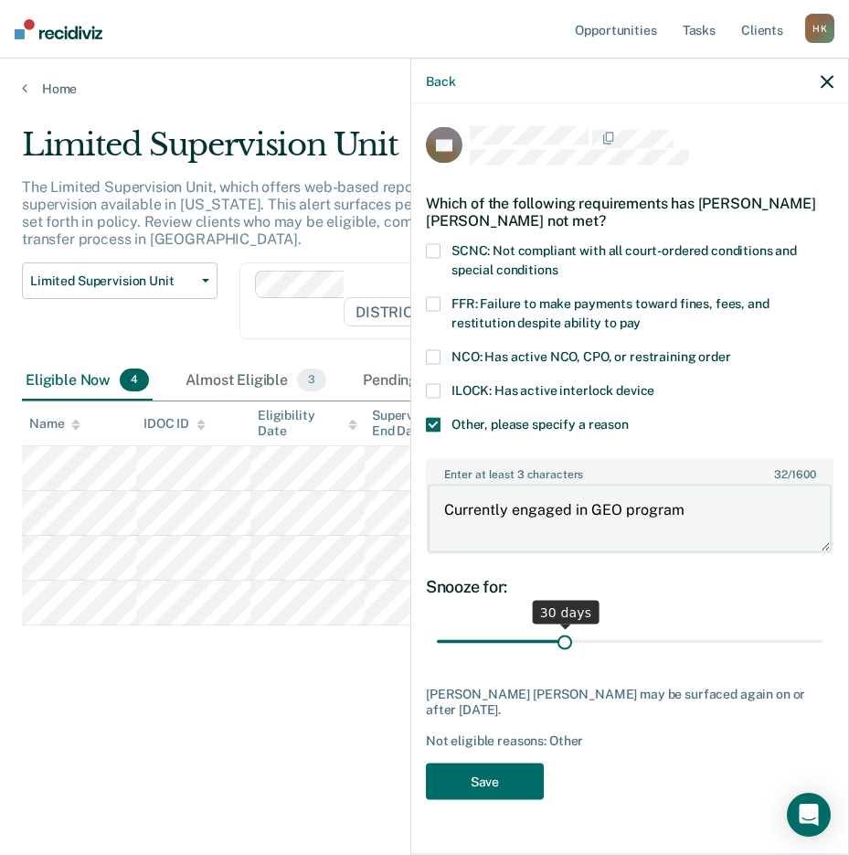
type textarea "Currently engaged in GEO program"
drag, startPoint x: 566, startPoint y: 642, endPoint x: 830, endPoint y: 665, distance: 265.2
type input "90"
click at [823, 657] on input "range" at bounding box center [630, 641] width 386 height 32
drag, startPoint x: 495, startPoint y: 779, endPoint x: 688, endPoint y: 292, distance: 524.5
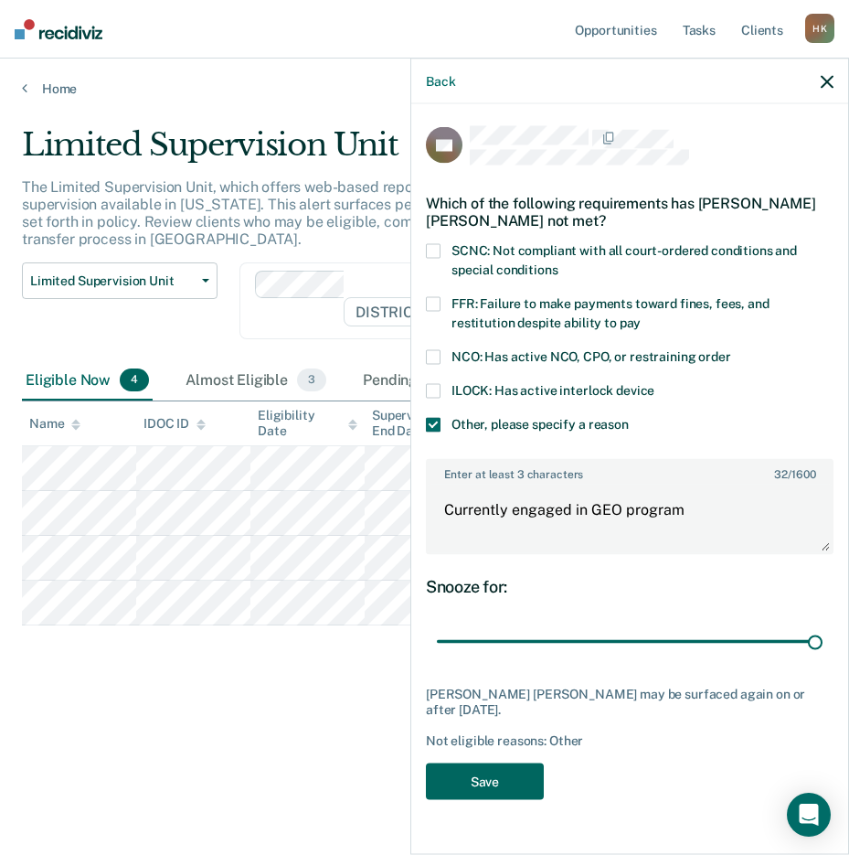
click at [496, 777] on button "Save" at bounding box center [485, 781] width 118 height 37
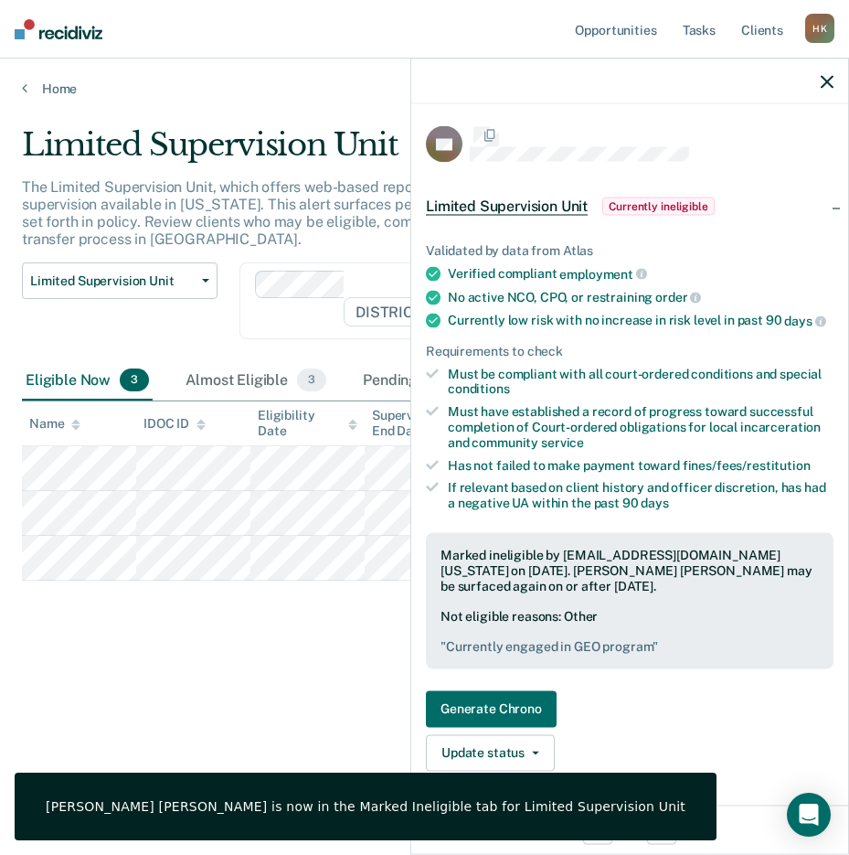
click at [820, 78] on div at bounding box center [629, 82] width 437 height 46
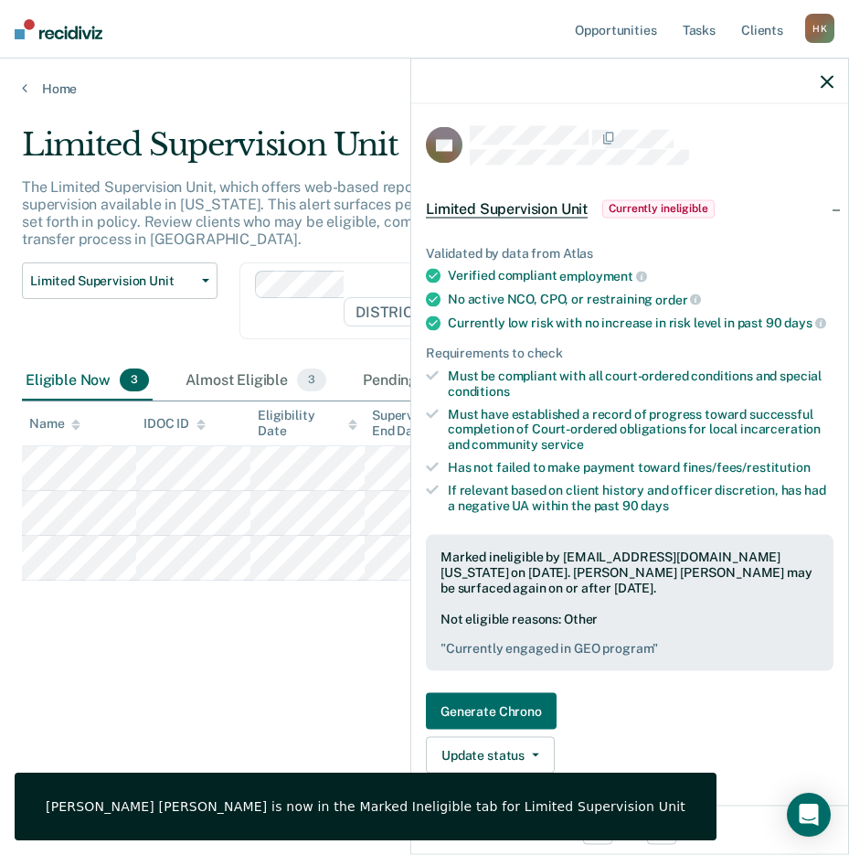
click at [830, 82] on icon "button" at bounding box center [827, 81] width 13 height 13
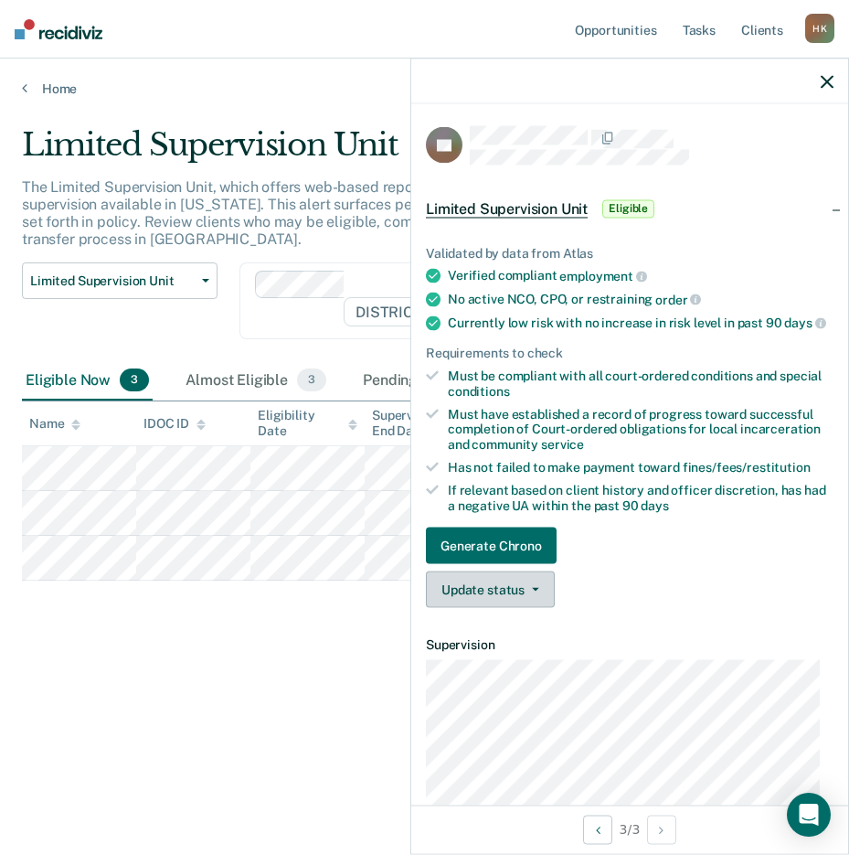
click at [468, 602] on button "Update status" at bounding box center [490, 589] width 129 height 37
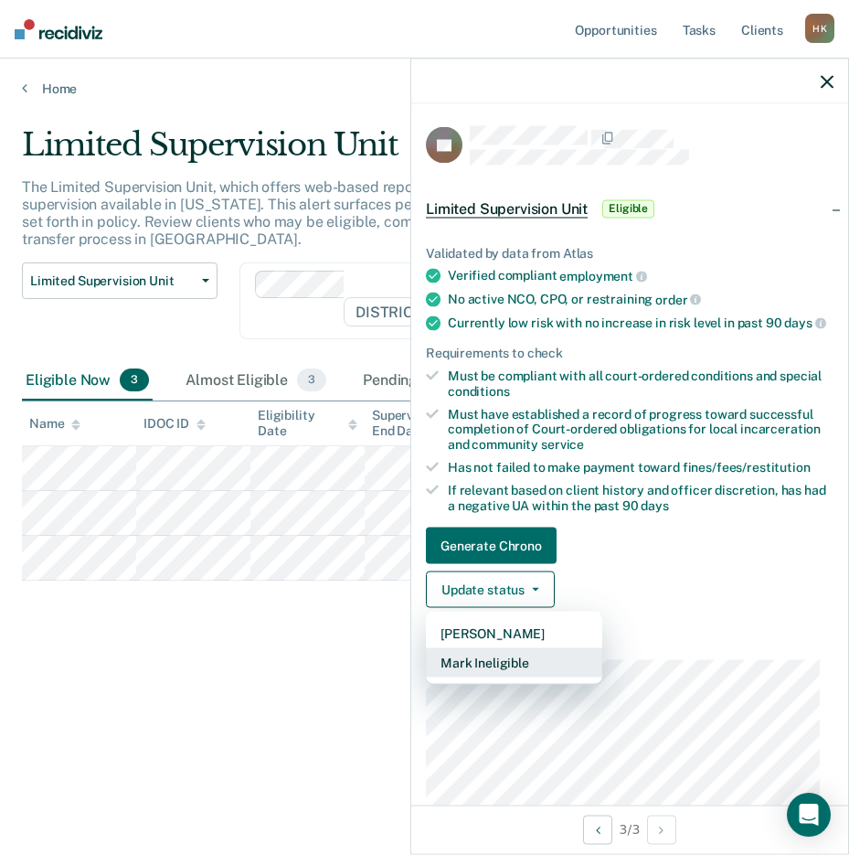
click at [468, 673] on button "Mark Ineligible" at bounding box center [514, 662] width 176 height 29
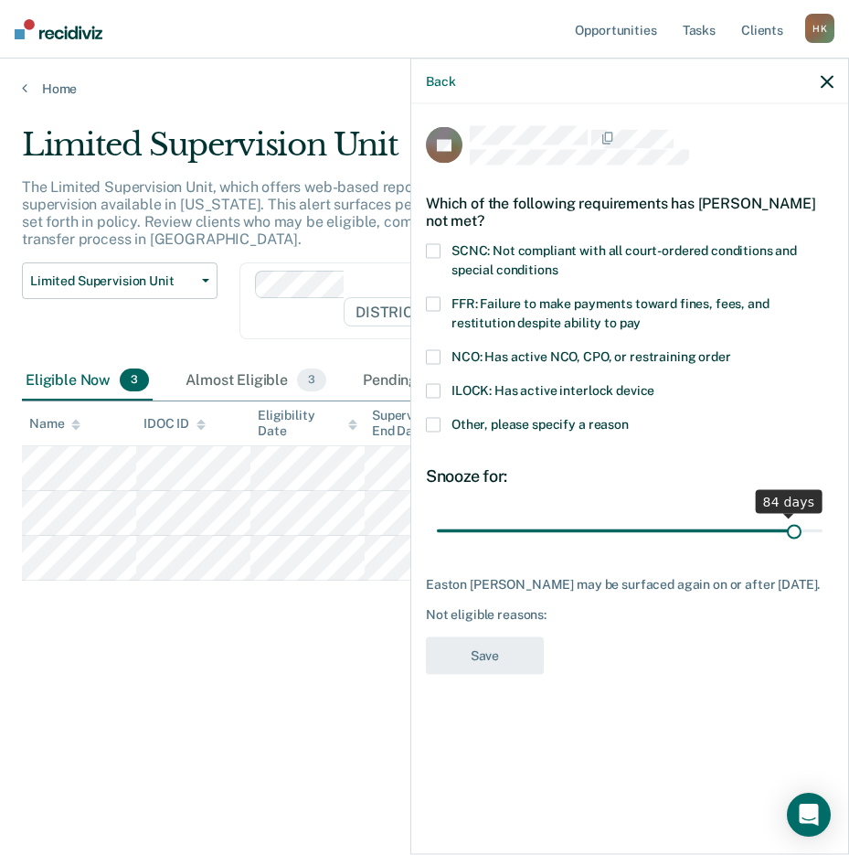
drag, startPoint x: 566, startPoint y: 534, endPoint x: 796, endPoint y: 557, distance: 231.5
type input "85"
click at [796, 547] on input "range" at bounding box center [630, 531] width 386 height 32
click at [439, 422] on span at bounding box center [433, 425] width 15 height 15
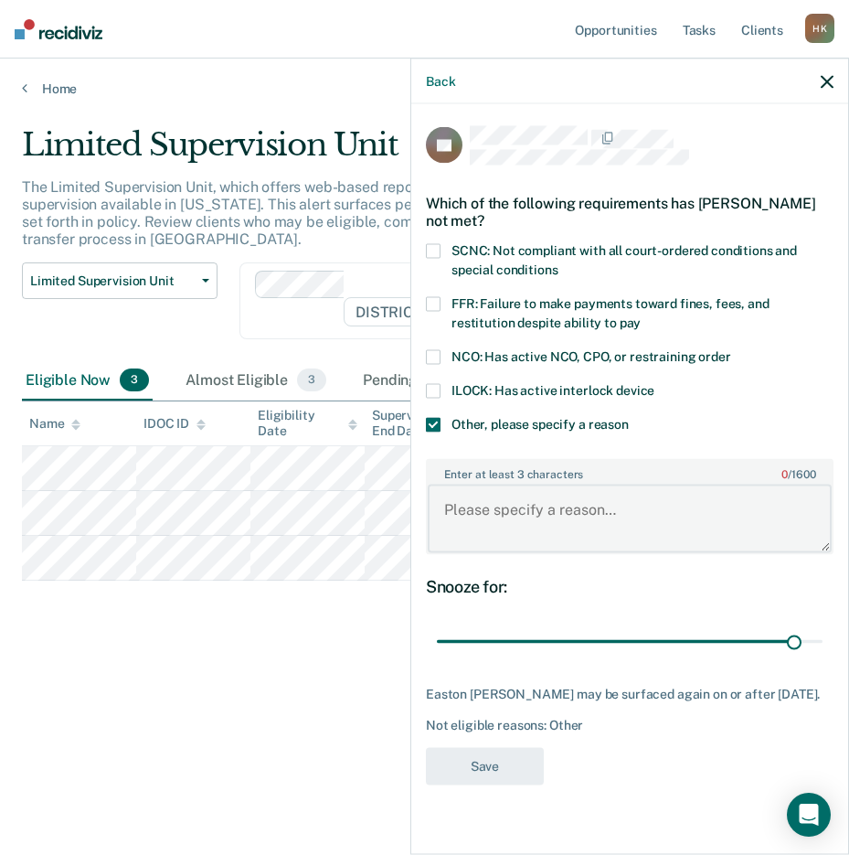
click at [490, 508] on textarea "Enter at least 3 characters 0 / 1600" at bounding box center [630, 519] width 404 height 68
type textarea "O"
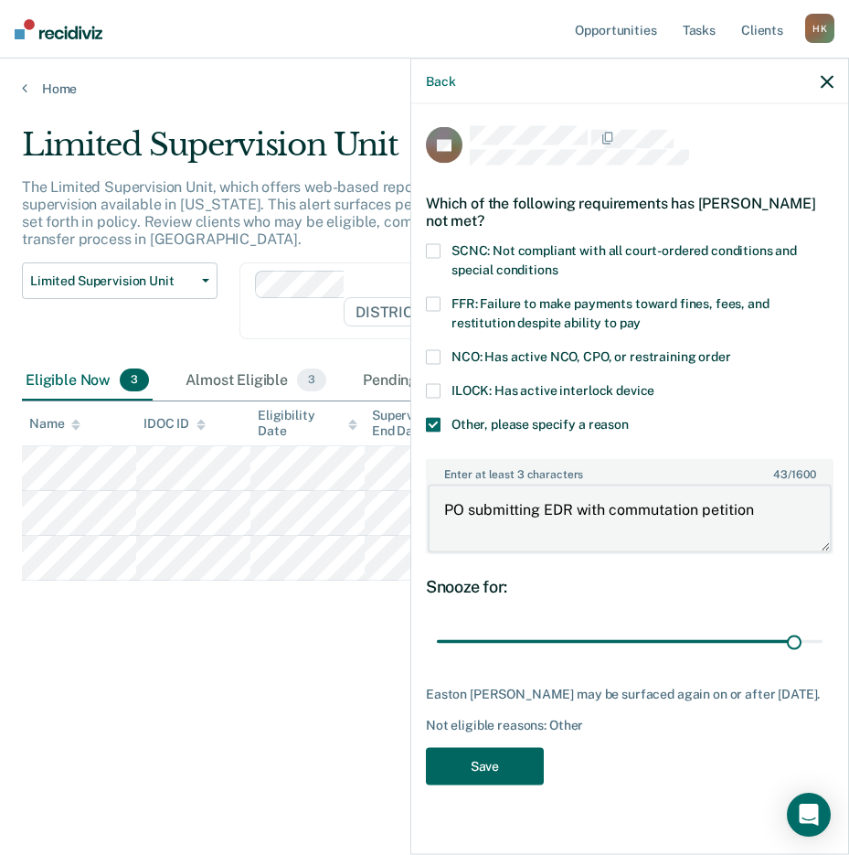
type textarea "PO submitting EDR with commutation petition"
click at [507, 781] on button "Save" at bounding box center [485, 765] width 118 height 37
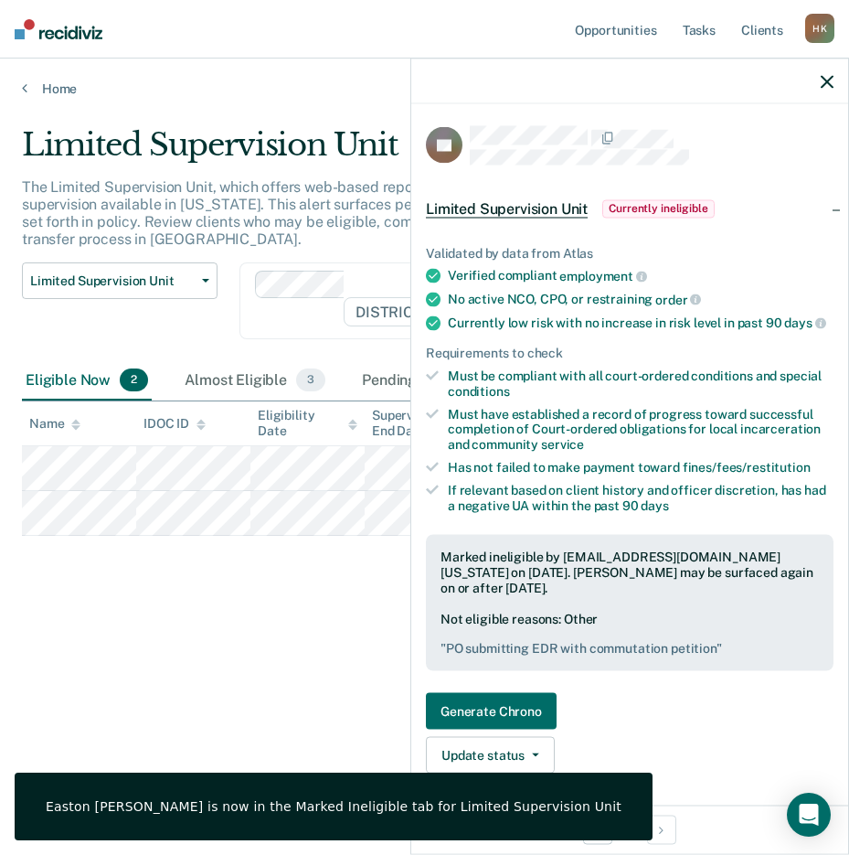
click at [826, 77] on icon "button" at bounding box center [827, 81] width 13 height 13
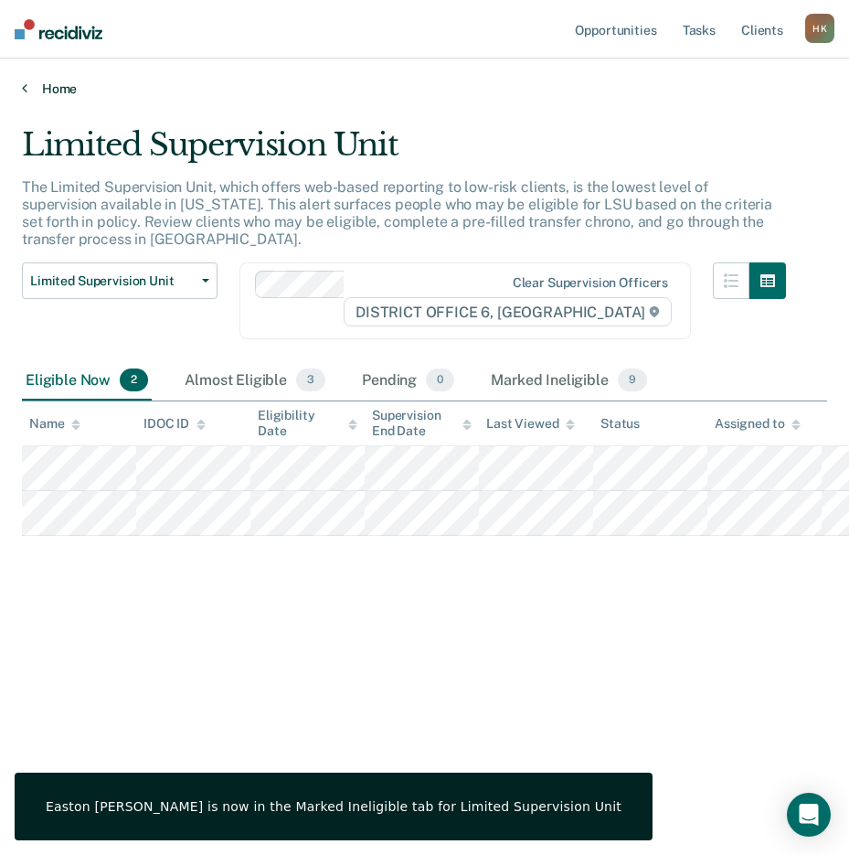
click at [28, 90] on link "Home" at bounding box center [425, 88] width 806 height 16
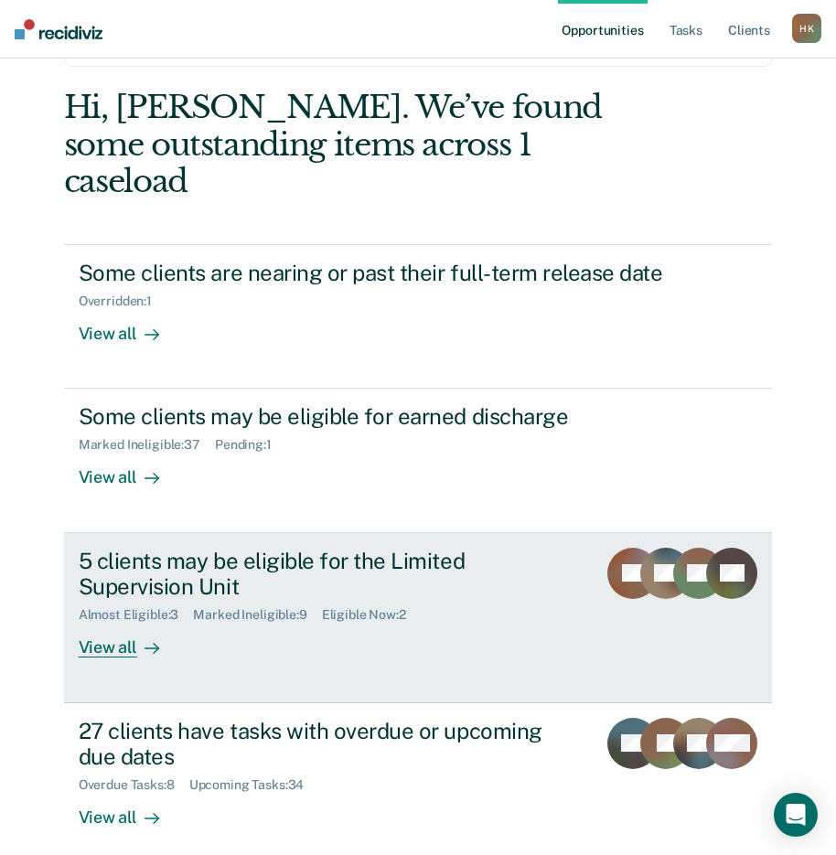
scroll to position [91, 0]
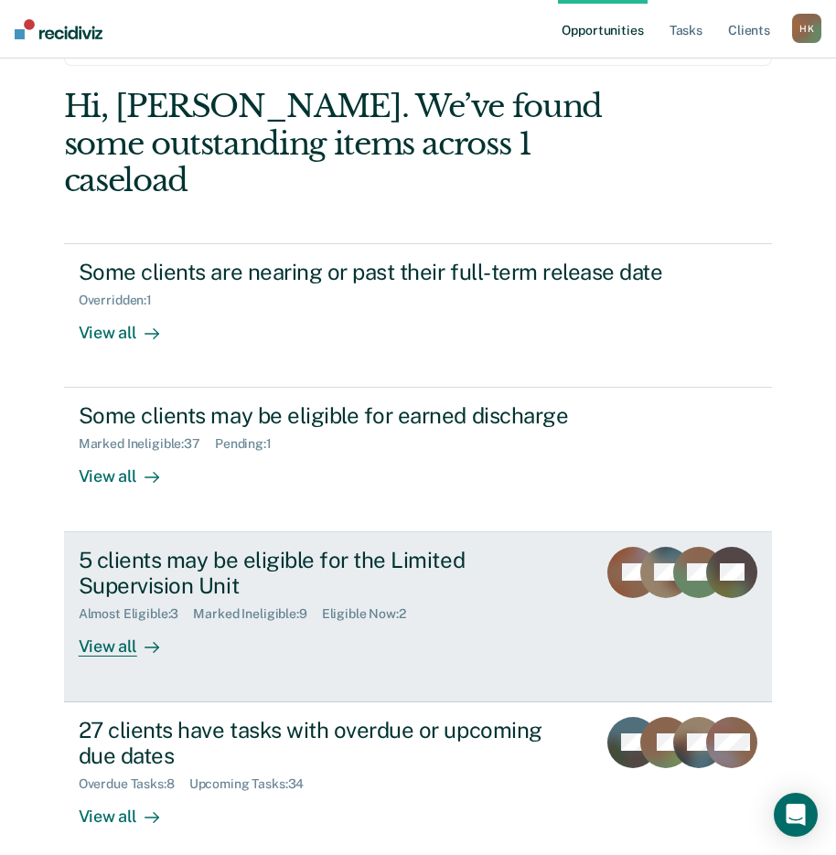
click at [105, 622] on div "View all" at bounding box center [130, 640] width 102 height 36
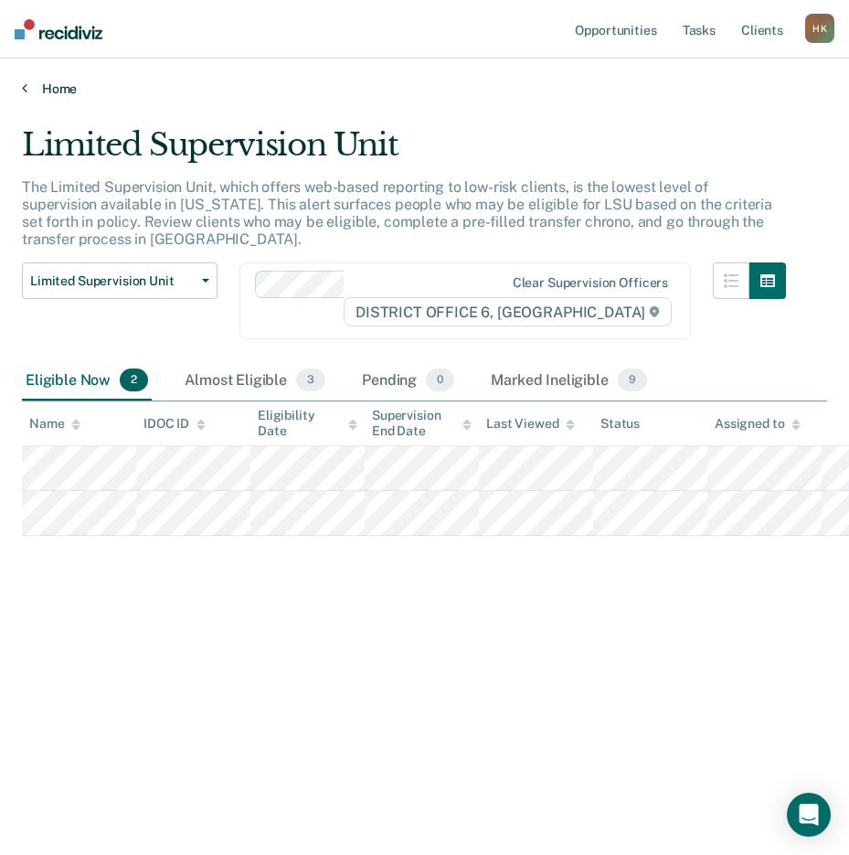
click at [23, 82] on icon at bounding box center [24, 87] width 5 height 15
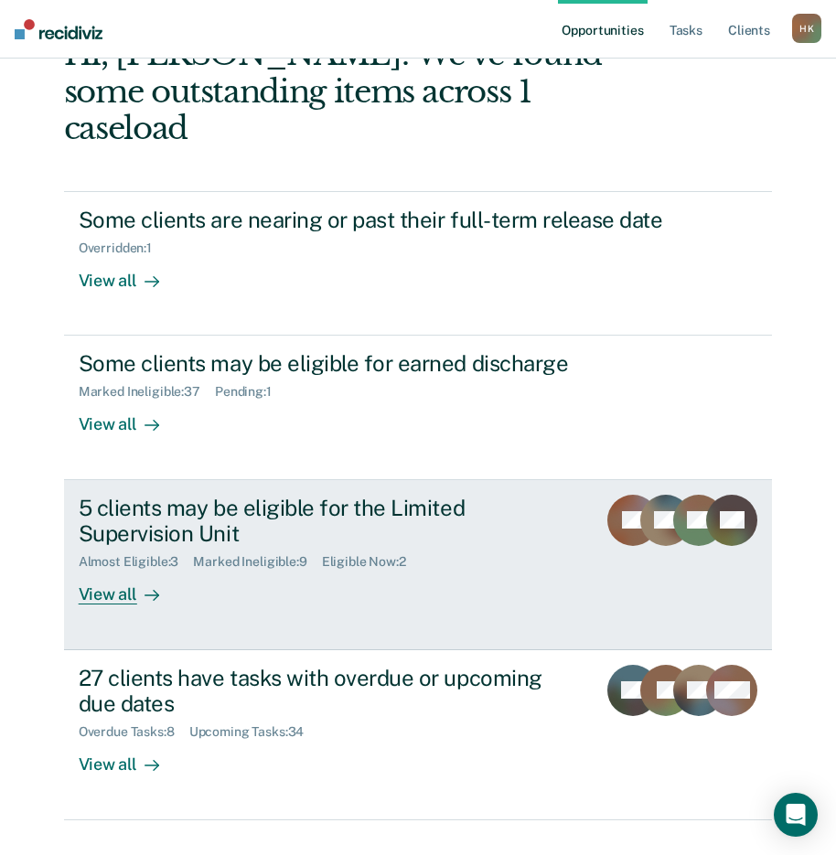
scroll to position [144, 0]
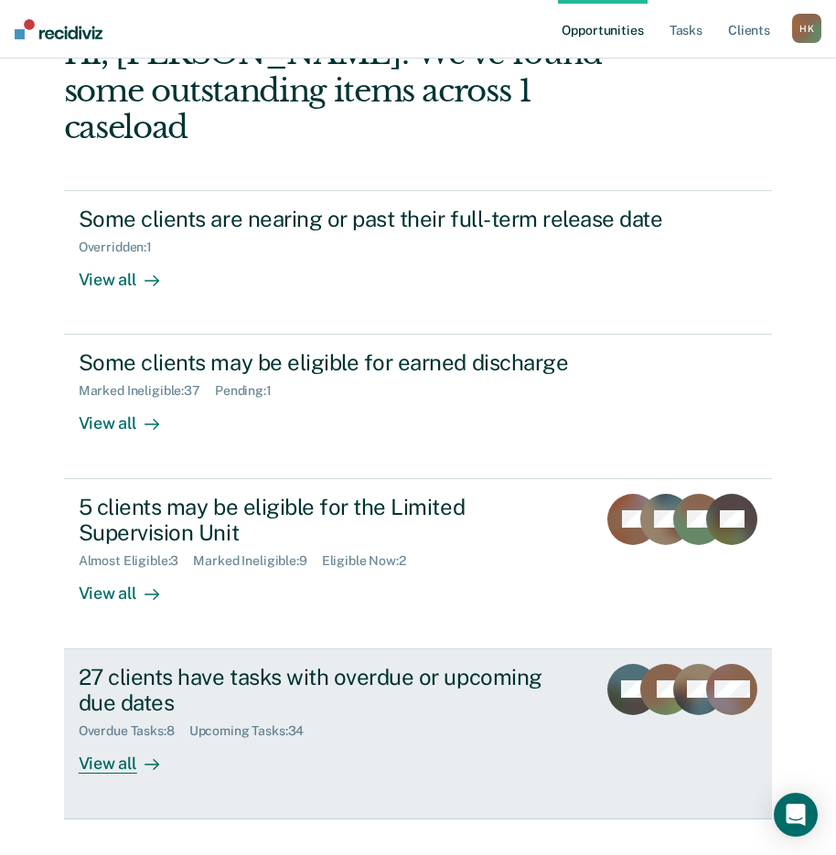
click at [108, 739] on div "View all" at bounding box center [130, 757] width 102 height 36
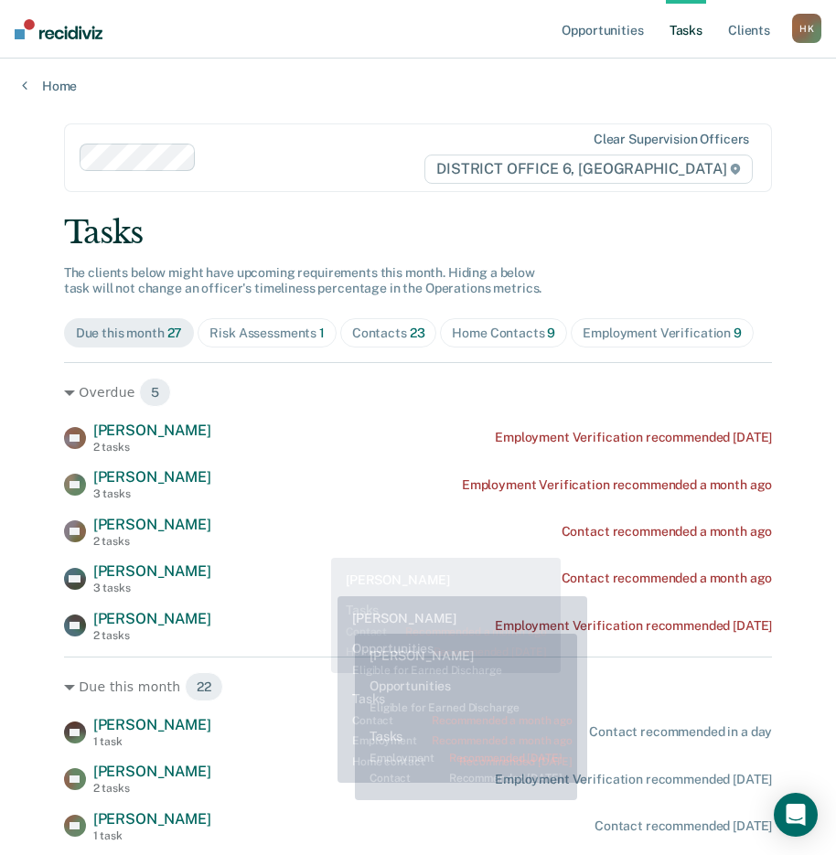
scroll to position [4, 0]
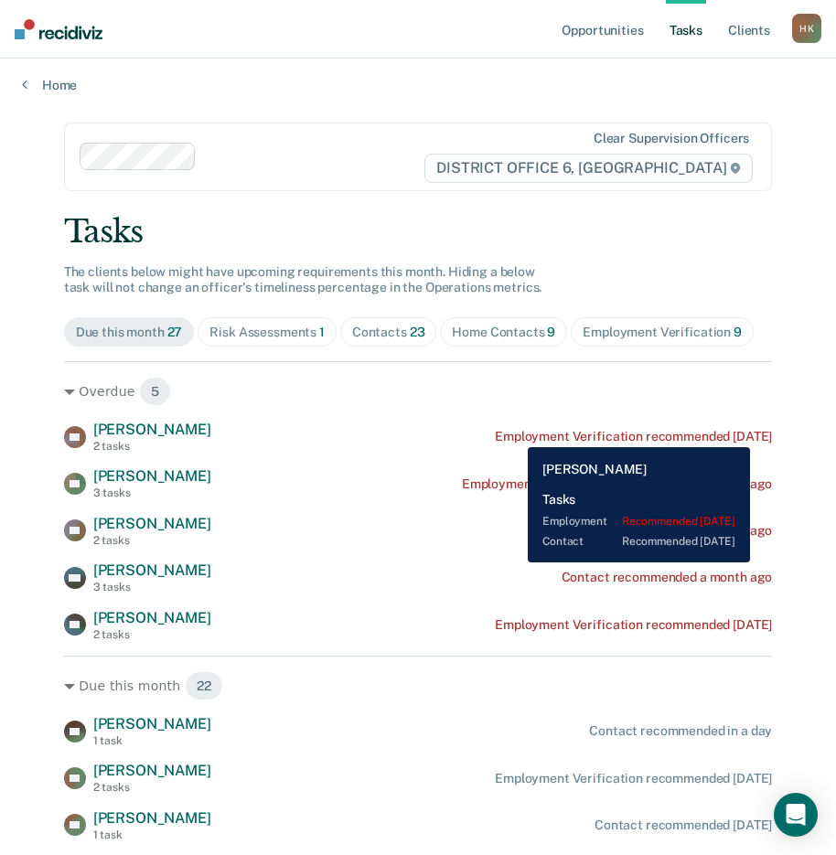
click at [514, 433] on div "Employment Verification recommended [DATE]" at bounding box center [633, 437] width 277 height 16
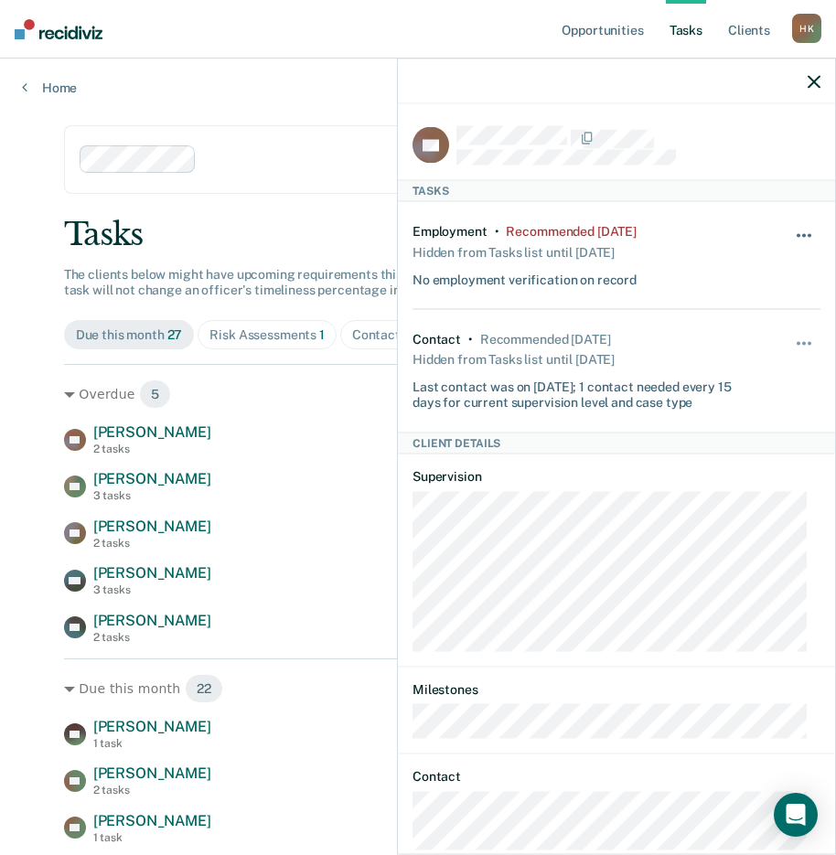
scroll to position [0, 0]
click at [814, 77] on icon "button" at bounding box center [813, 81] width 13 height 13
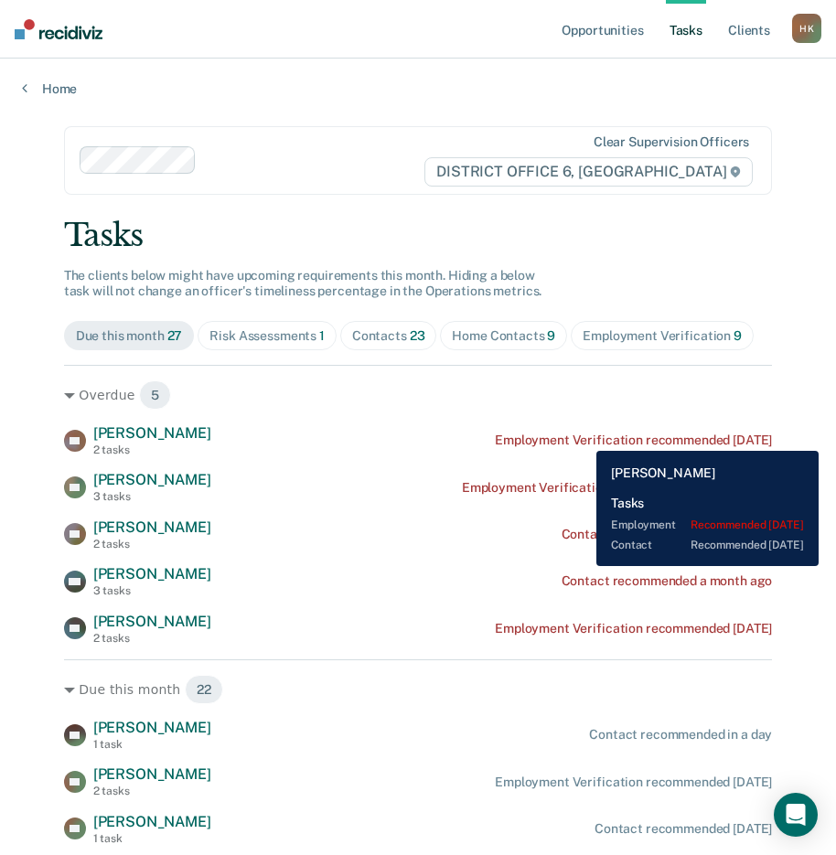
click at [582, 437] on div "Employment Verification recommended [DATE]" at bounding box center [633, 440] width 277 height 16
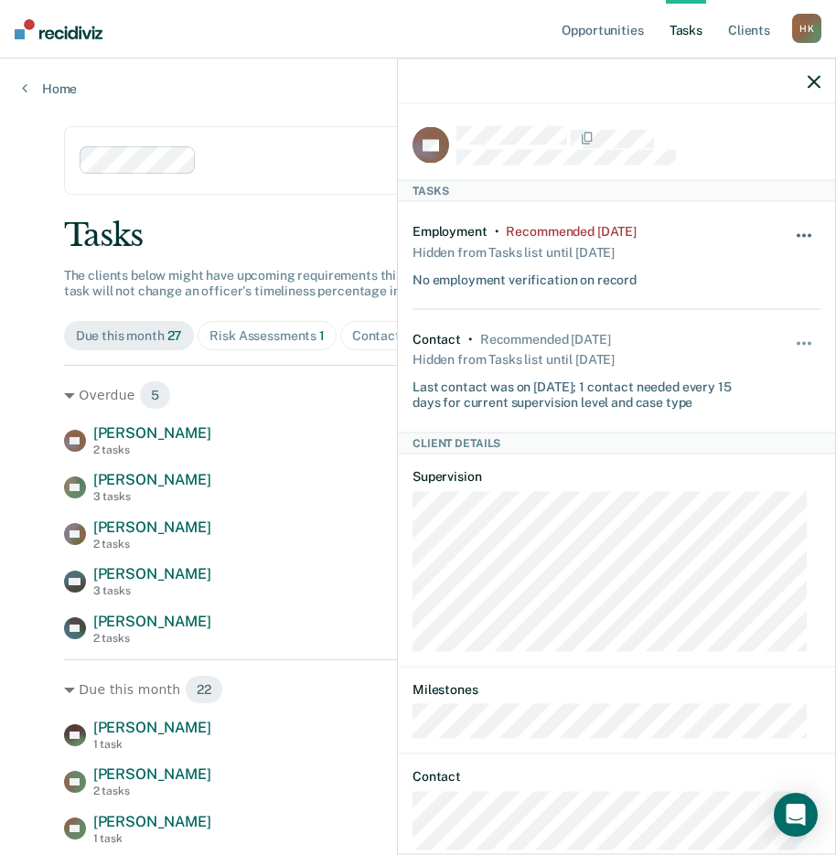
click at [789, 230] on button "button" at bounding box center [804, 244] width 31 height 29
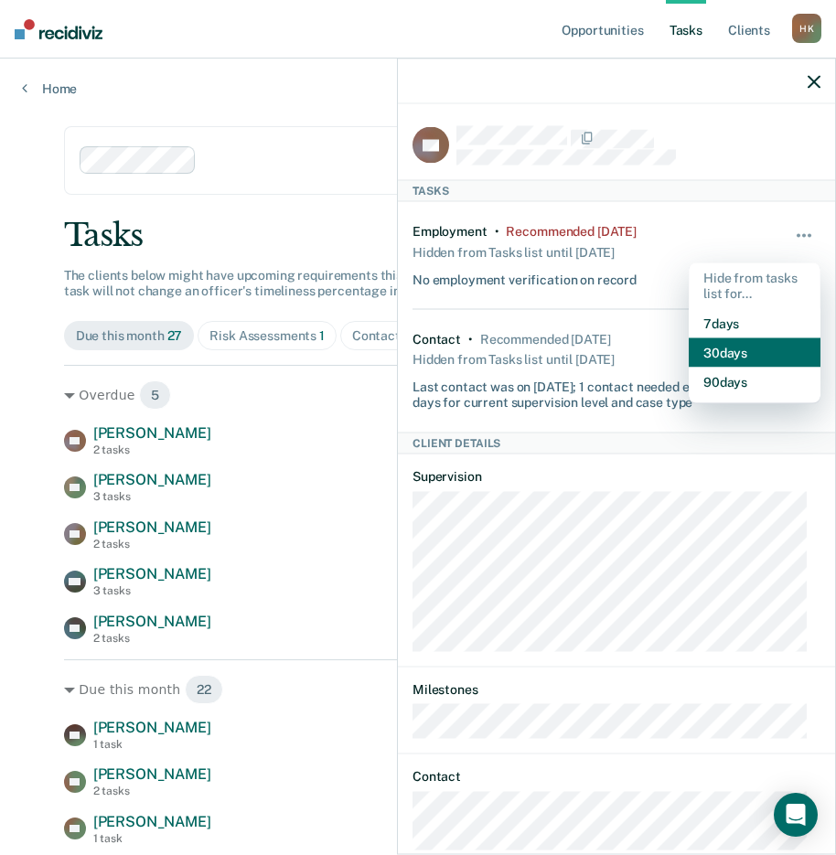
click at [717, 350] on button "30 days" at bounding box center [754, 351] width 132 height 29
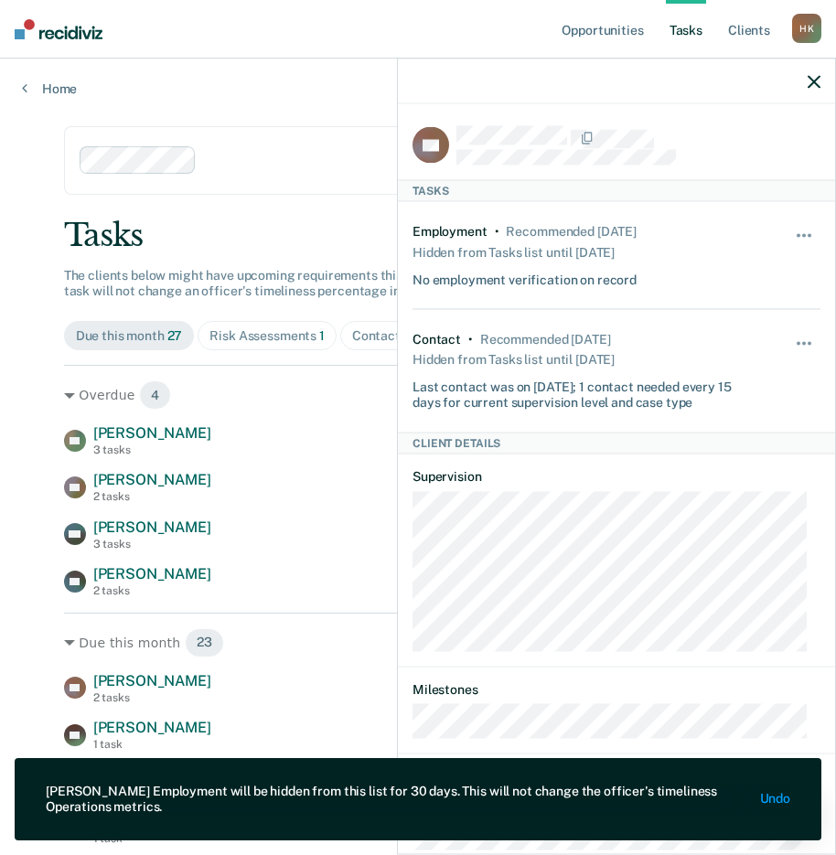
click at [812, 81] on icon "button" at bounding box center [813, 81] width 13 height 13
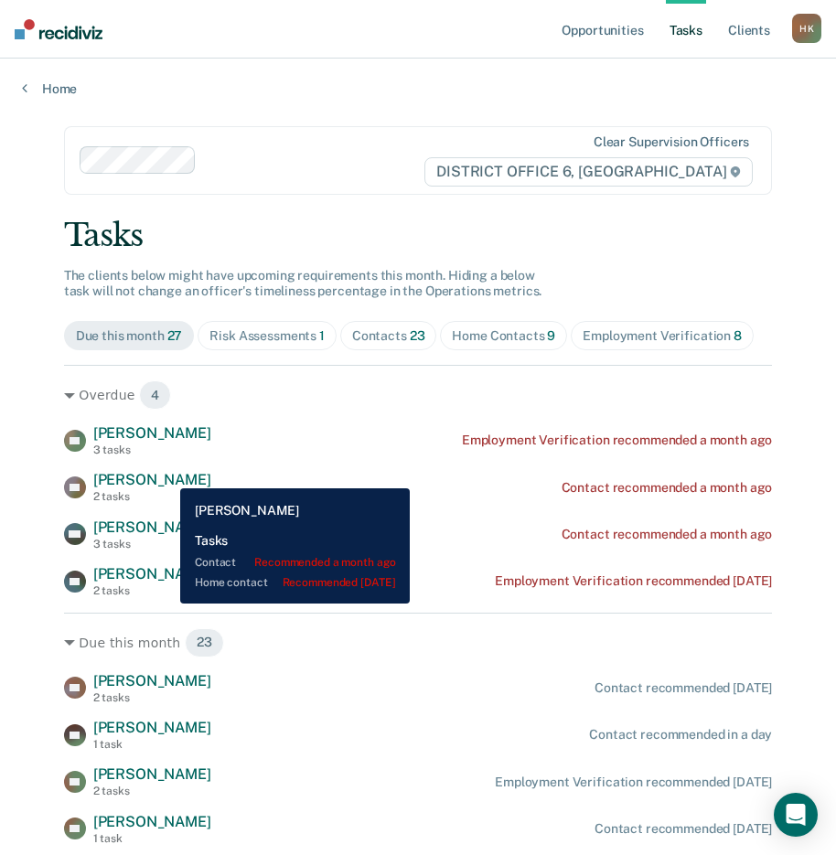
click at [166, 475] on span "[PERSON_NAME]" at bounding box center [152, 479] width 118 height 17
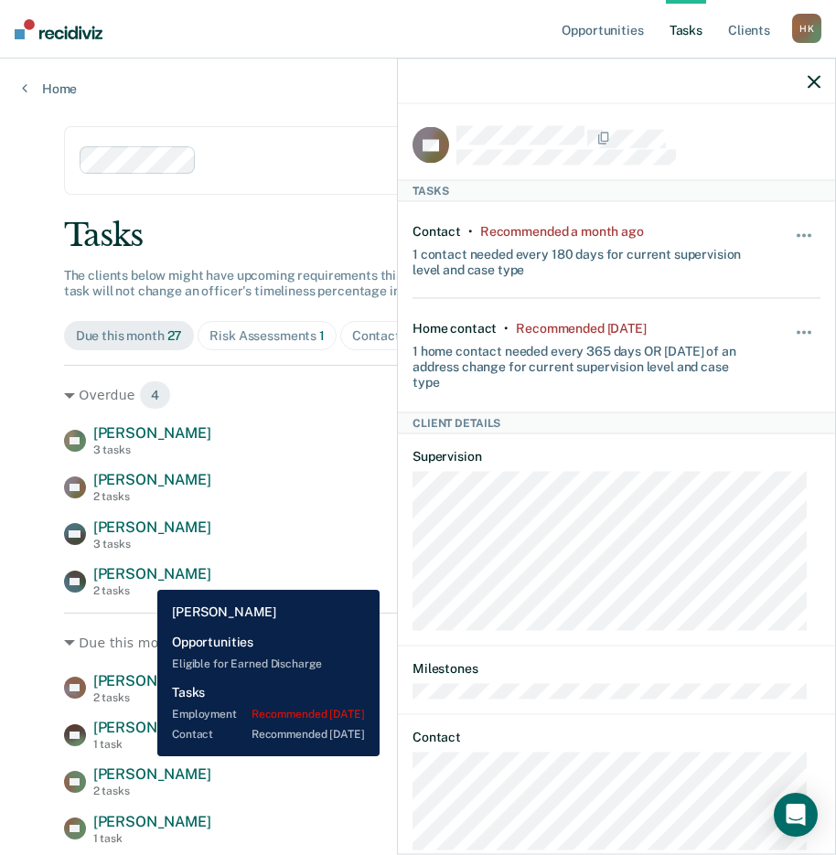
click at [144, 576] on span "[PERSON_NAME]" at bounding box center [152, 573] width 118 height 17
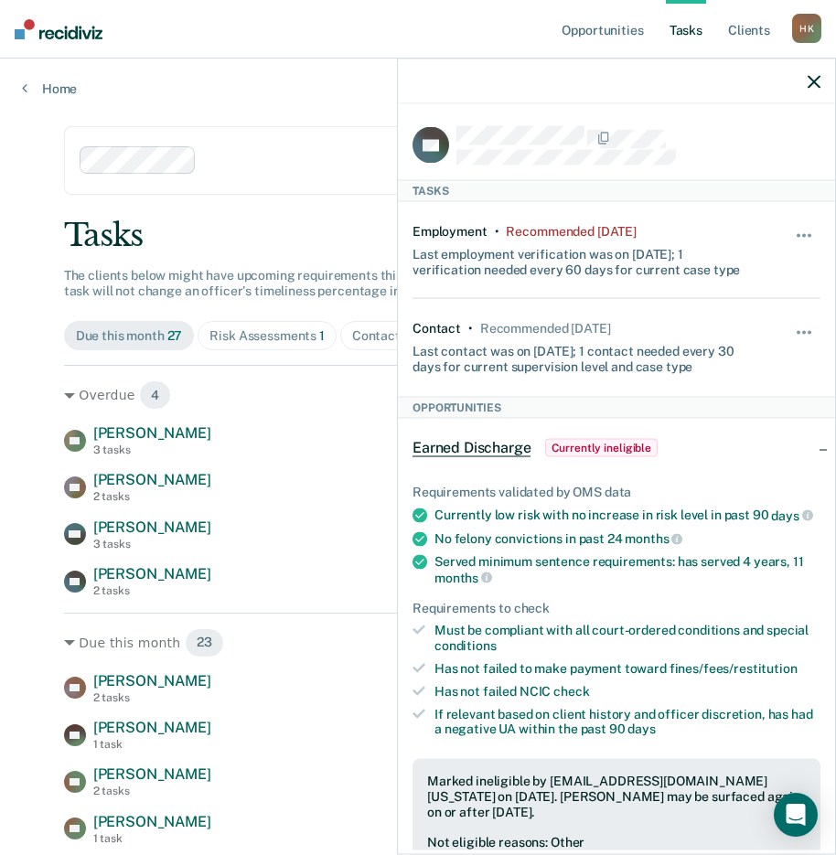
click at [807, 86] on icon "button" at bounding box center [813, 81] width 13 height 13
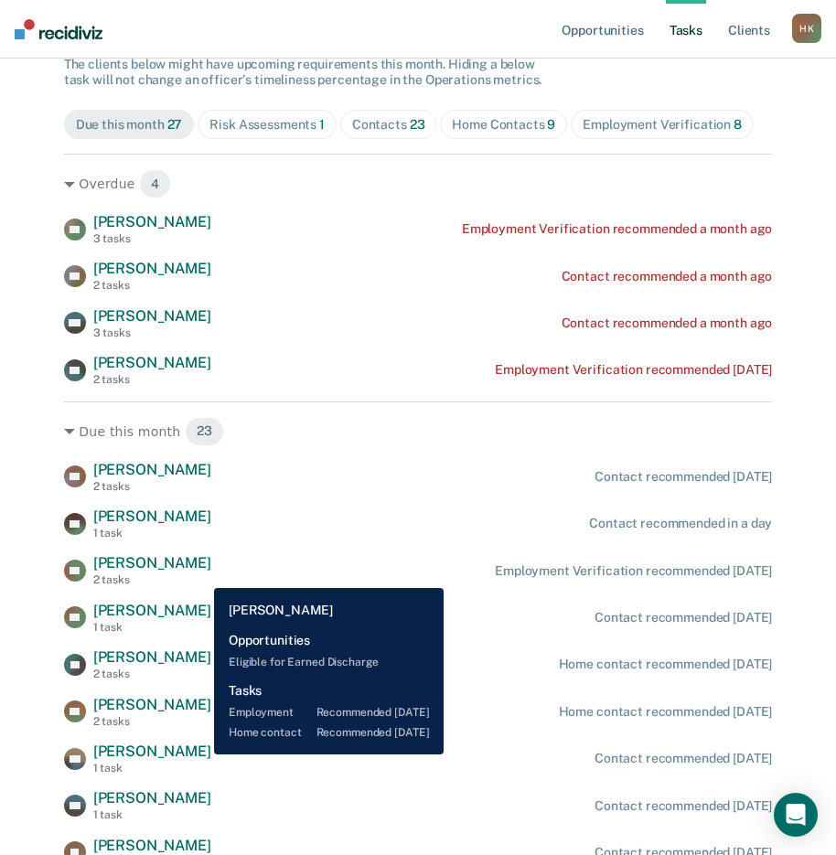
scroll to position [212, 0]
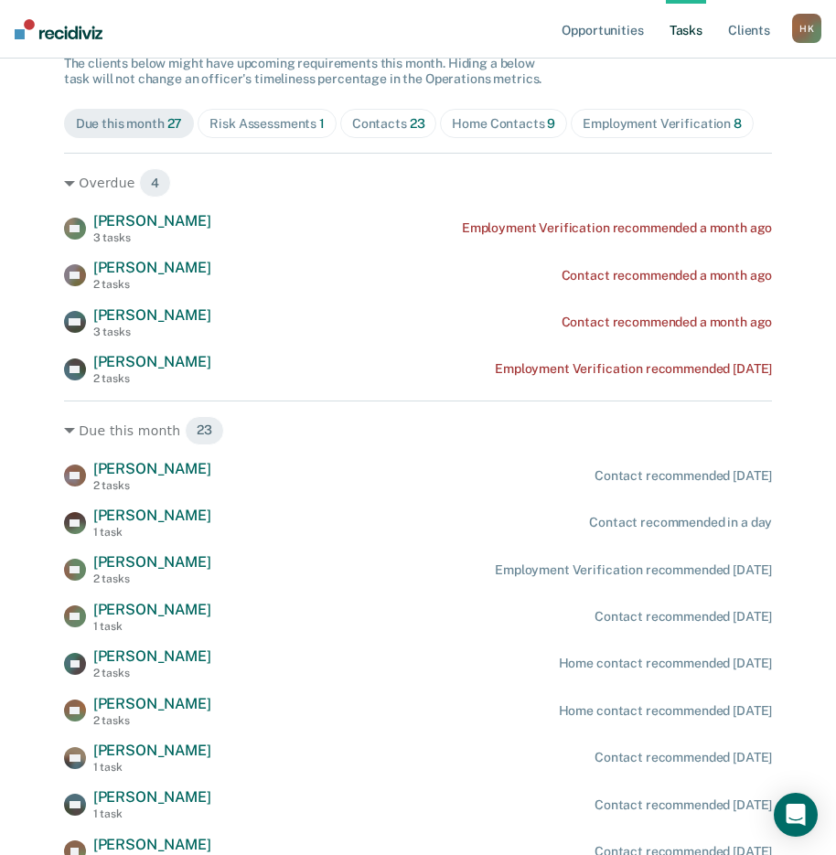
click at [32, 672] on div "Opportunities Tasks Client s [PERSON_NAME] Profile How it works Log Out Home Cl…" at bounding box center [418, 693] width 836 height 1811
click at [14, 545] on div "Opportunities Tasks Client s [PERSON_NAME] Profile How it works Log Out Home Cl…" at bounding box center [418, 693] width 836 height 1811
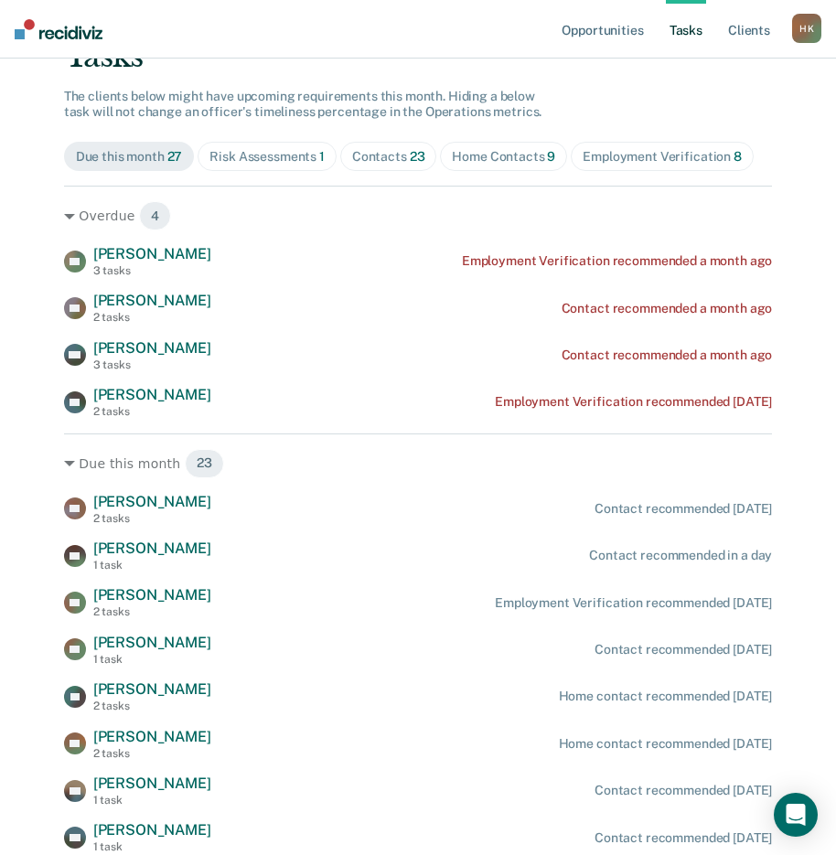
scroll to position [0, 0]
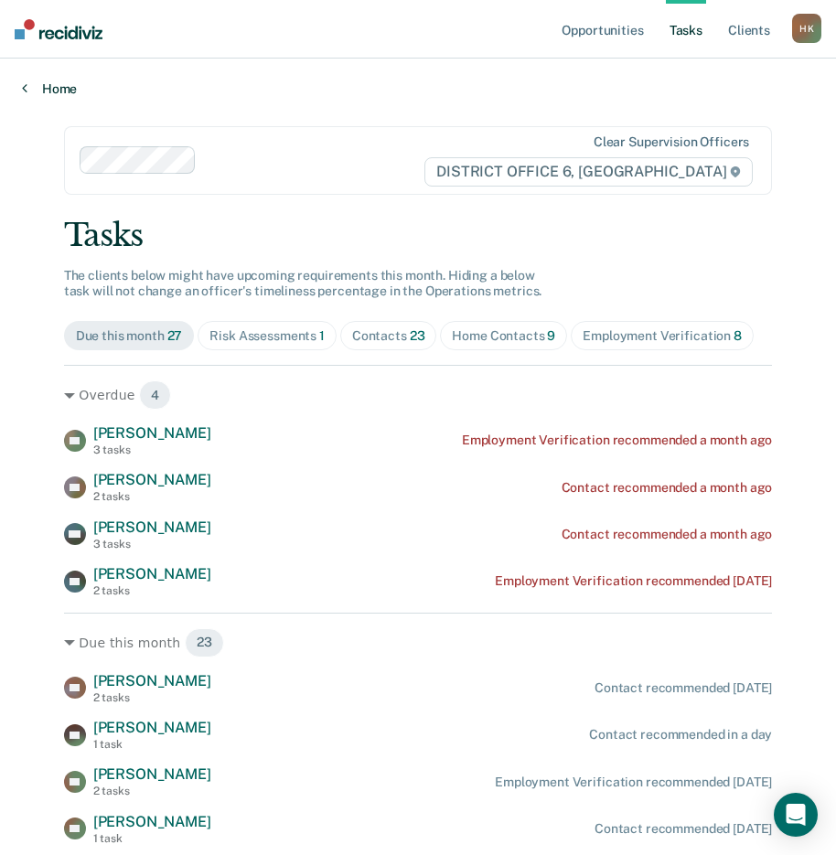
click at [29, 81] on link "Home" at bounding box center [418, 88] width 792 height 16
